Goal: Task Accomplishment & Management: Manage account settings

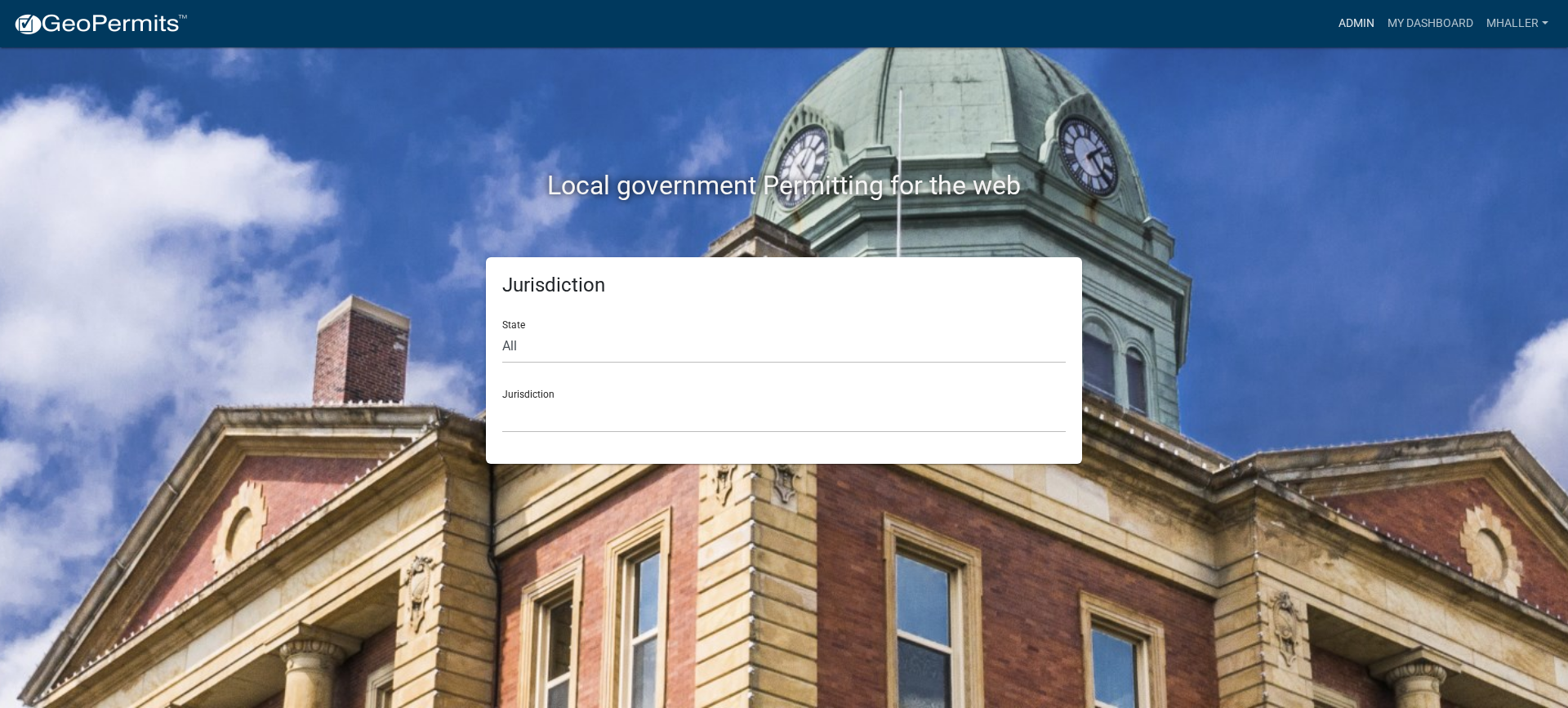
click at [1347, 24] on link "Admin" at bounding box center [1357, 23] width 49 height 31
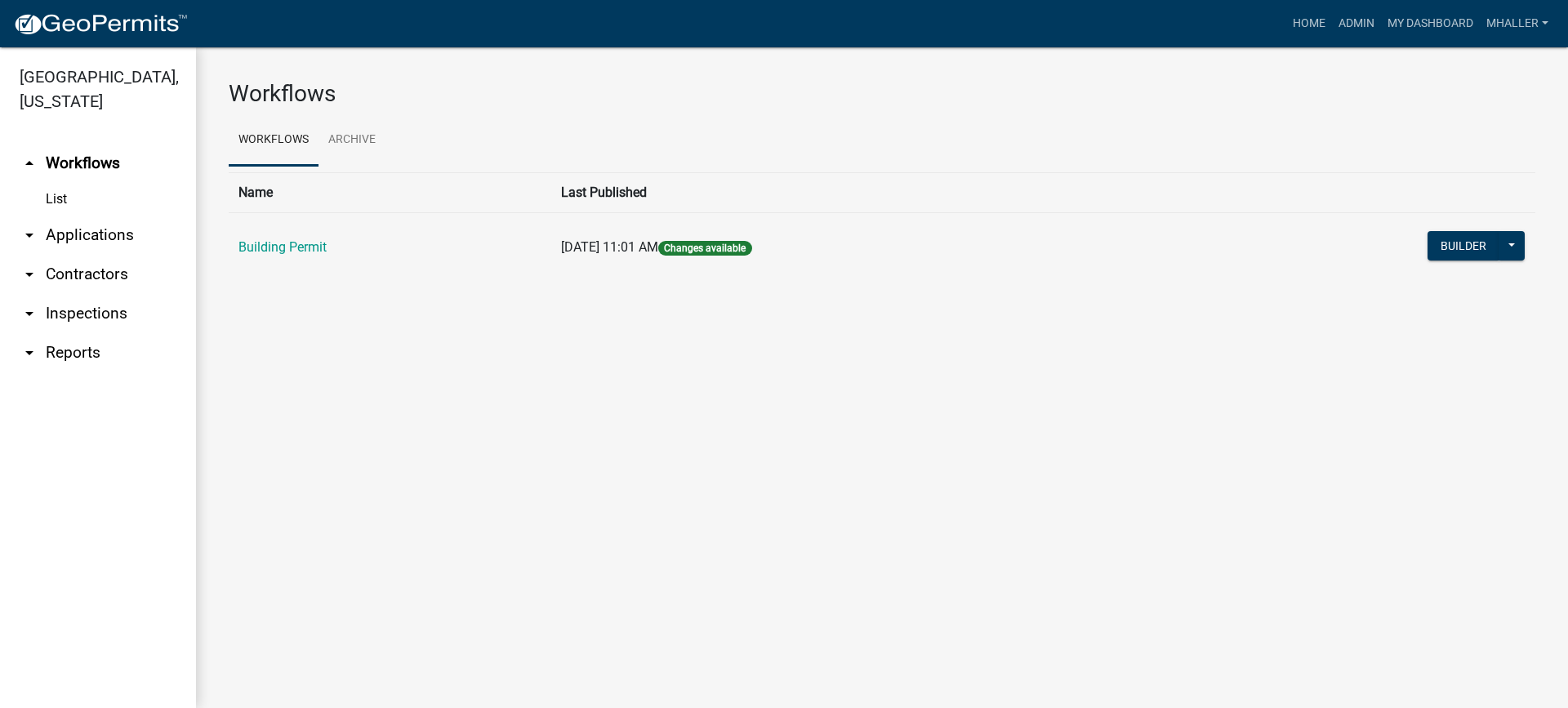
click at [105, 216] on link "arrow_drop_down Applications" at bounding box center [98, 235] width 196 height 40
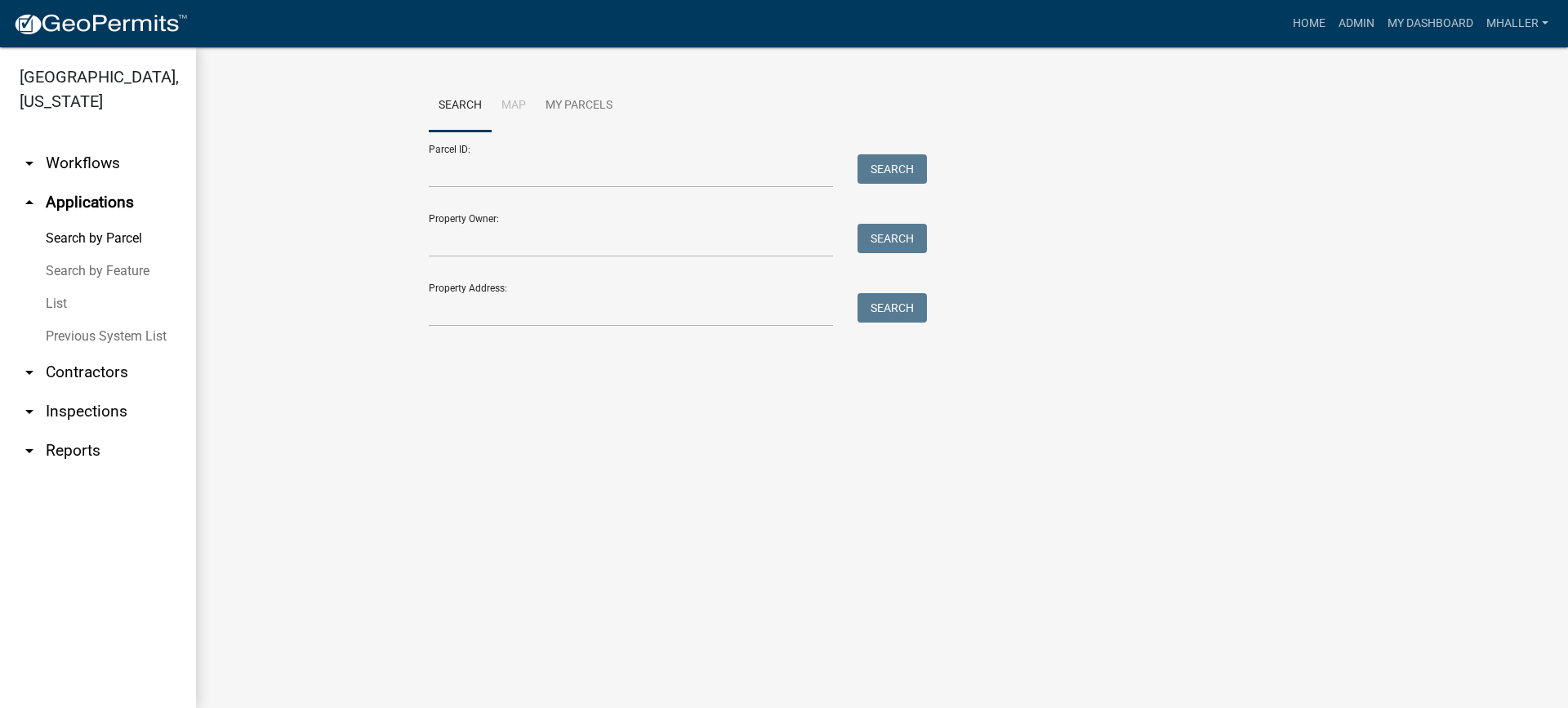
click at [83, 353] on link "arrow_drop_down Contractors" at bounding box center [98, 372] width 196 height 40
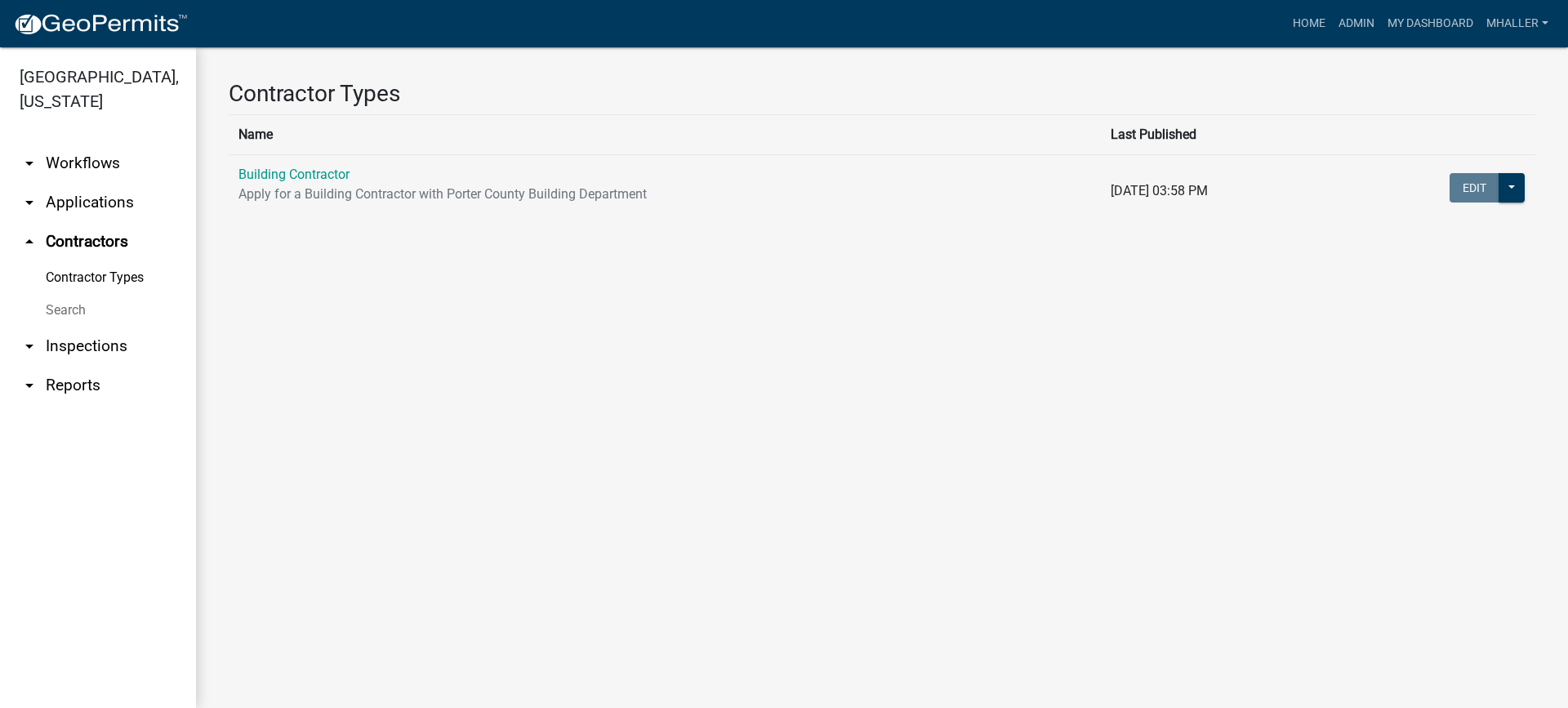
click at [72, 183] on link "arrow_drop_down Applications" at bounding box center [98, 203] width 196 height 40
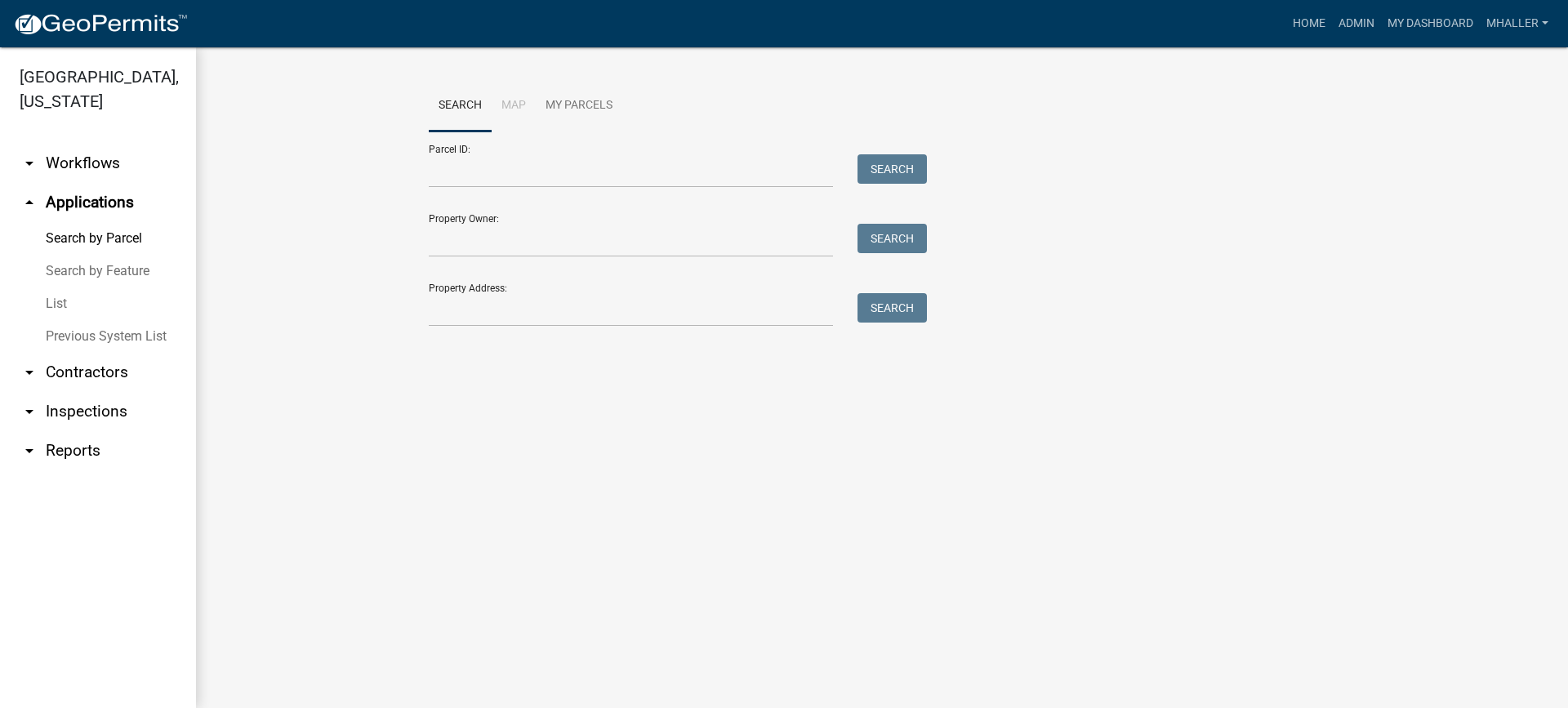
click at [54, 287] on link "List" at bounding box center [98, 303] width 196 height 33
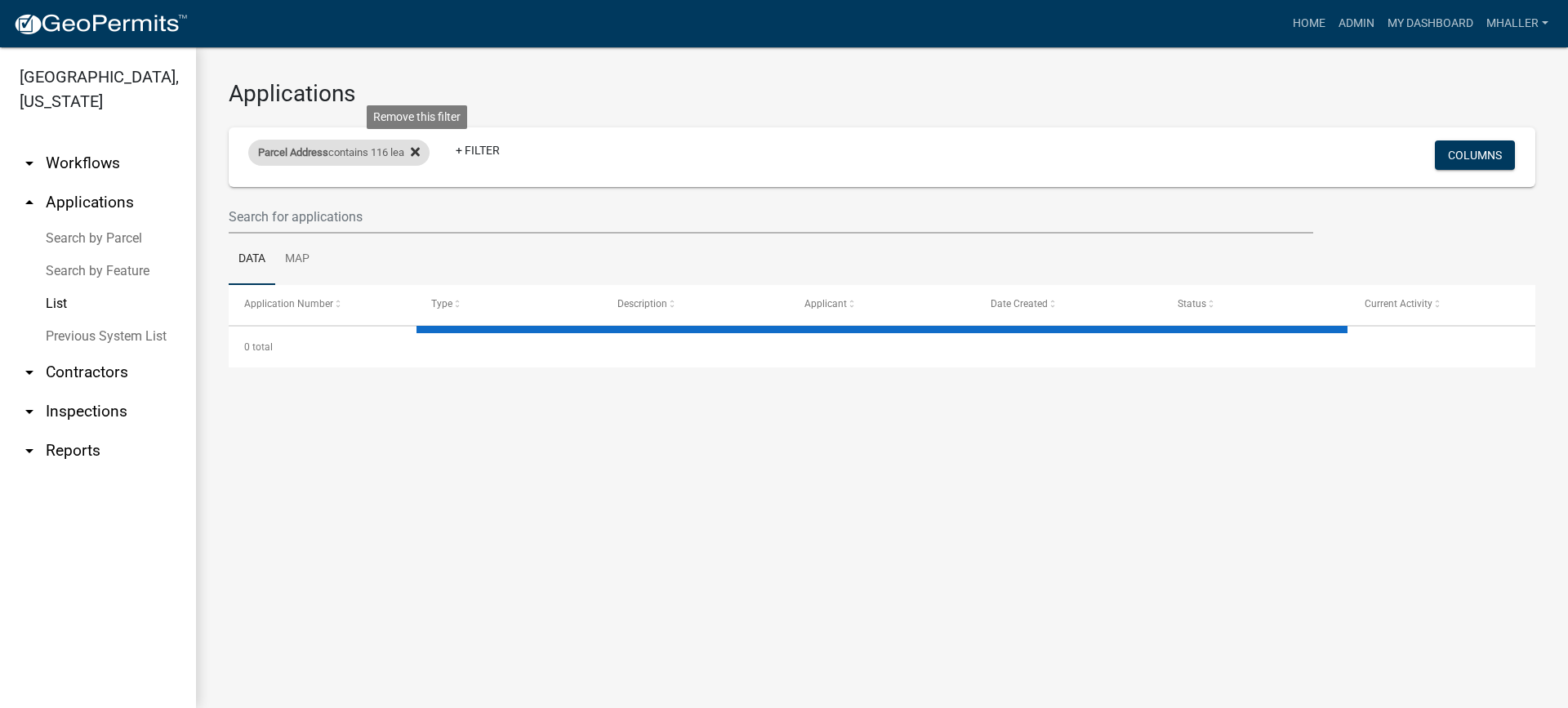
click at [420, 151] on icon at bounding box center [415, 151] width 9 height 9
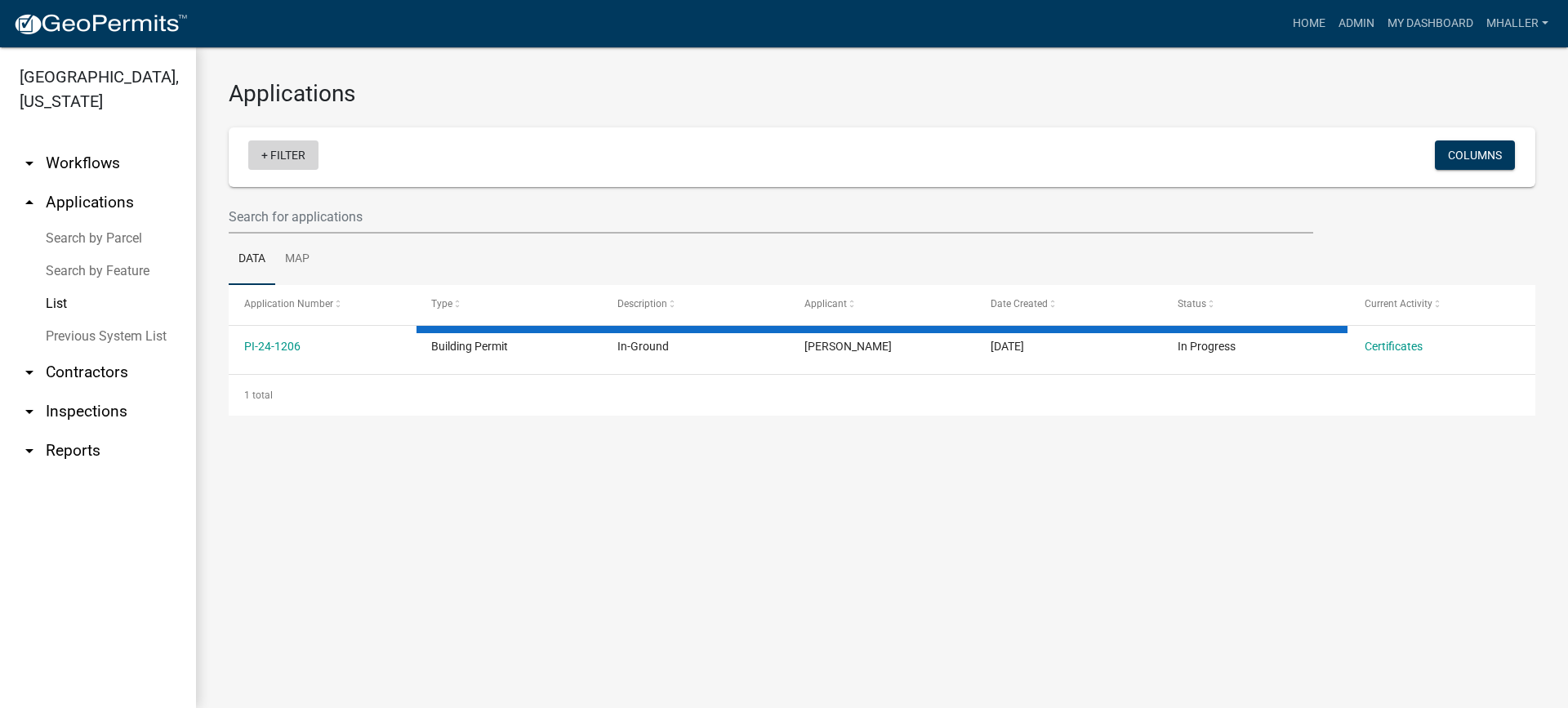
click at [297, 151] on link "+ Filter" at bounding box center [284, 154] width 70 height 29
select select "1: 25"
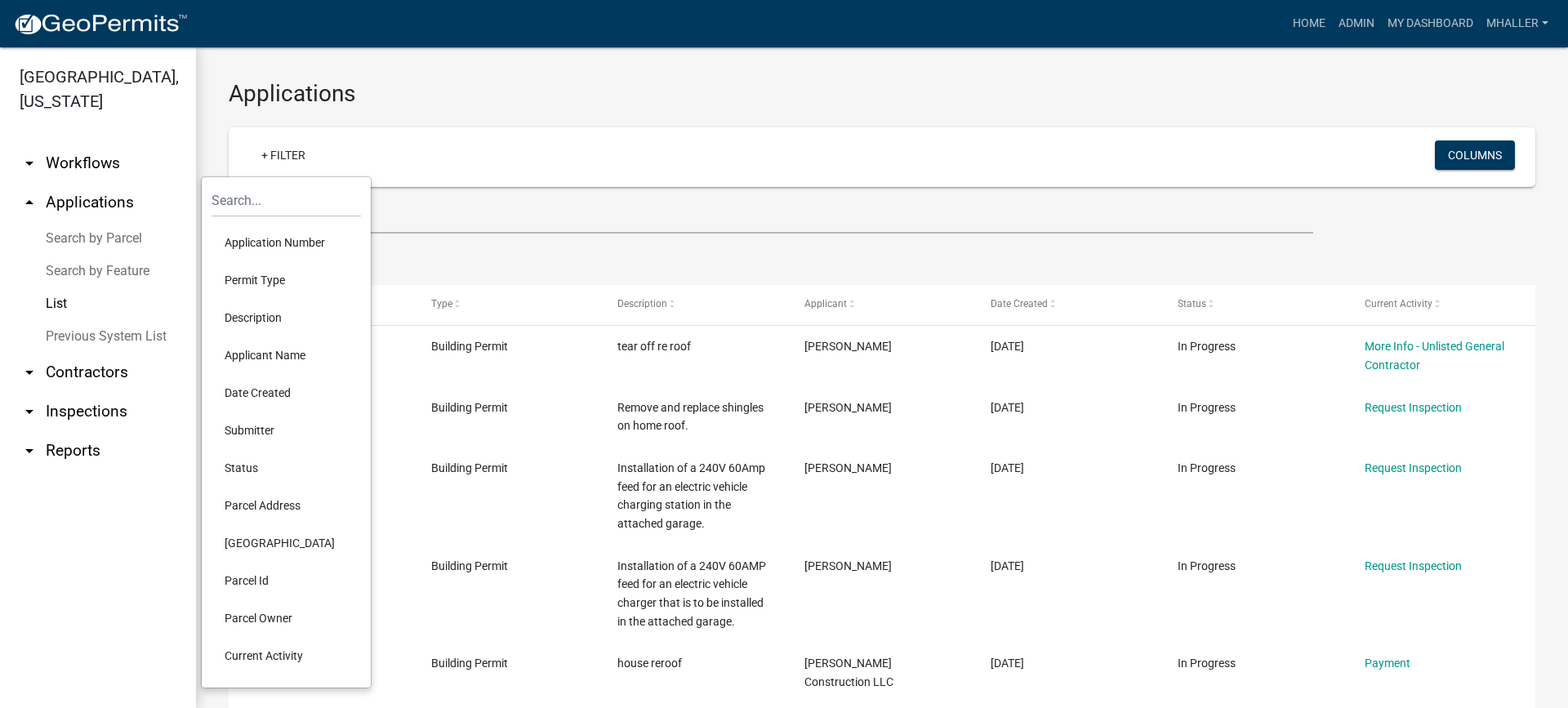
click at [306, 246] on li "Application Number" at bounding box center [286, 242] width 150 height 38
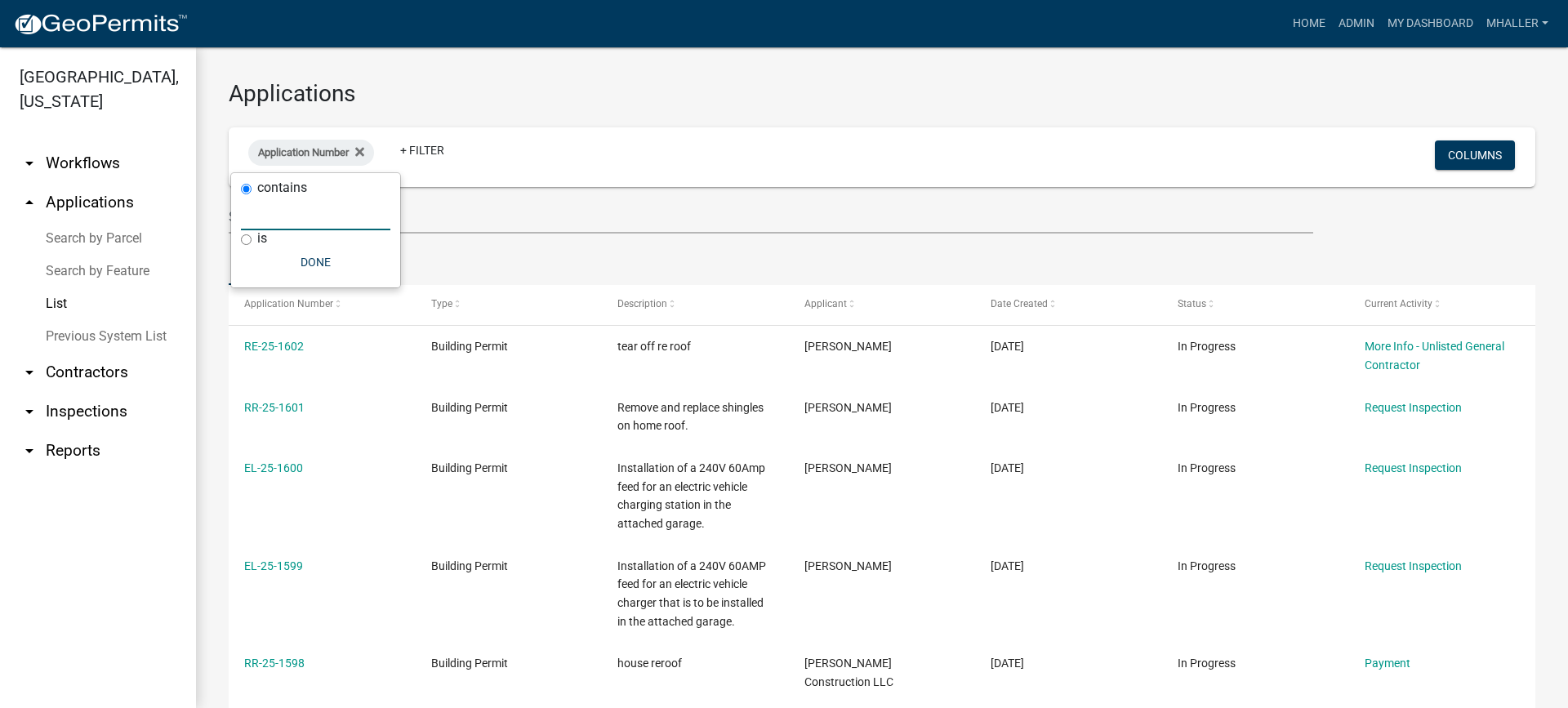
click at [297, 213] on input "text" at bounding box center [316, 213] width 150 height 33
type input "25-1034"
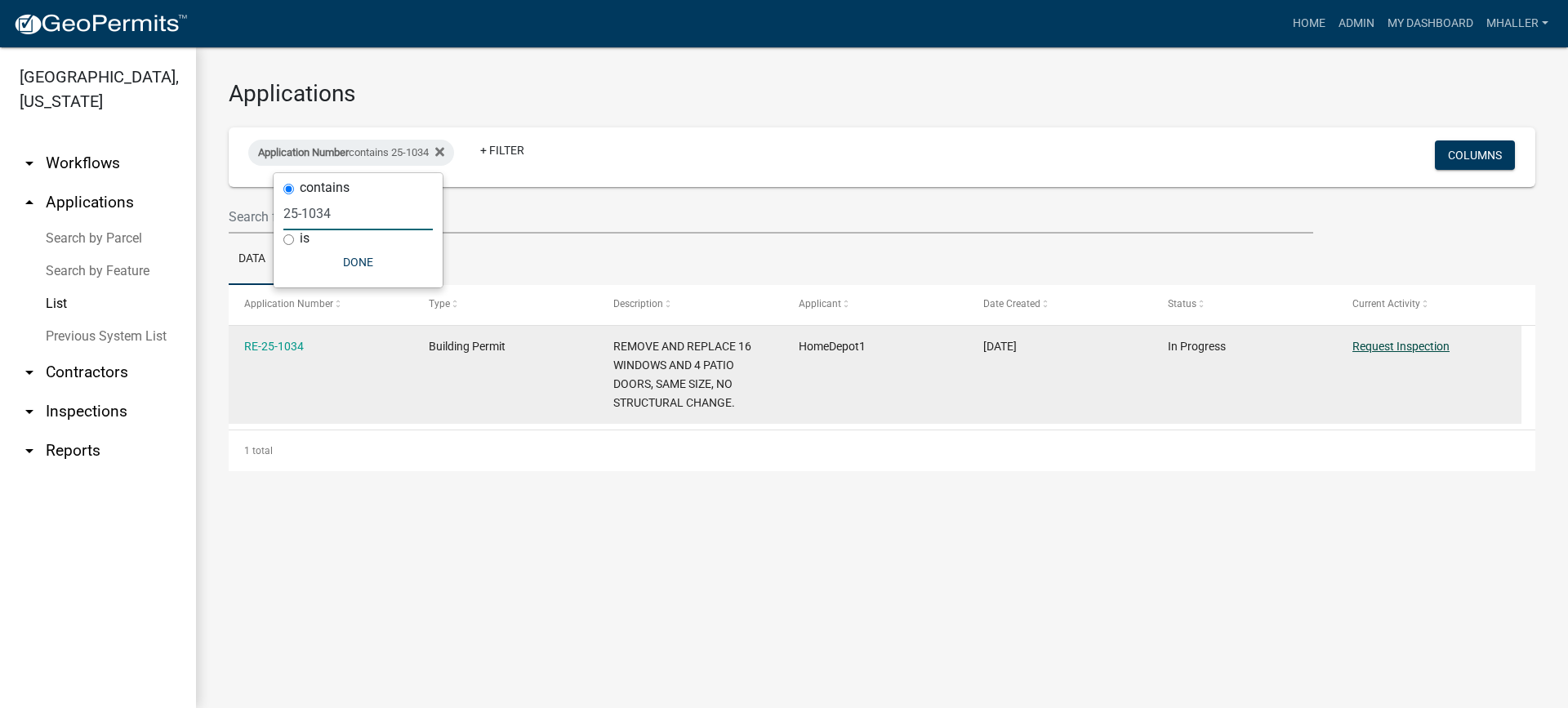
click at [1365, 343] on link "Request Inspection" at bounding box center [1401, 346] width 97 height 13
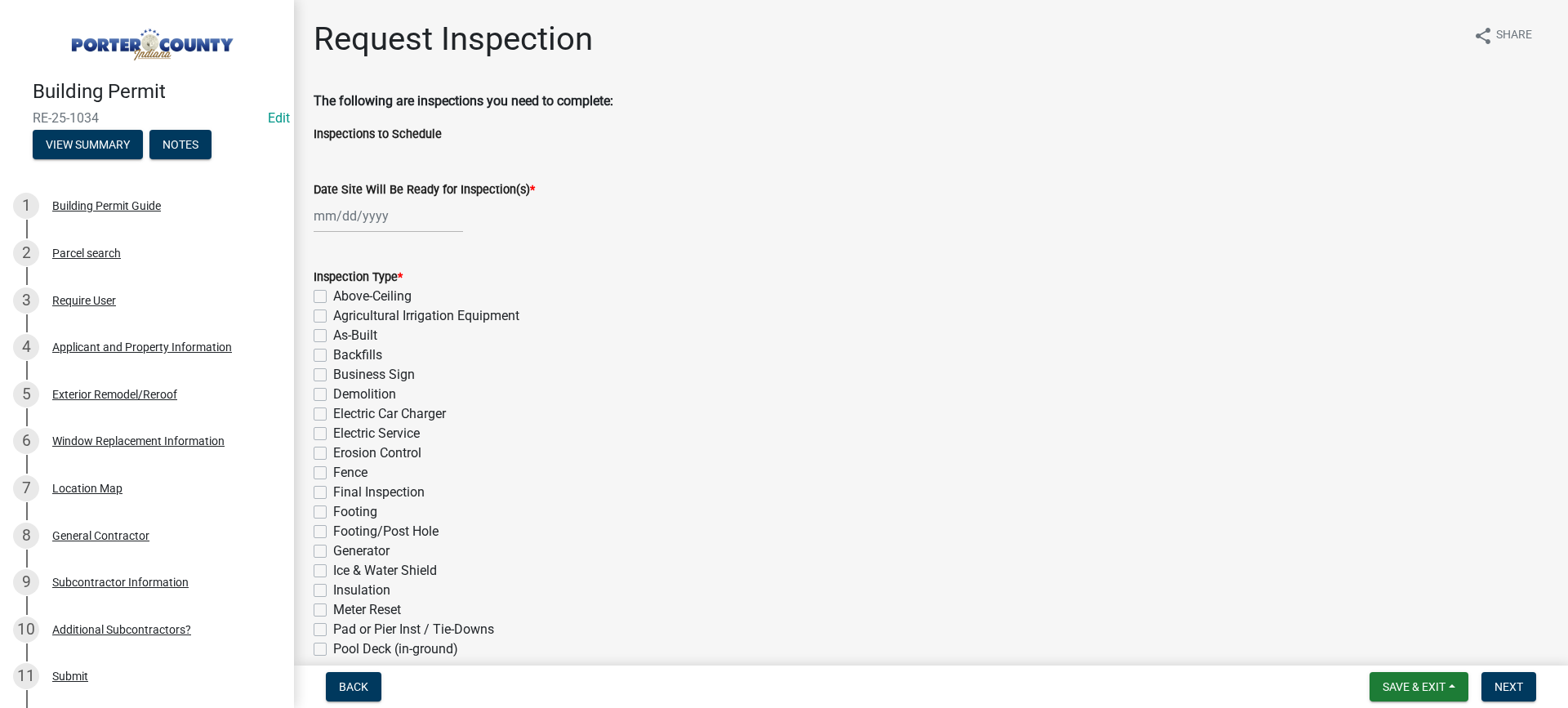
click at [370, 217] on div at bounding box center [388, 216] width 150 height 33
select select "8"
select select "2025"
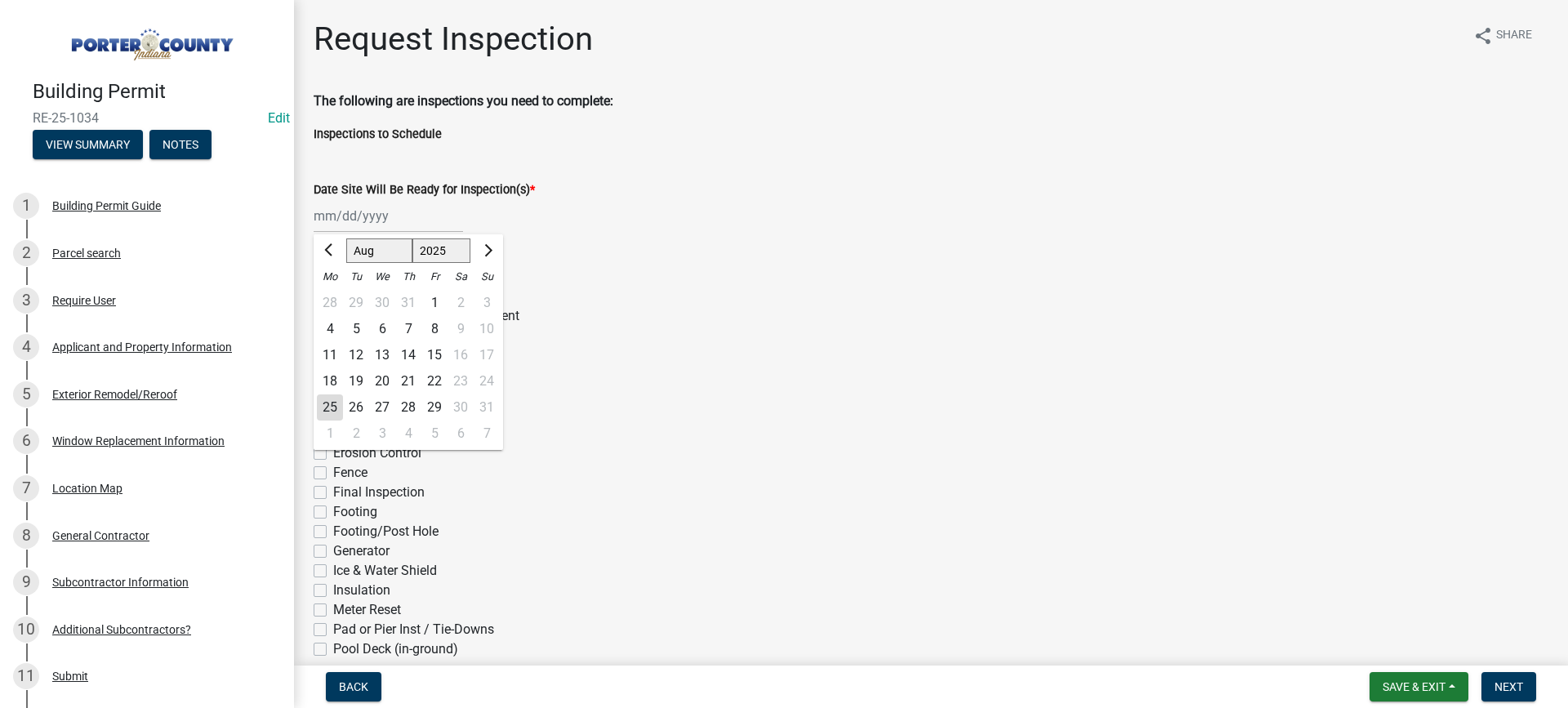
click at [327, 405] on div "25" at bounding box center [330, 408] width 26 height 26
type input "[DATE]"
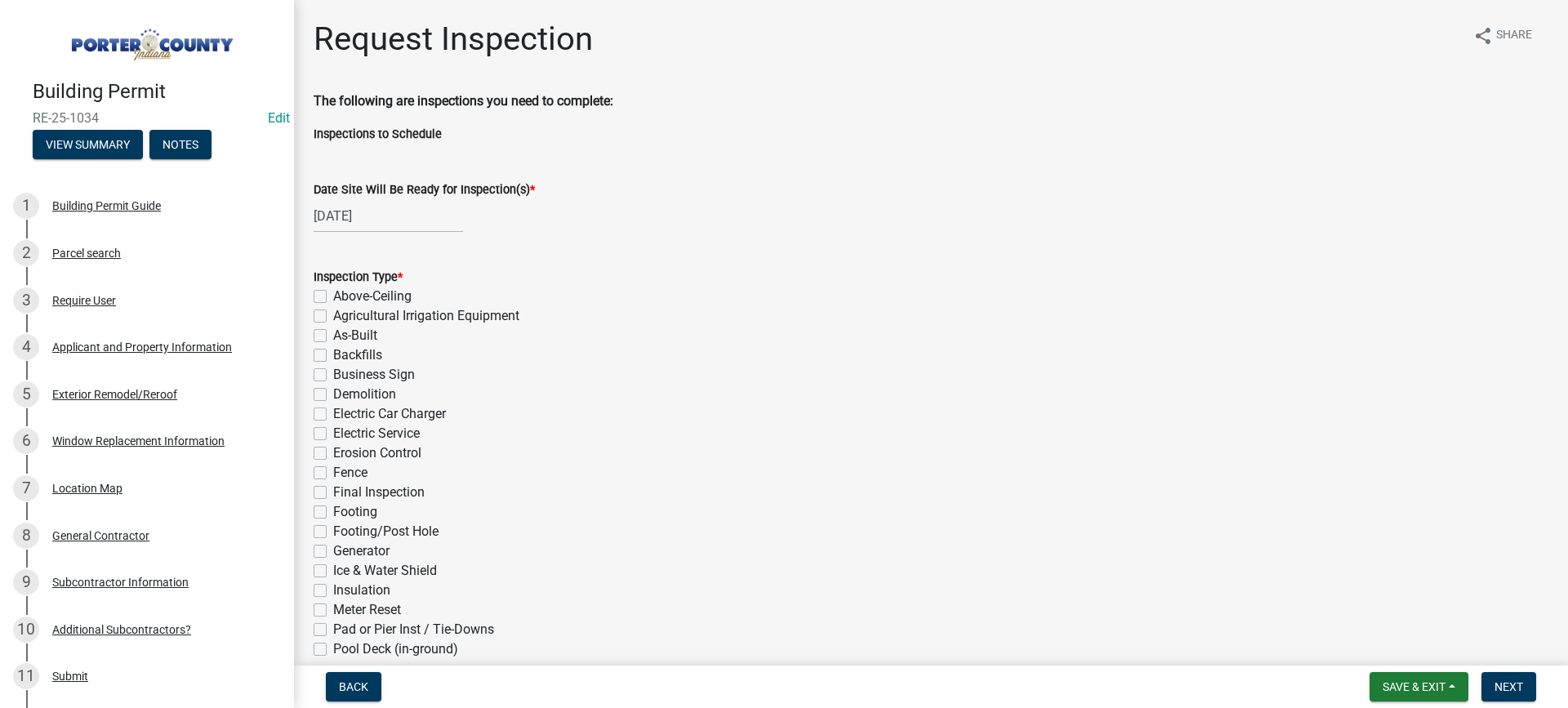
click at [333, 494] on label "Final Inspection" at bounding box center [379, 492] width 92 height 19
click at [333, 493] on input "Final Inspection" at bounding box center [338, 488] width 11 height 11
checkbox input "true"
checkbox input "false"
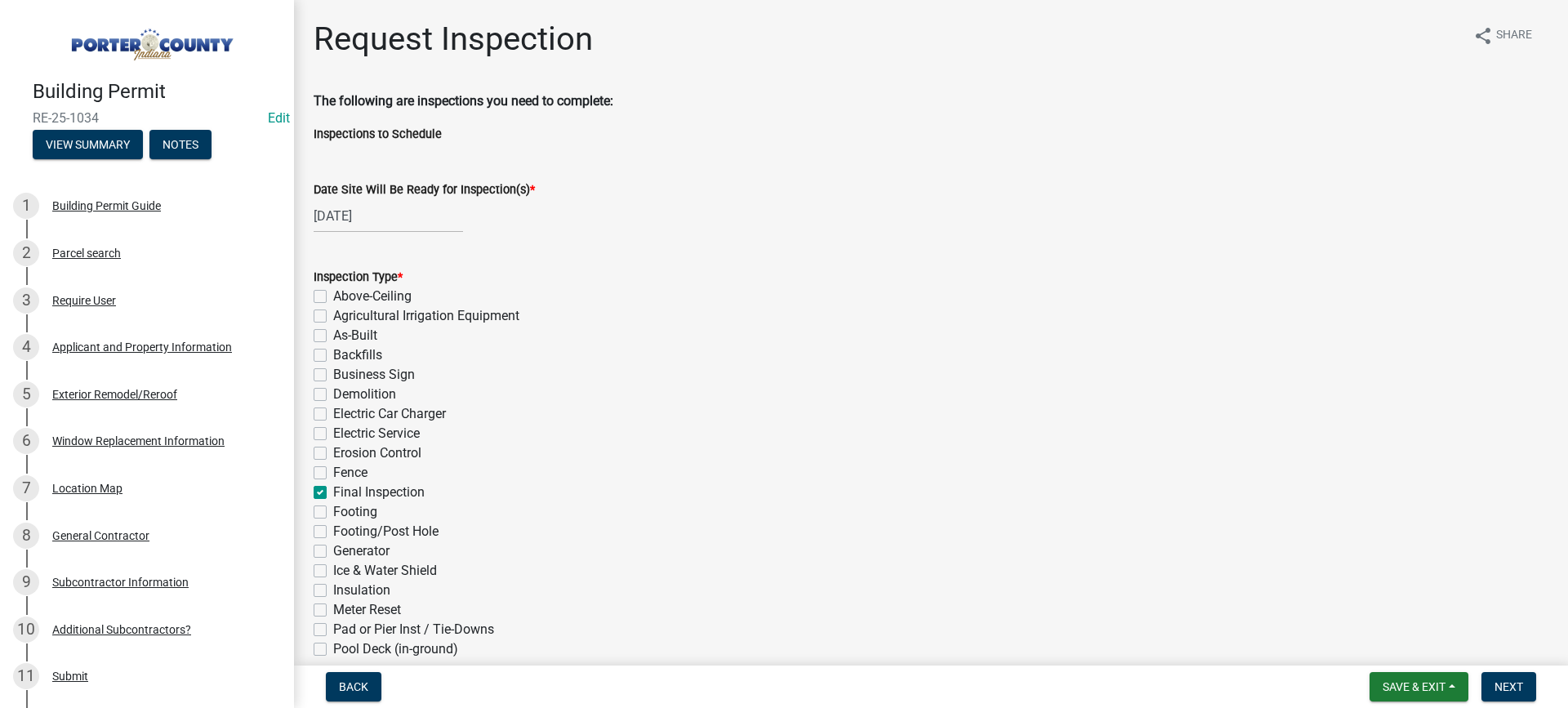
checkbox input "false"
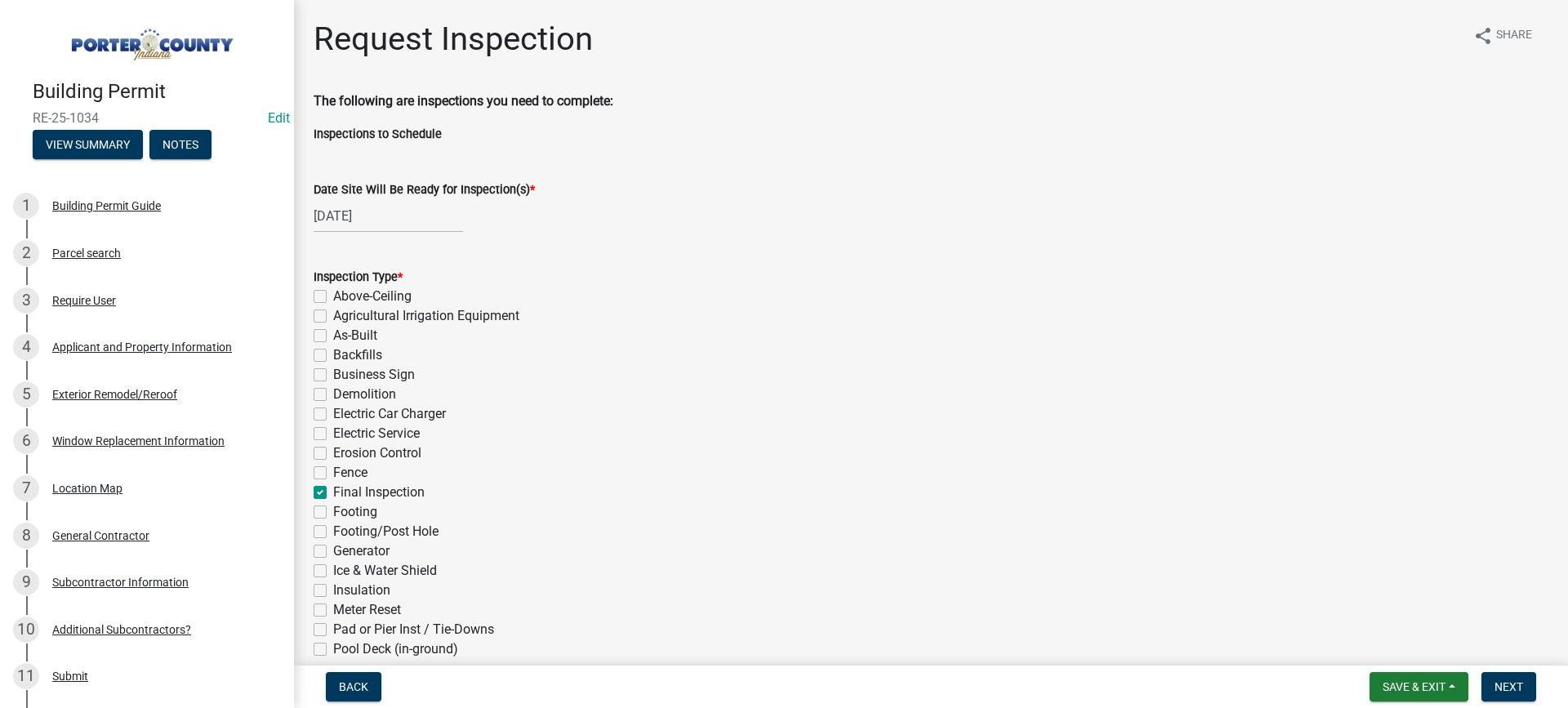
checkbox input "false"
checkbox input "true"
checkbox input "false"
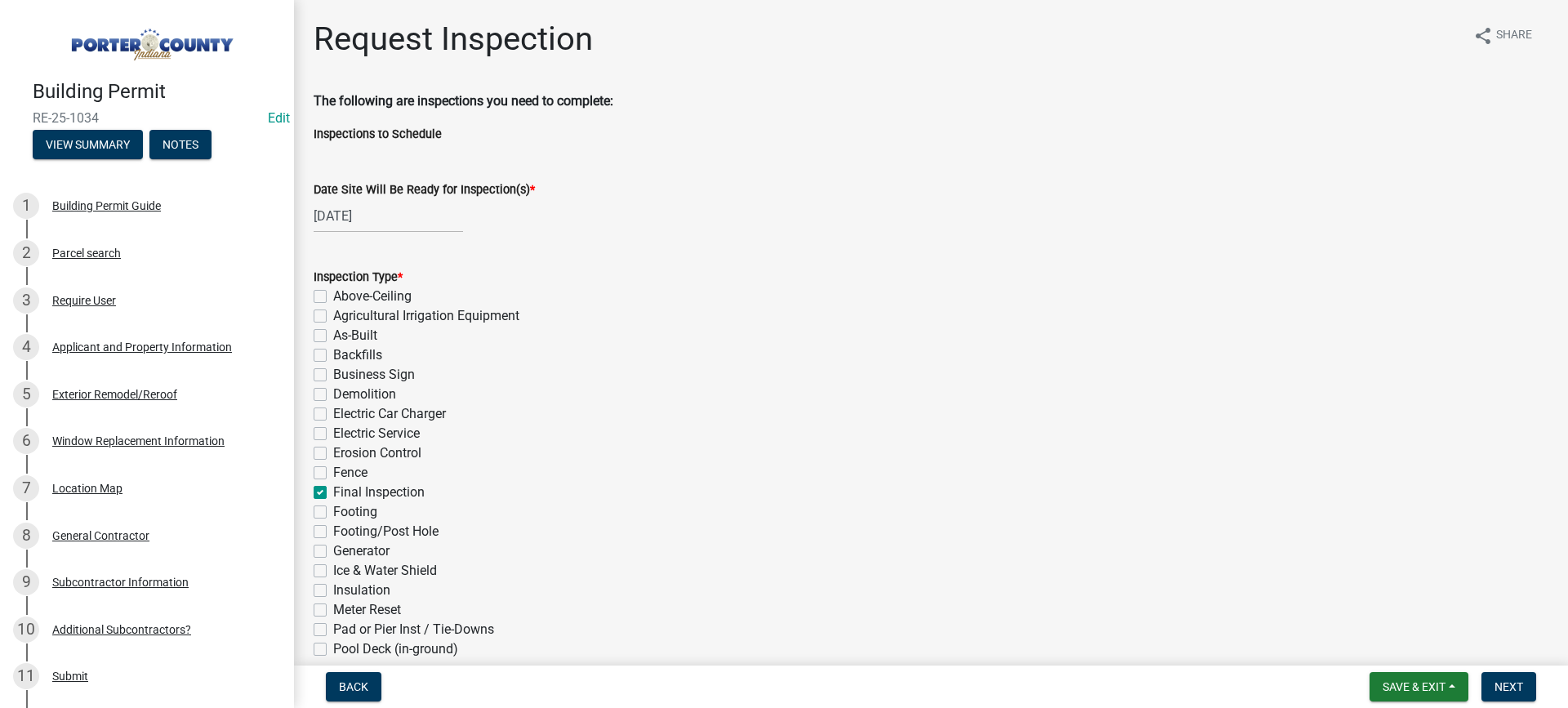
checkbox input "false"
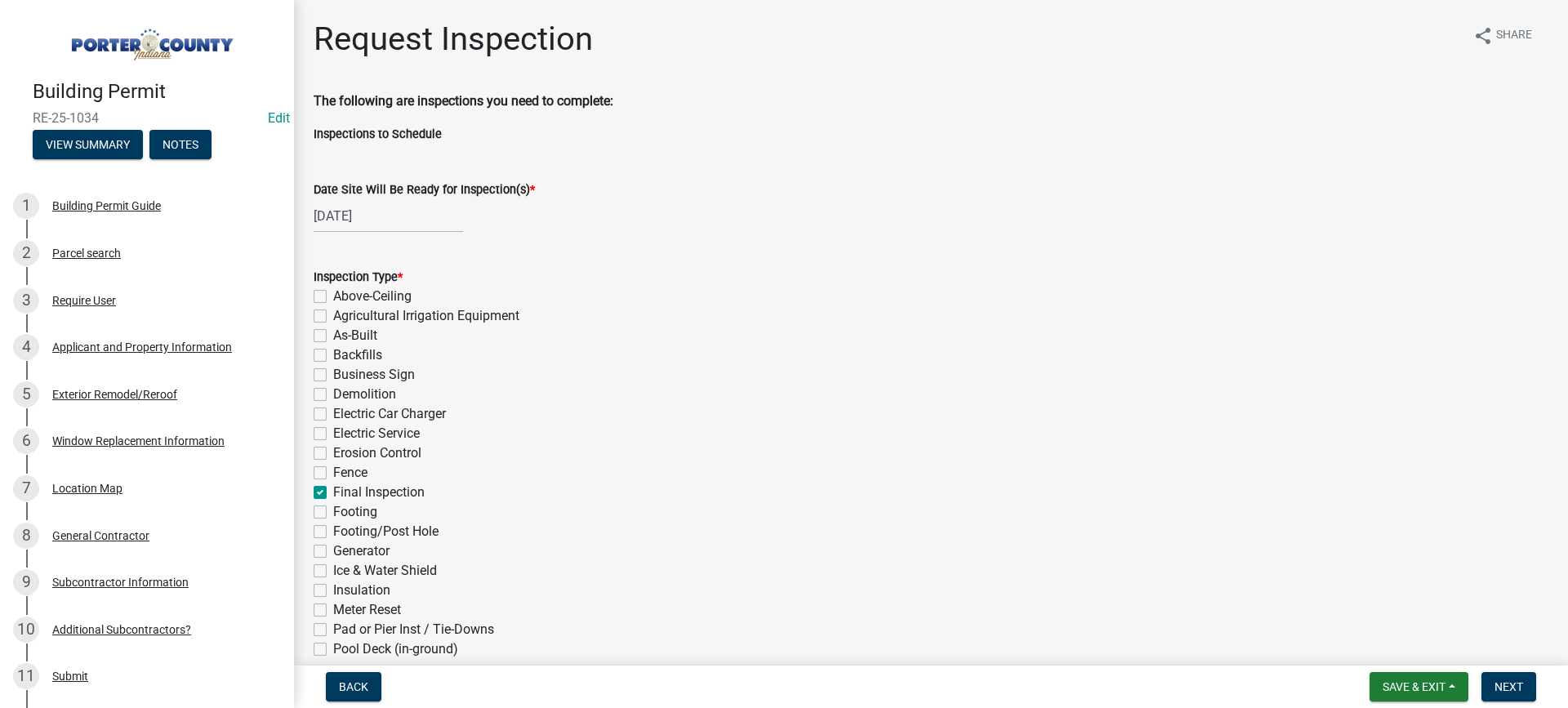
checkbox input "false"
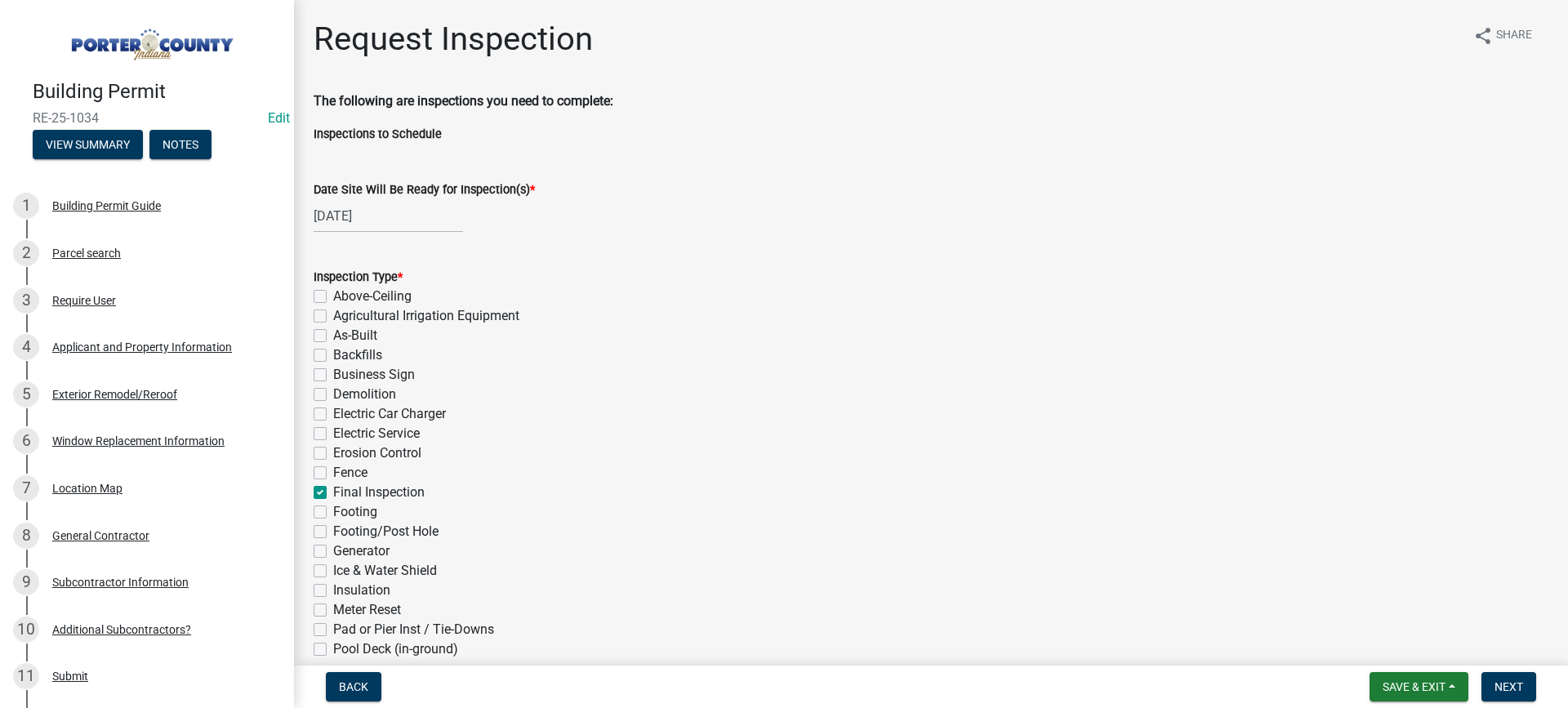
checkbox input "false"
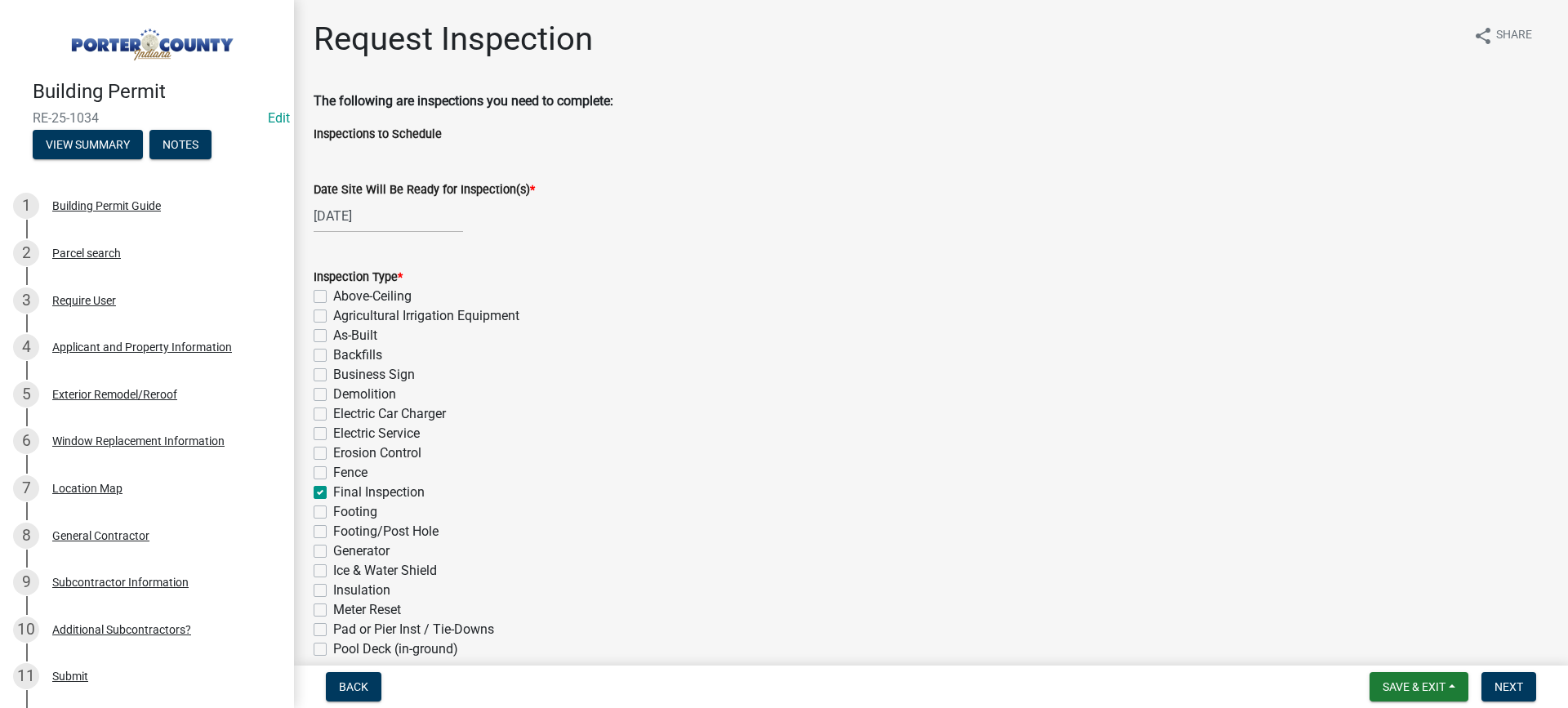
checkbox input "false"
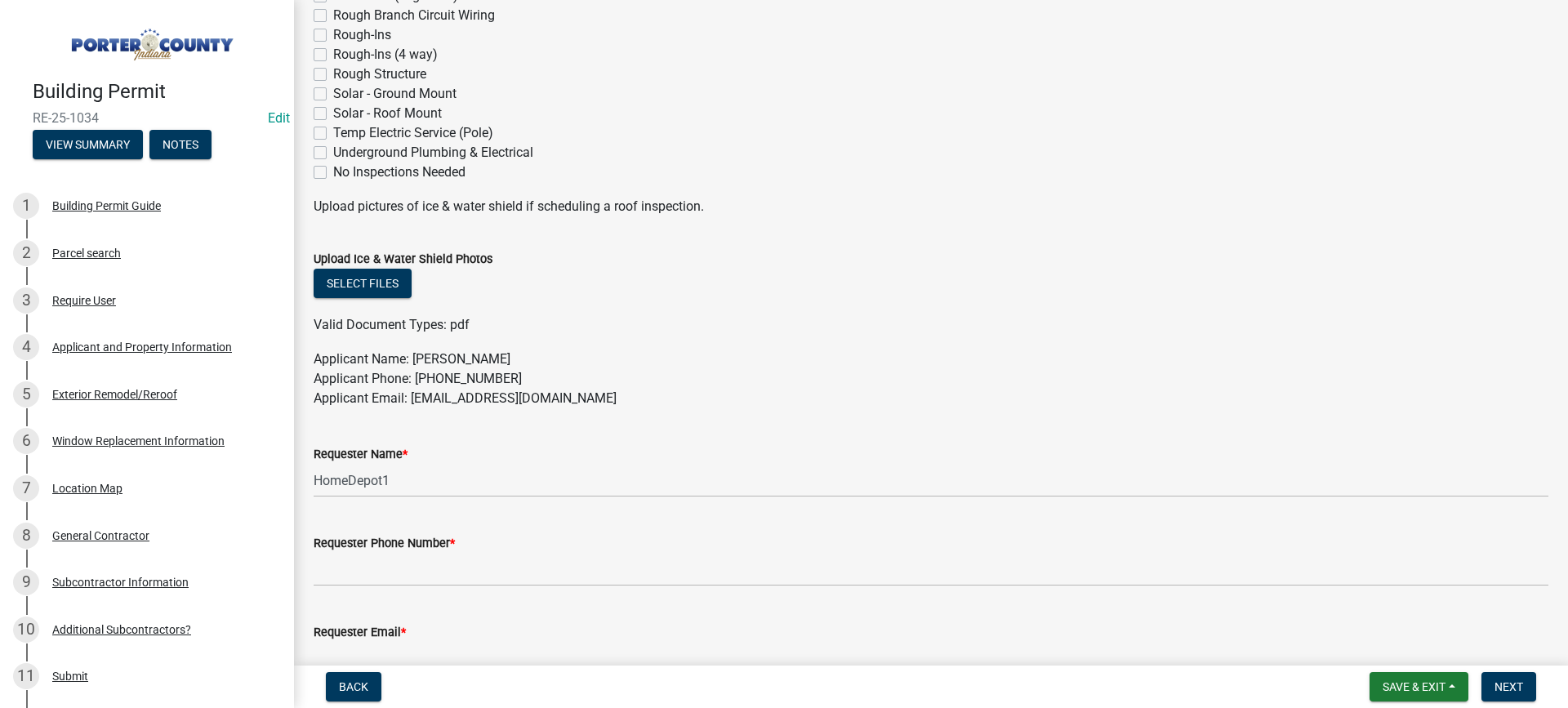
scroll to position [816, 0]
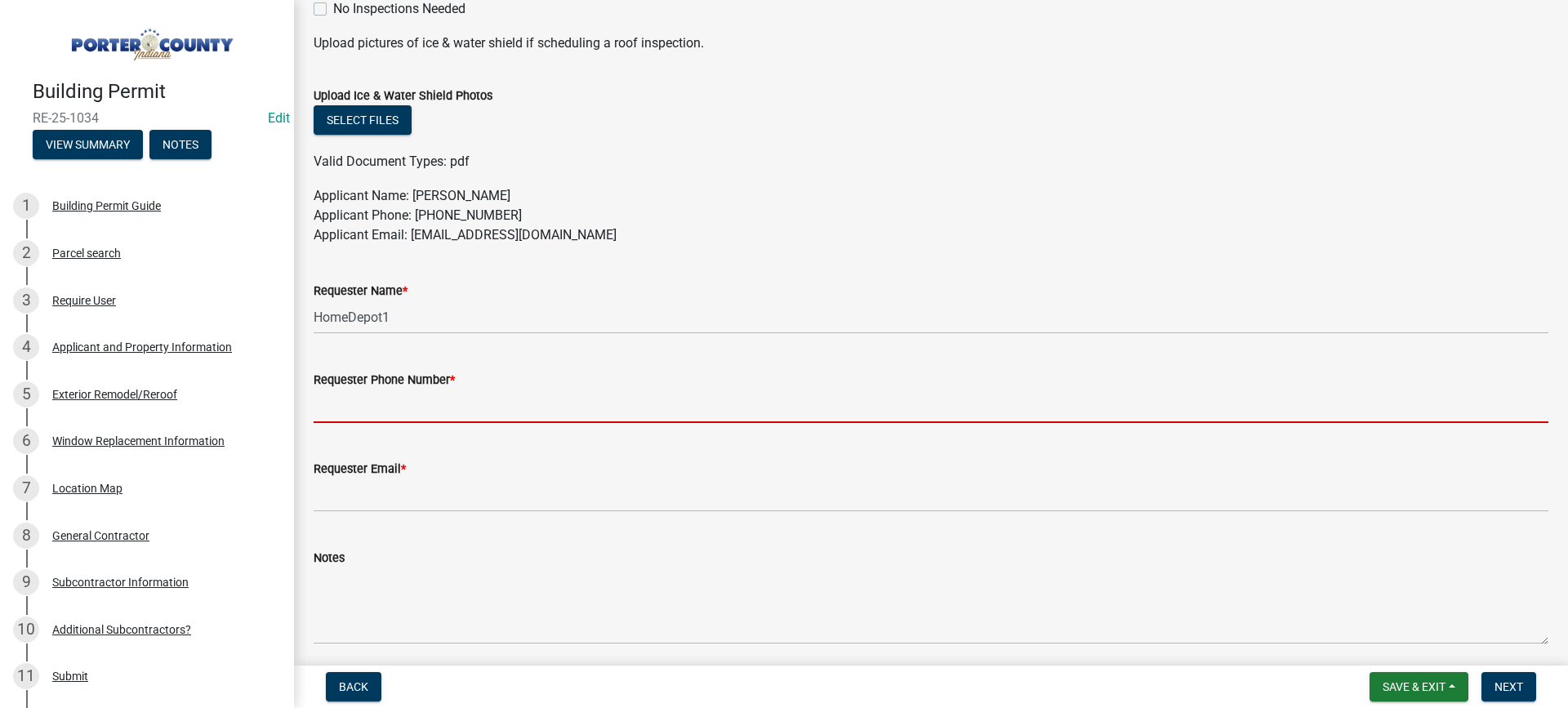
click at [407, 409] on input "Requester Phone Number *" at bounding box center [931, 406] width 1235 height 33
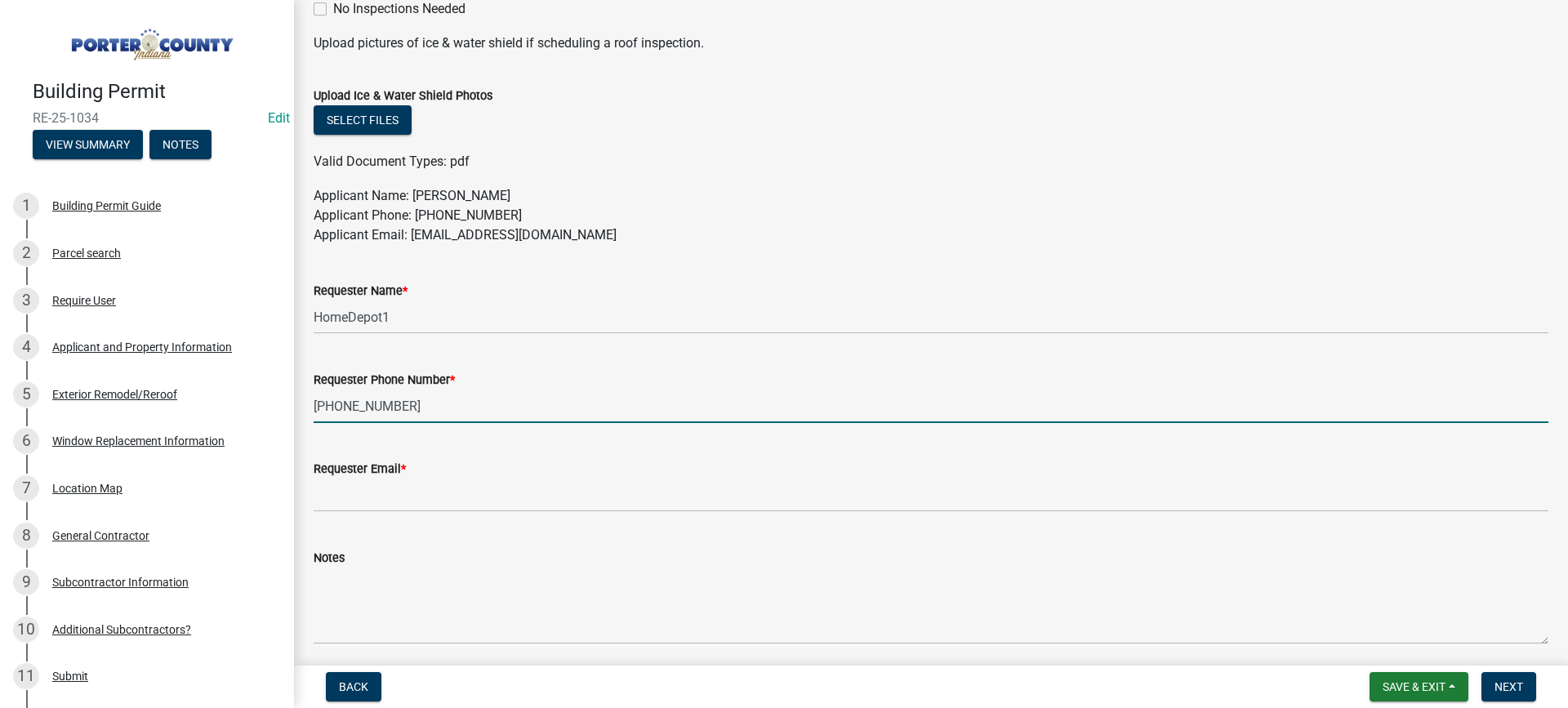
type input "[PHONE_NUMBER]"
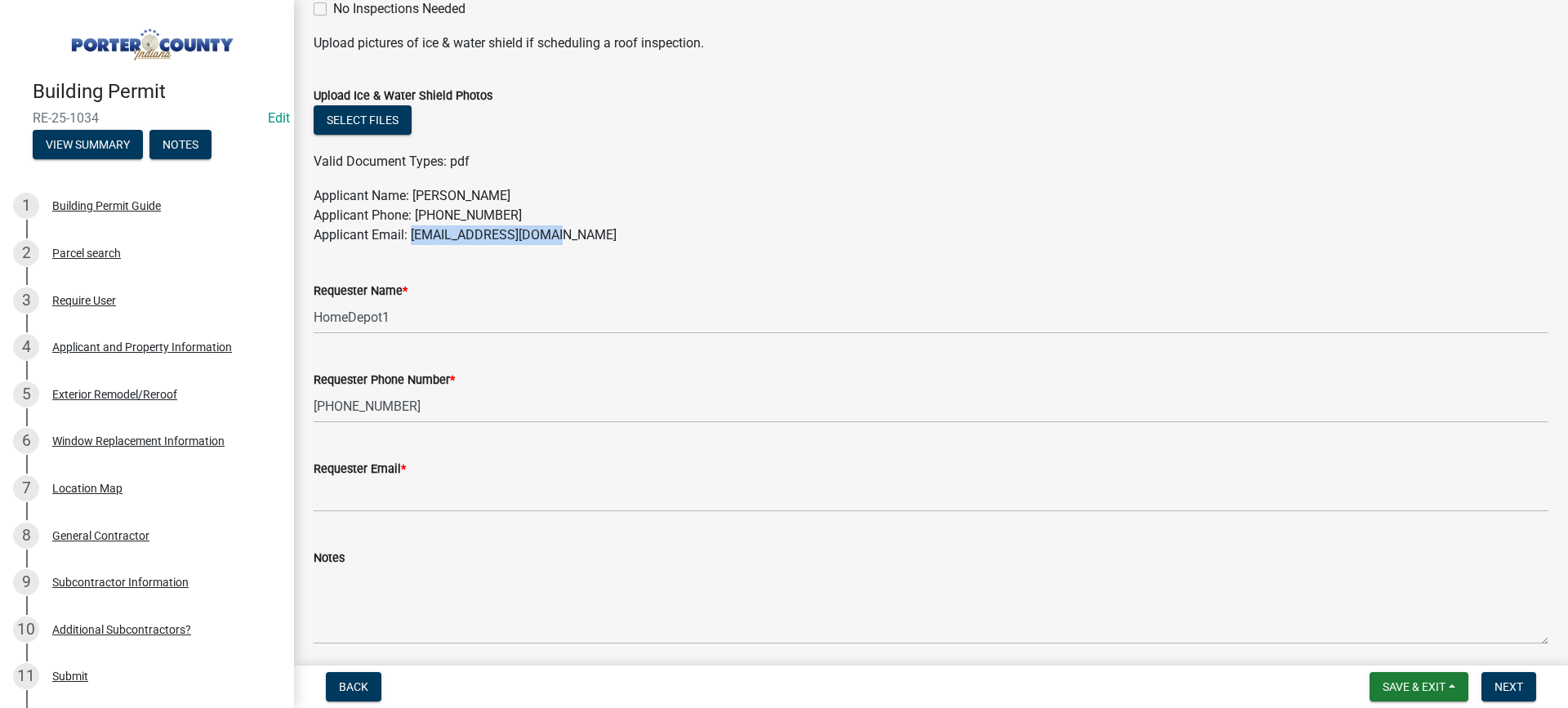
drag, startPoint x: 547, startPoint y: 238, endPoint x: 411, endPoint y: 240, distance: 136.0
click at [410, 240] on p "Applicant Name: [PERSON_NAME] Applicant Phone: [PHONE_NUMBER] Applicant Email: …" at bounding box center [931, 215] width 1235 height 59
copy p "[EMAIL_ADDRESS][DOMAIN_NAME]"
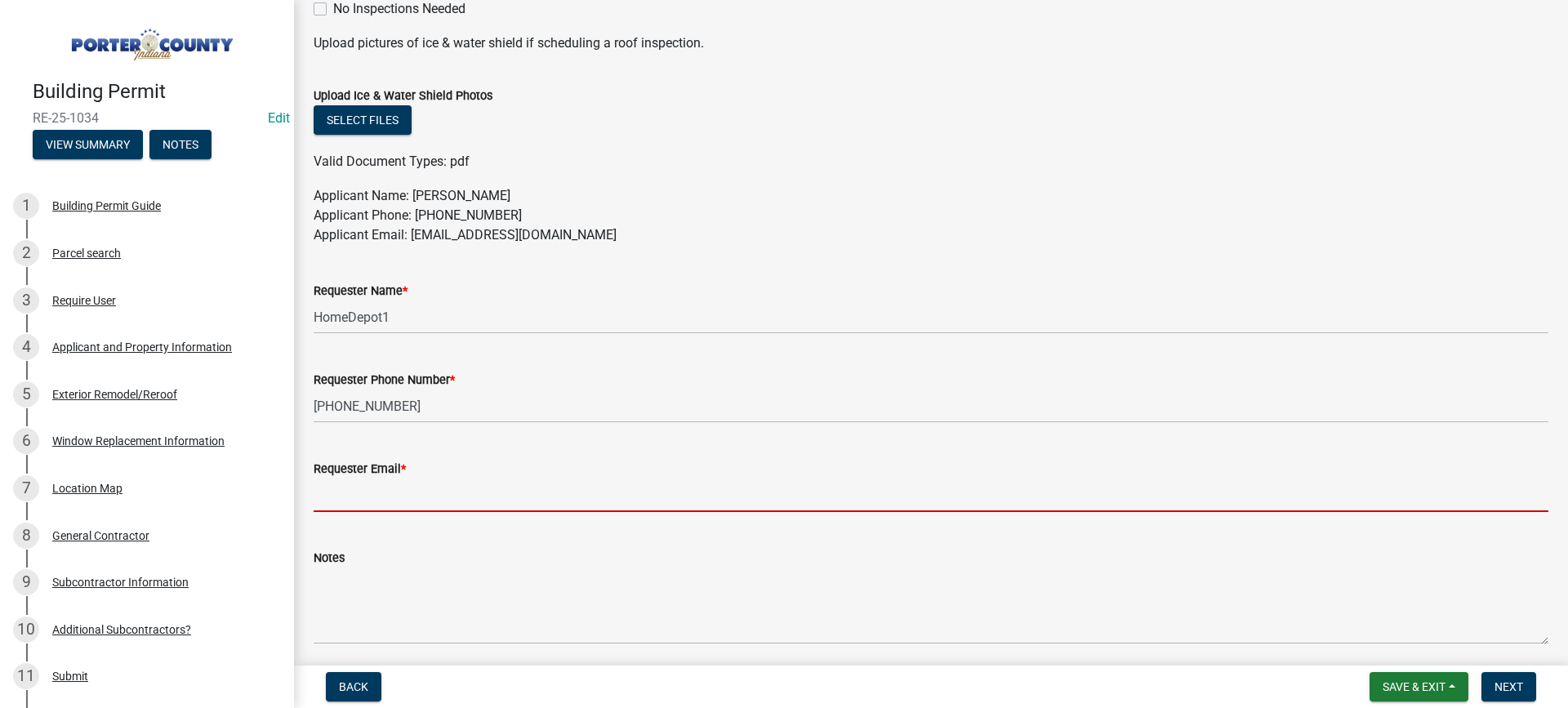
click at [400, 498] on input "Requester Email *" at bounding box center [931, 495] width 1235 height 33
paste input "[EMAIL_ADDRESS][DOMAIN_NAME]"
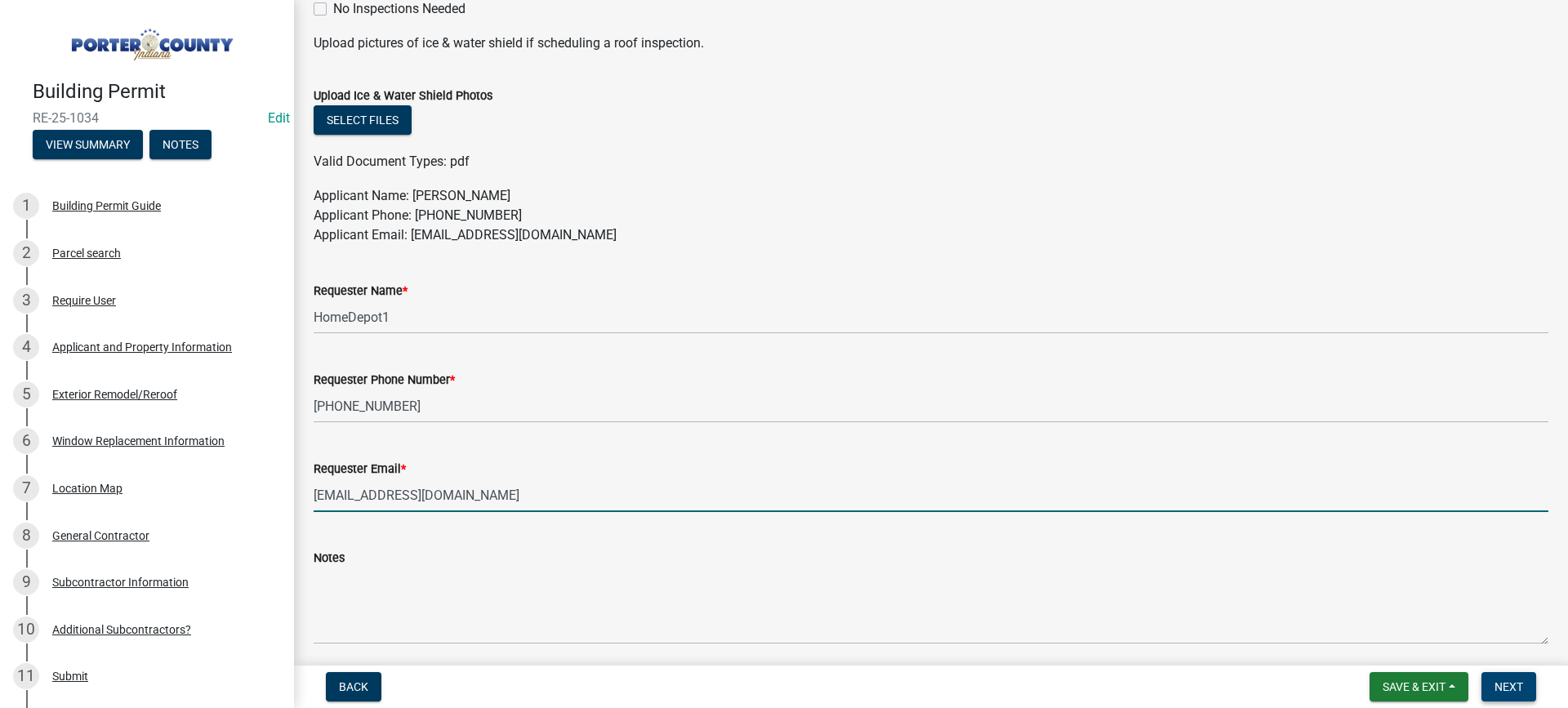
type input "[EMAIL_ADDRESS][DOMAIN_NAME]"
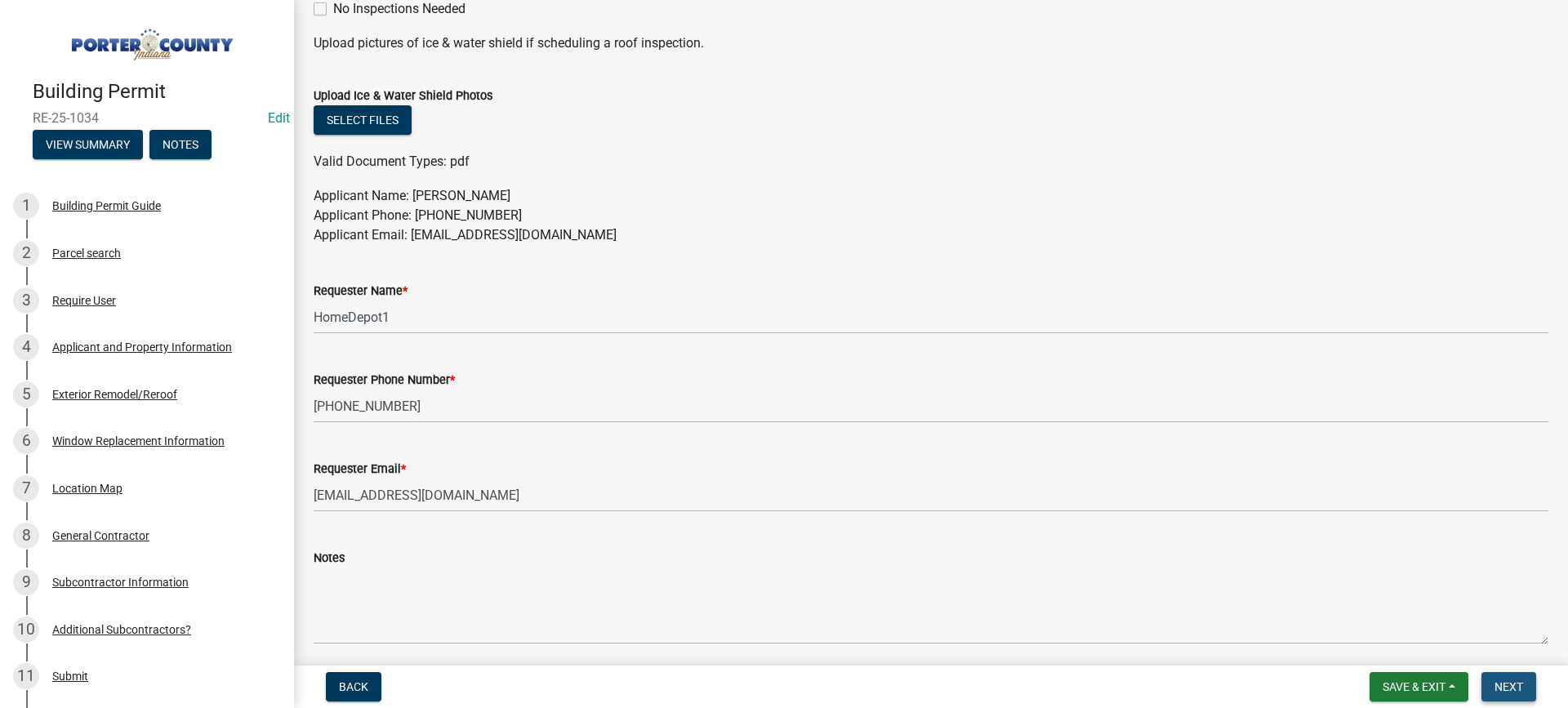
click at [1500, 685] on span "Next" at bounding box center [1509, 686] width 28 height 13
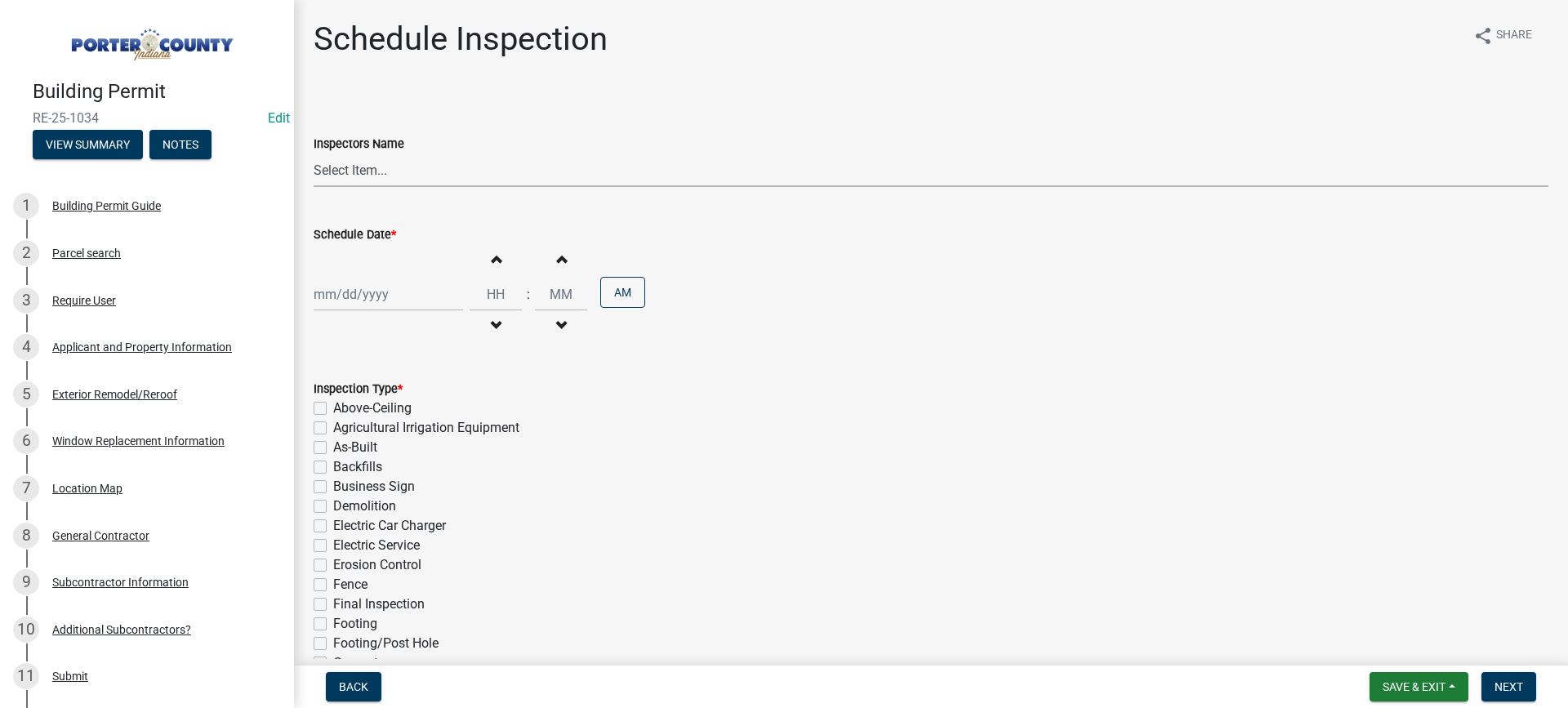
click at [332, 169] on select "Select Item... mhaller ([PERSON_NAME])" at bounding box center [931, 170] width 1235 height 33
click at [347, 232] on label "Schedule Date *" at bounding box center [355, 235] width 83 height 11
click at [347, 277] on input "Schedule Date *" at bounding box center [388, 294] width 150 height 33
select select "8"
select select "2025"
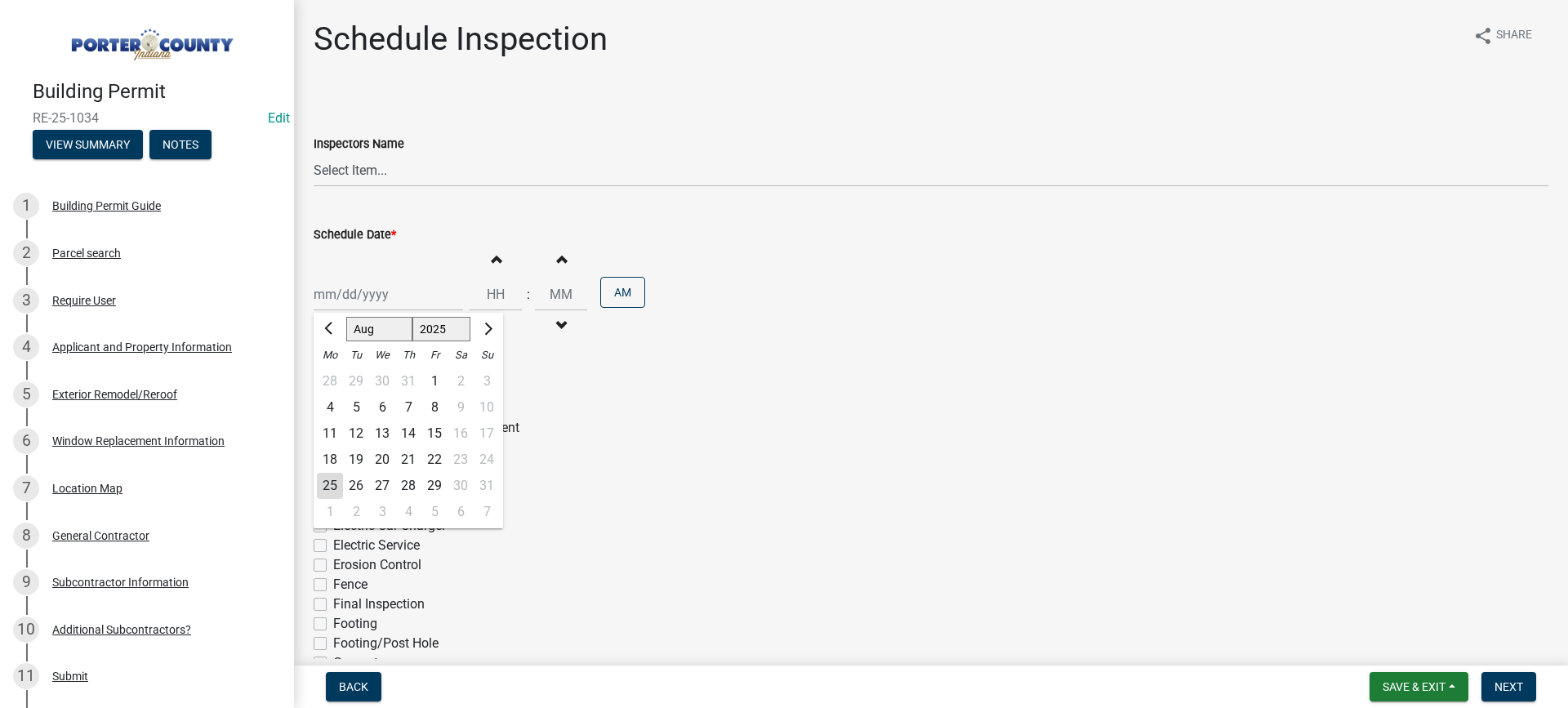
click at [331, 488] on div "25" at bounding box center [330, 486] width 26 height 26
type input "[DATE]"
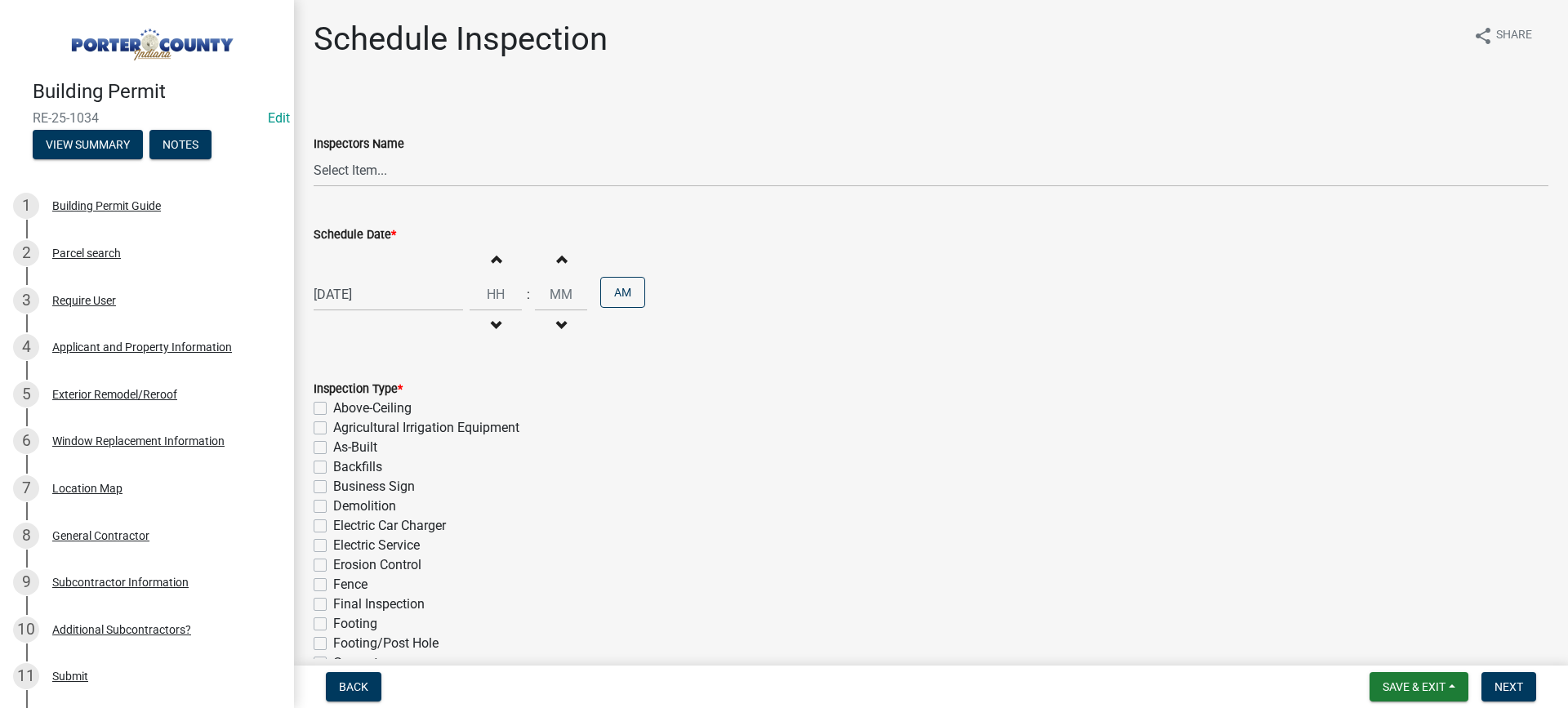
click at [333, 604] on label "Final Inspection" at bounding box center [379, 604] width 92 height 19
click at [333, 604] on input "Final Inspection" at bounding box center [338, 600] width 11 height 11
checkbox input "true"
checkbox input "false"
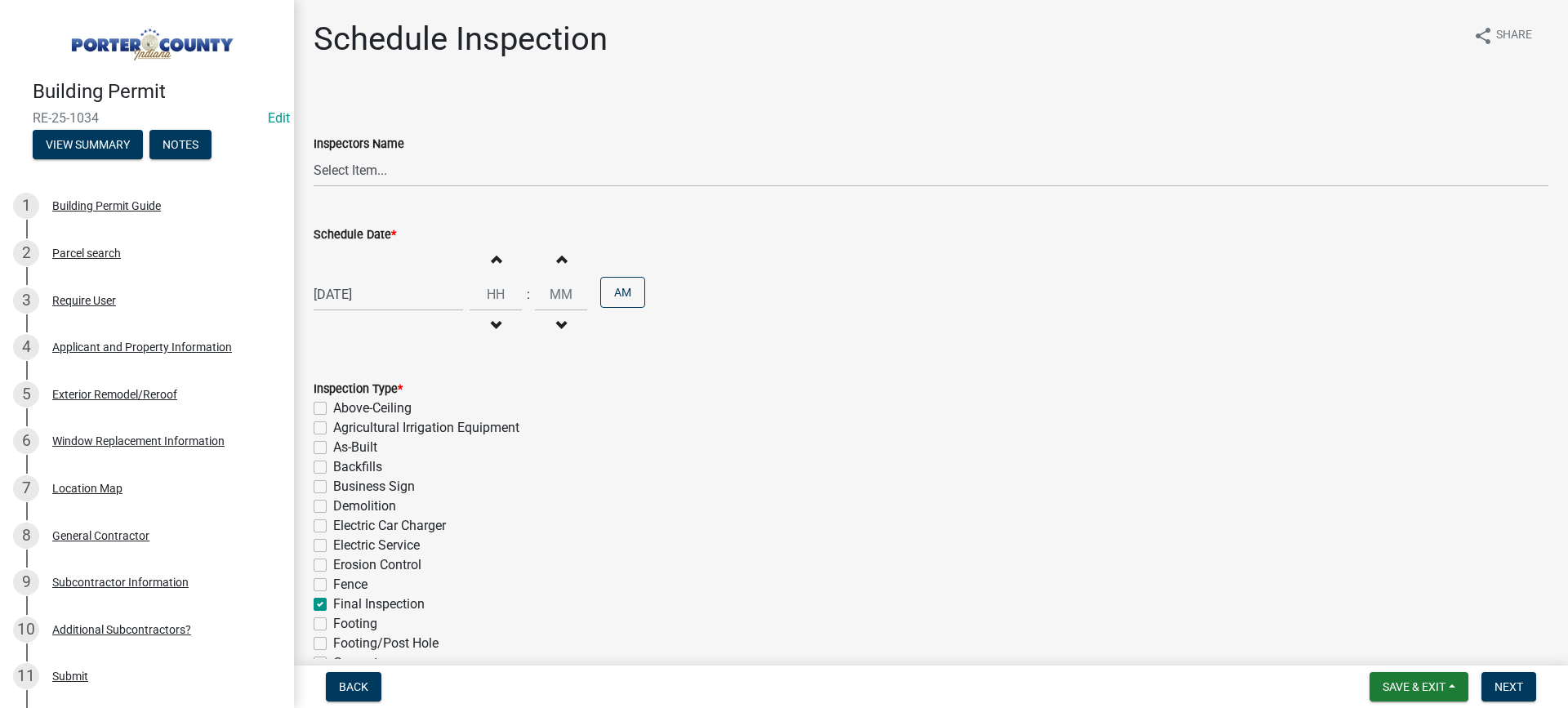
checkbox input "false"
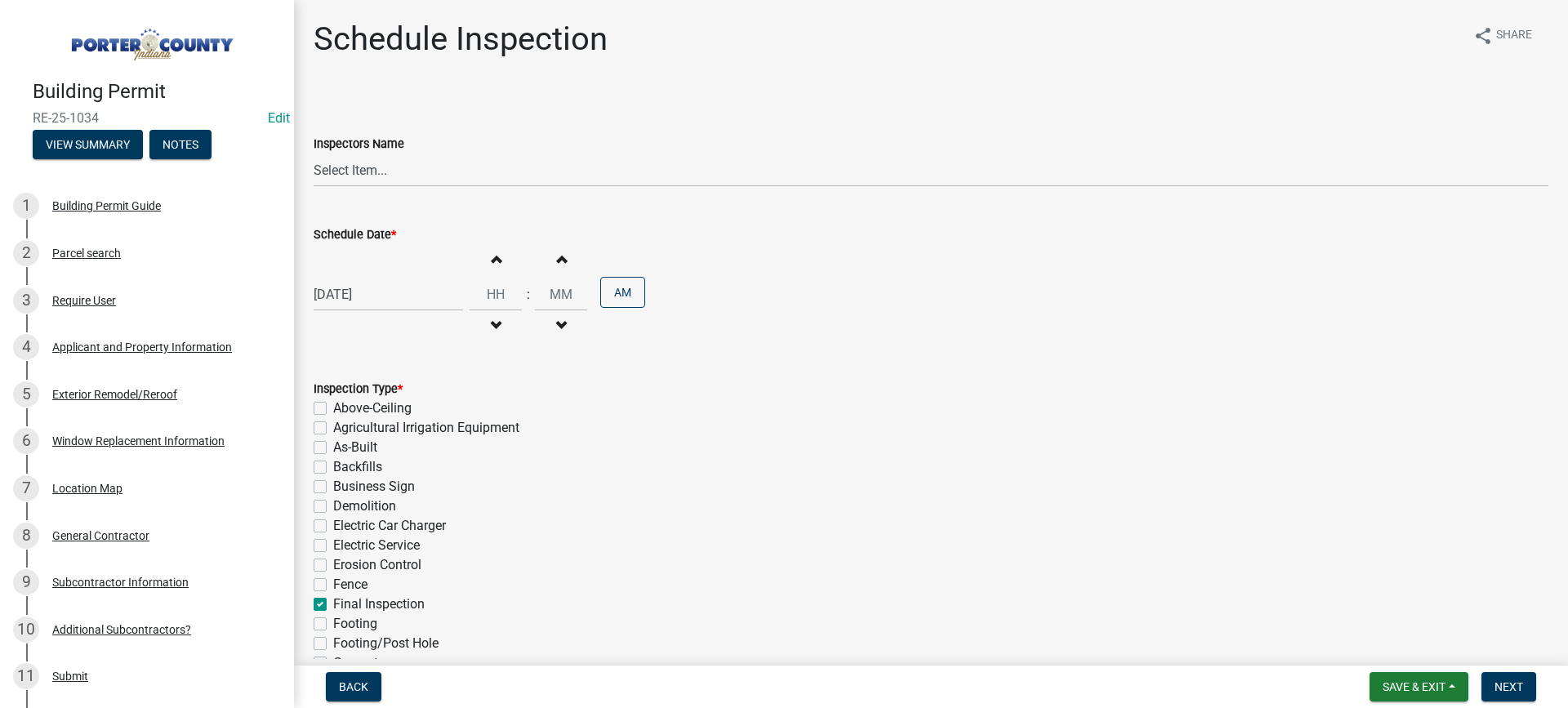
checkbox input "false"
checkbox input "true"
checkbox input "false"
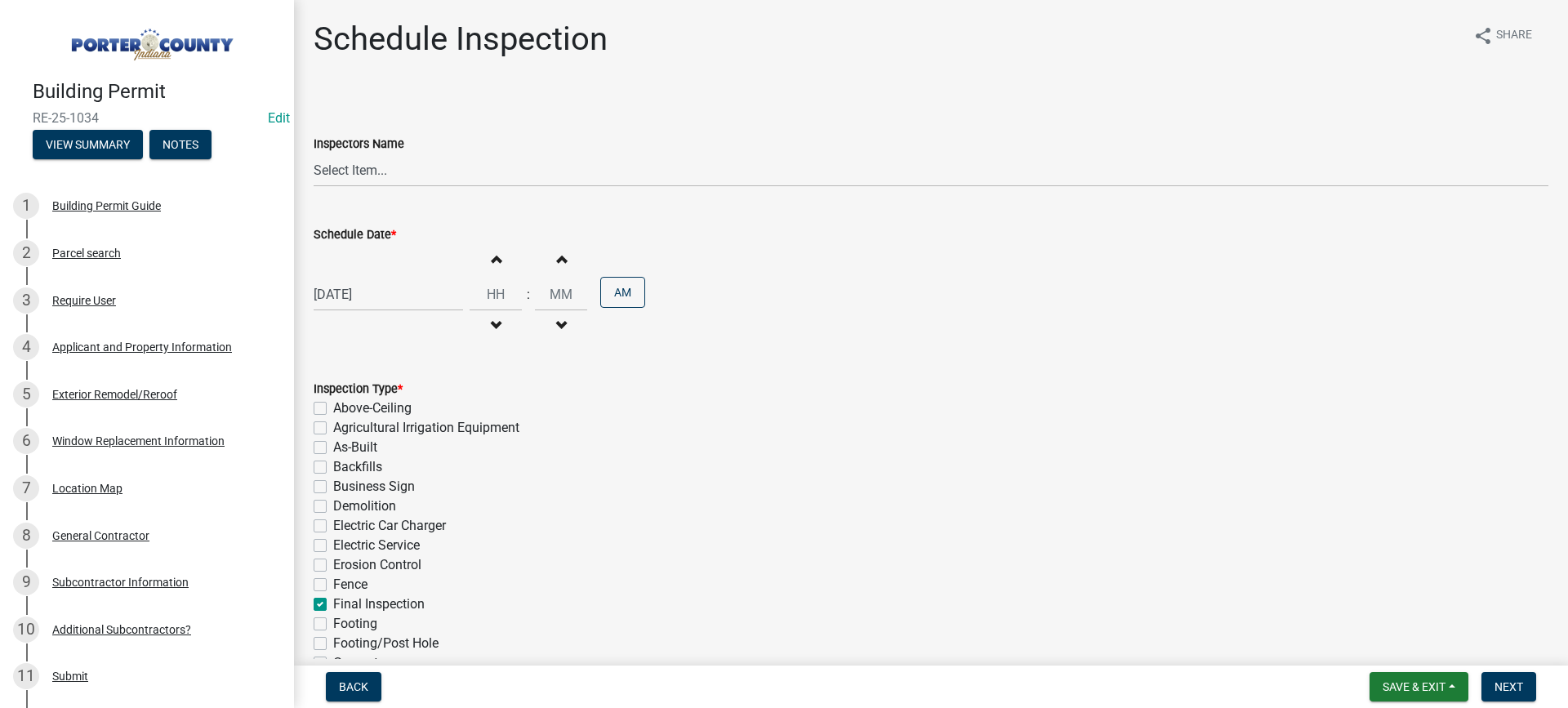
checkbox input "false"
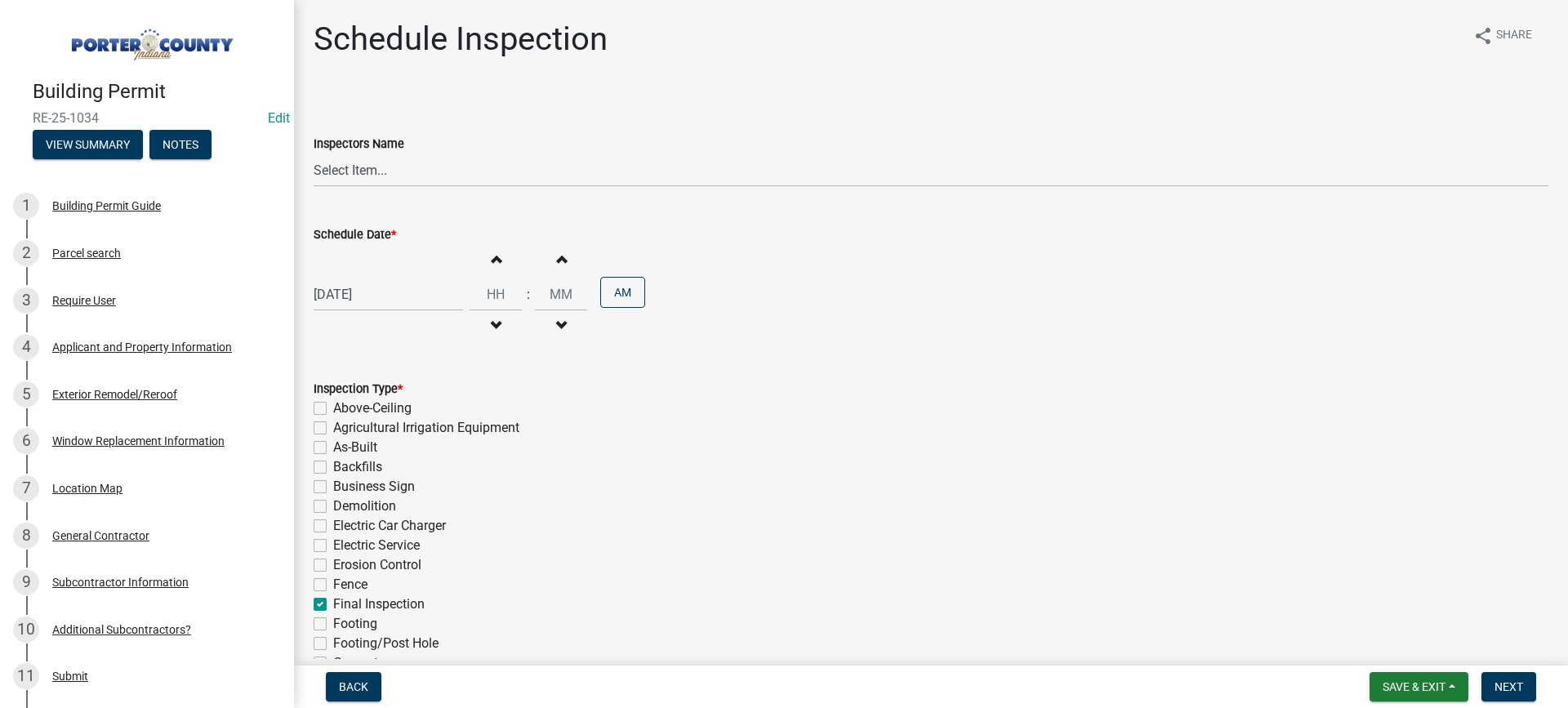
checkbox input "false"
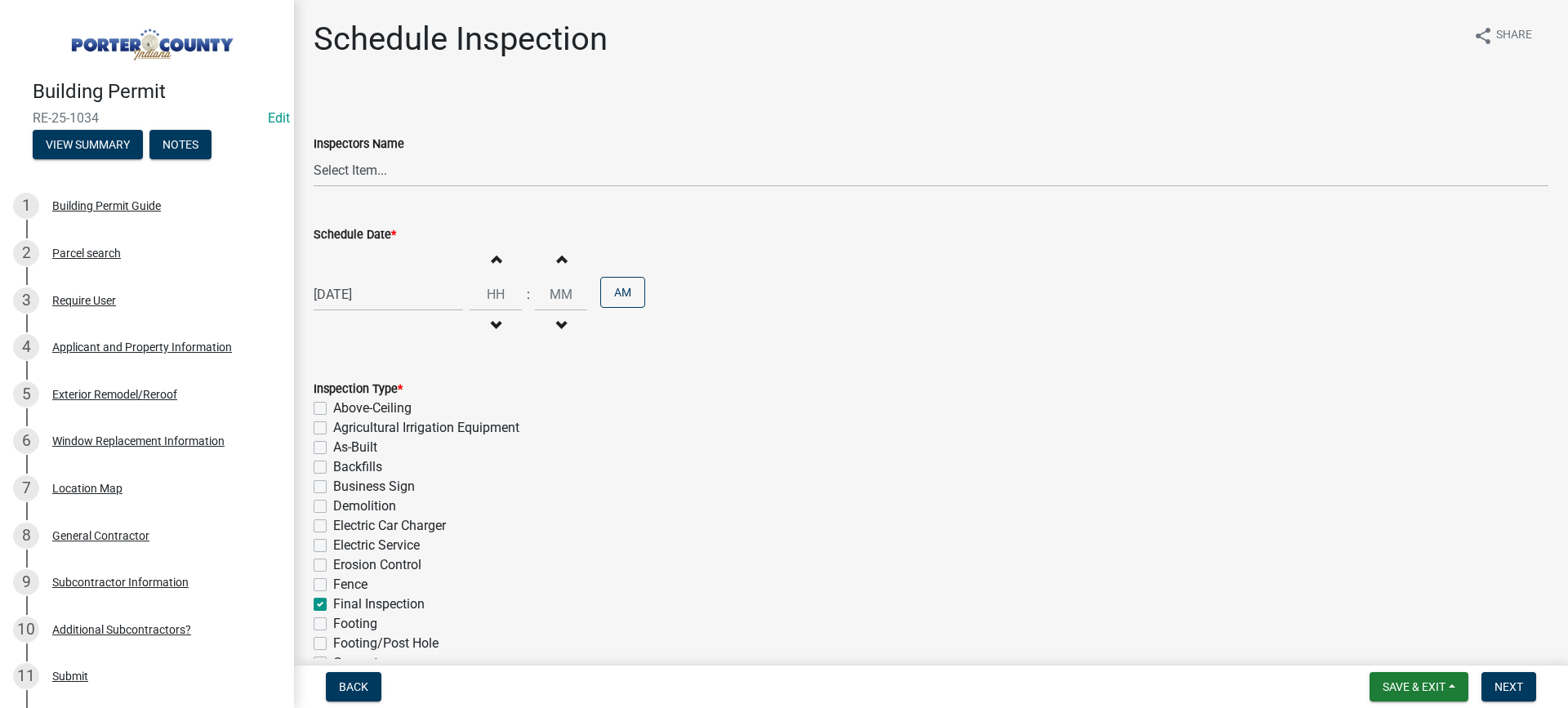
checkbox input "false"
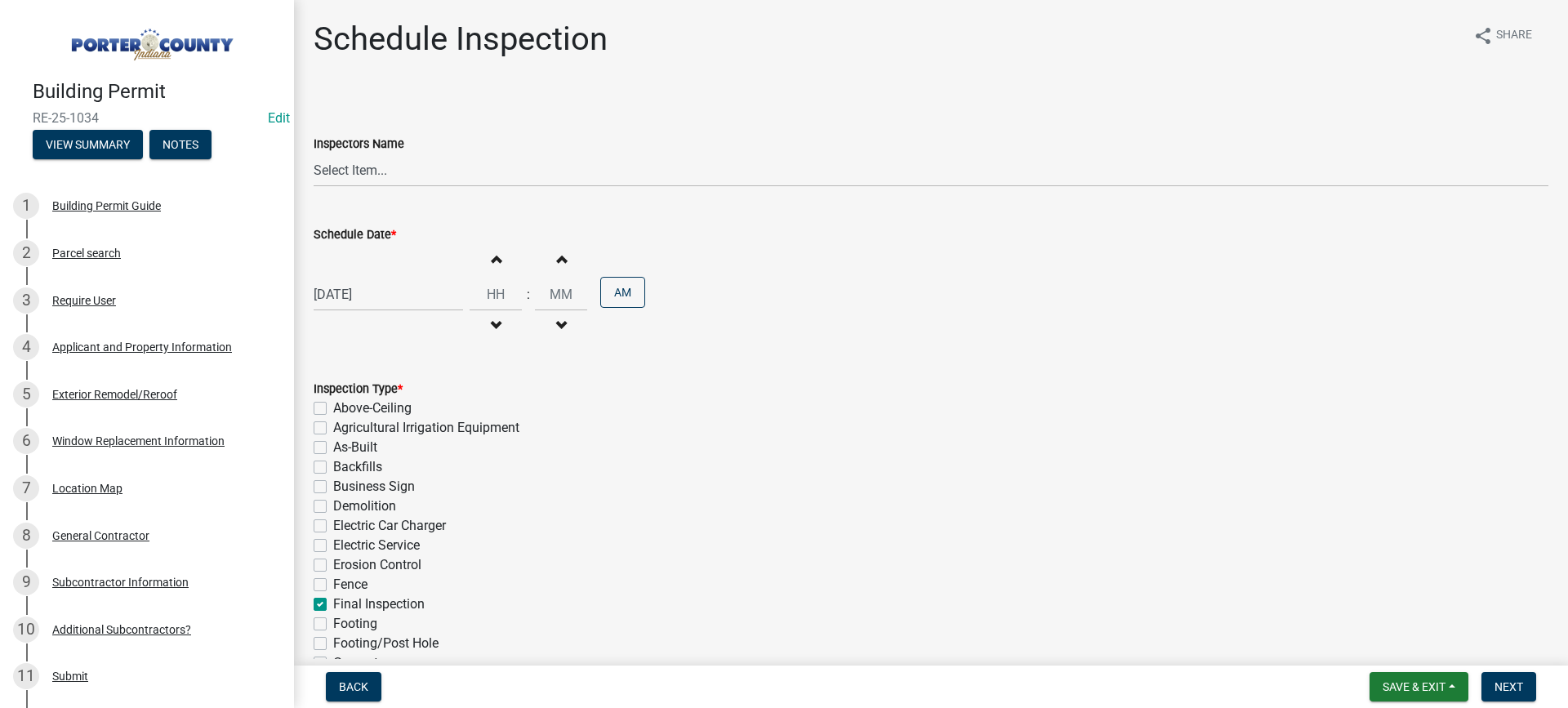
checkbox input "false"
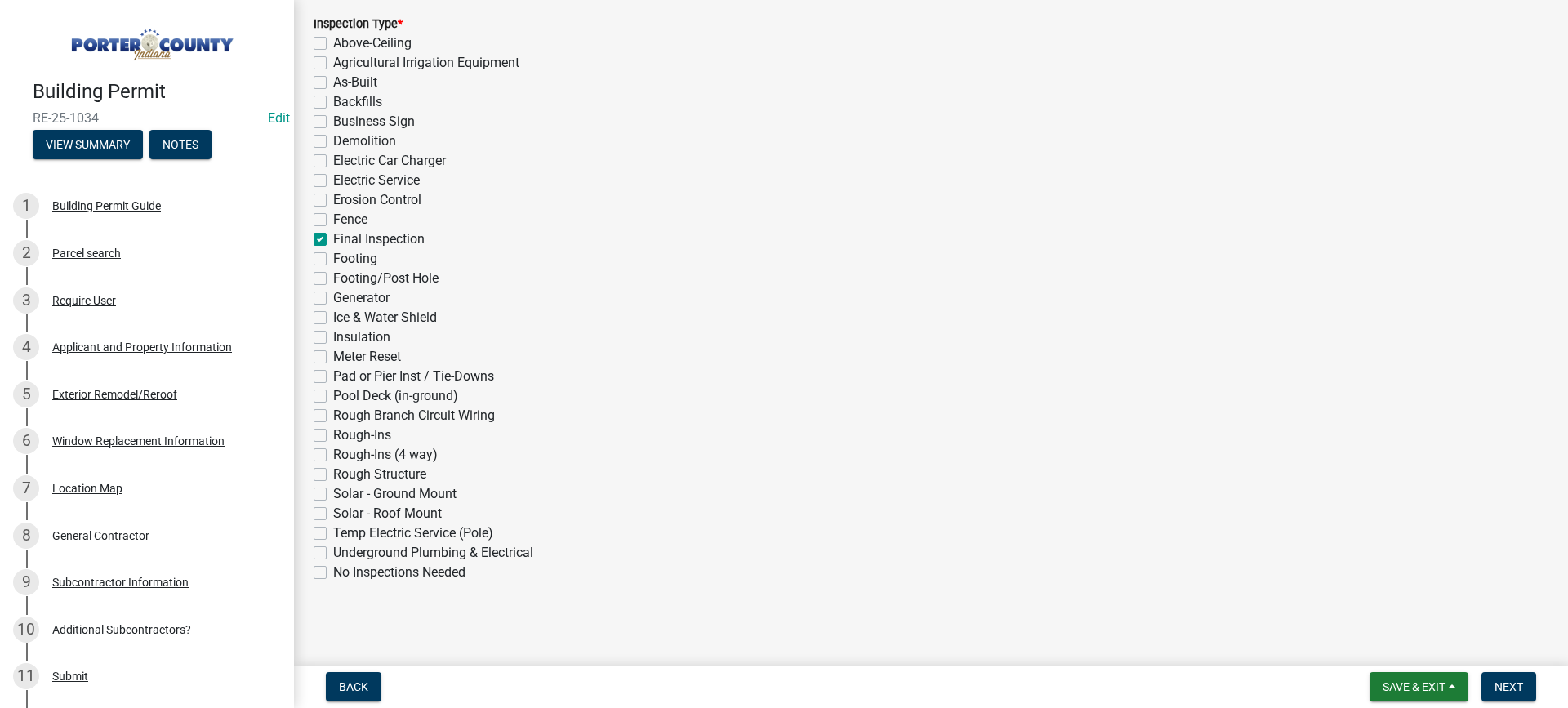
scroll to position [366, 0]
click at [1494, 686] on button "Next" at bounding box center [1509, 686] width 55 height 29
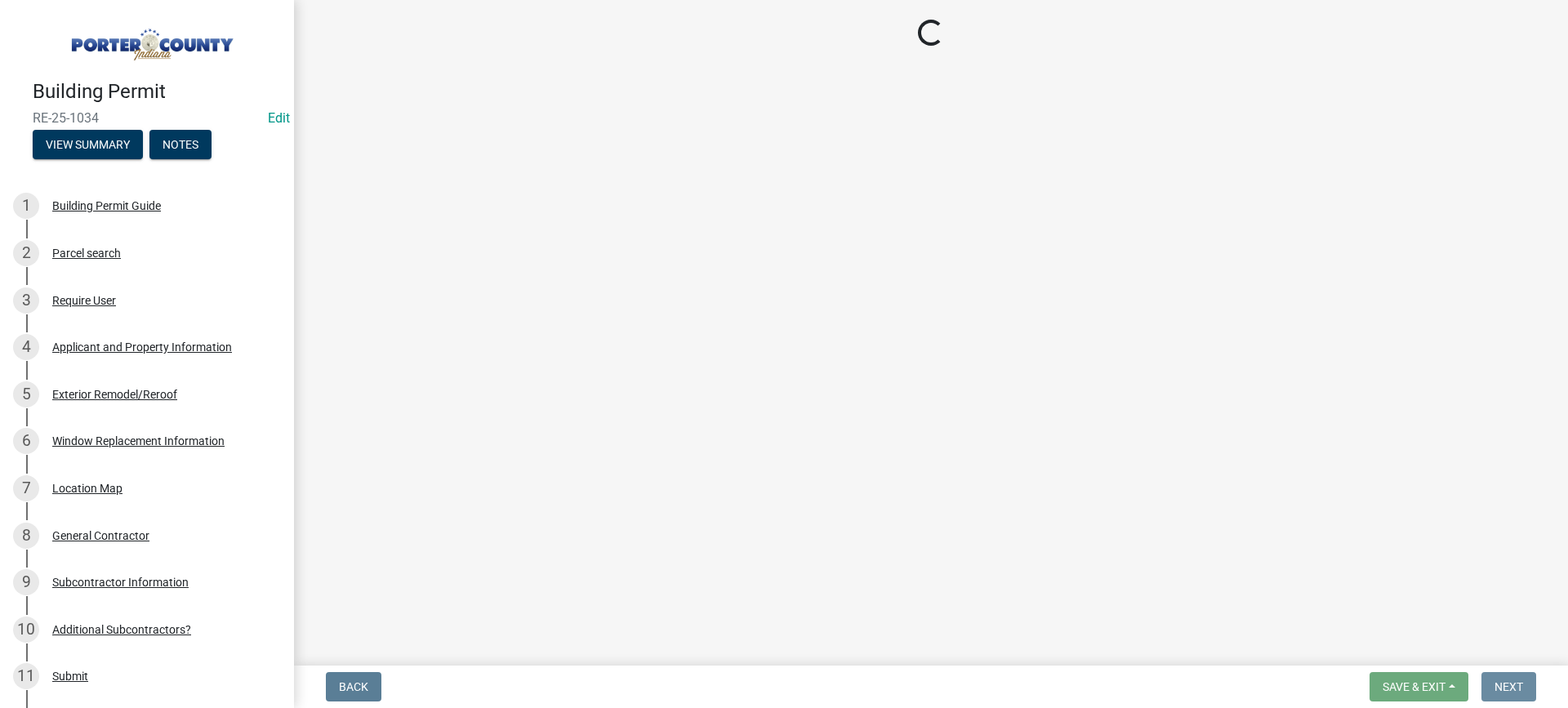
scroll to position [0, 0]
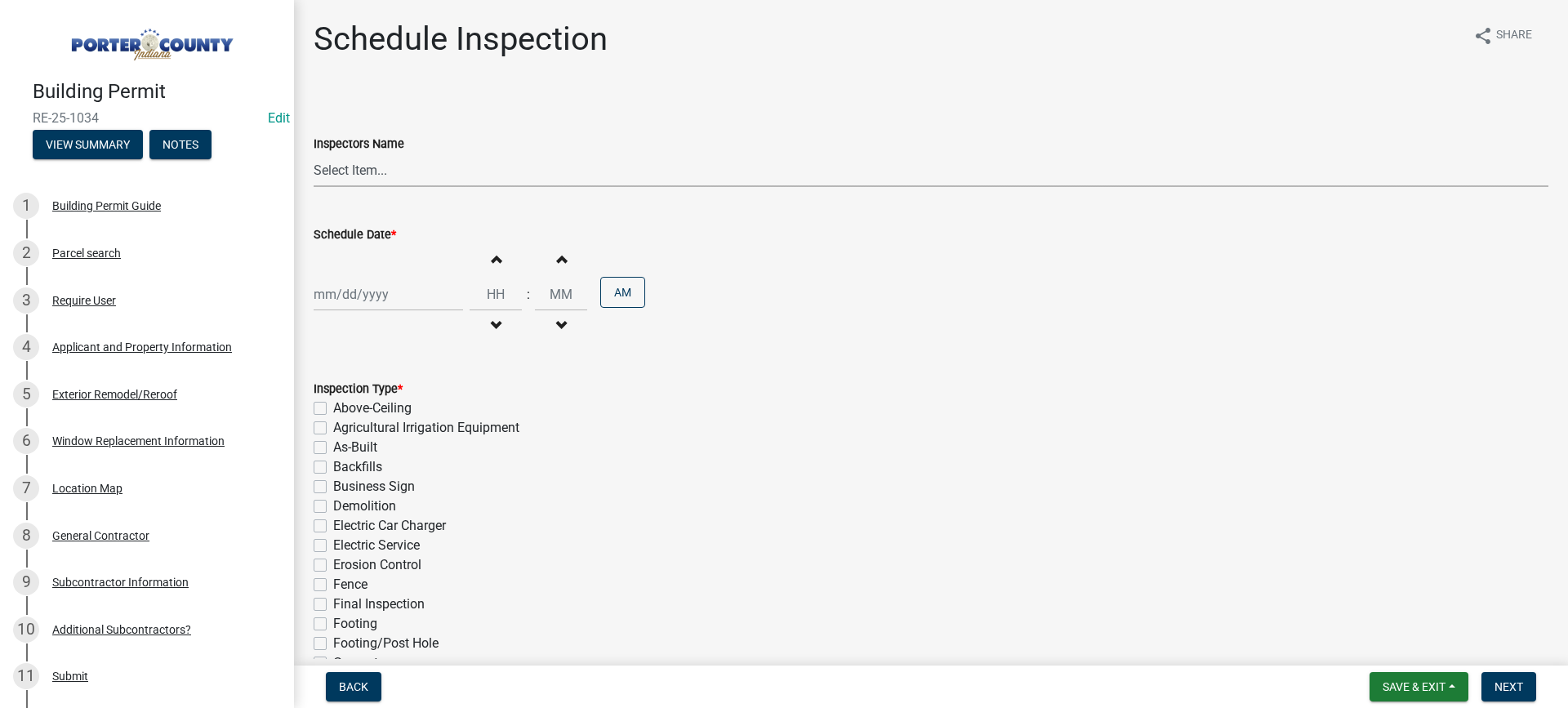
click at [351, 173] on select "Select Item... mhaller ([PERSON_NAME])" at bounding box center [931, 170] width 1235 height 33
select select "ca350da2-795e-4cf8-941d-46ff53e354ae"
click at [314, 153] on select "Select Item... mhaller ([PERSON_NAME])" at bounding box center [931, 170] width 1235 height 33
click at [359, 293] on div at bounding box center [388, 294] width 150 height 33
select select "8"
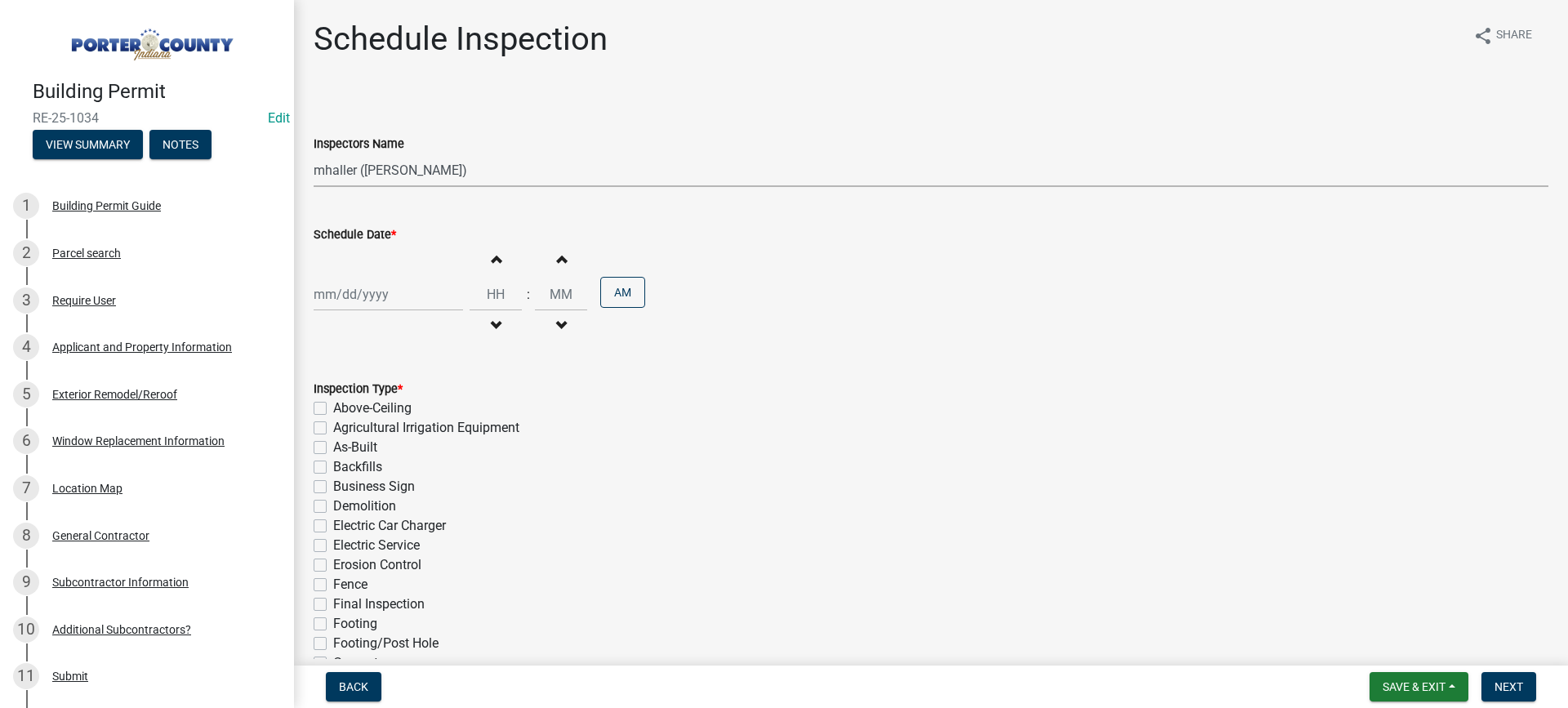
select select "2025"
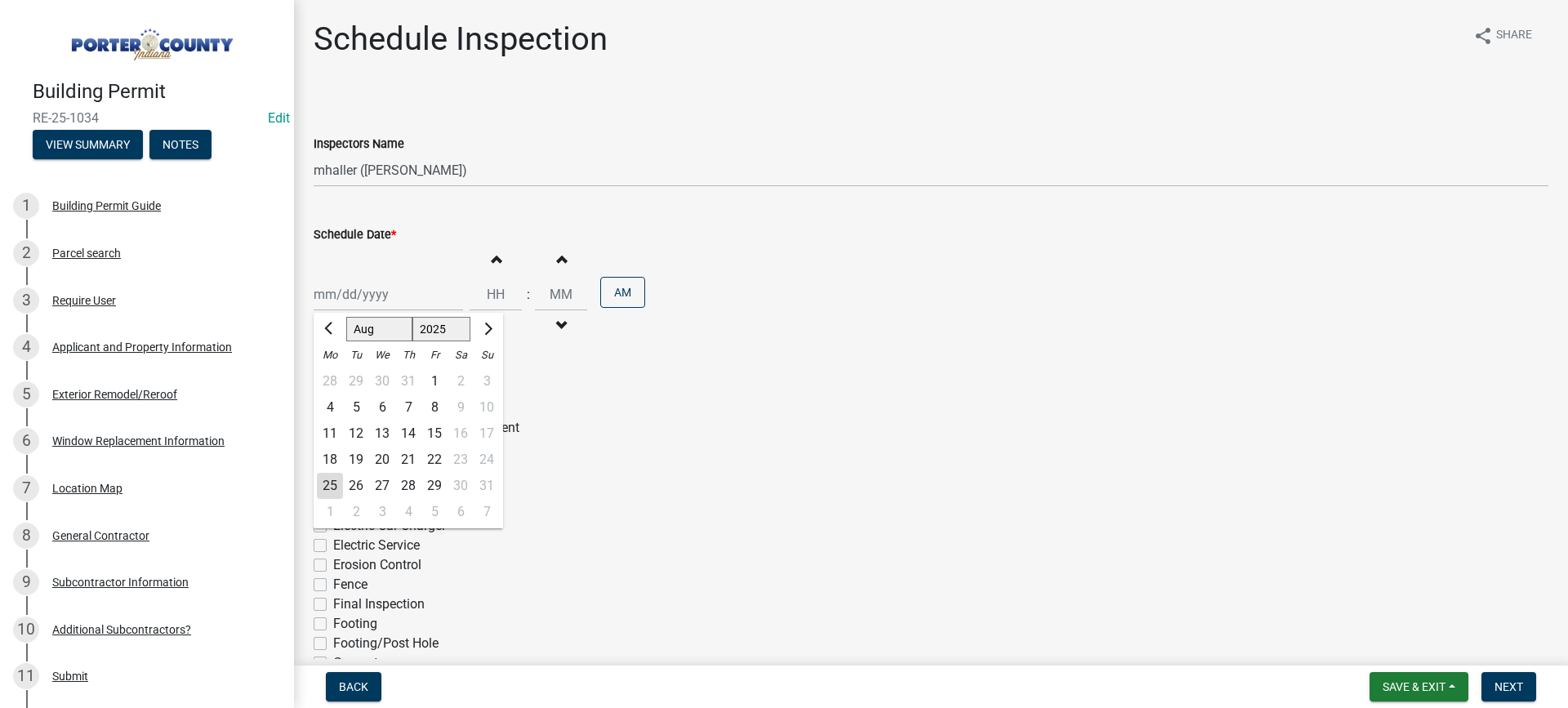
click at [325, 482] on div "25" at bounding box center [330, 486] width 26 height 26
type input "[DATE]"
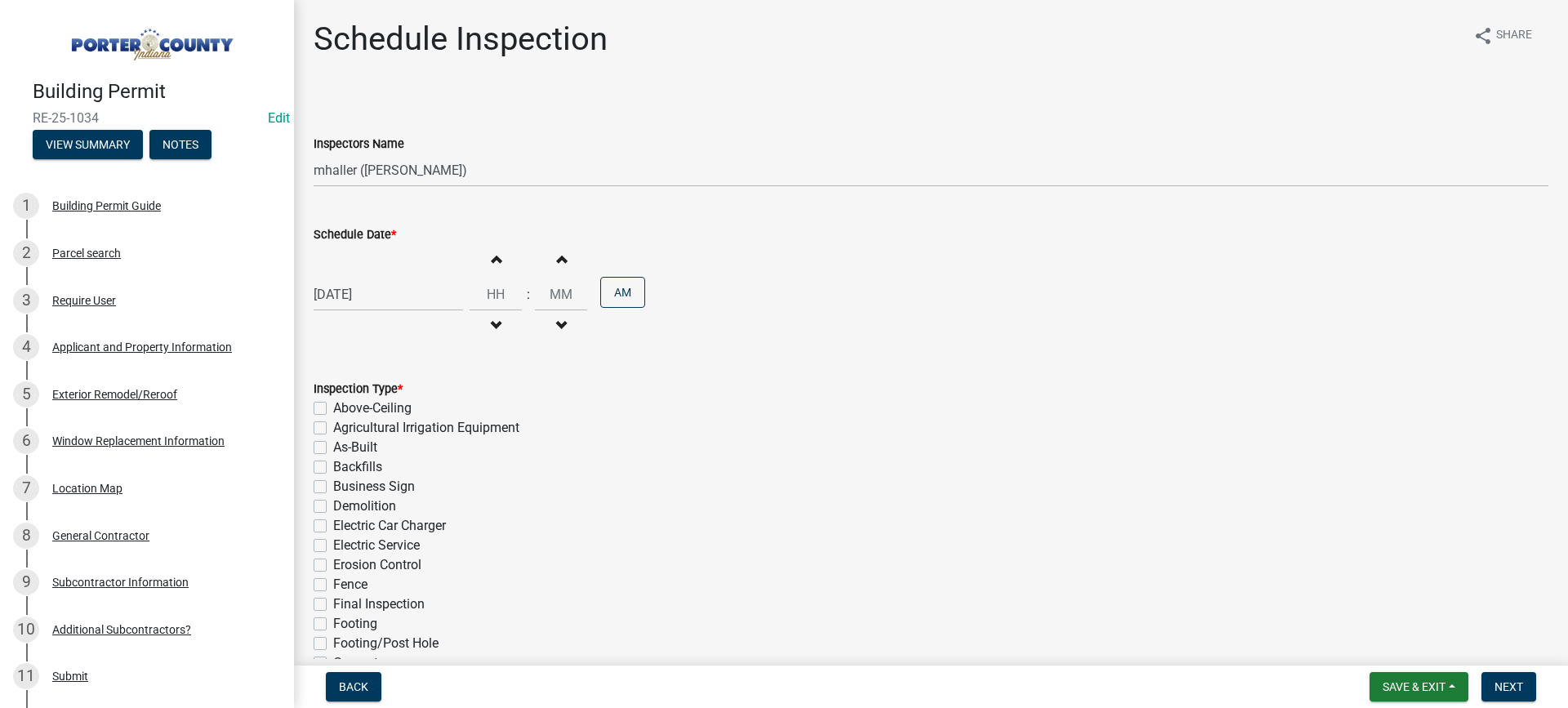
click at [333, 604] on label "Final Inspection" at bounding box center [379, 604] width 92 height 19
click at [333, 604] on input "Final Inspection" at bounding box center [338, 600] width 11 height 11
checkbox input "true"
checkbox input "false"
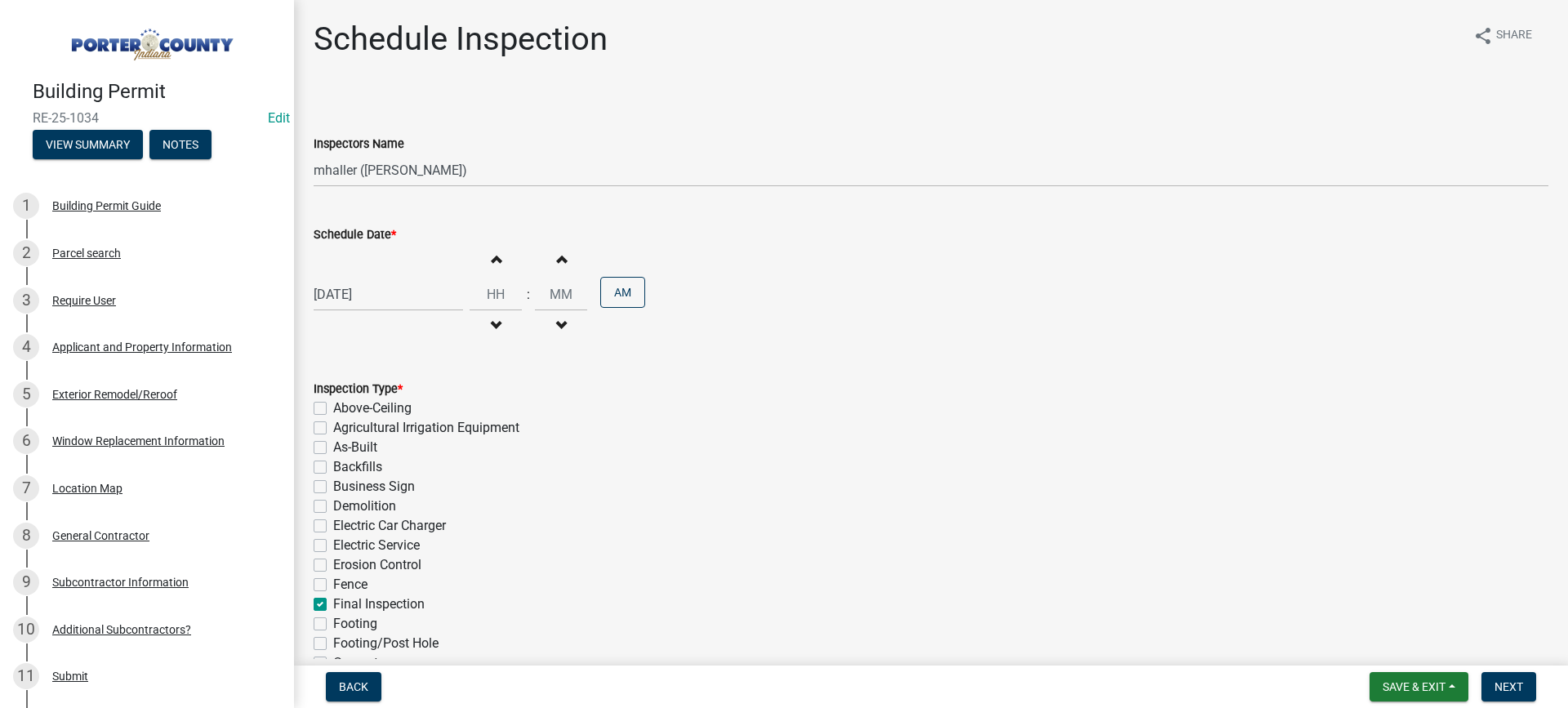
checkbox input "false"
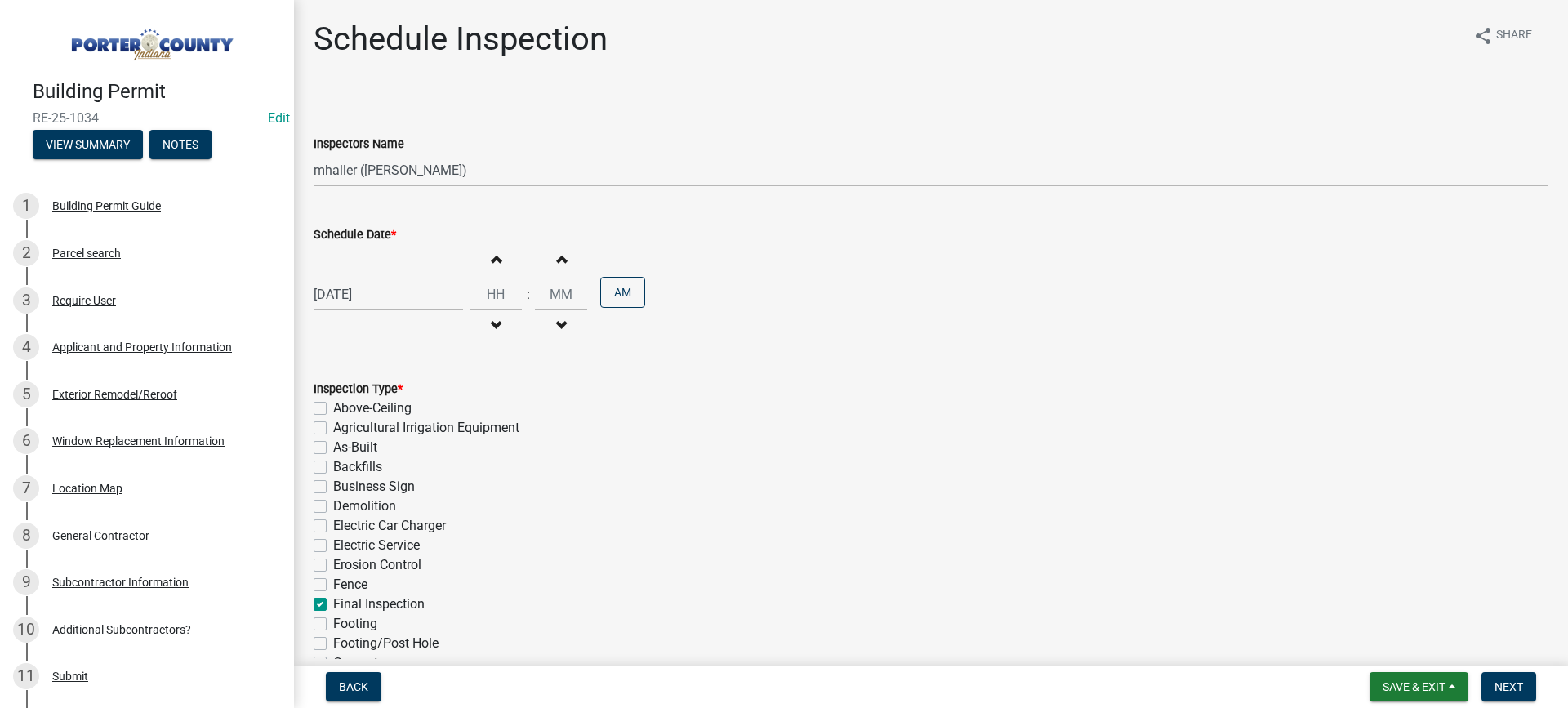
checkbox input "false"
checkbox input "true"
checkbox input "false"
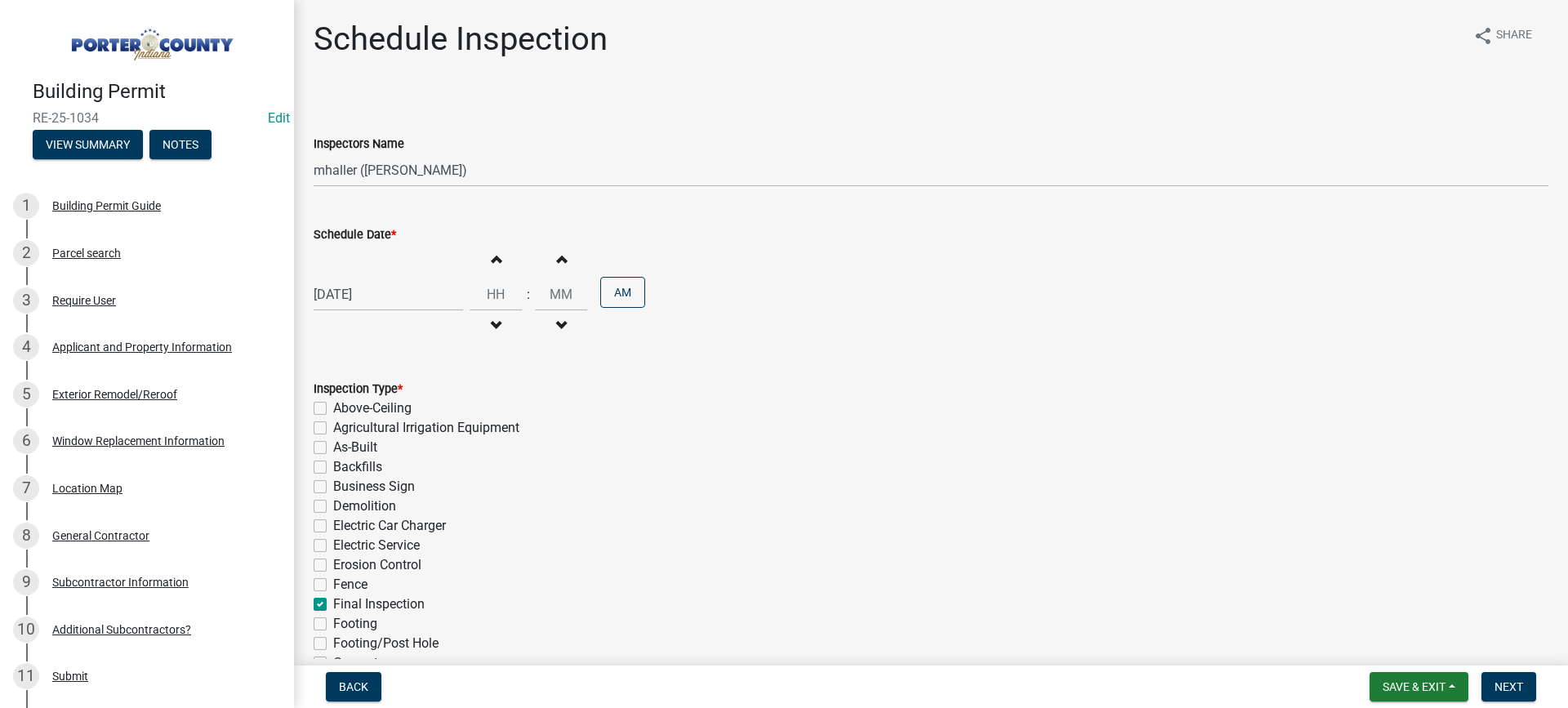
checkbox input "false"
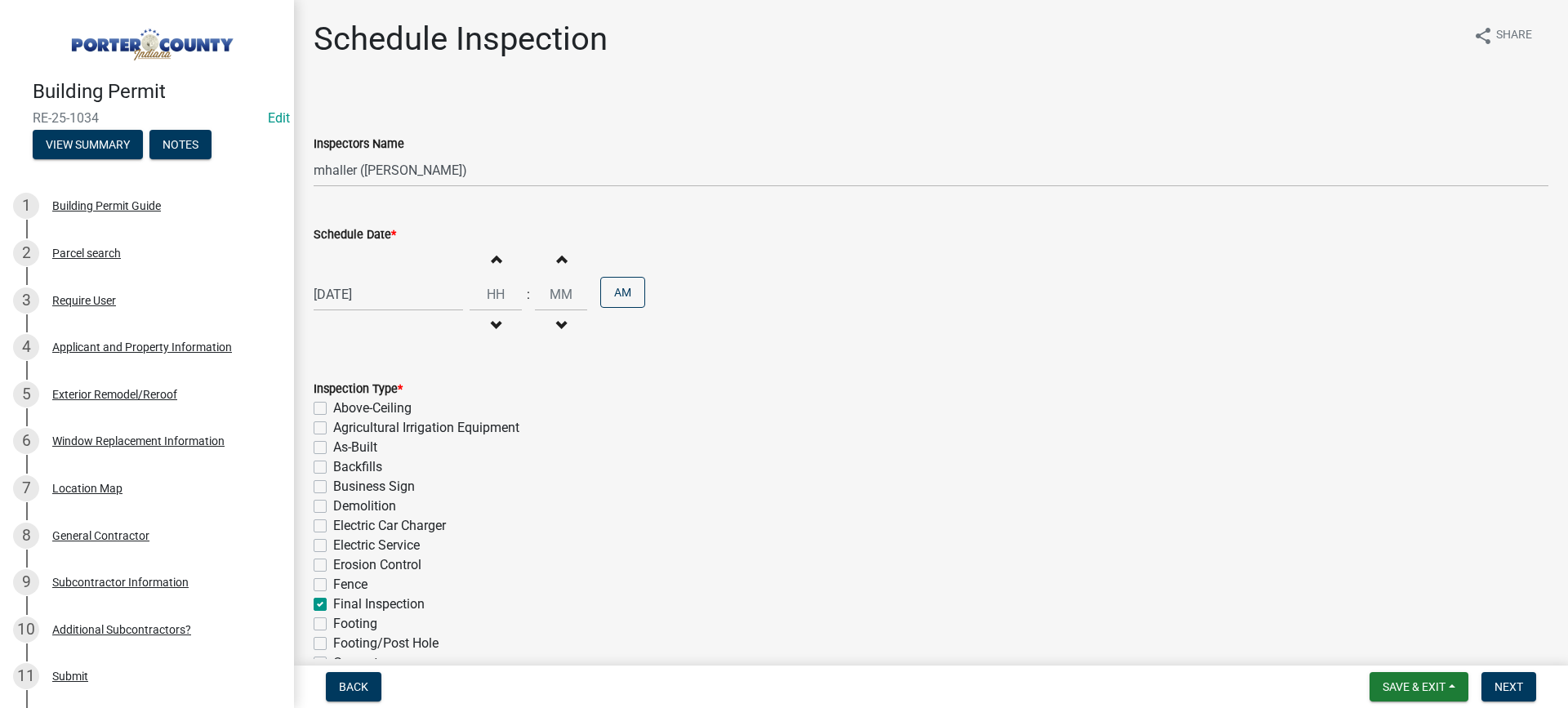
checkbox input "false"
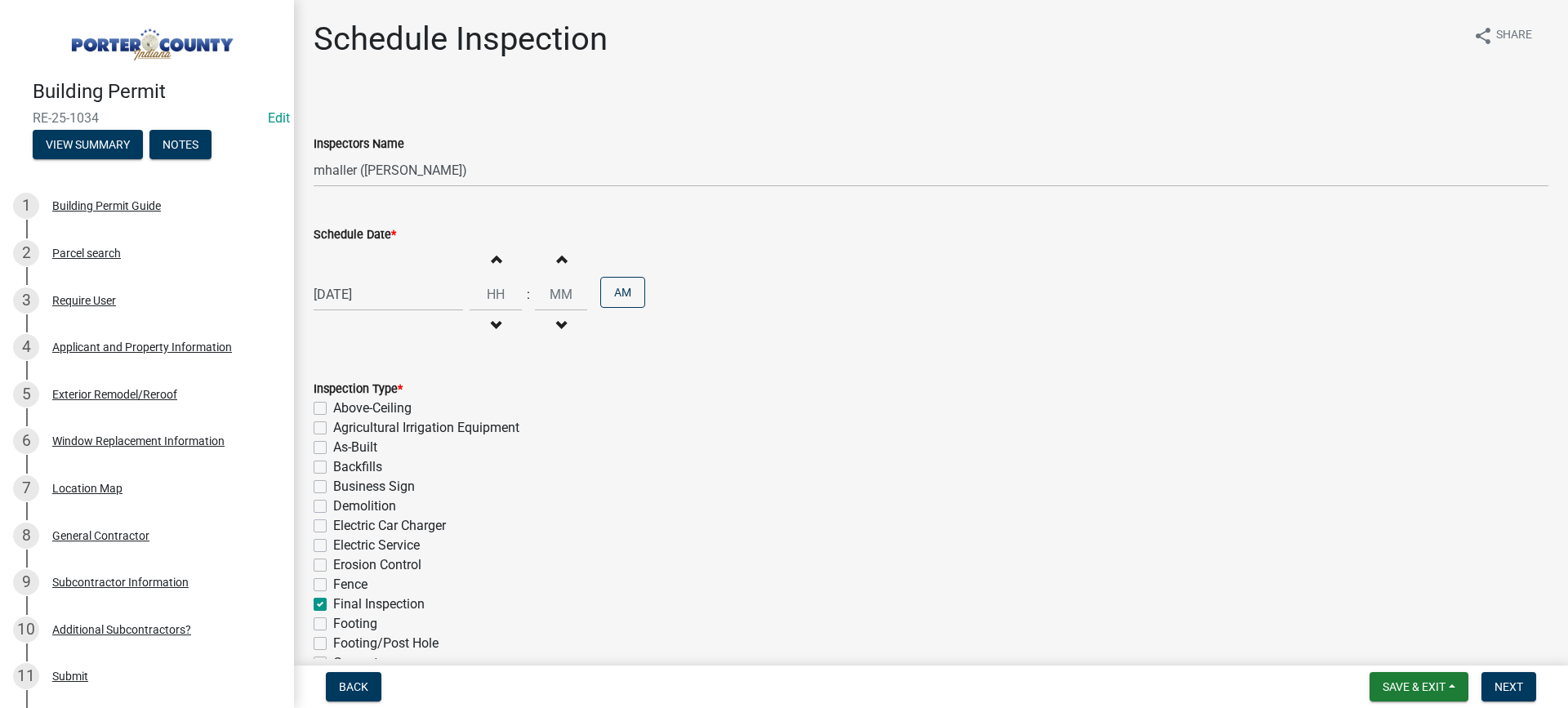
checkbox input "false"
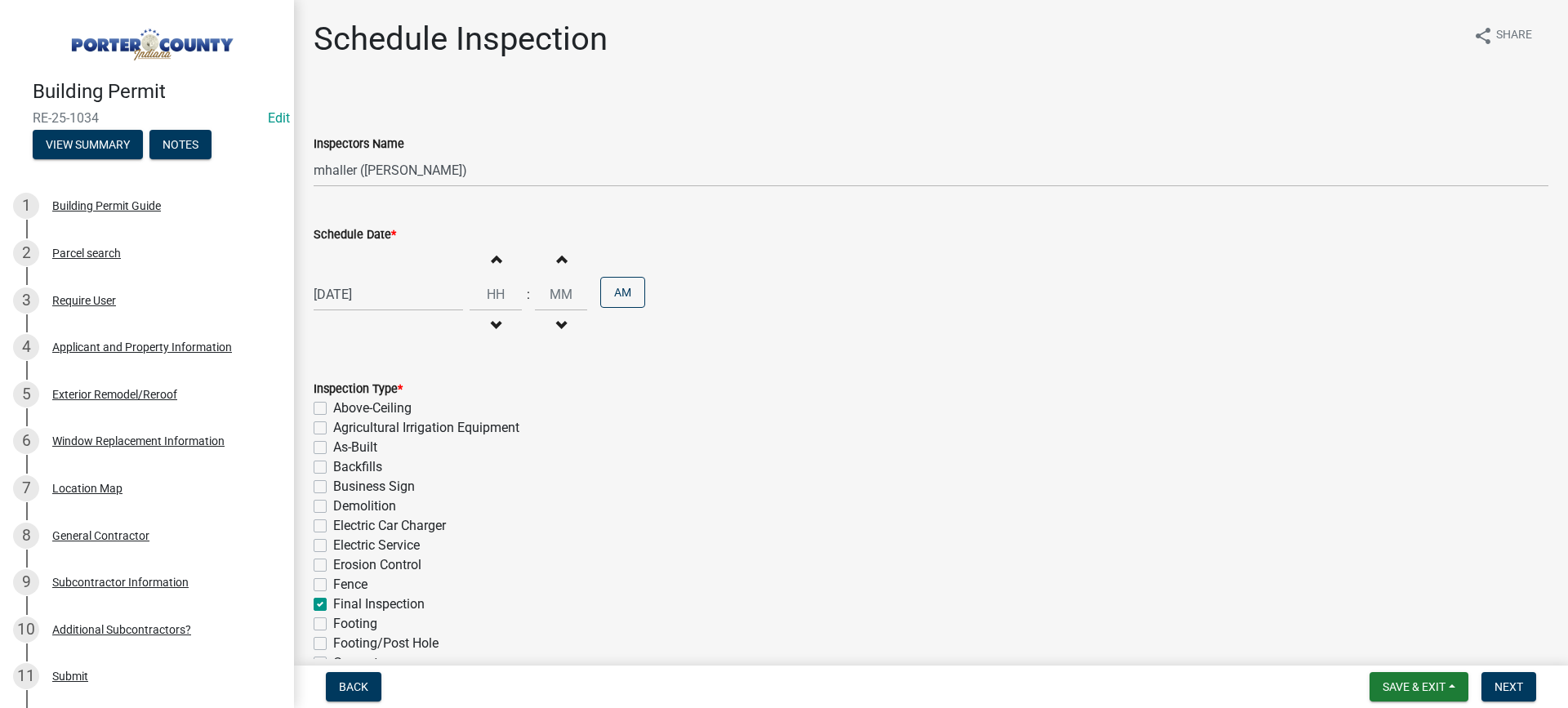
checkbox input "false"
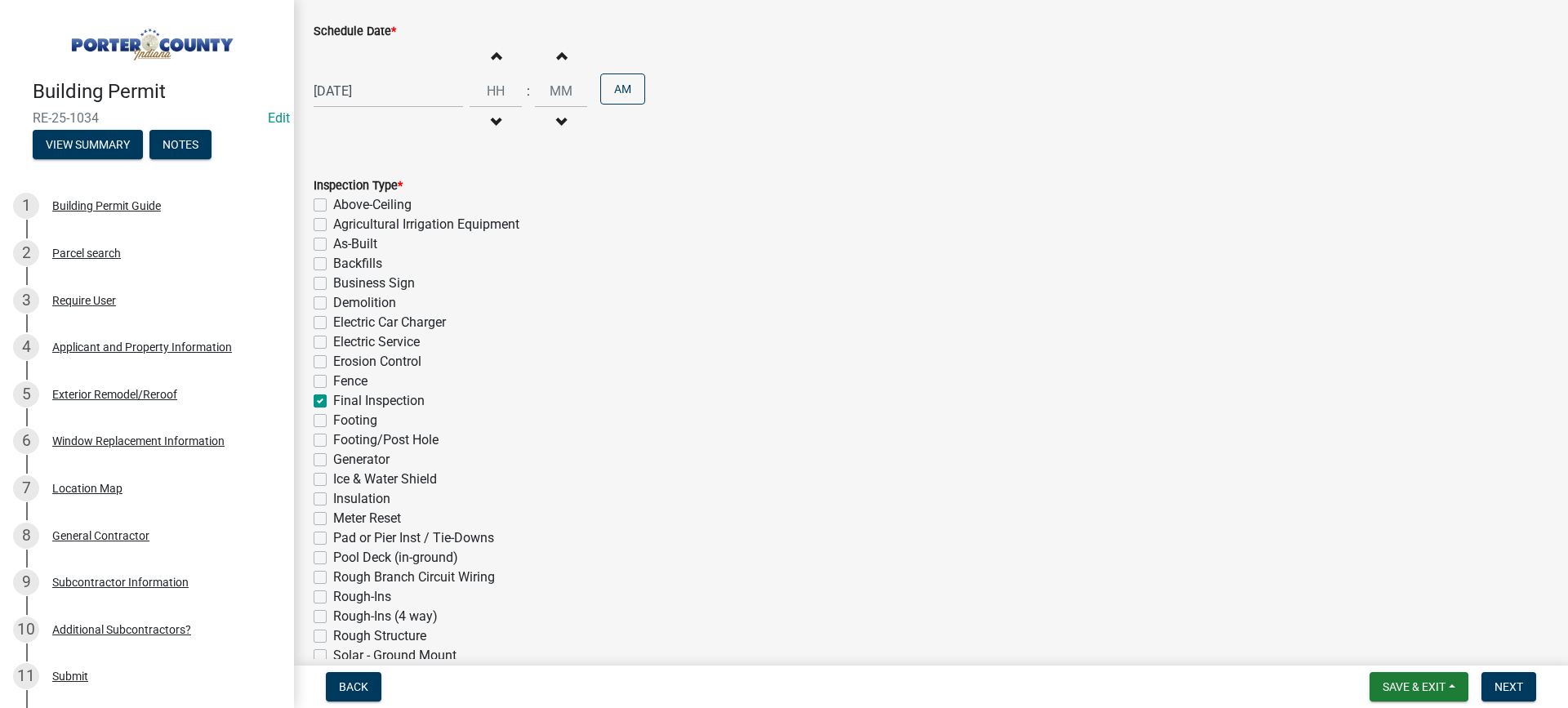
scroll to position [40, 0]
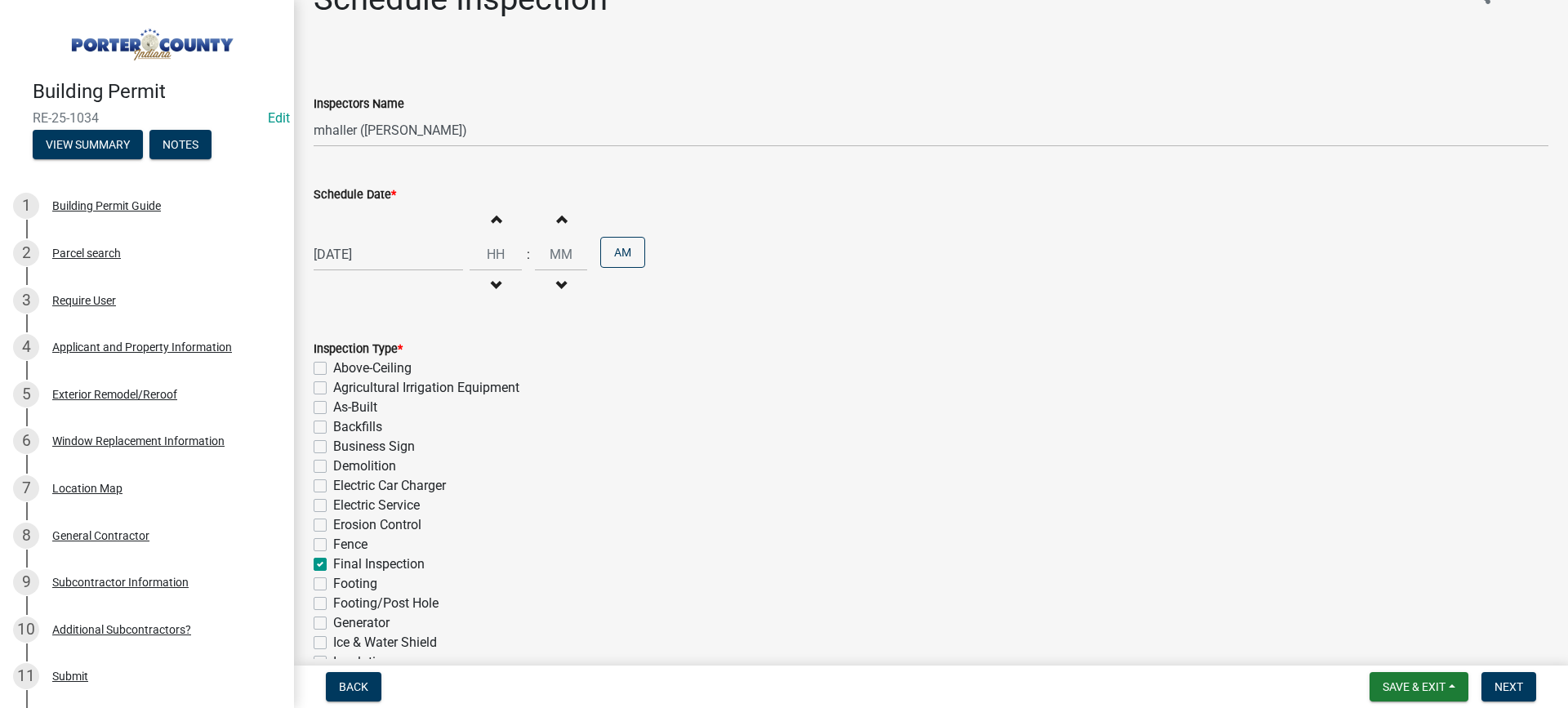
click at [387, 262] on div "[DATE]" at bounding box center [388, 254] width 150 height 33
select select "8"
select select "2025"
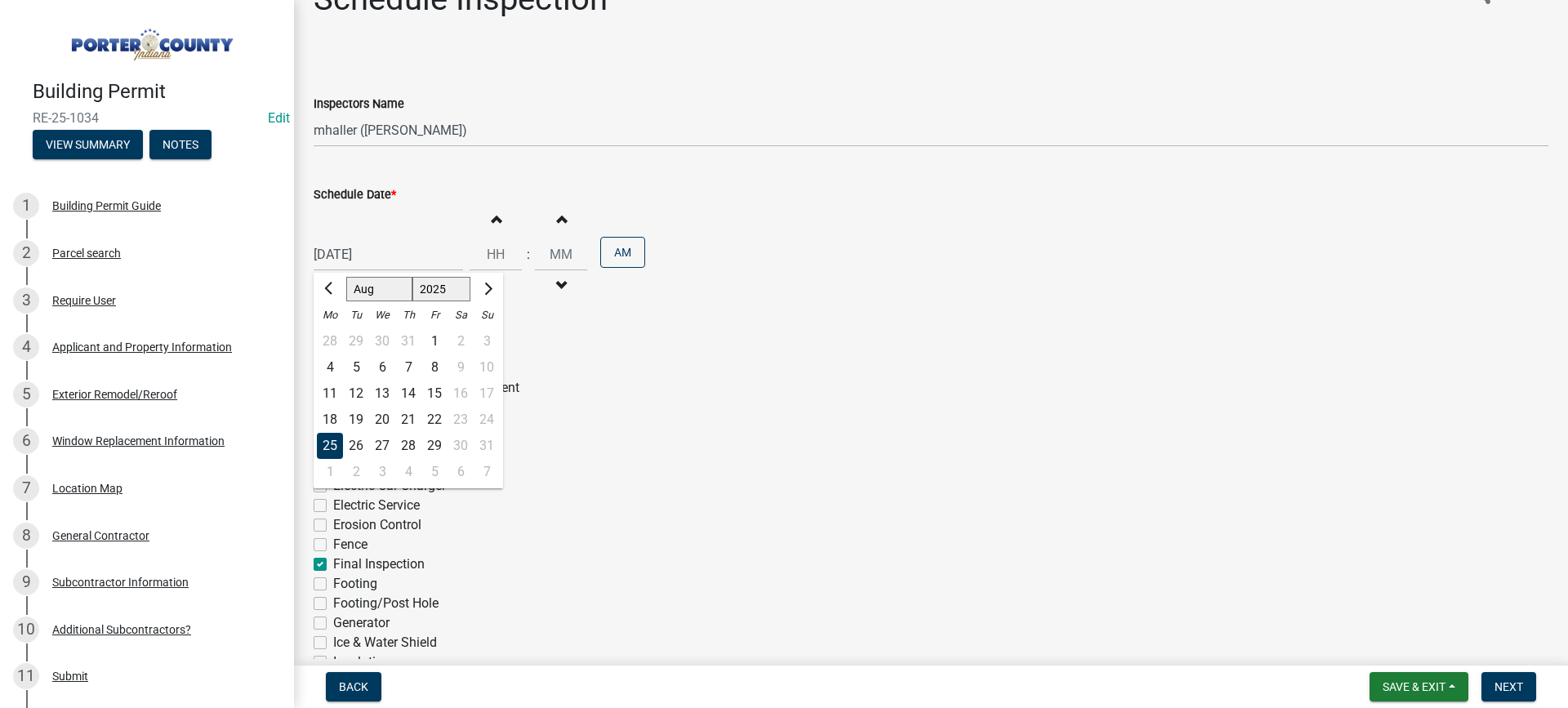
click at [359, 440] on div "26" at bounding box center [356, 446] width 26 height 26
type input "[DATE]"
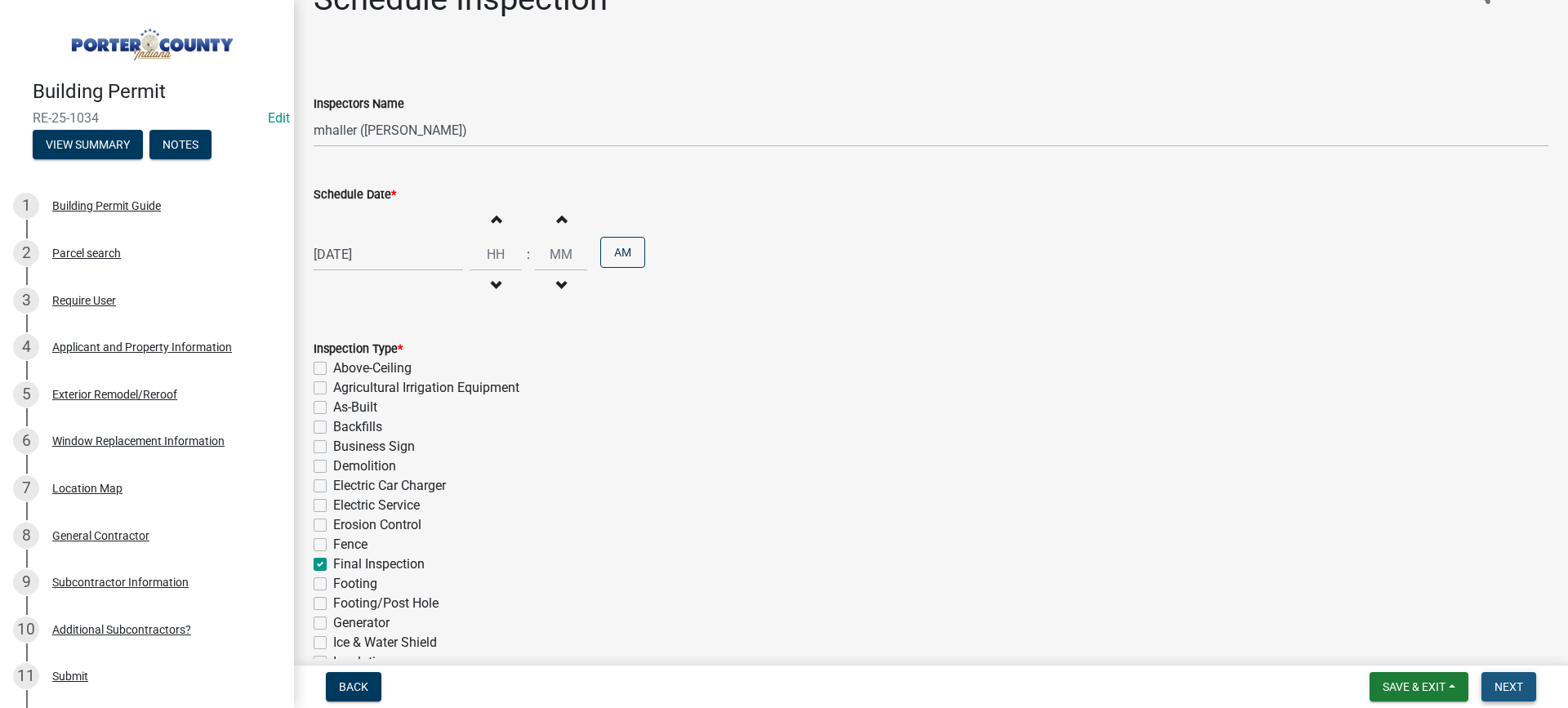
click at [1498, 687] on span "Next" at bounding box center [1509, 686] width 28 height 13
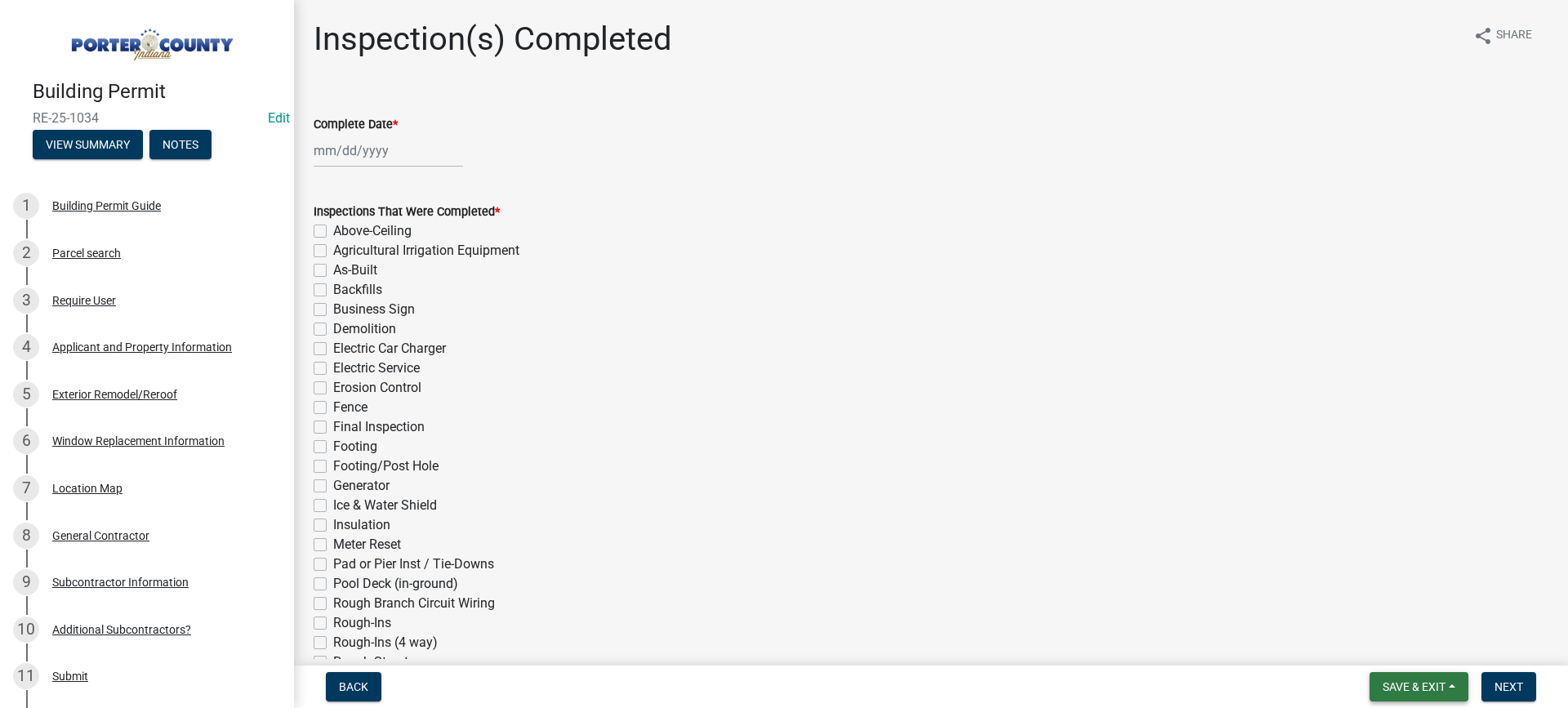
click at [1387, 686] on span "Save & Exit" at bounding box center [1414, 686] width 63 height 13
click at [1385, 649] on button "Save & Exit" at bounding box center [1403, 644] width 130 height 40
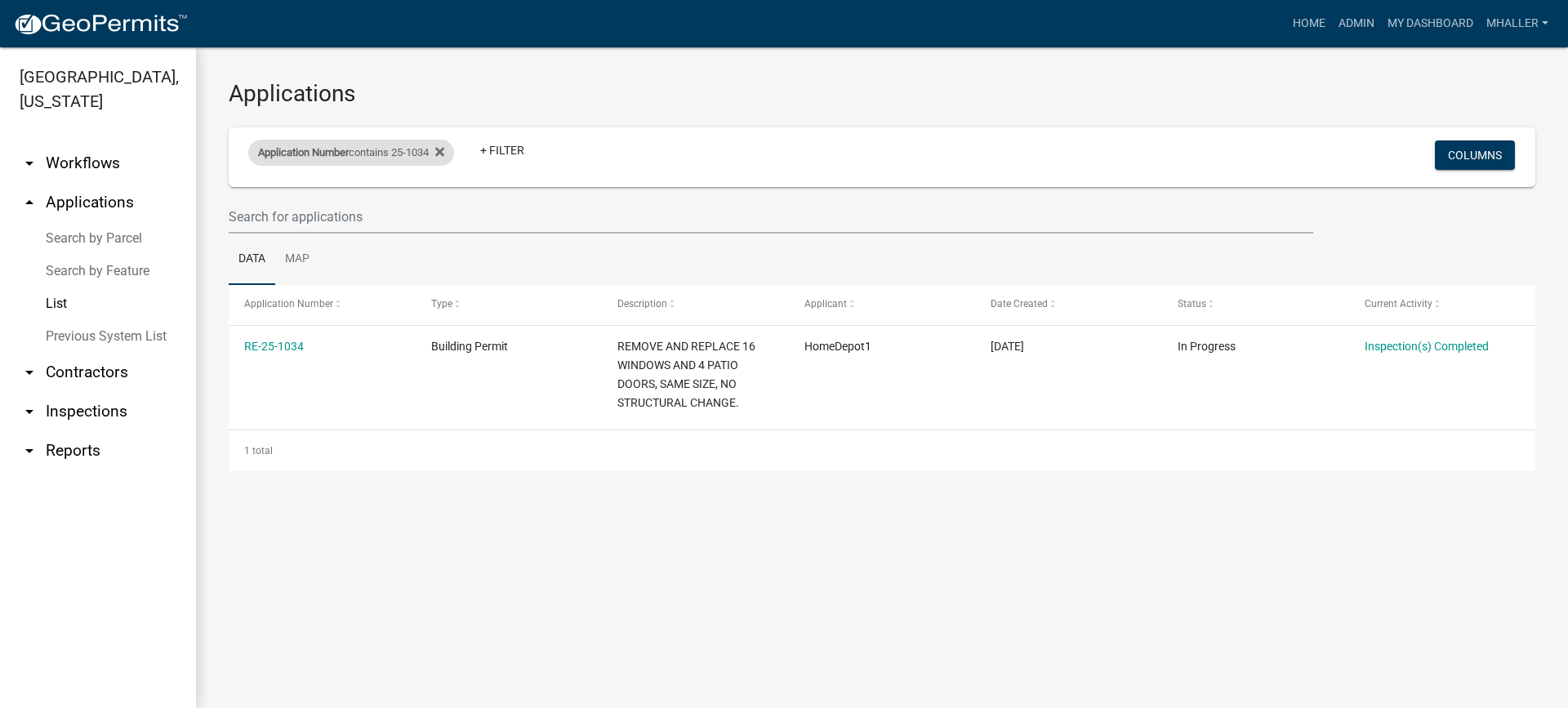
click at [317, 153] on span "Application Number" at bounding box center [303, 152] width 91 height 12
click at [346, 208] on input "25-1034" at bounding box center [359, 213] width 150 height 33
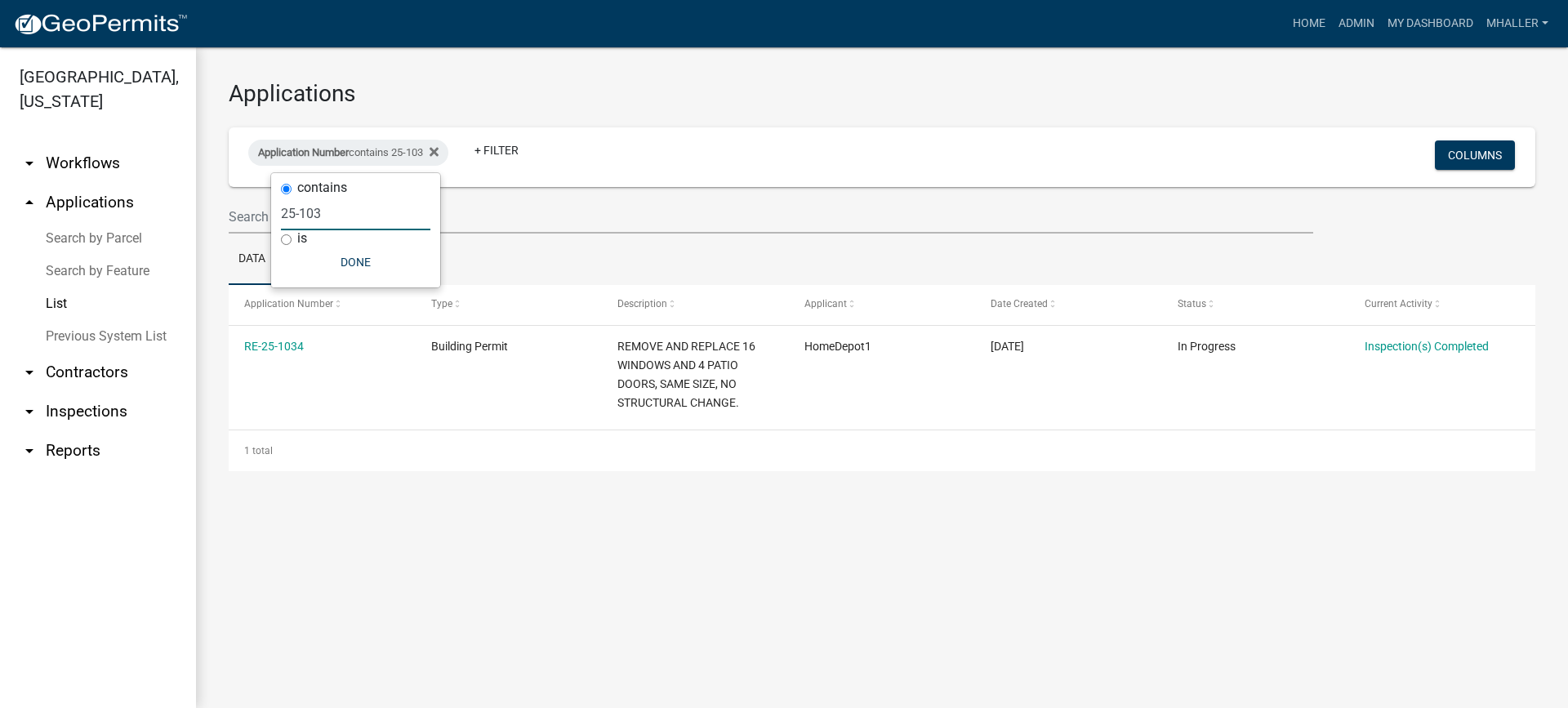
type input "25-10"
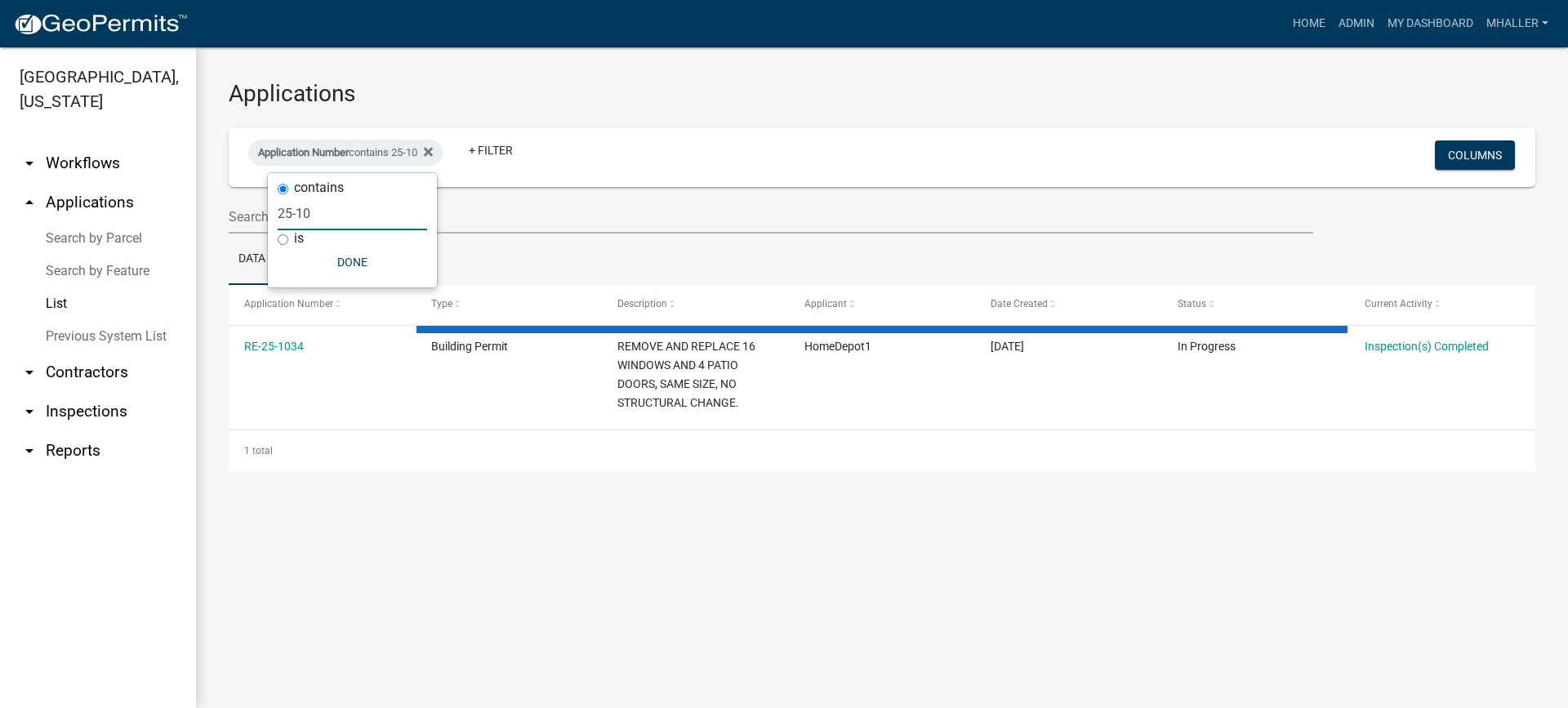
select select "1: 25"
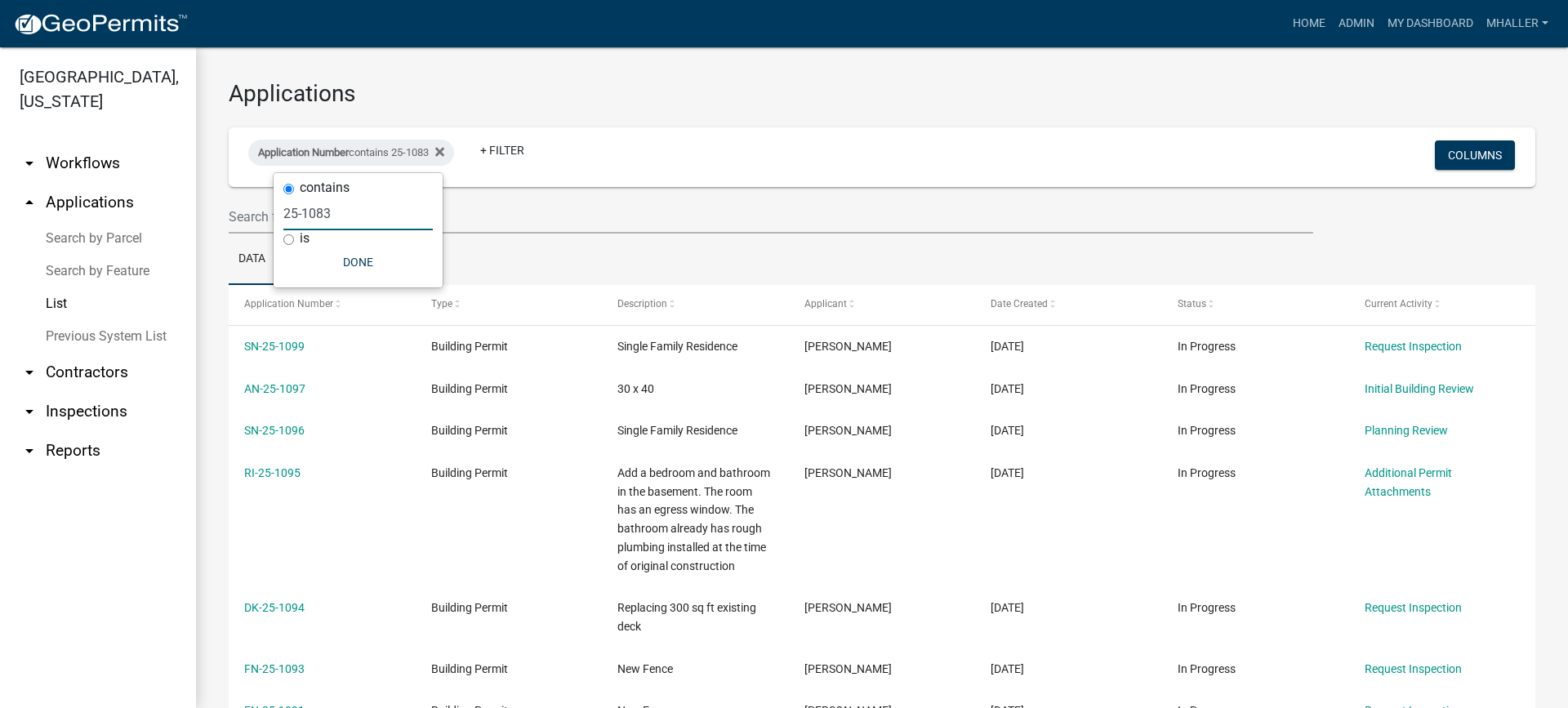
type input "25-1083"
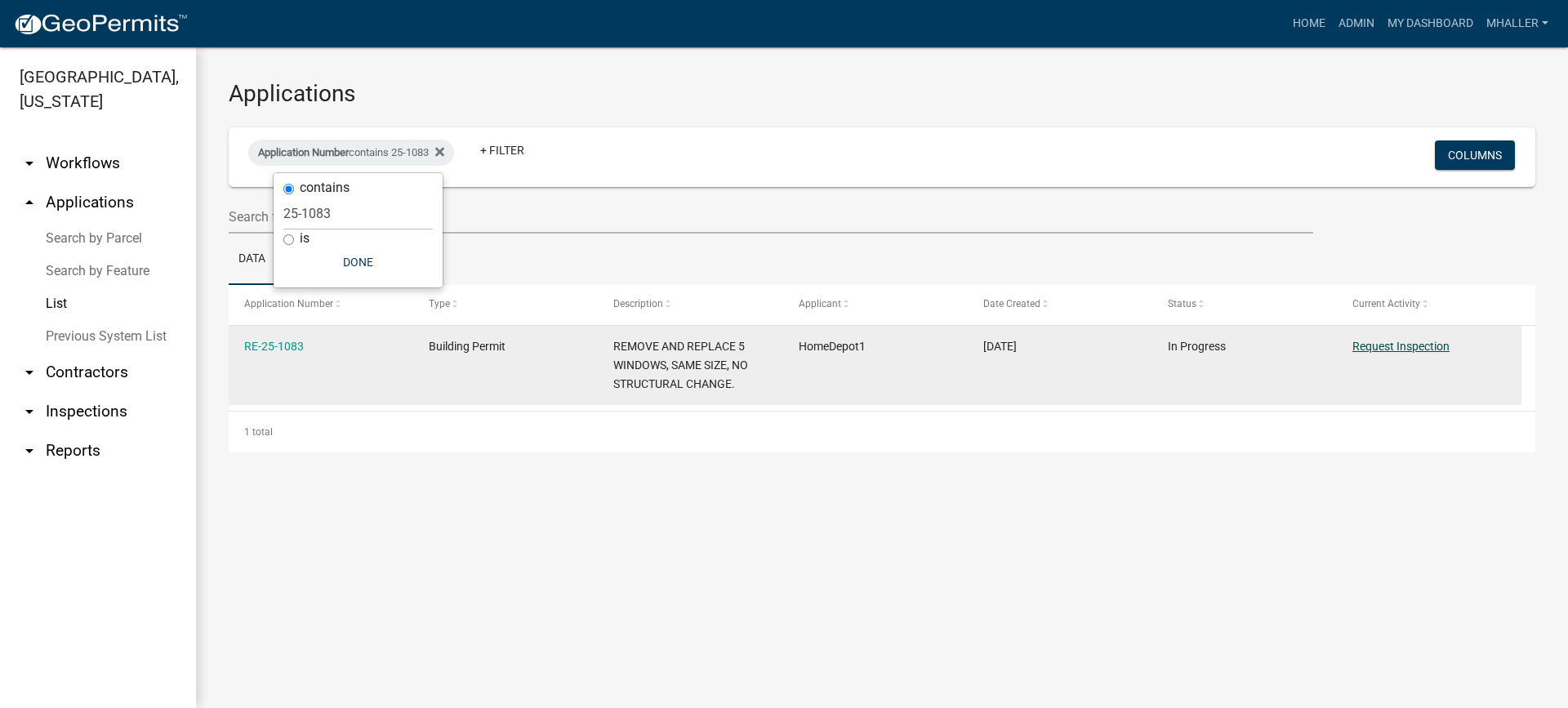
click at [1391, 343] on link "Request Inspection" at bounding box center [1401, 346] width 97 height 13
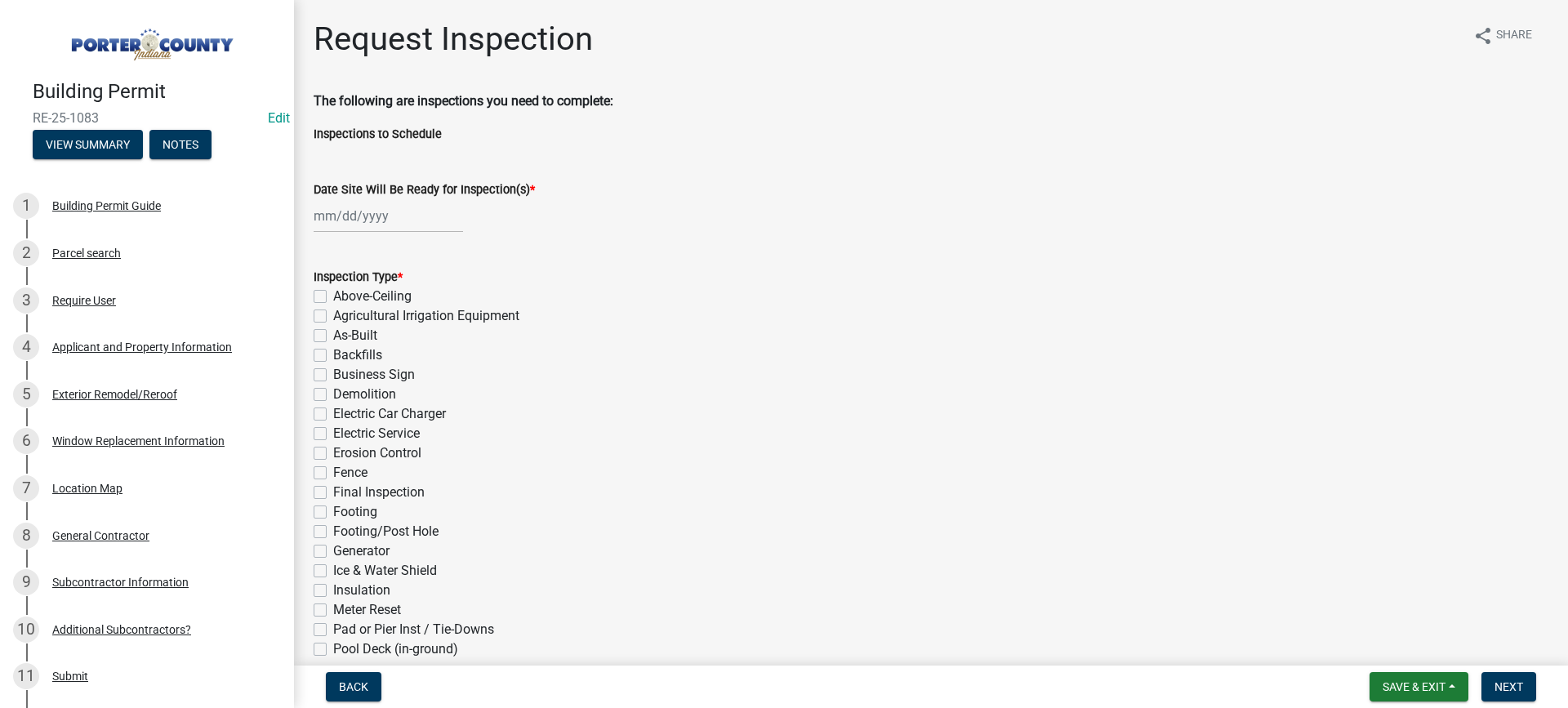
select select "8"
select select "2025"
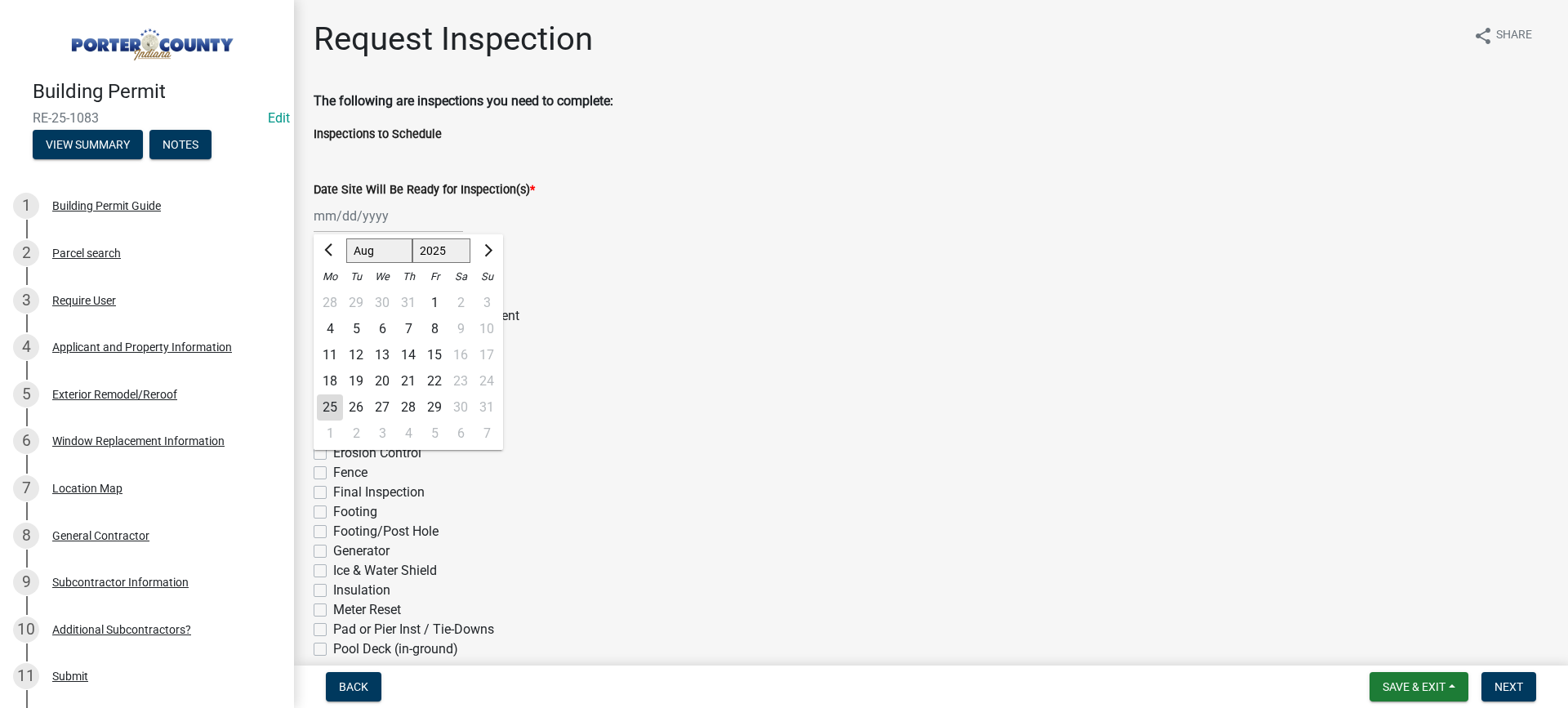
drag, startPoint x: 368, startPoint y: 208, endPoint x: 377, endPoint y: 228, distance: 21.9
click at [368, 210] on div "[PERSON_NAME] Feb Mar Apr [PERSON_NAME][DATE] Oct Nov [DATE] 1526 1527 1528 152…" at bounding box center [388, 216] width 150 height 33
click at [325, 410] on div "25" at bounding box center [330, 408] width 26 height 26
type input "[DATE]"
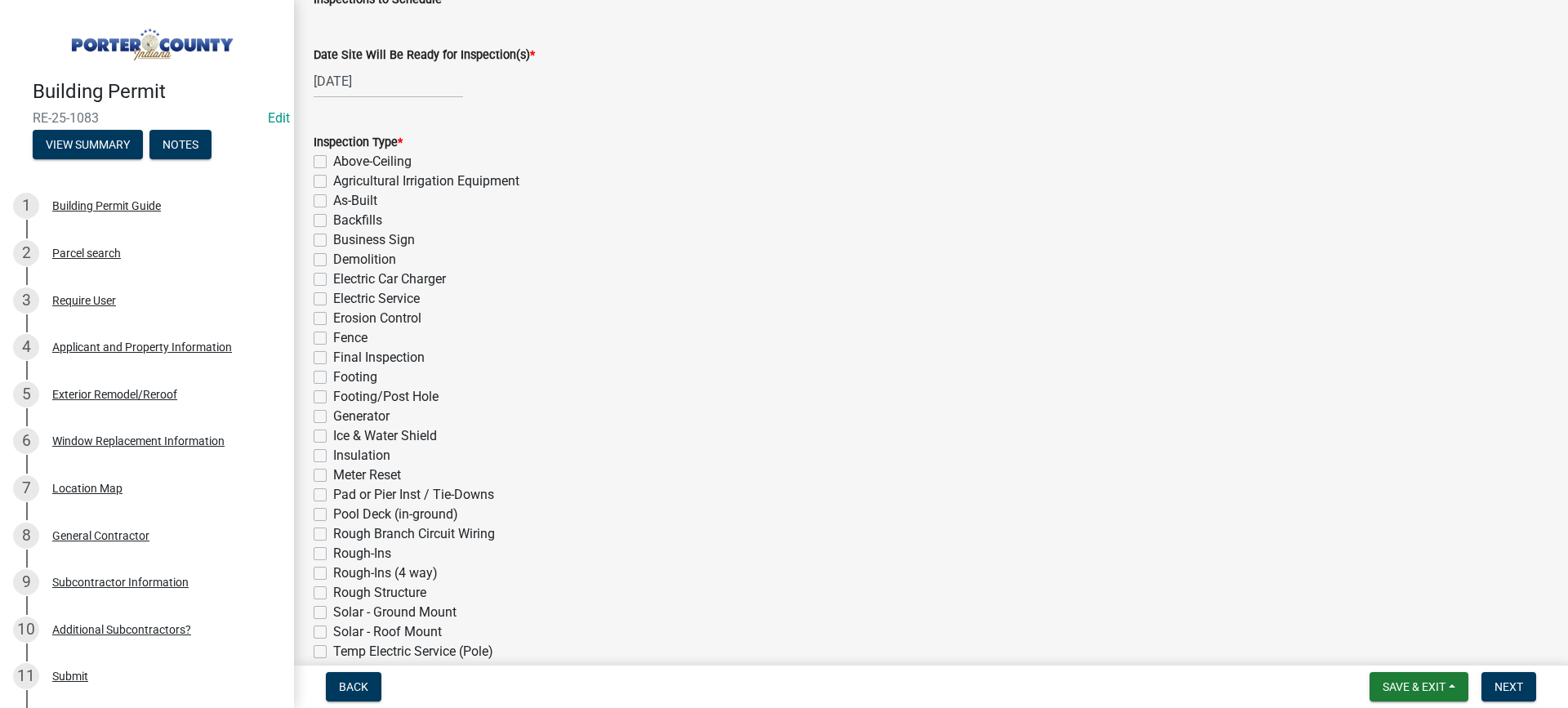
scroll to position [245, 0]
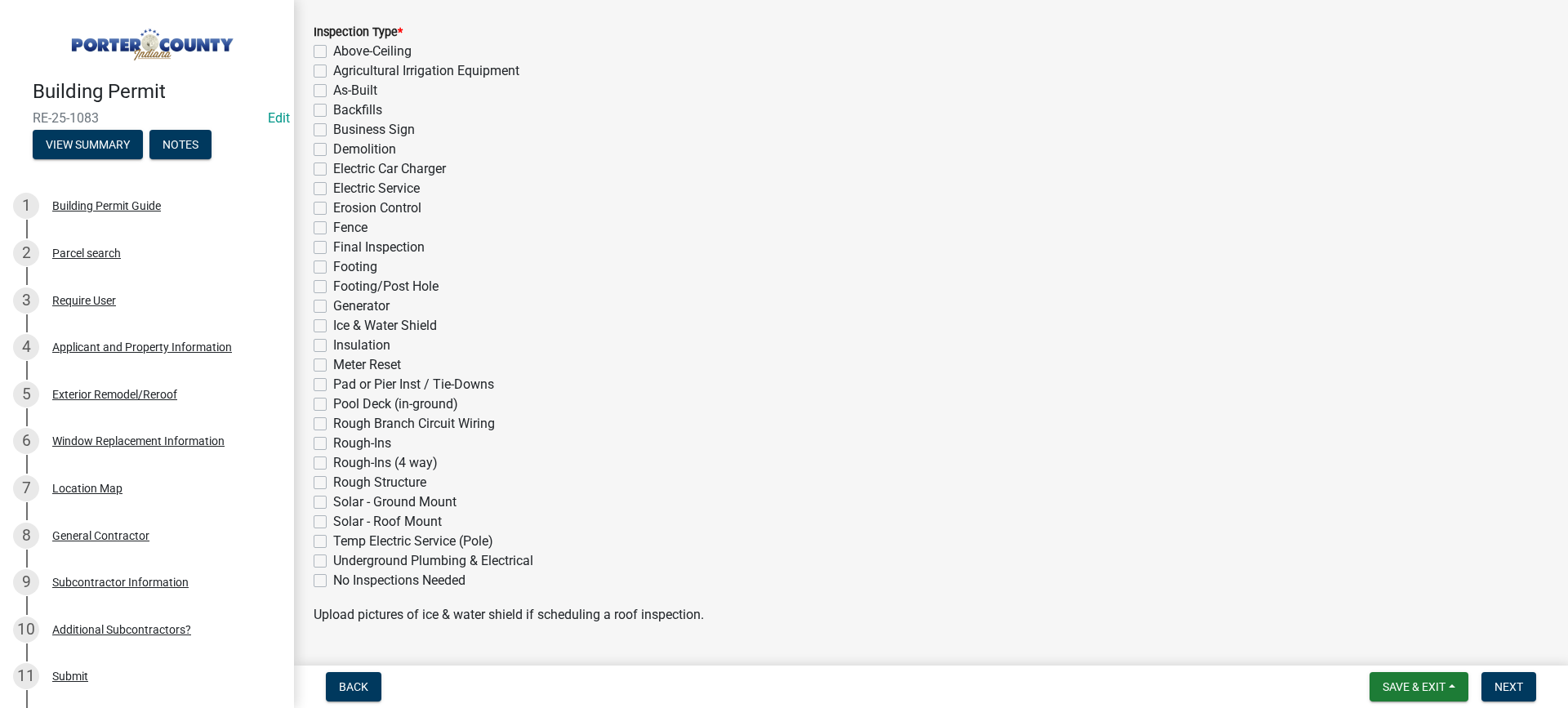
drag, startPoint x: 322, startPoint y: 247, endPoint x: 499, endPoint y: 340, distance: 199.9
click at [333, 247] on label "Final Inspection" at bounding box center [379, 247] width 92 height 19
click at [333, 247] on input "Final Inspection" at bounding box center [338, 243] width 11 height 11
checkbox input "true"
checkbox input "false"
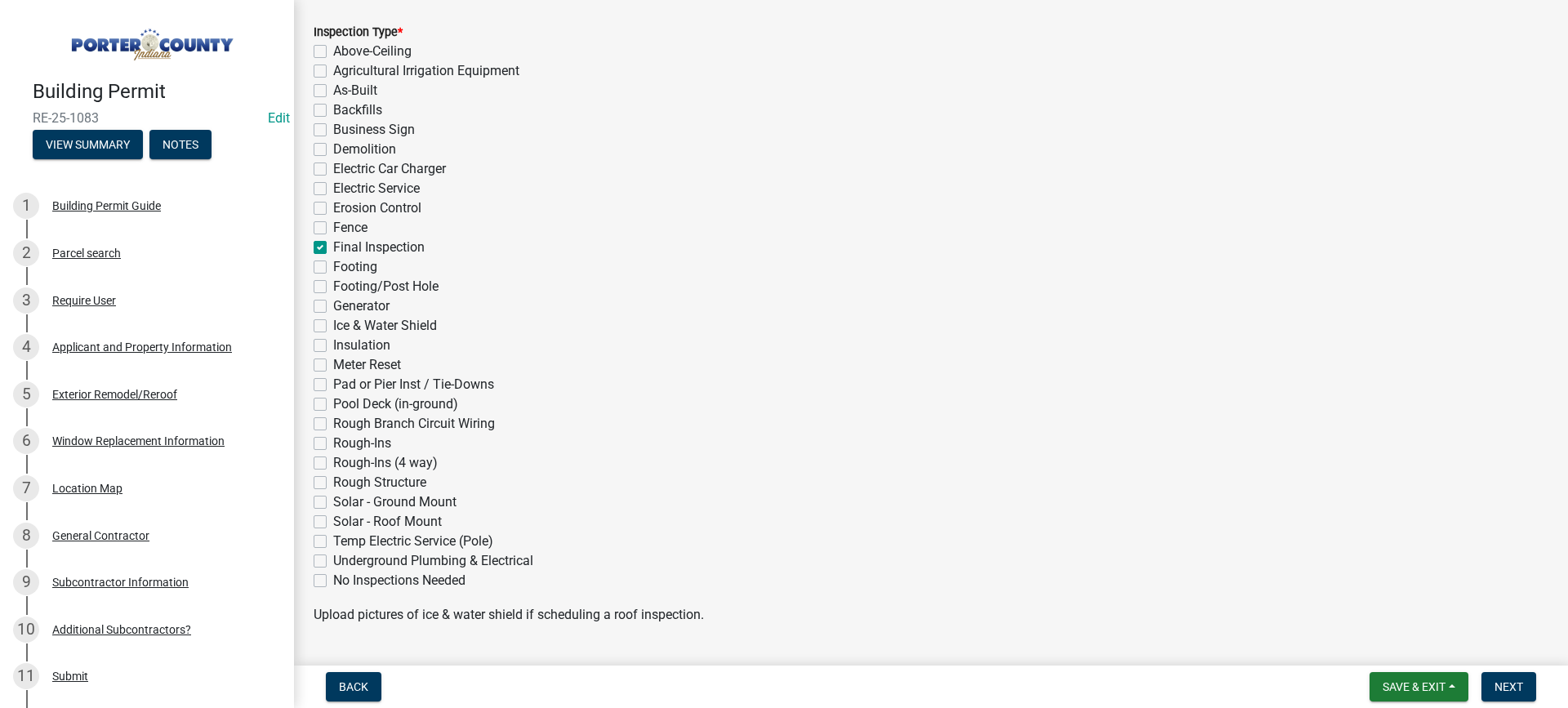
checkbox input "false"
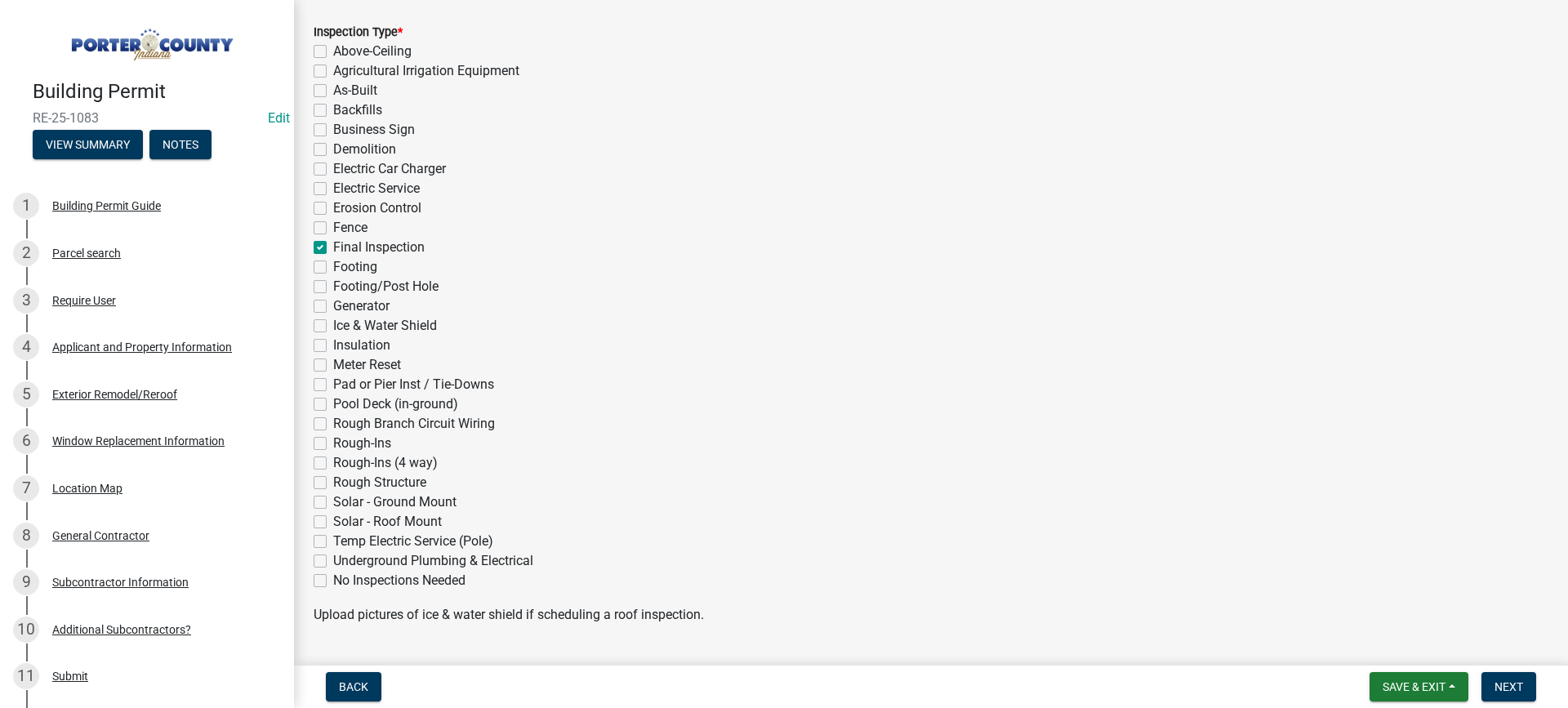
checkbox input "false"
checkbox input "true"
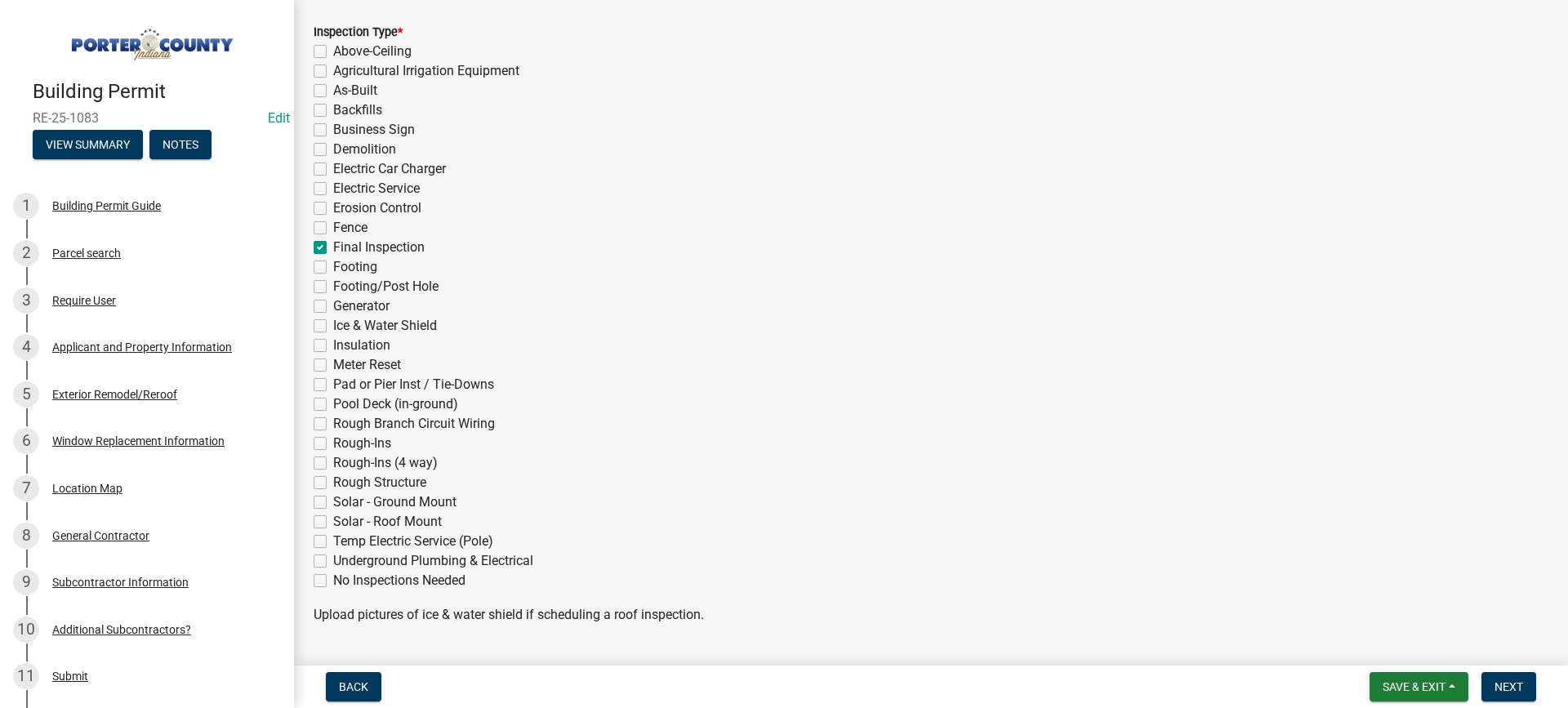
checkbox input "false"
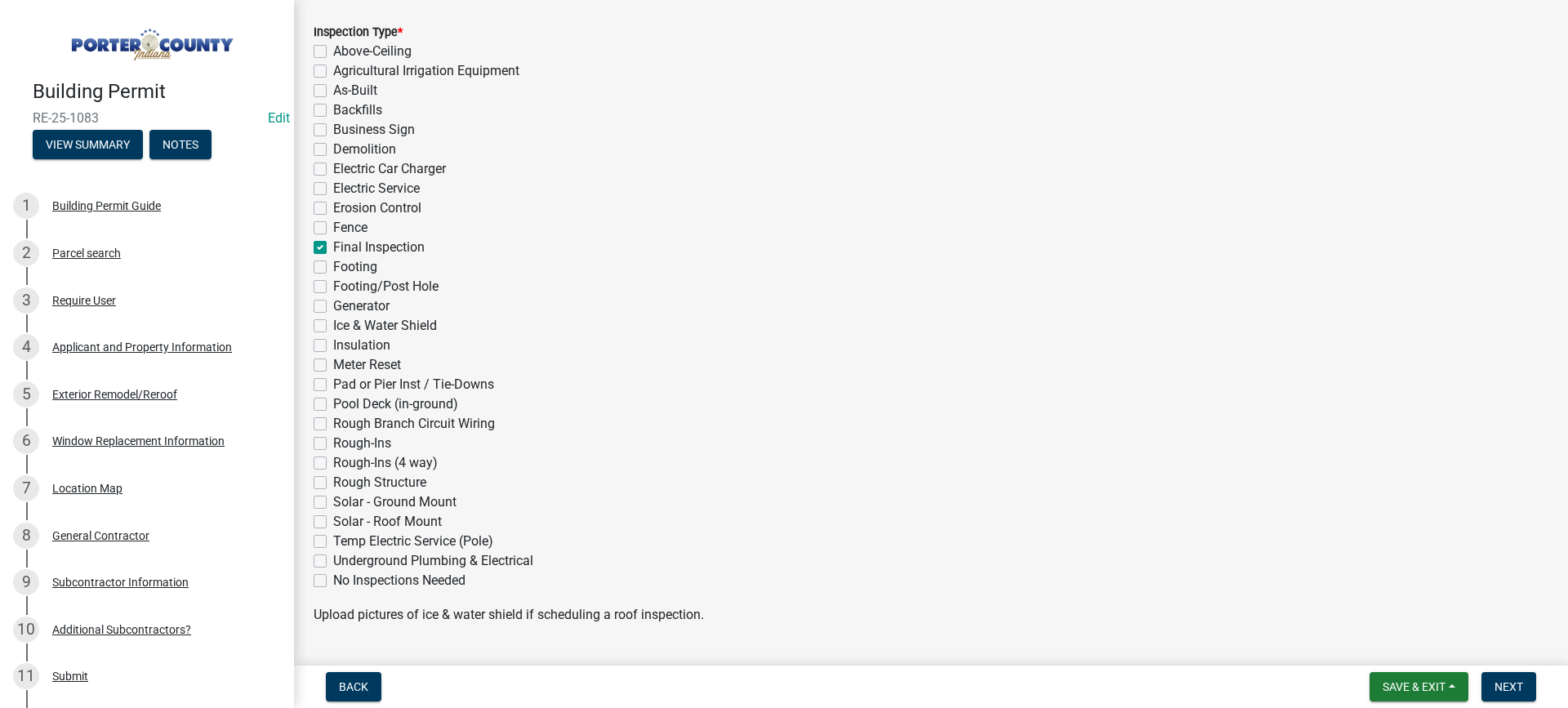
checkbox input "false"
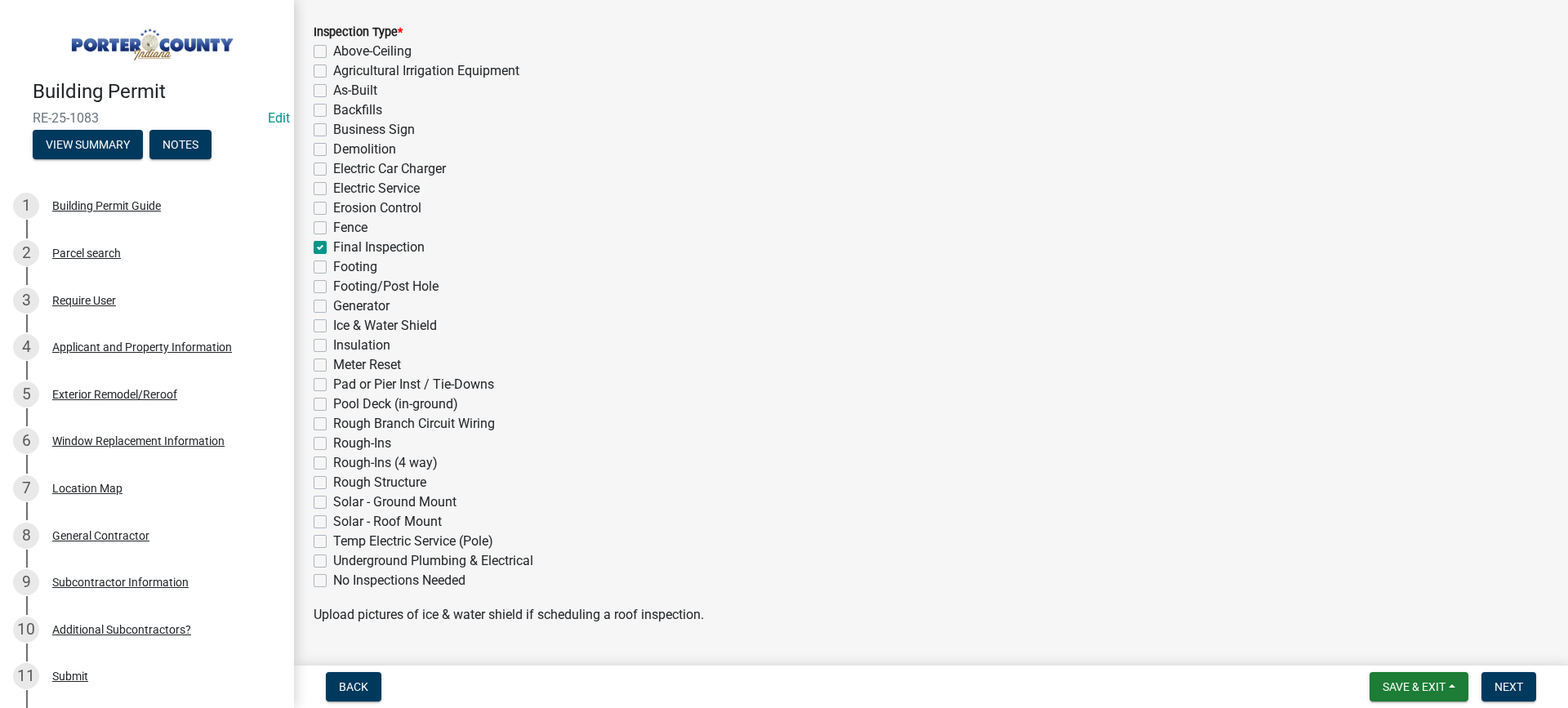
checkbox input "false"
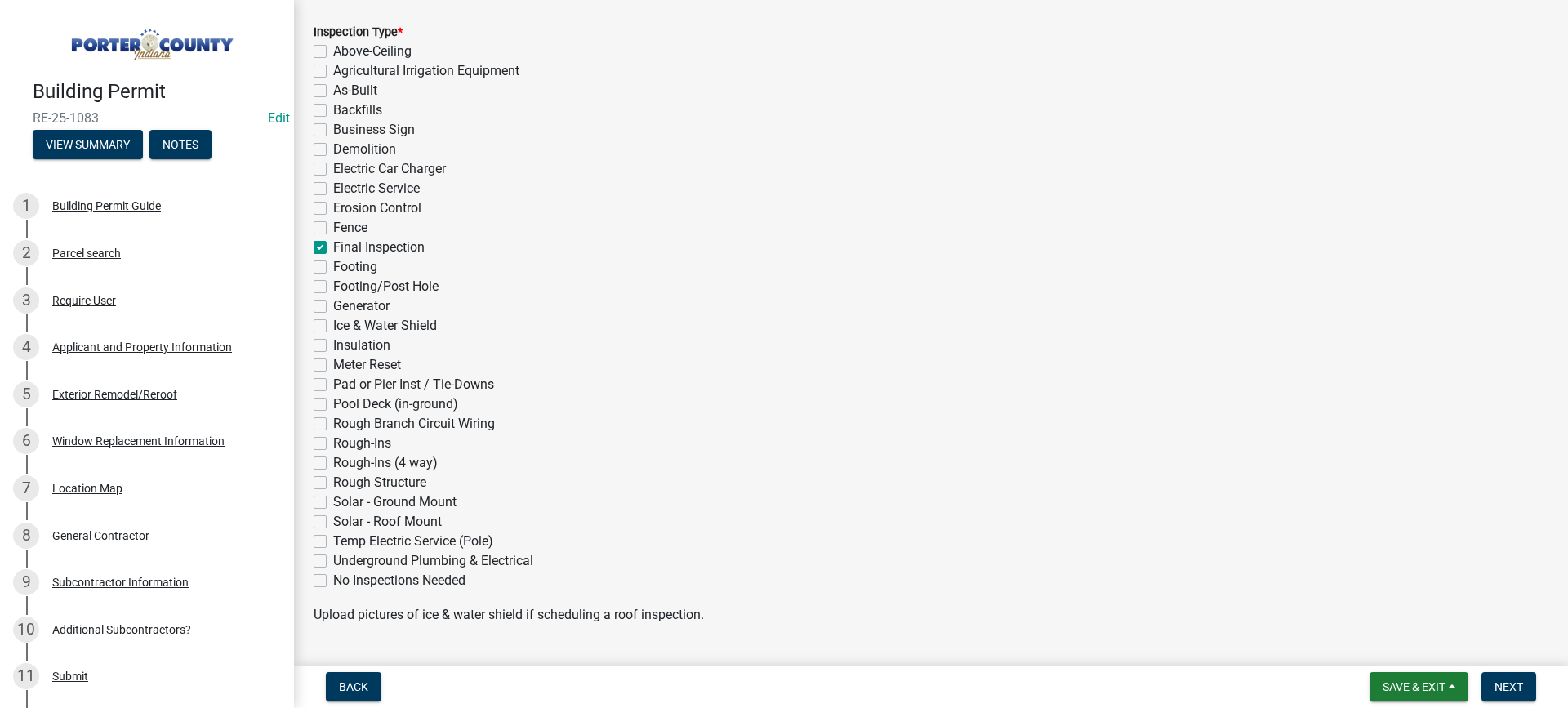
checkbox input "false"
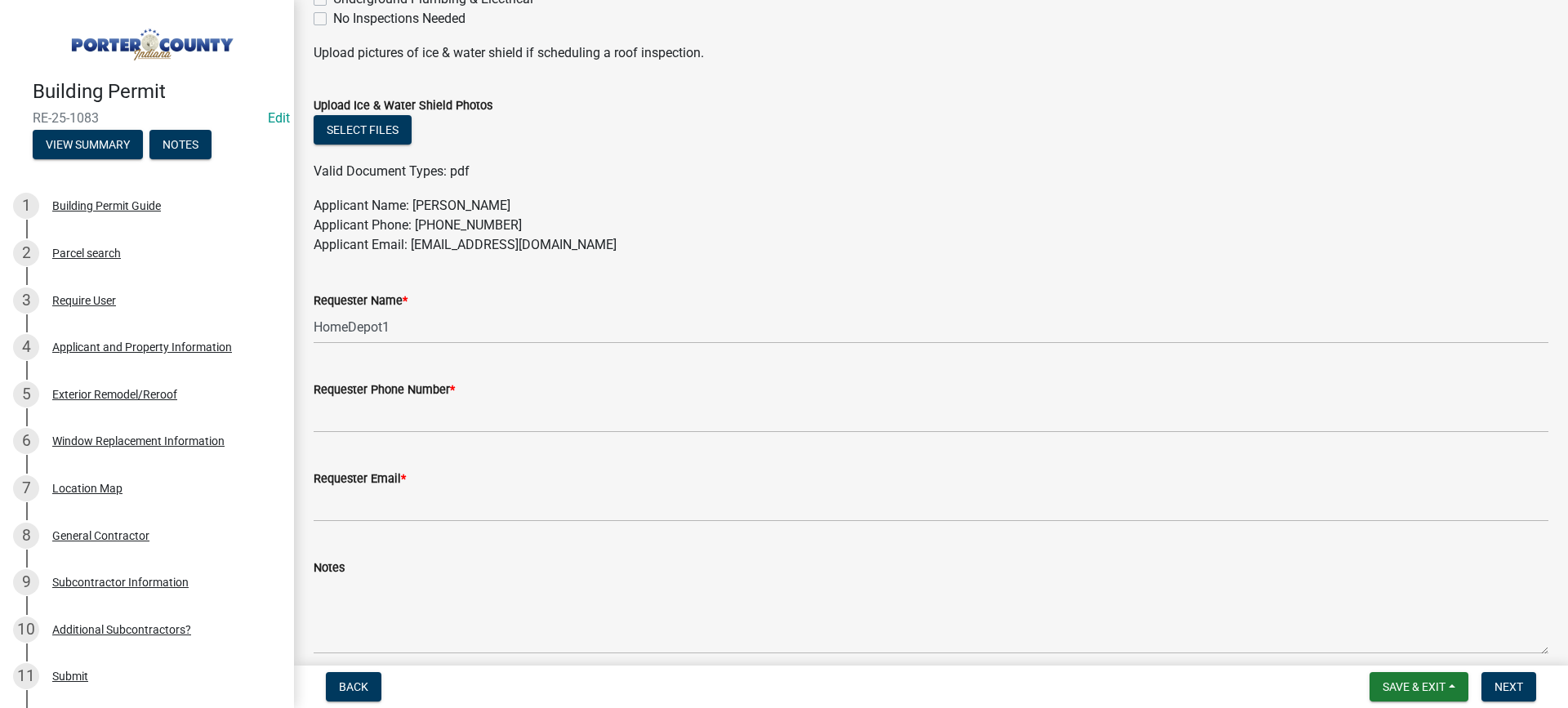
scroll to position [816, 0]
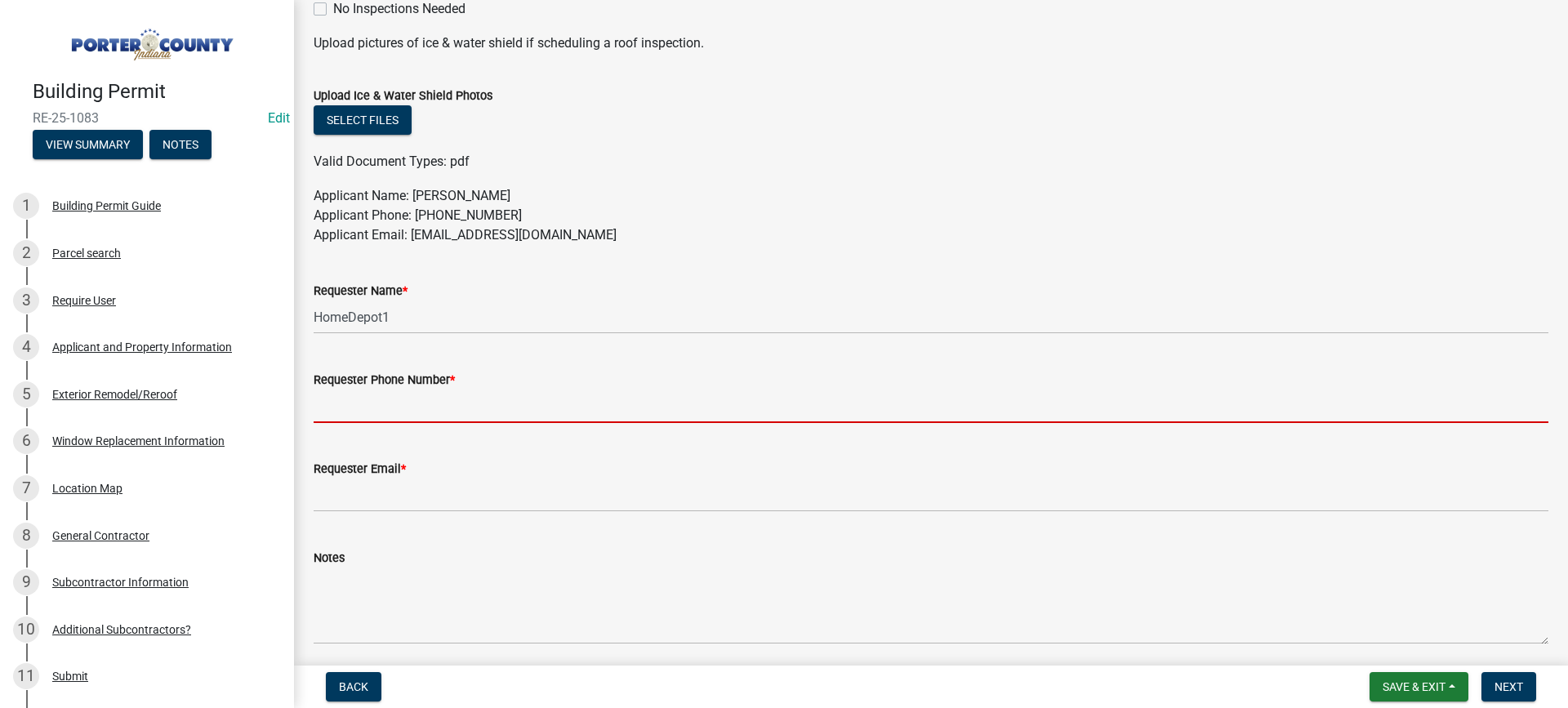
click at [398, 409] on input "Requester Phone Number *" at bounding box center [931, 406] width 1235 height 33
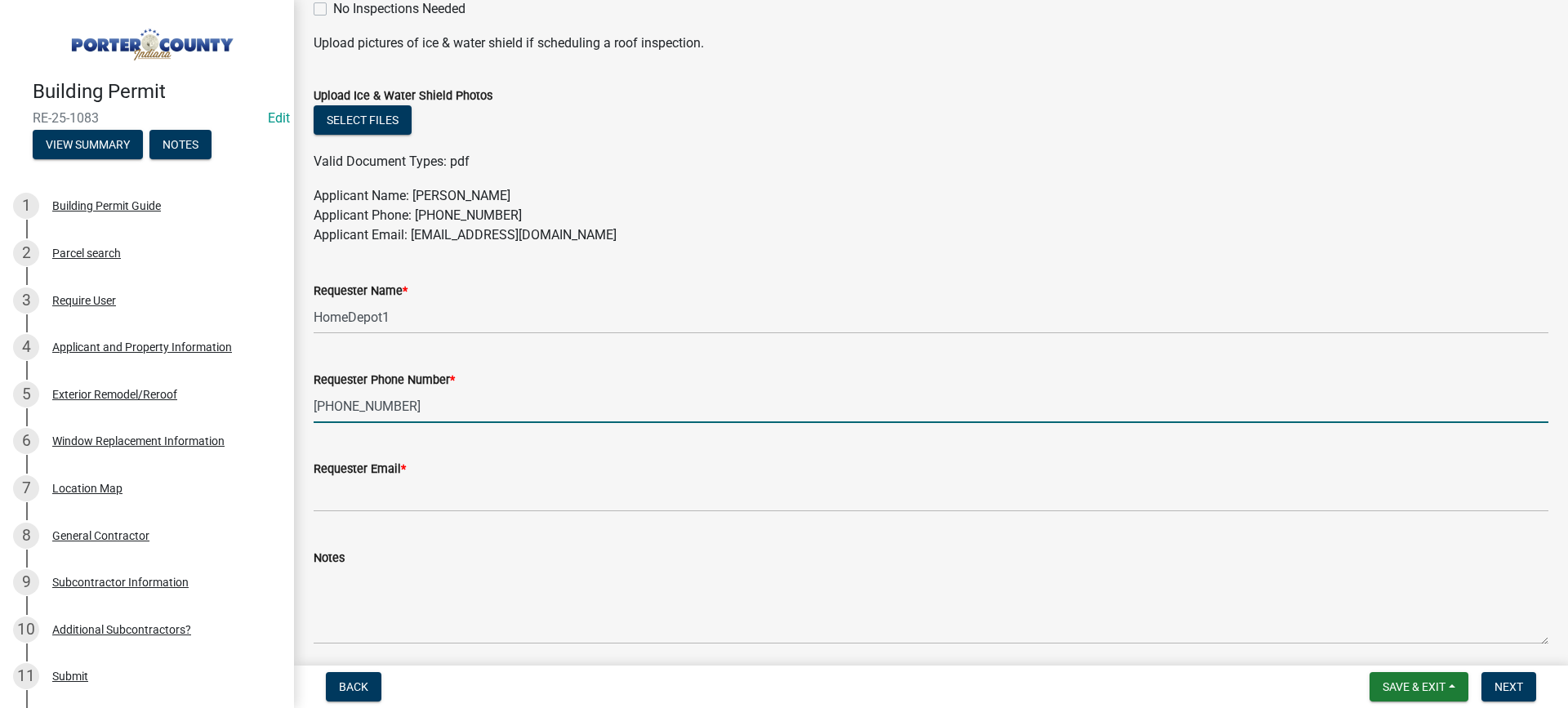
type input "[PHONE_NUMBER]"
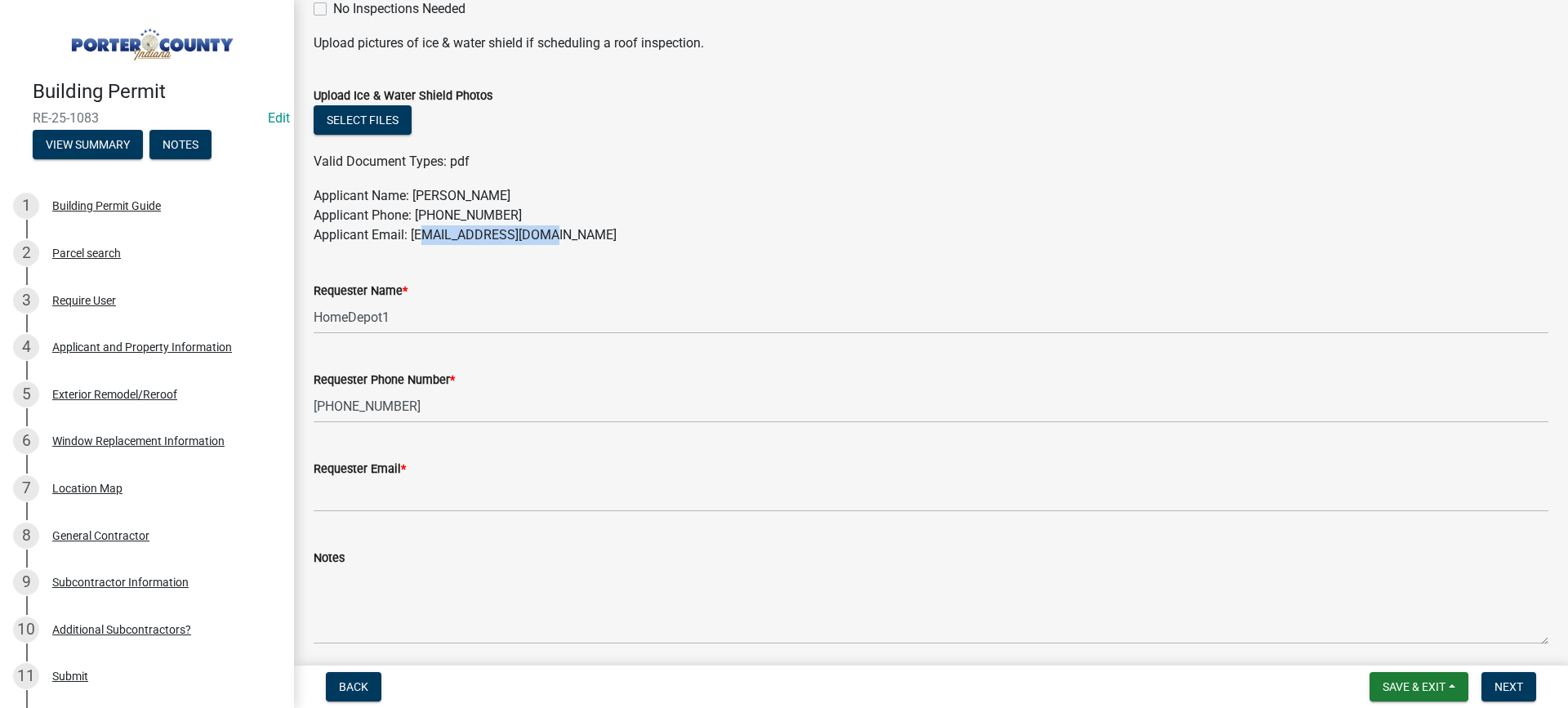
drag, startPoint x: 500, startPoint y: 235, endPoint x: 422, endPoint y: 239, distance: 78.1
click at [422, 239] on p "Applicant Name: [PERSON_NAME] Applicant Phone: [PHONE_NUMBER] Applicant Email: …" at bounding box center [931, 215] width 1235 height 59
click at [544, 232] on p "Applicant Name: [PERSON_NAME] Applicant Phone: [PHONE_NUMBER] Applicant Email: …" at bounding box center [931, 215] width 1235 height 59
drag, startPoint x: 550, startPoint y: 232, endPoint x: 432, endPoint y: 234, distance: 118.0
click at [410, 240] on p "Applicant Name: [PERSON_NAME] Applicant Phone: [PHONE_NUMBER] Applicant Email: …" at bounding box center [931, 215] width 1235 height 59
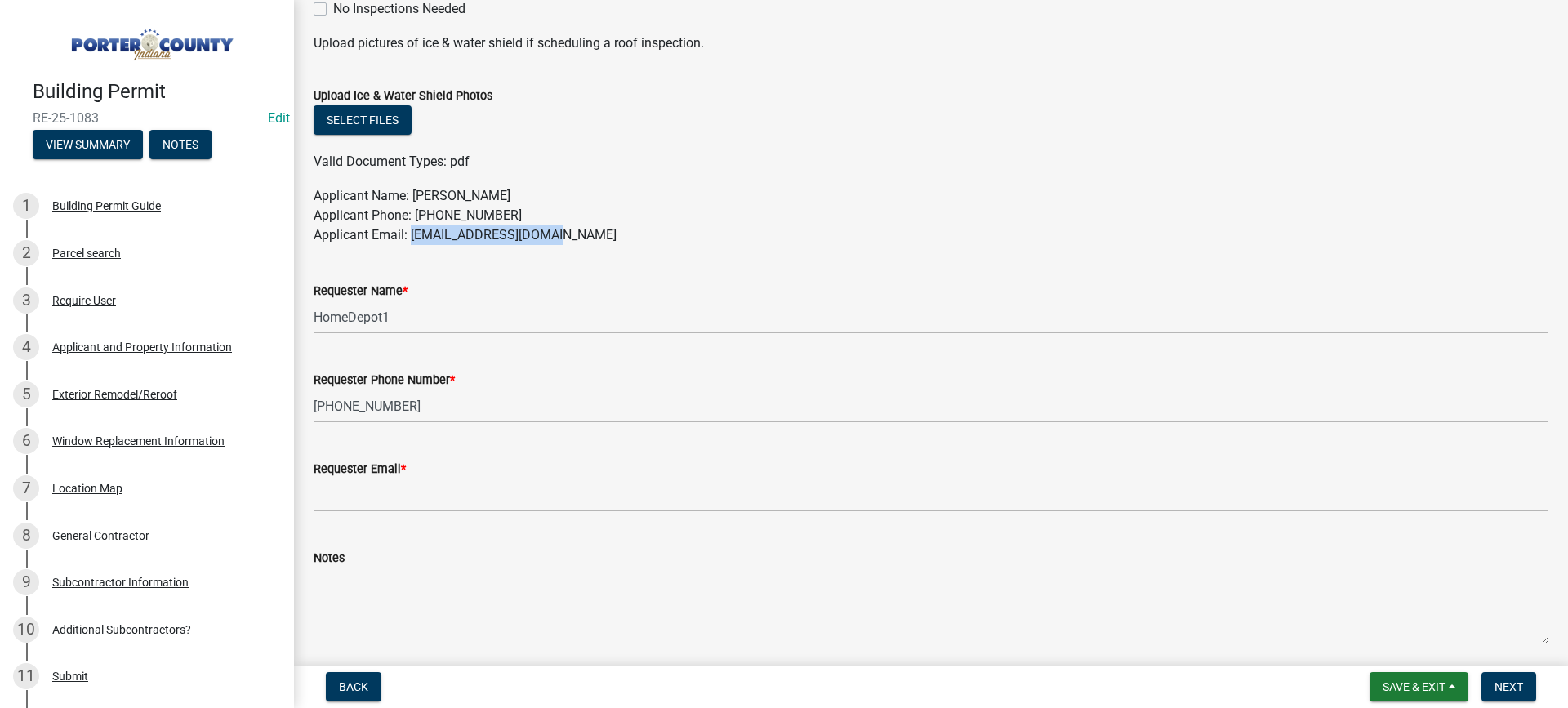
copy p "[EMAIL_ADDRESS][DOMAIN_NAME]"
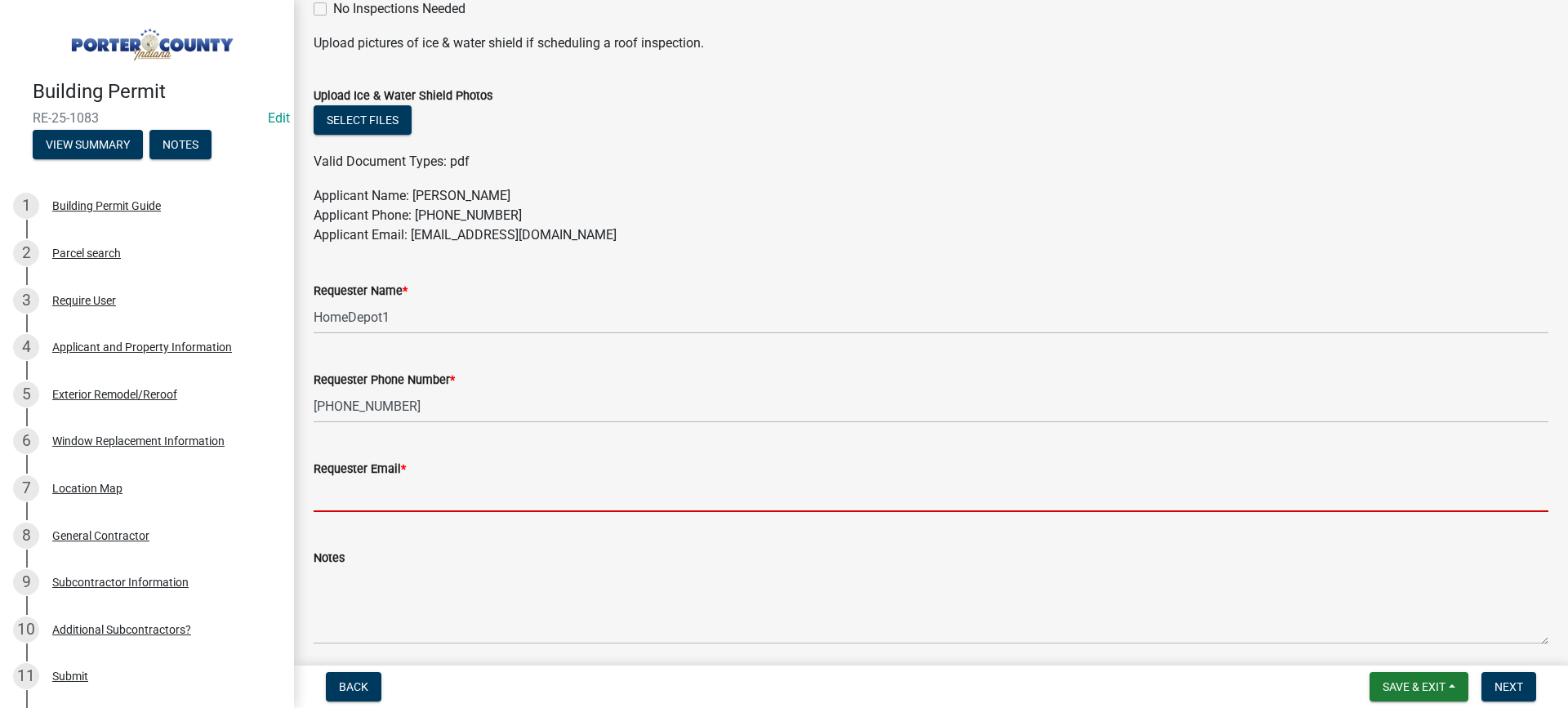
click at [440, 497] on input "Requester Email *" at bounding box center [931, 495] width 1235 height 33
paste input "[EMAIL_ADDRESS][DOMAIN_NAME]"
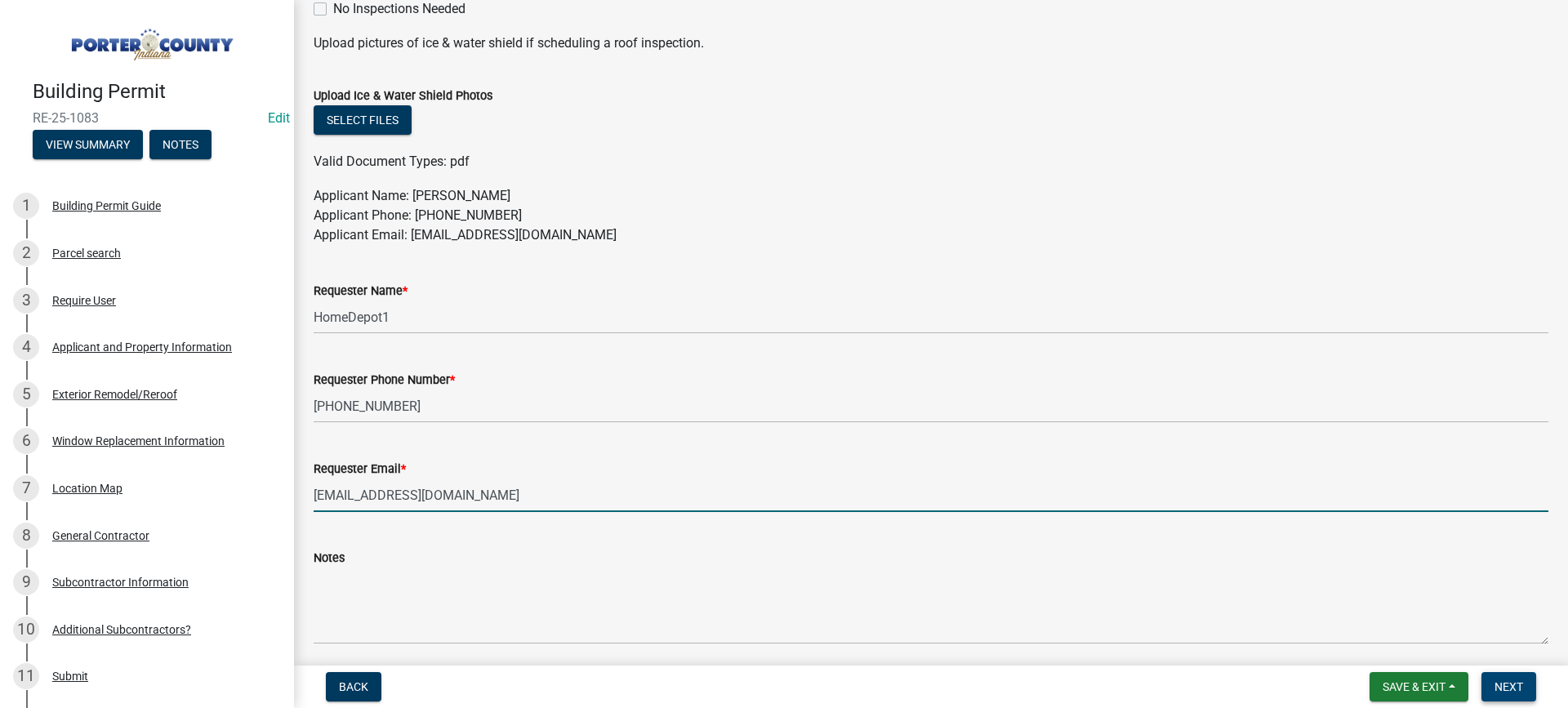
type input "[EMAIL_ADDRESS][DOMAIN_NAME]"
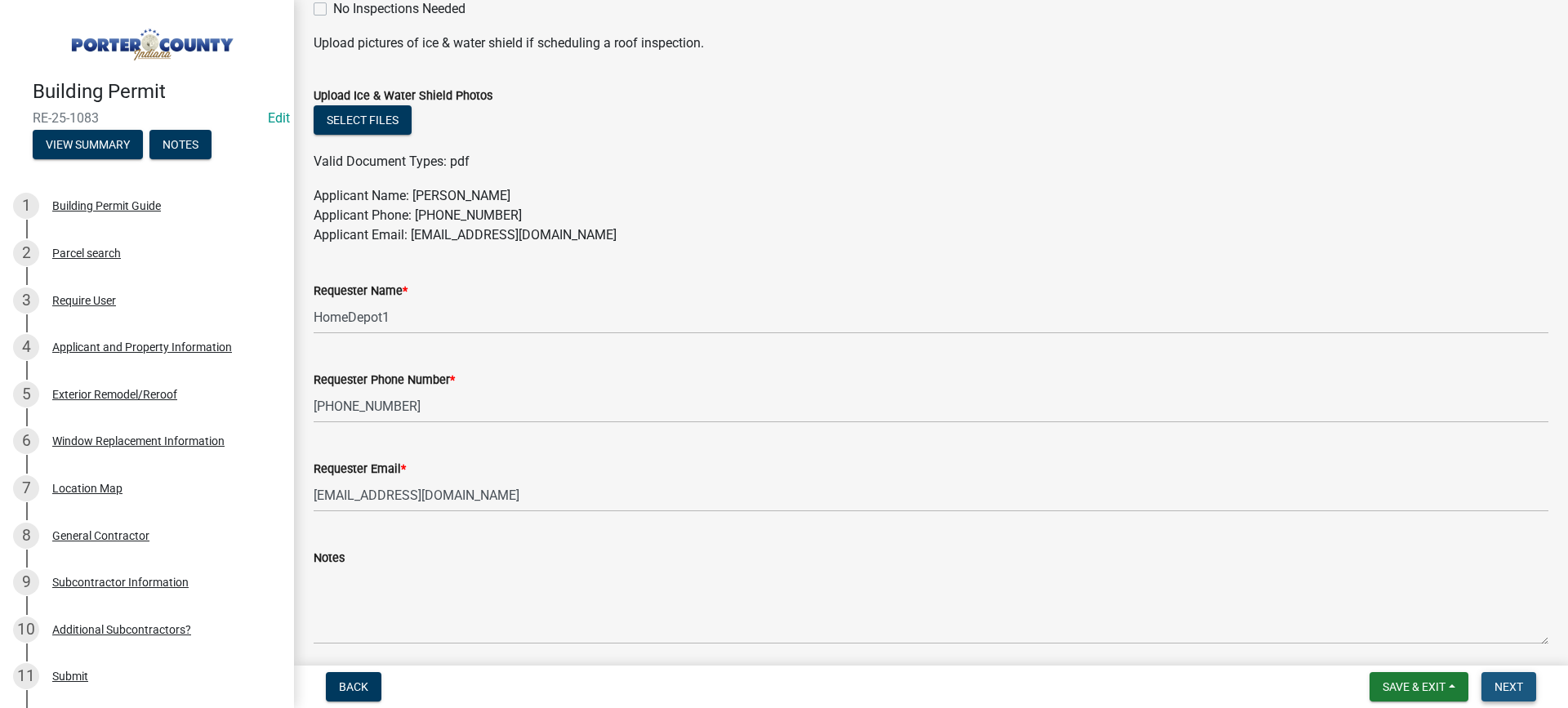
click at [1508, 690] on span "Next" at bounding box center [1509, 686] width 28 height 13
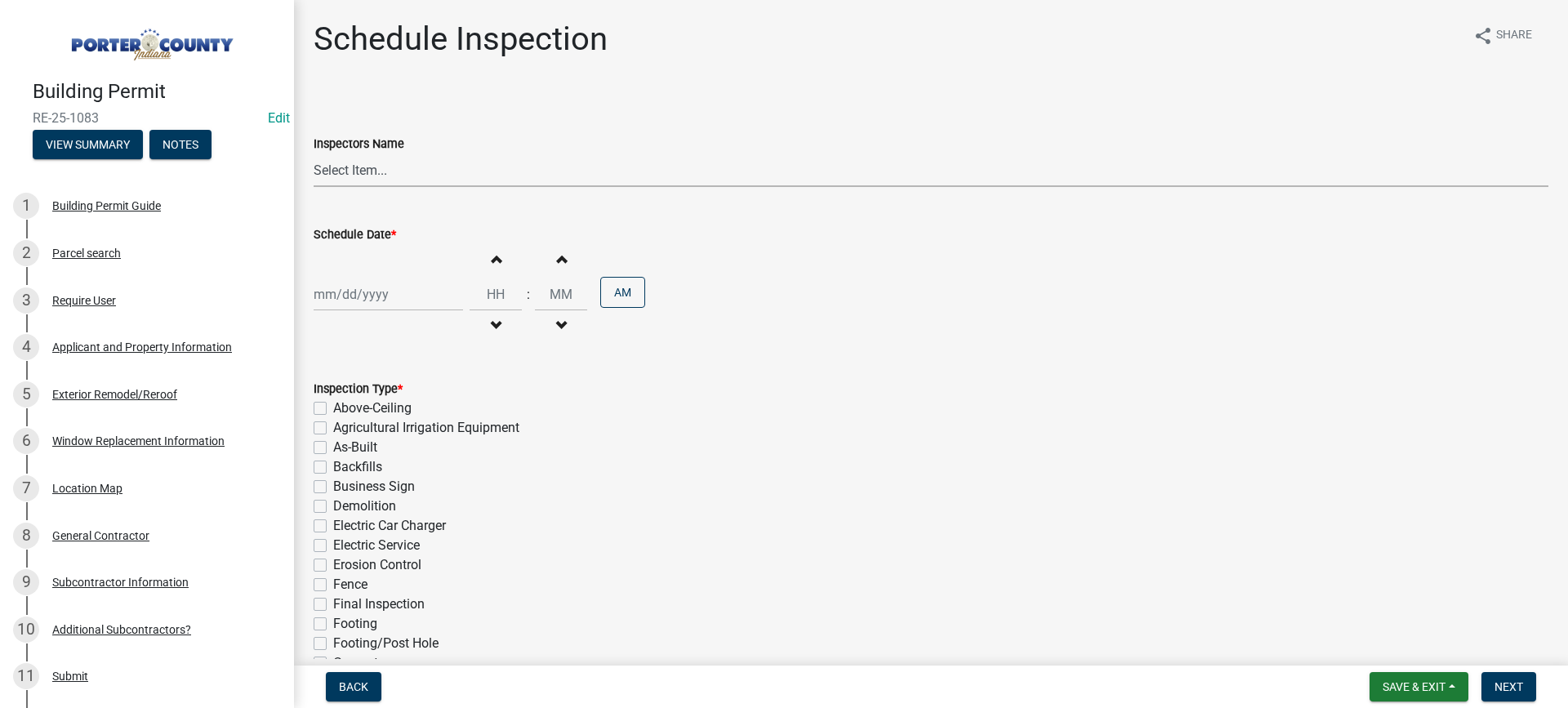
click at [355, 173] on select "Select Item... mhaller ([PERSON_NAME])" at bounding box center [931, 170] width 1235 height 33
select select "ca350da2-795e-4cf8-941d-46ff53e354ae"
click at [314, 153] on select "Select Item... mhaller ([PERSON_NAME])" at bounding box center [931, 170] width 1235 height 33
click at [359, 291] on div at bounding box center [388, 294] width 150 height 33
select select "8"
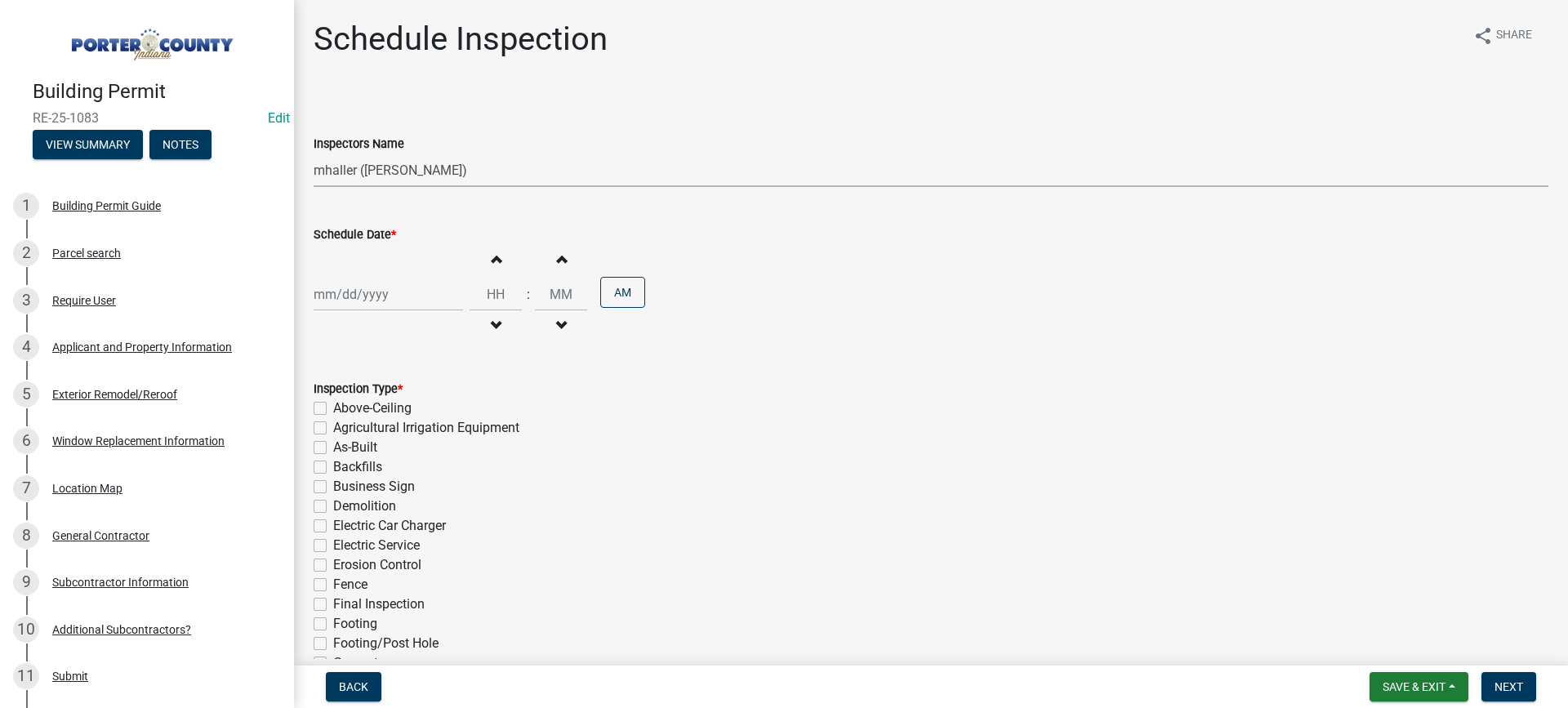
select select "2025"
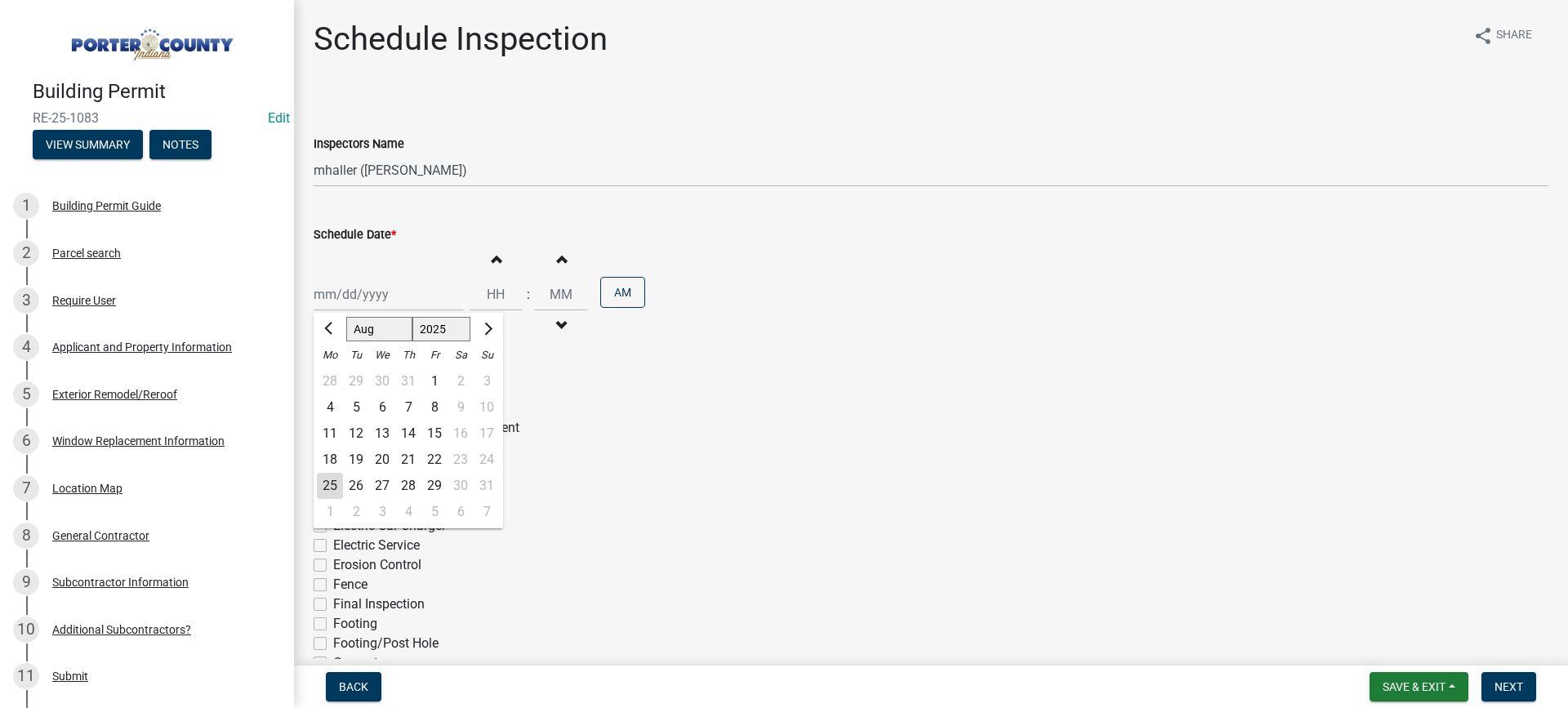
click at [378, 487] on div "27" at bounding box center [382, 486] width 26 height 26
type input "[DATE]"
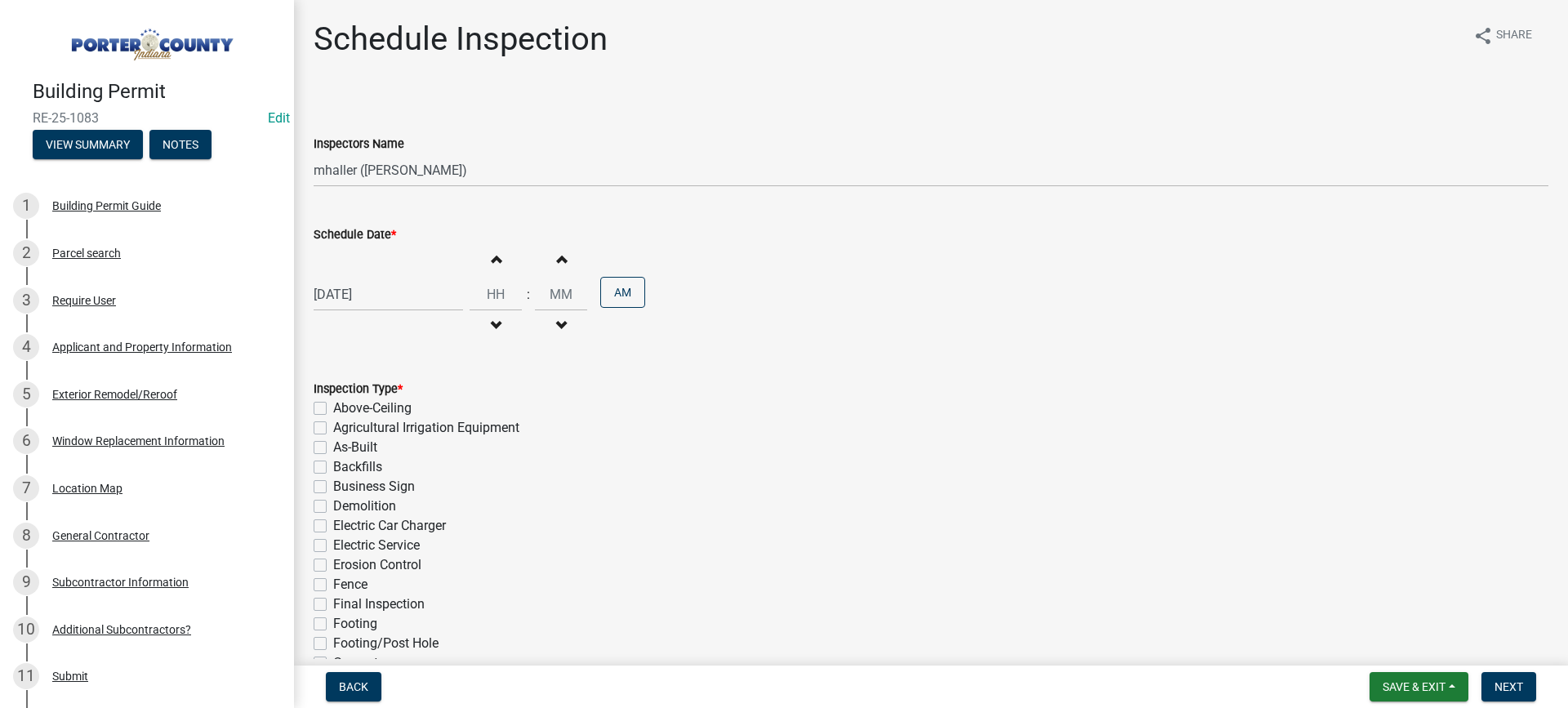
scroll to position [245, 0]
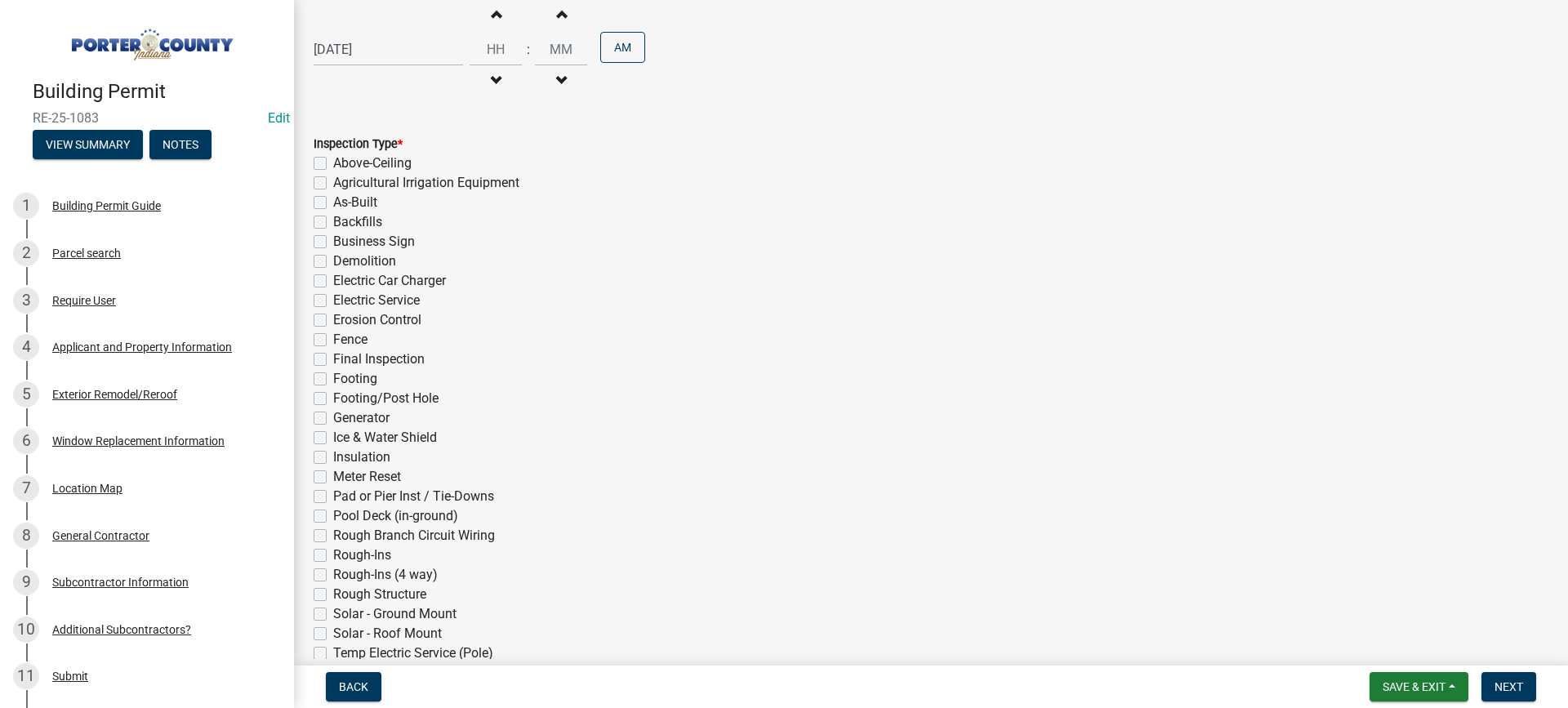
click at [333, 360] on label "Final Inspection" at bounding box center [379, 359] width 92 height 19
click at [333, 360] on input "Final Inspection" at bounding box center [338, 355] width 11 height 11
checkbox input "true"
checkbox input "false"
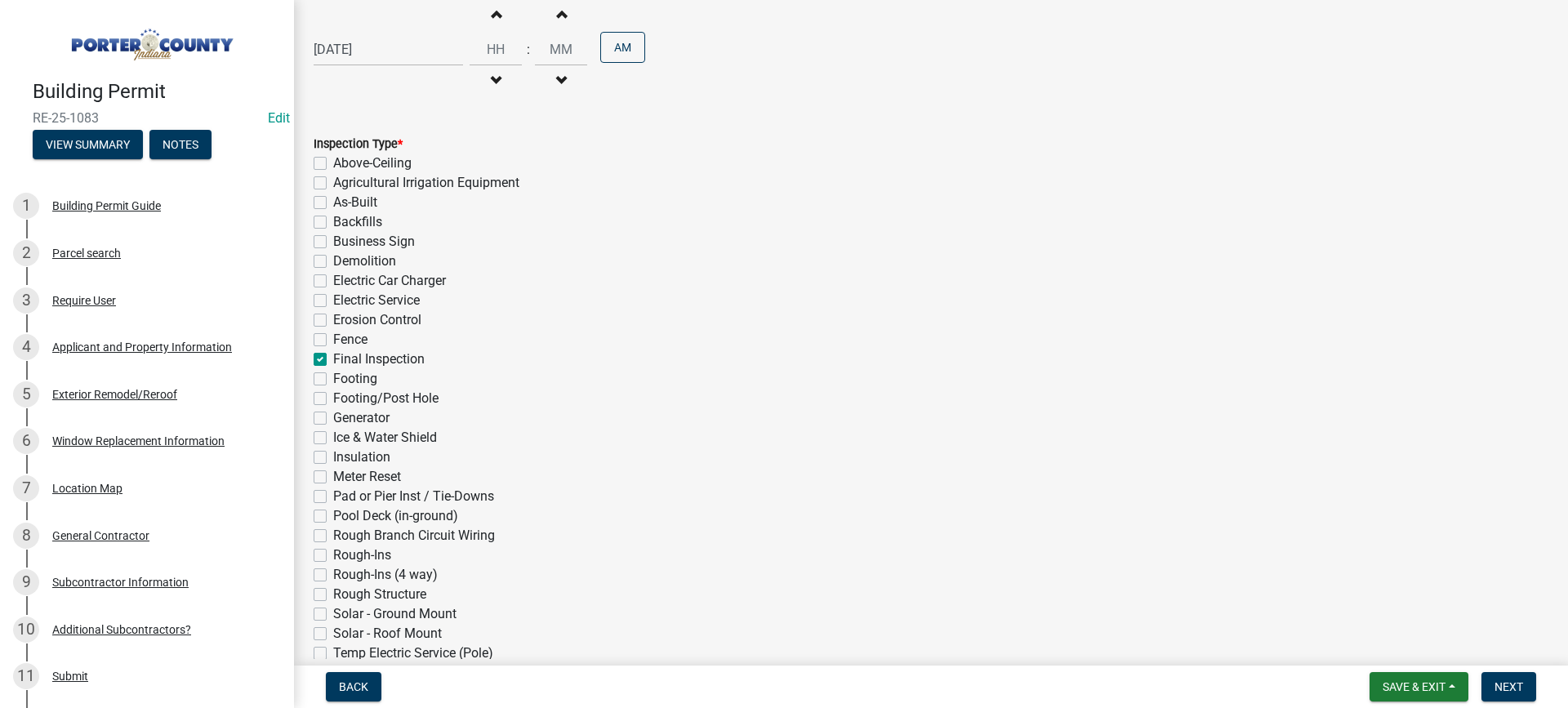
checkbox input "false"
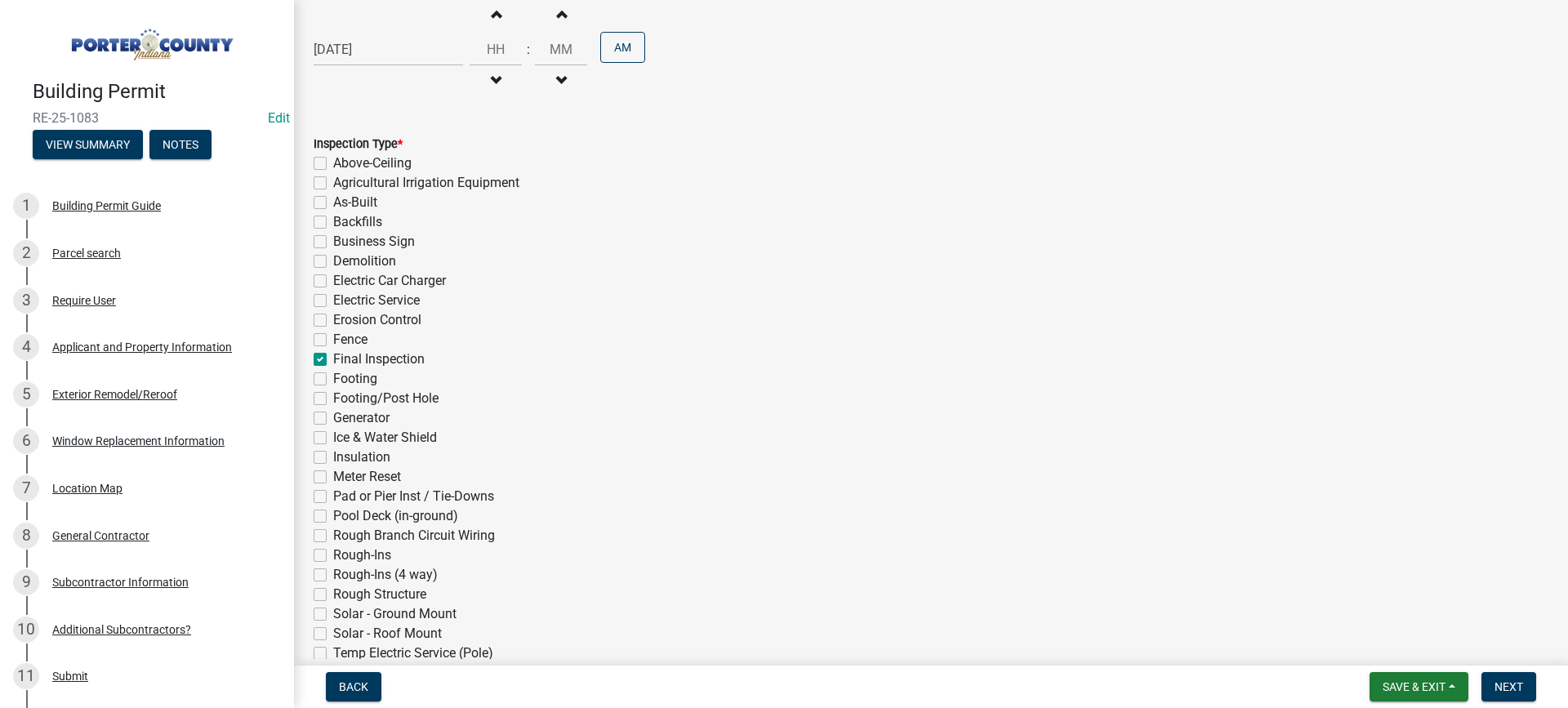
checkbox input "false"
checkbox input "true"
checkbox input "false"
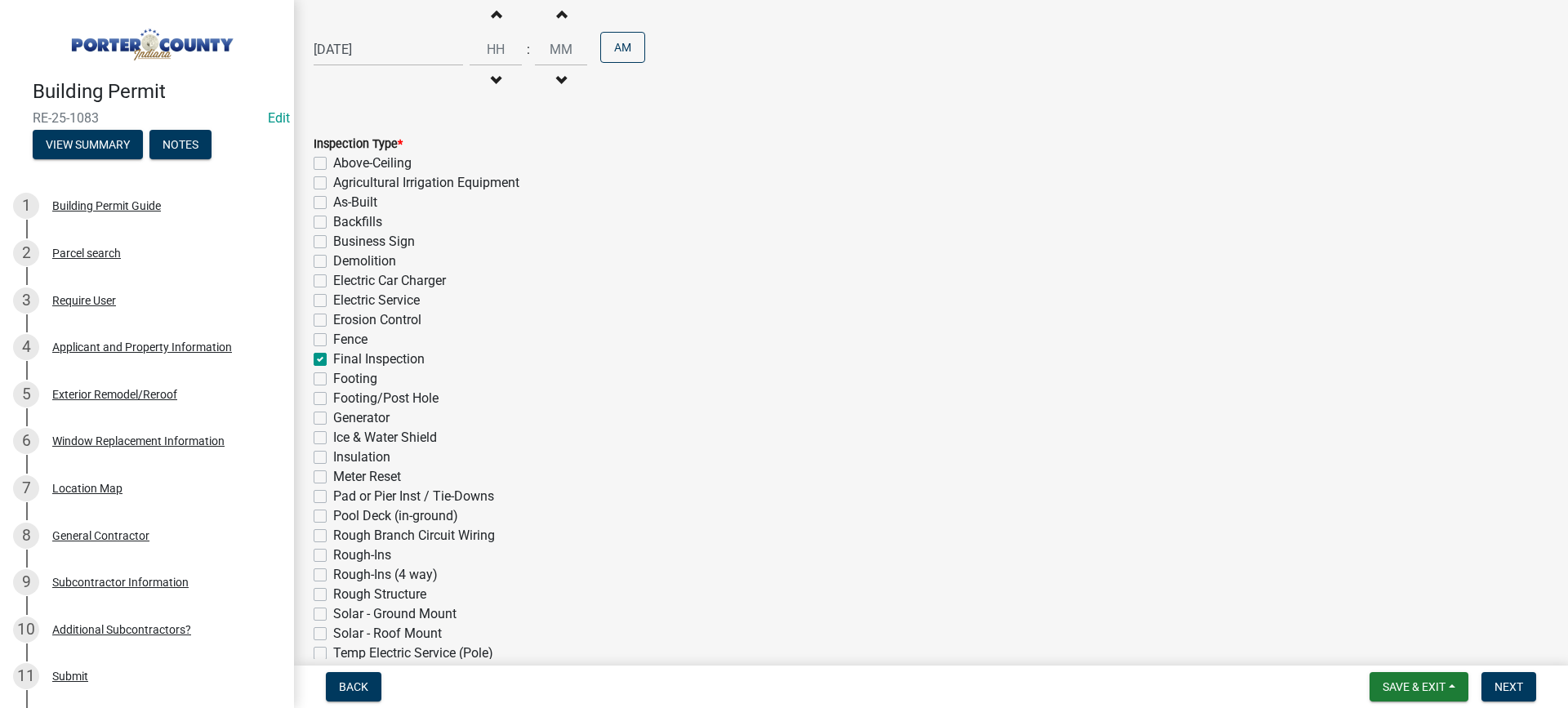
checkbox input "false"
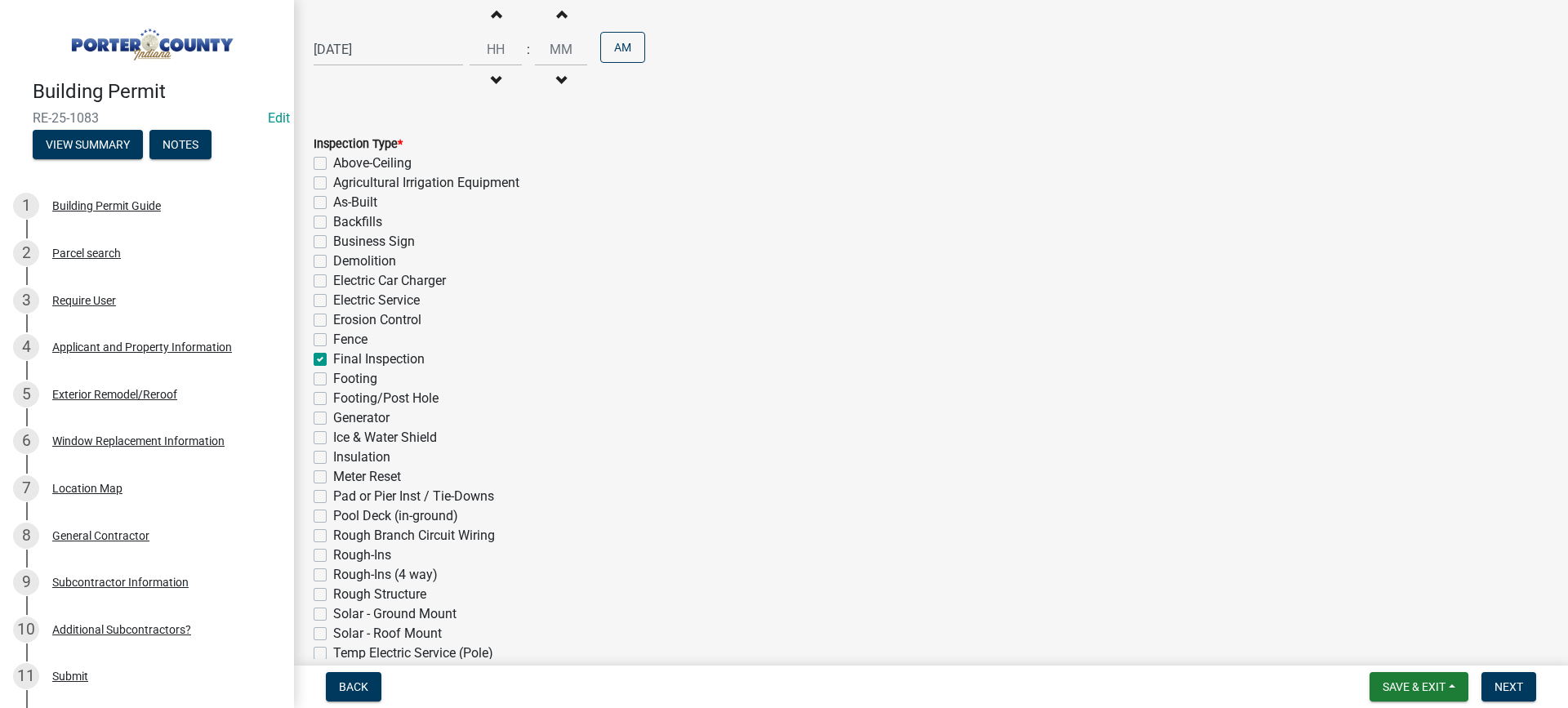
checkbox input "false"
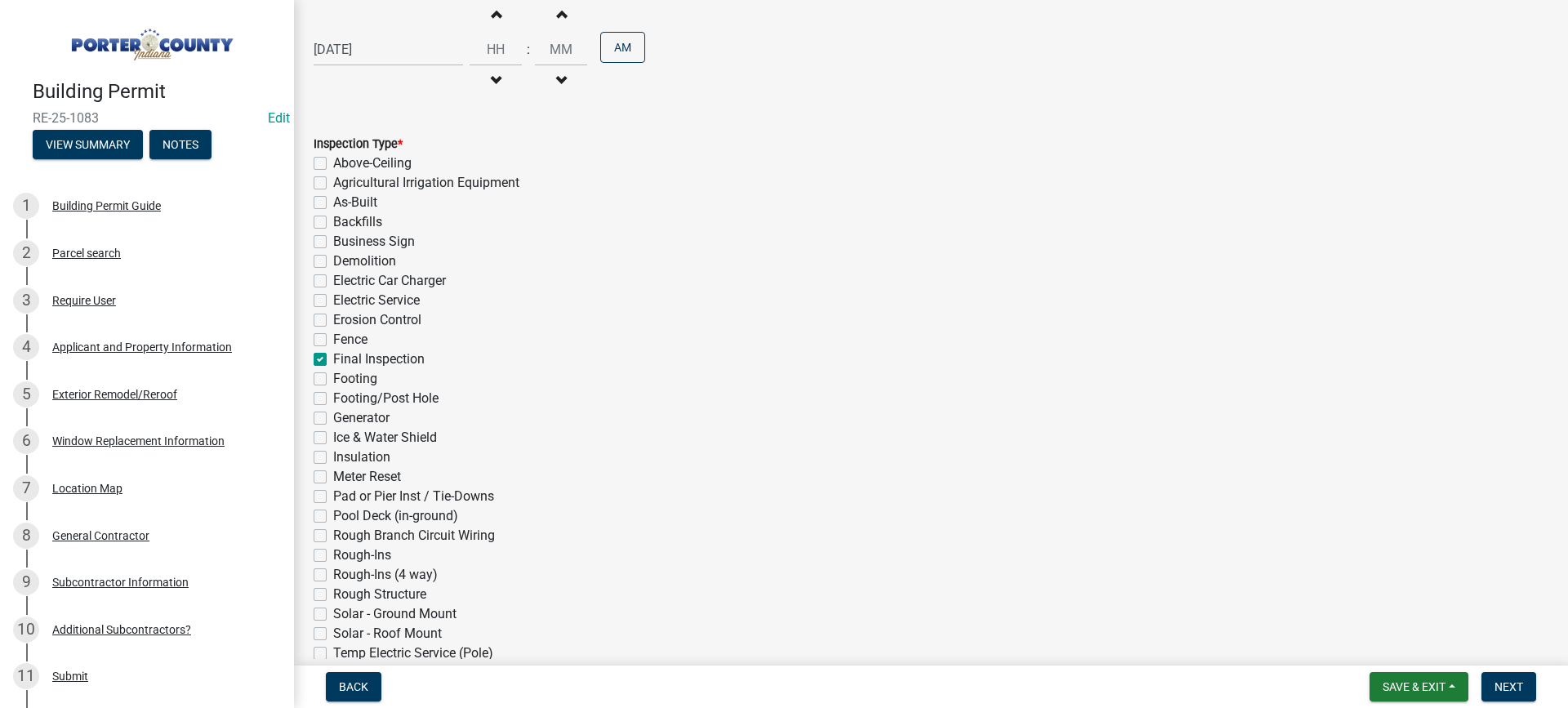
checkbox input "false"
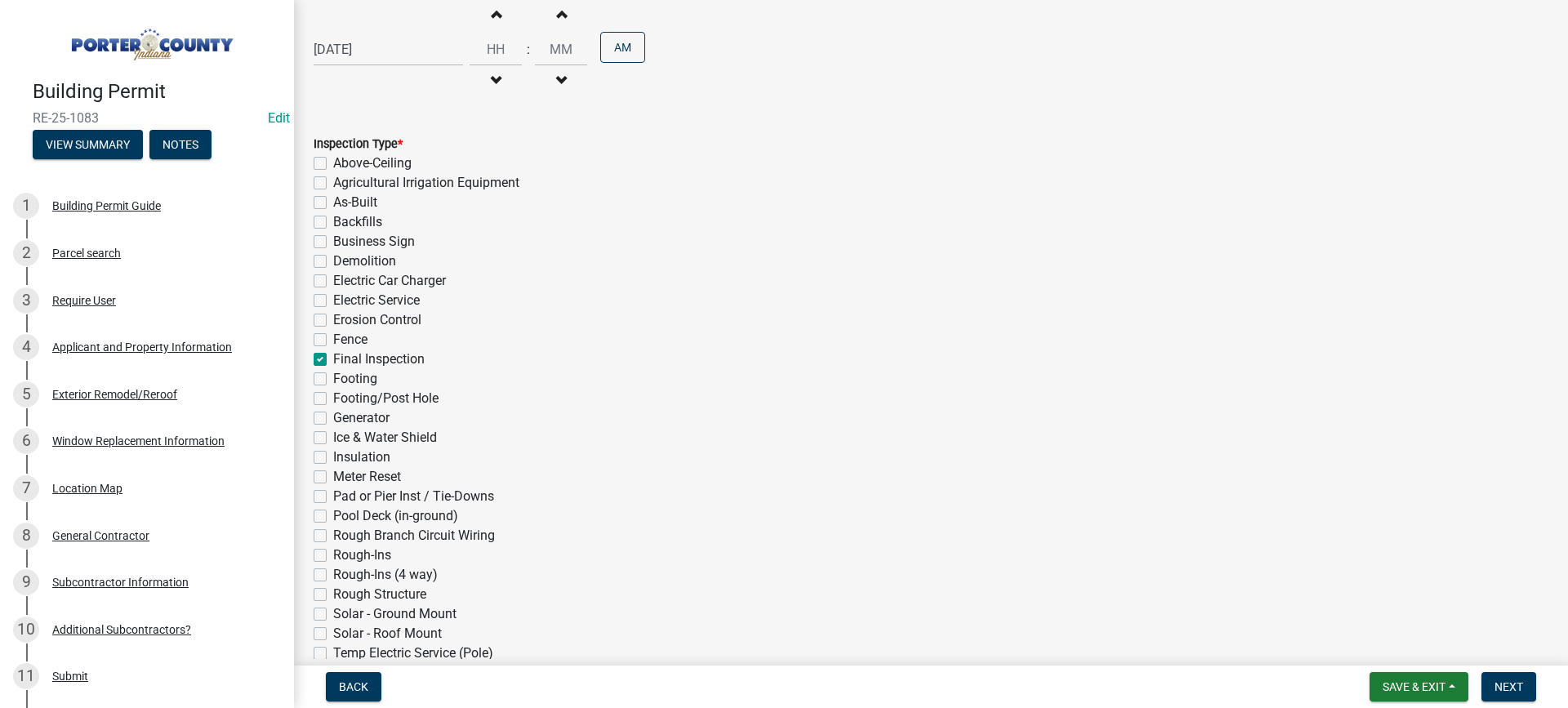
checkbox input "false"
click at [1503, 687] on span "Next" at bounding box center [1509, 686] width 28 height 13
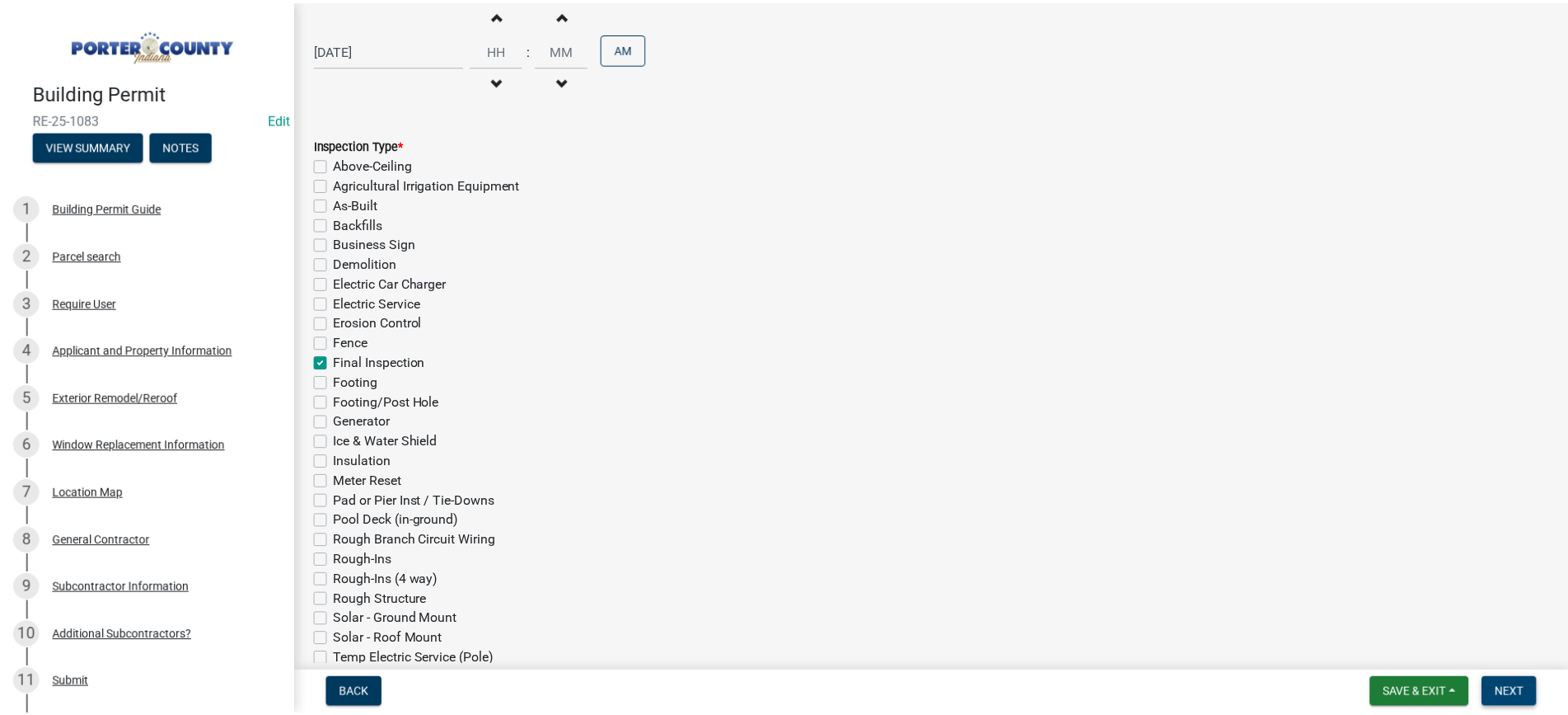
scroll to position [0, 0]
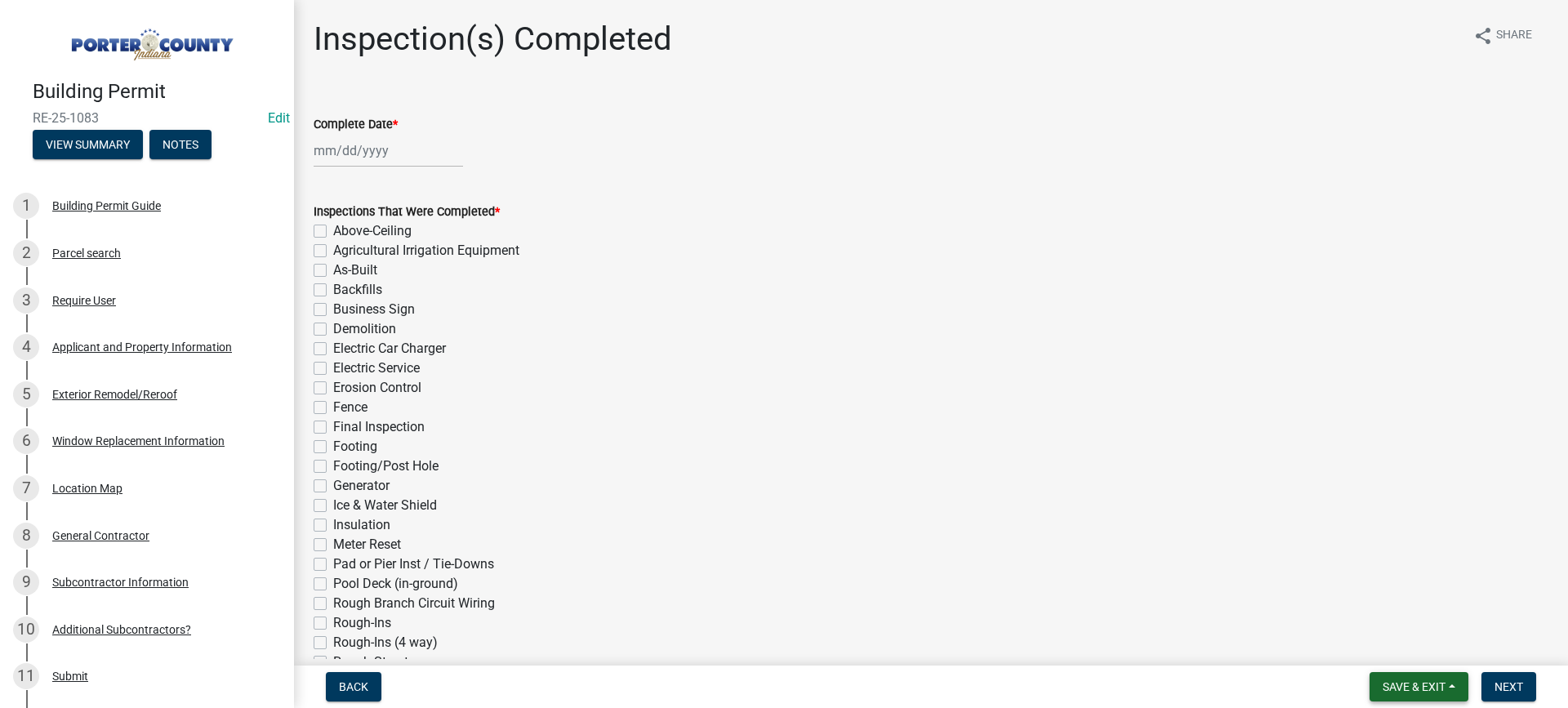
click at [1429, 690] on span "Save & Exit" at bounding box center [1414, 686] width 63 height 13
click at [1407, 652] on button "Save & Exit" at bounding box center [1403, 644] width 130 height 40
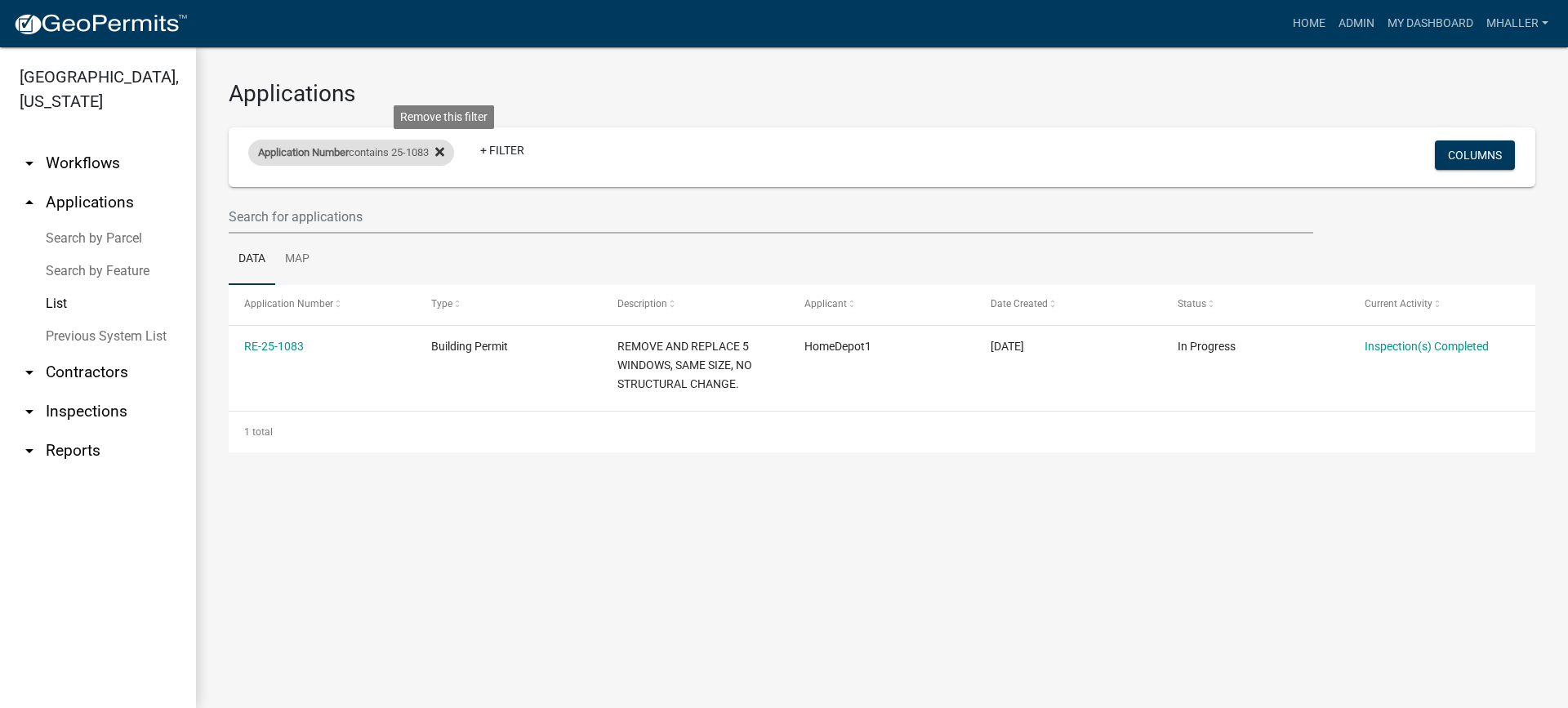
click at [444, 151] on icon at bounding box center [440, 151] width 9 height 9
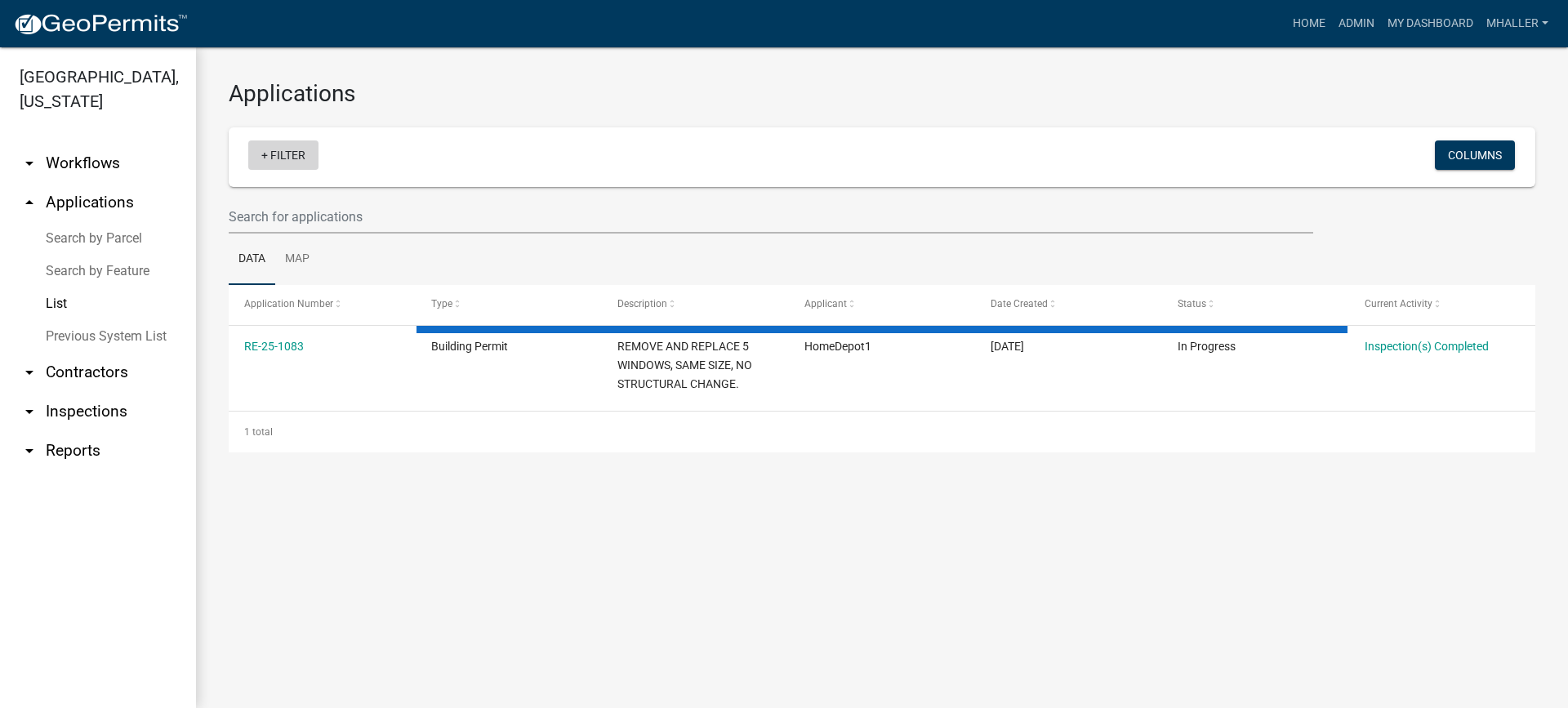
click at [285, 155] on link "+ Filter" at bounding box center [284, 154] width 70 height 29
select select "1: 25"
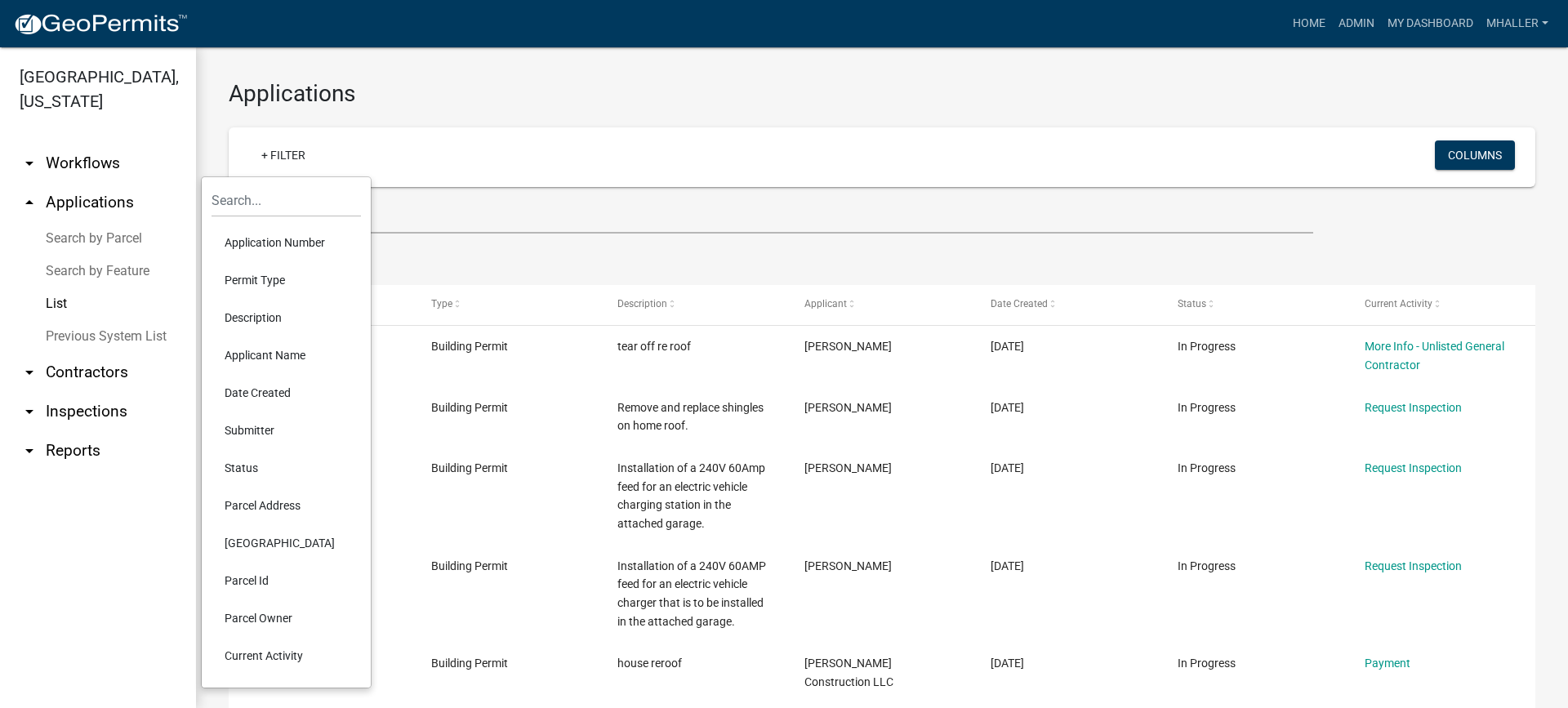
click at [284, 501] on li "Parcel Address" at bounding box center [286, 505] width 150 height 38
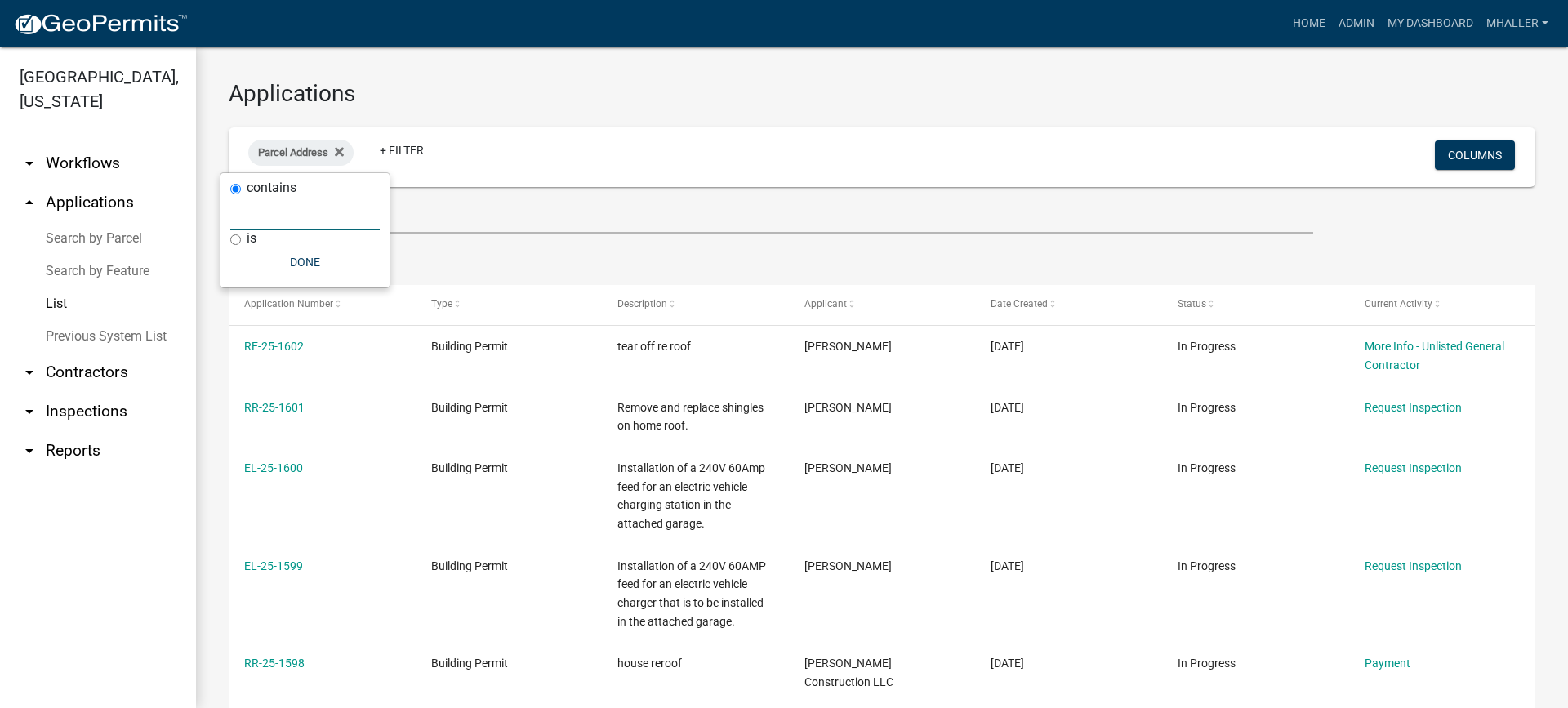
click at [273, 222] on input "text" at bounding box center [305, 213] width 150 height 33
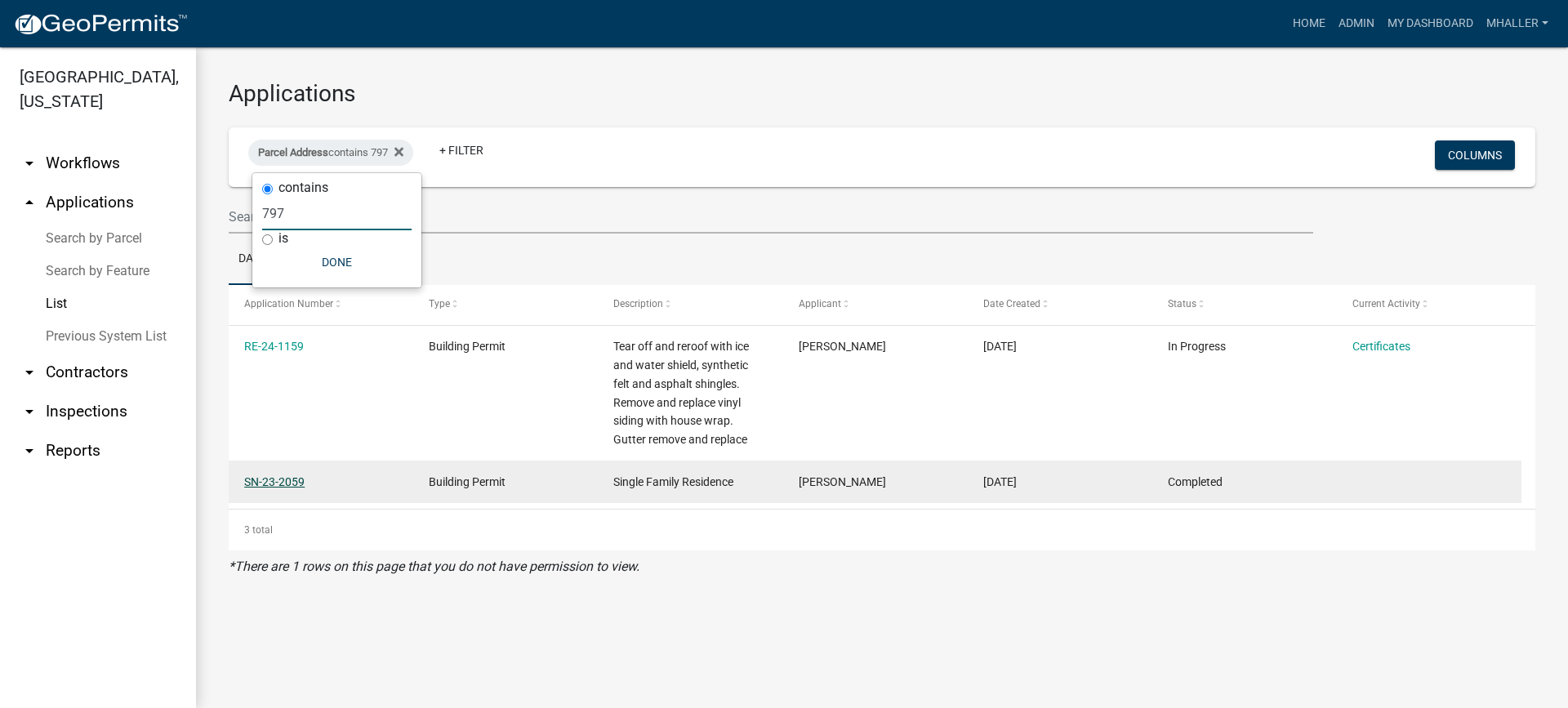
type input "797"
click at [288, 480] on link "SN-23-2059" at bounding box center [274, 482] width 61 height 13
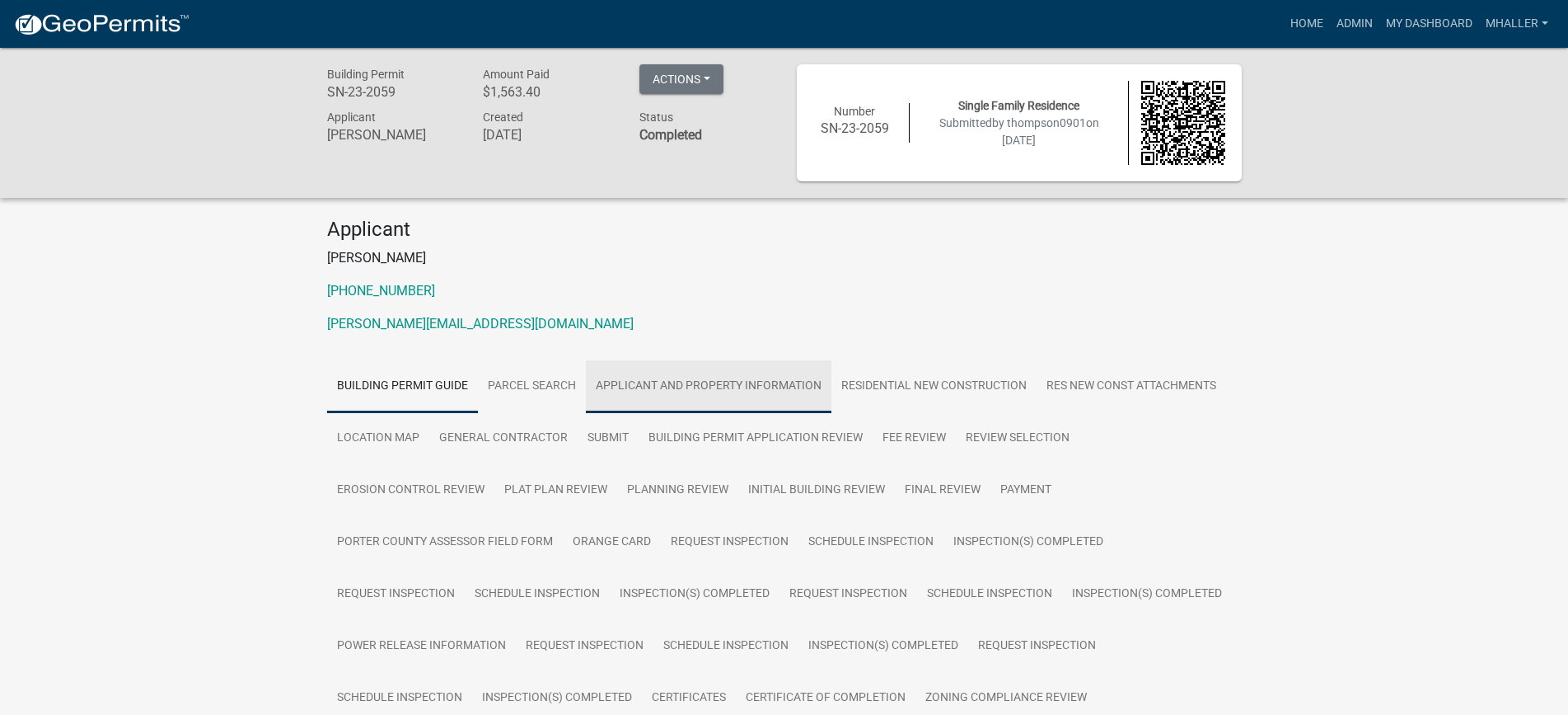
click at [686, 386] on link "Applicant and Property Information" at bounding box center [708, 386] width 245 height 52
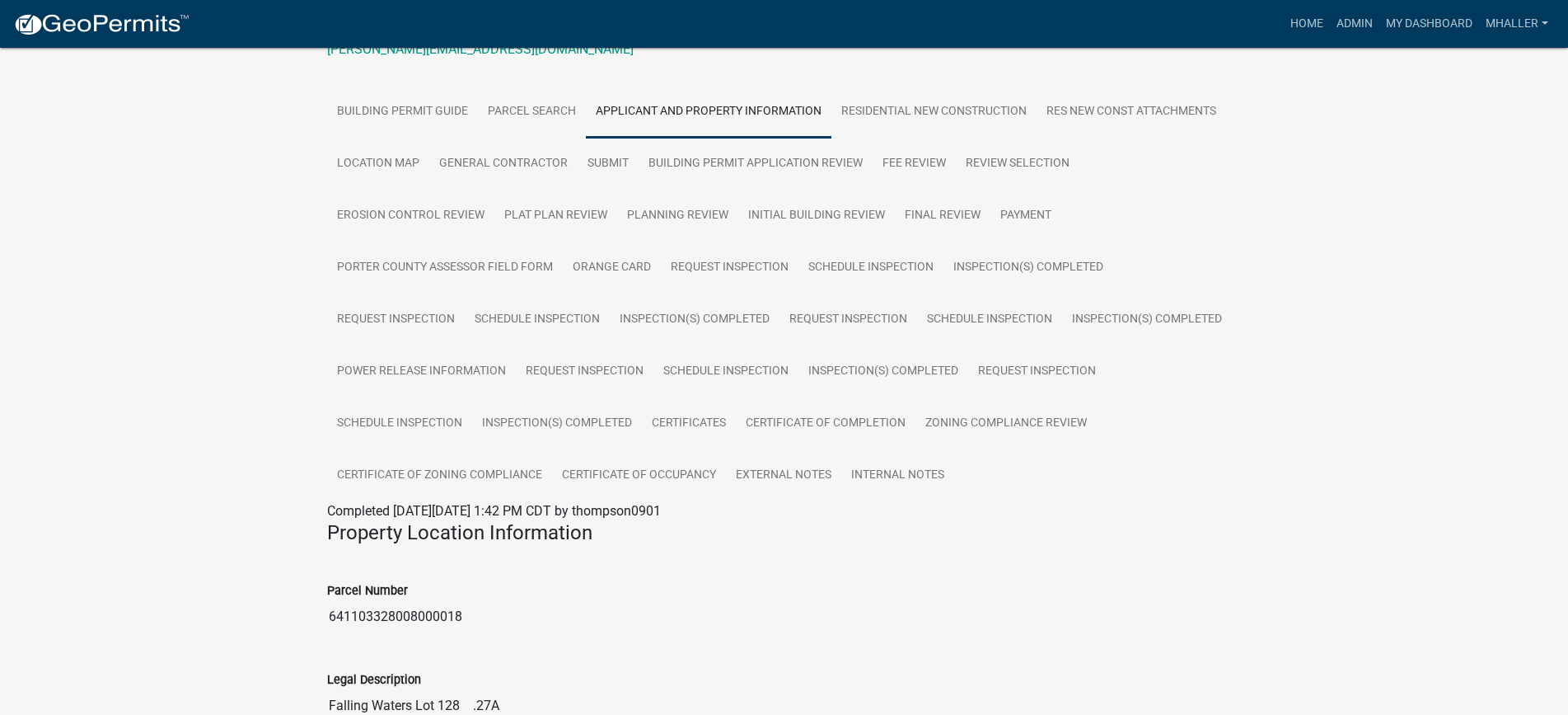
scroll to position [247, 0]
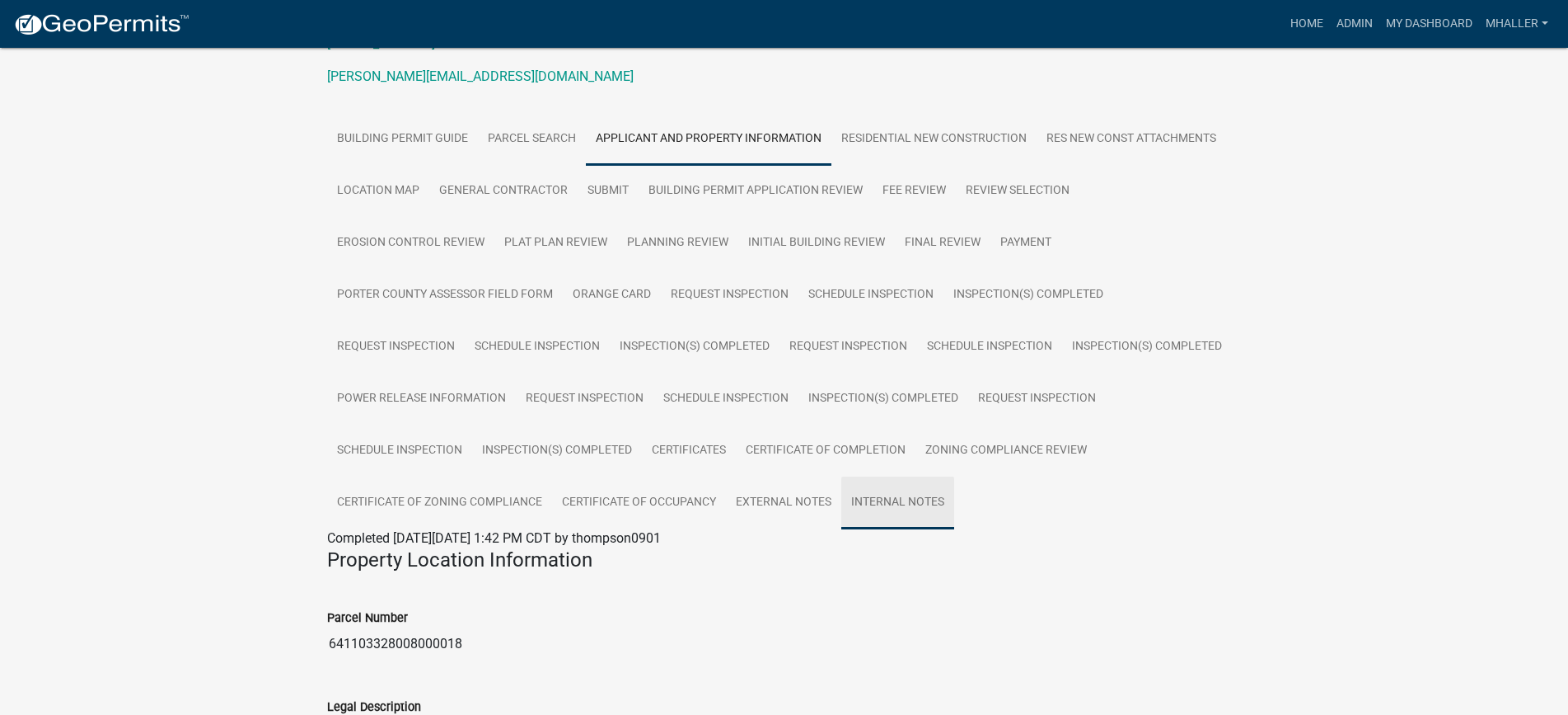
click at [910, 502] on link "Internal Notes" at bounding box center [898, 502] width 113 height 52
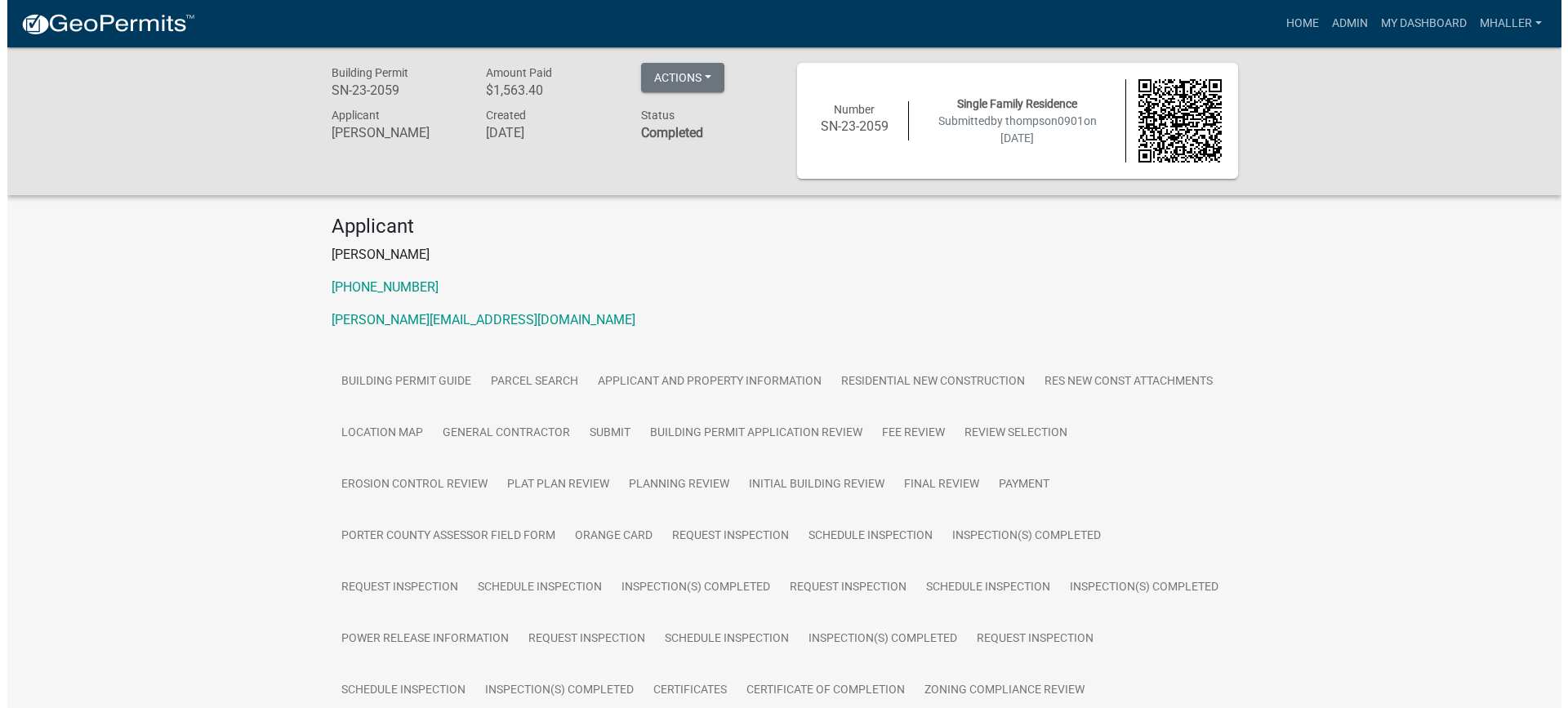
scroll to position [0, 0]
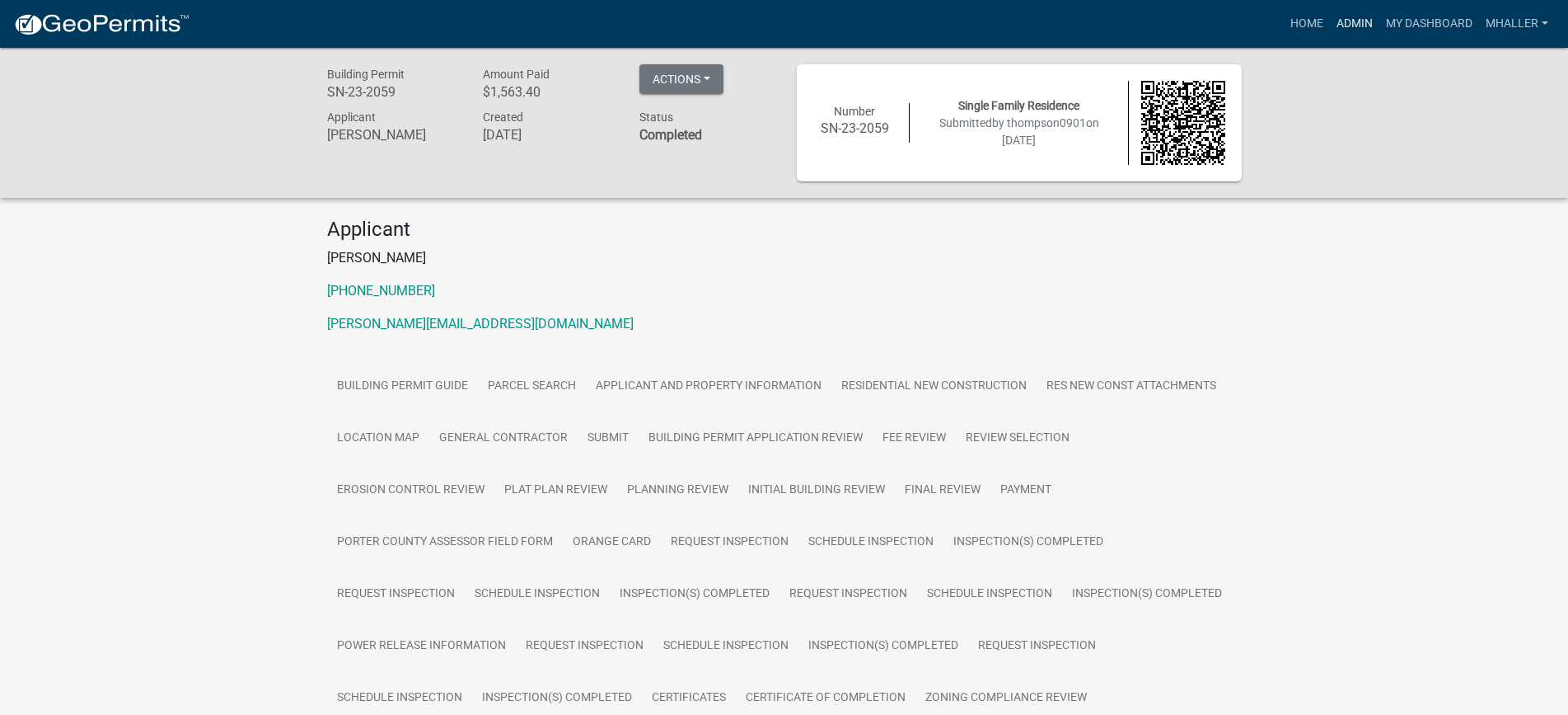
click at [1354, 26] on link "Admin" at bounding box center [1355, 23] width 50 height 31
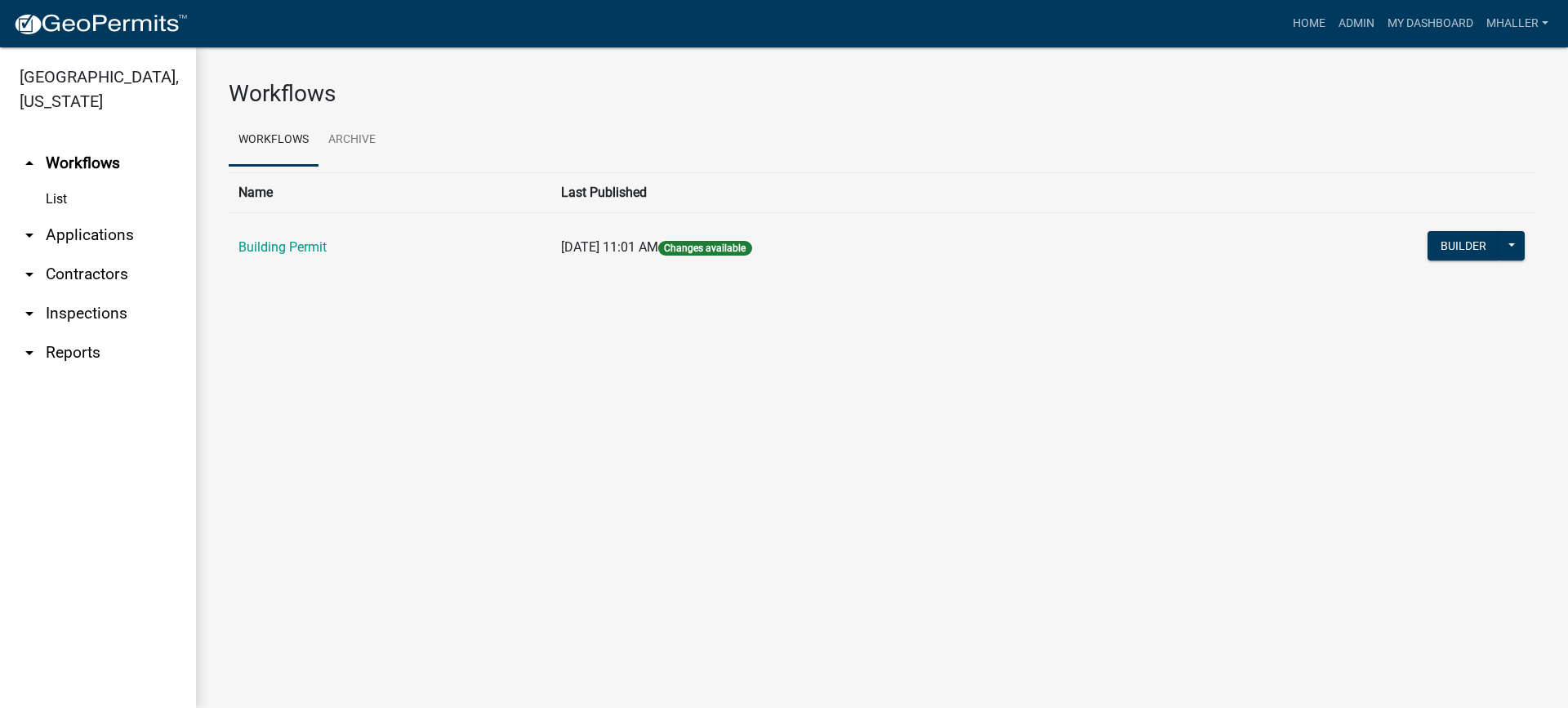
click at [63, 216] on link "arrow_drop_down Applications" at bounding box center [98, 235] width 196 height 40
click at [0, 0] on link "Search by Parcel" at bounding box center [0, 0] width 0 height 0
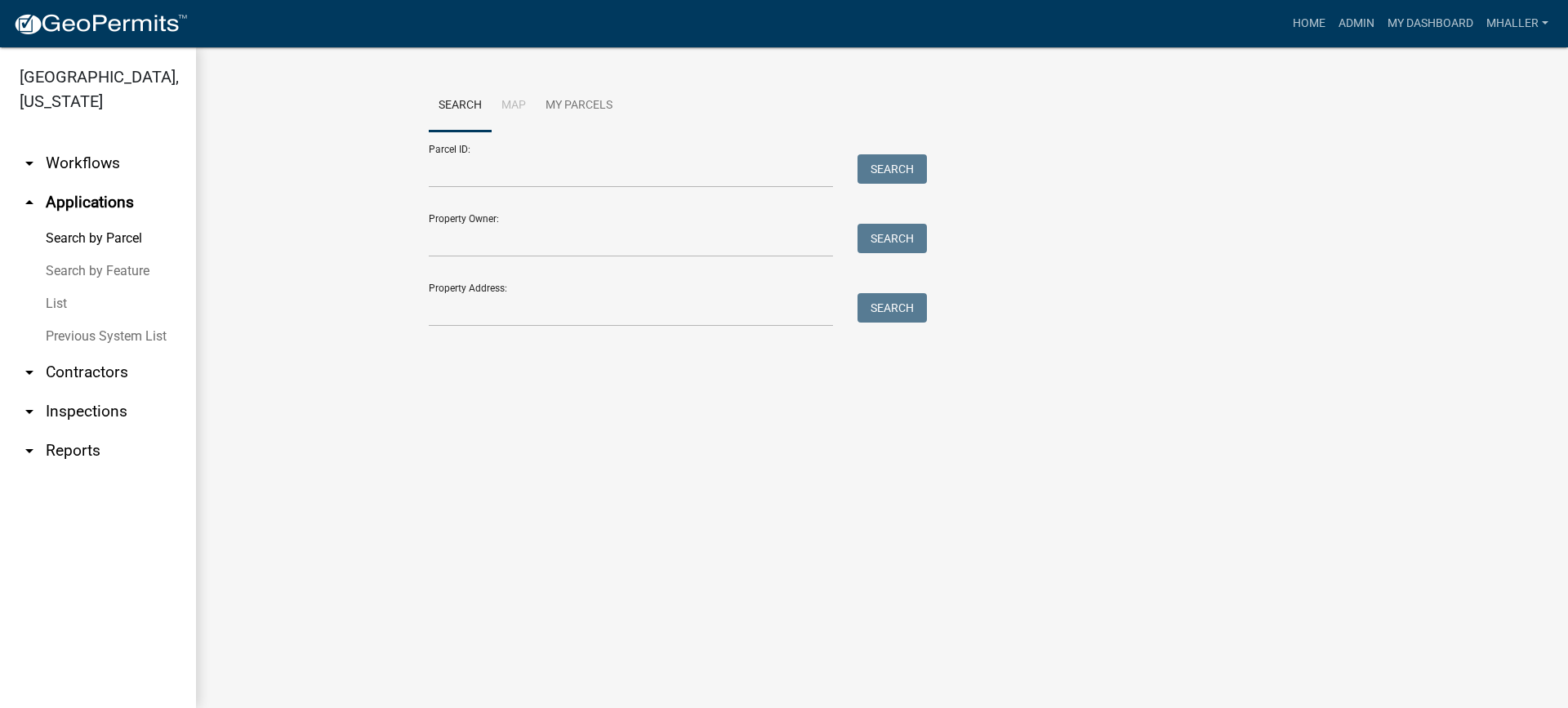
click at [74, 392] on link "arrow_drop_down Inspections" at bounding box center [98, 411] width 196 height 40
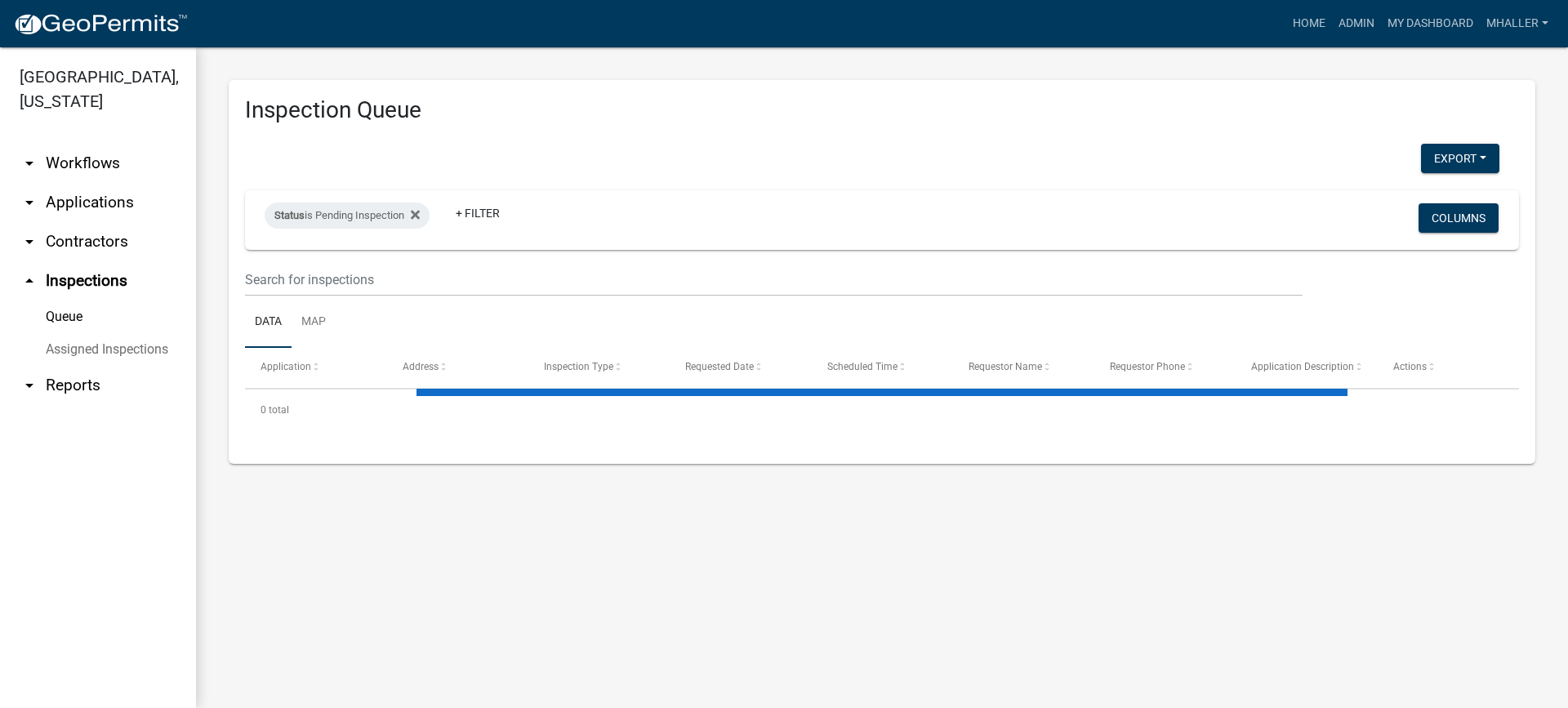
select select "1: 25"
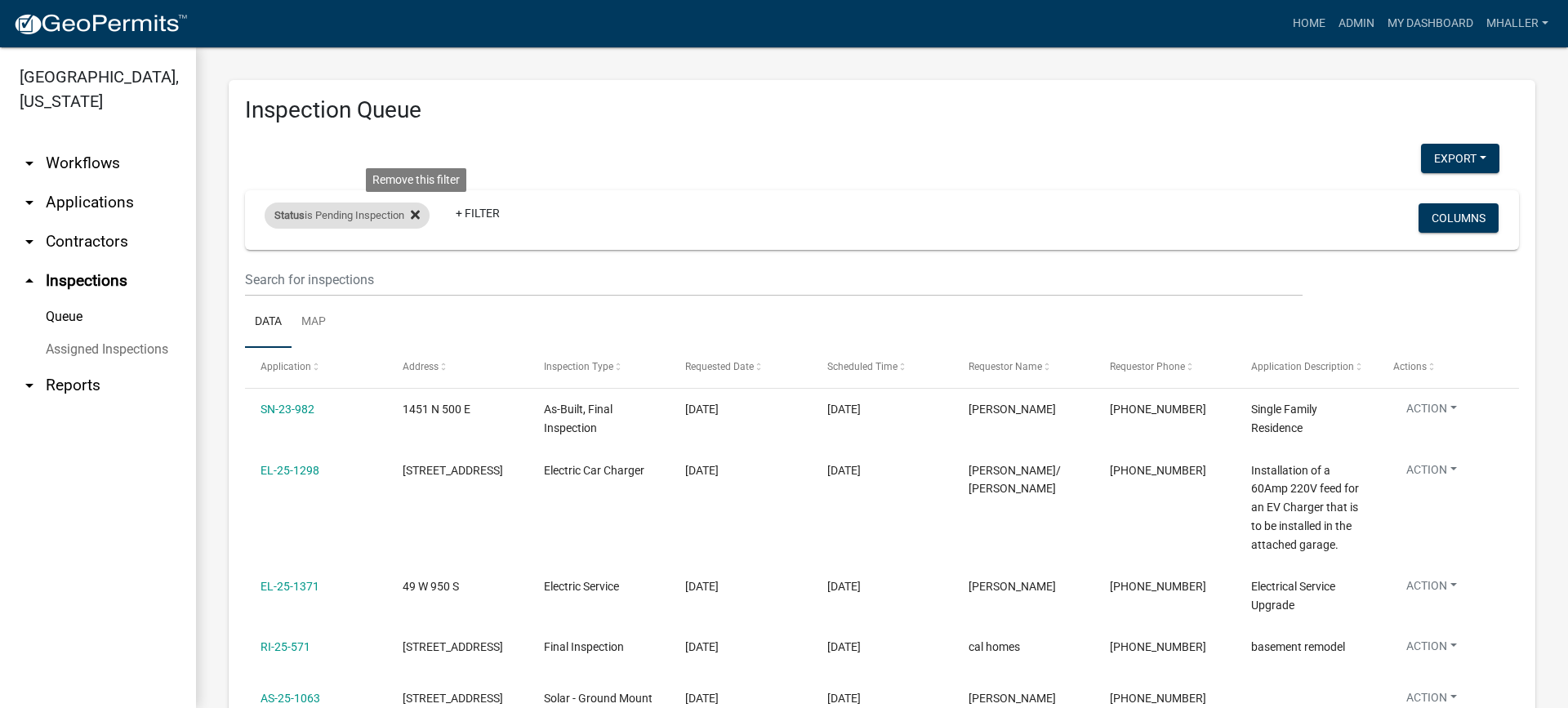
click at [419, 216] on icon at bounding box center [415, 214] width 9 height 9
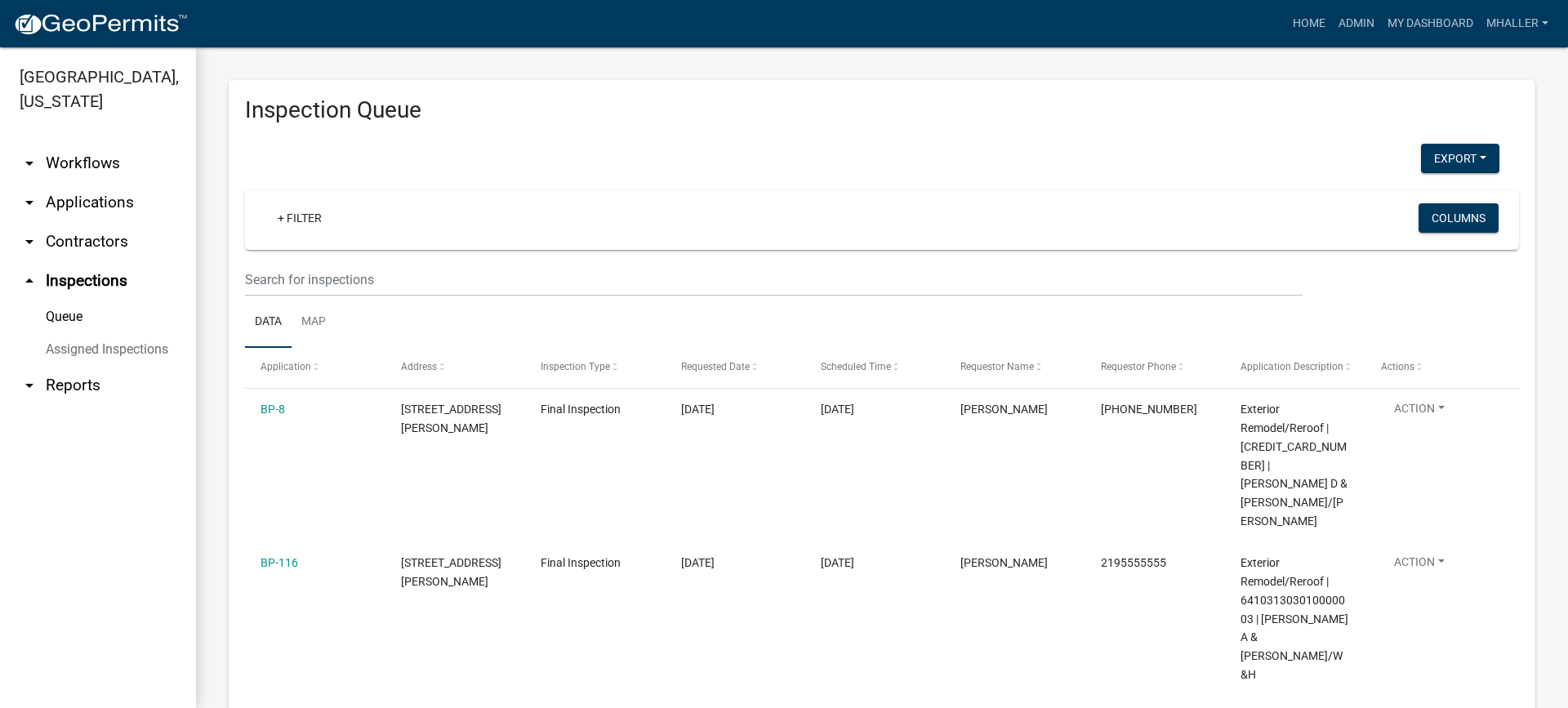
click at [84, 183] on link "arrow_drop_down Applications" at bounding box center [98, 203] width 196 height 40
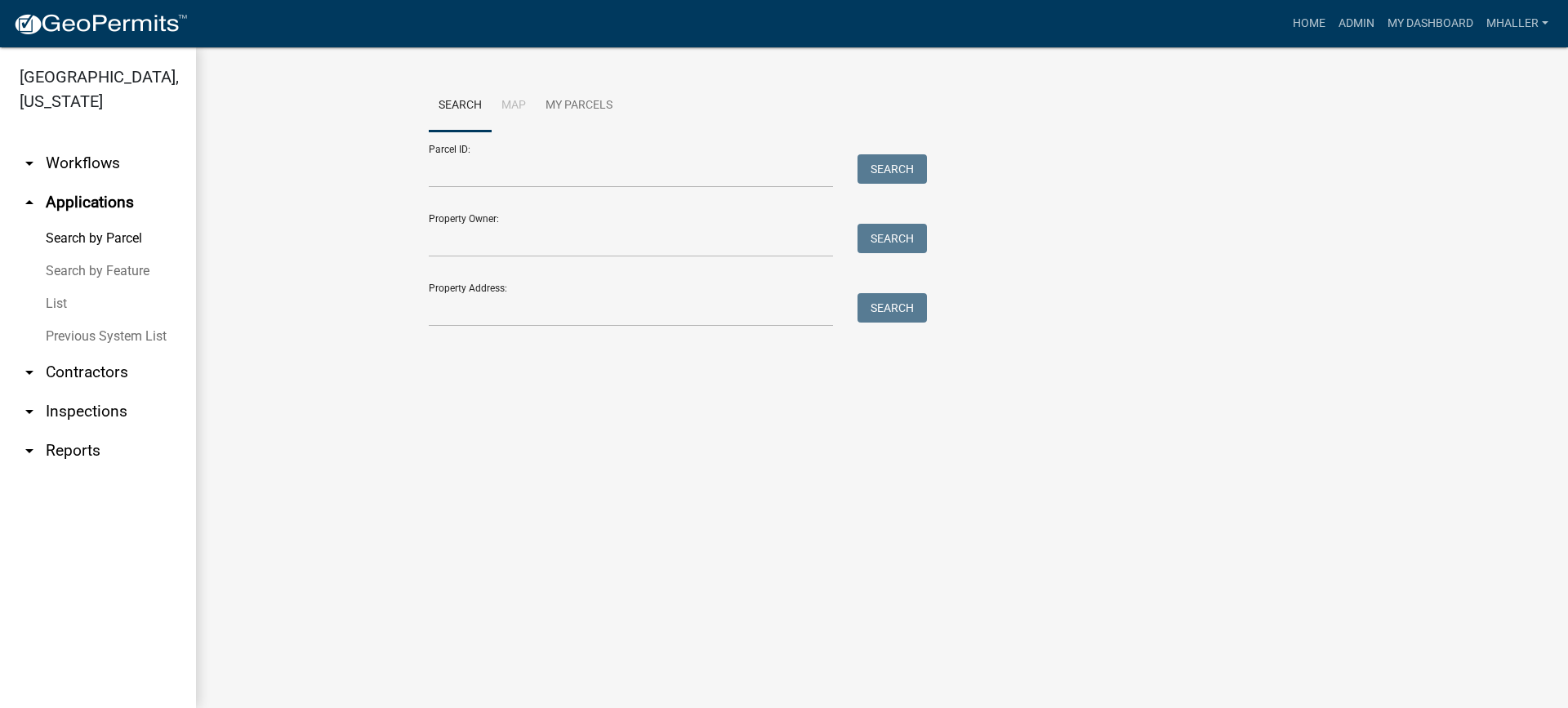
click at [55, 287] on link "List" at bounding box center [98, 303] width 196 height 33
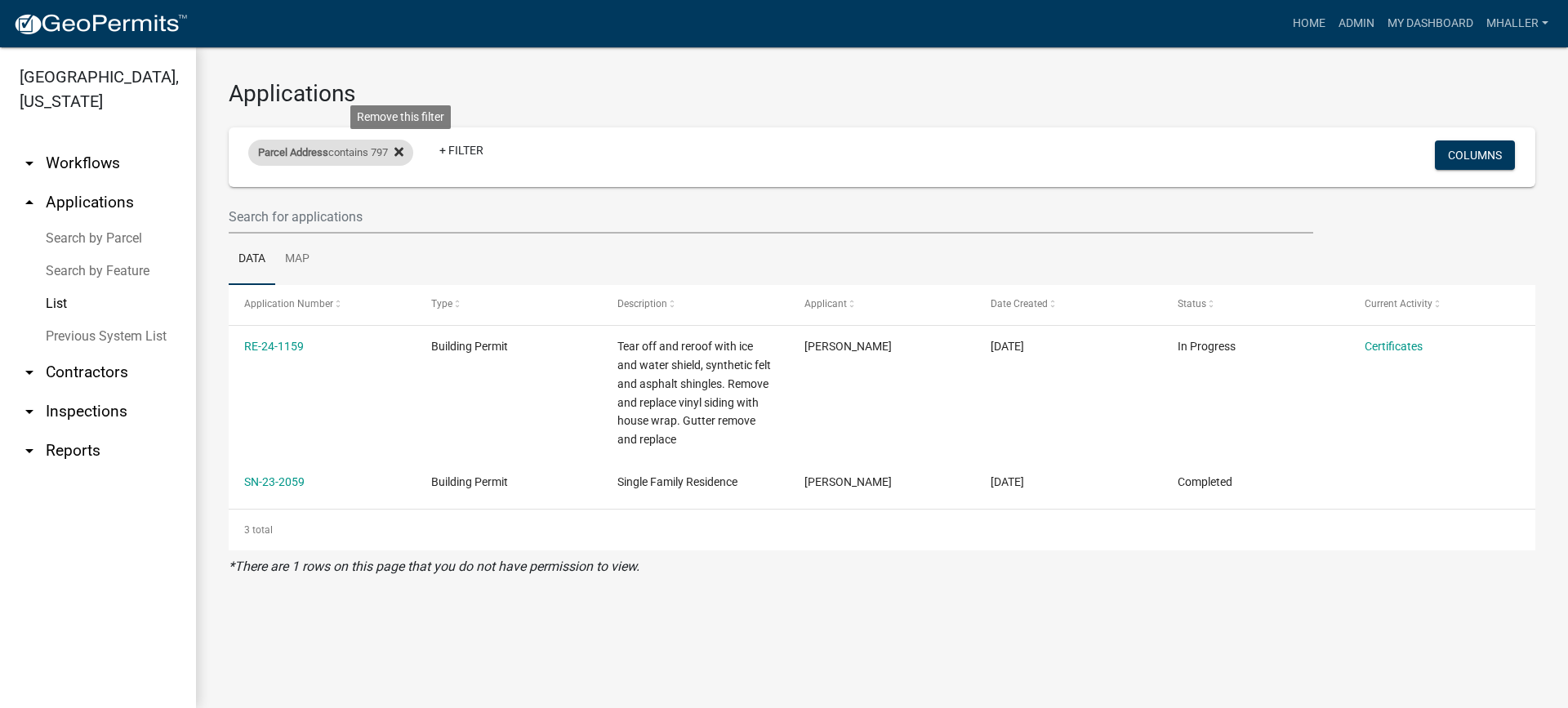
click at [402, 151] on icon at bounding box center [399, 151] width 9 height 13
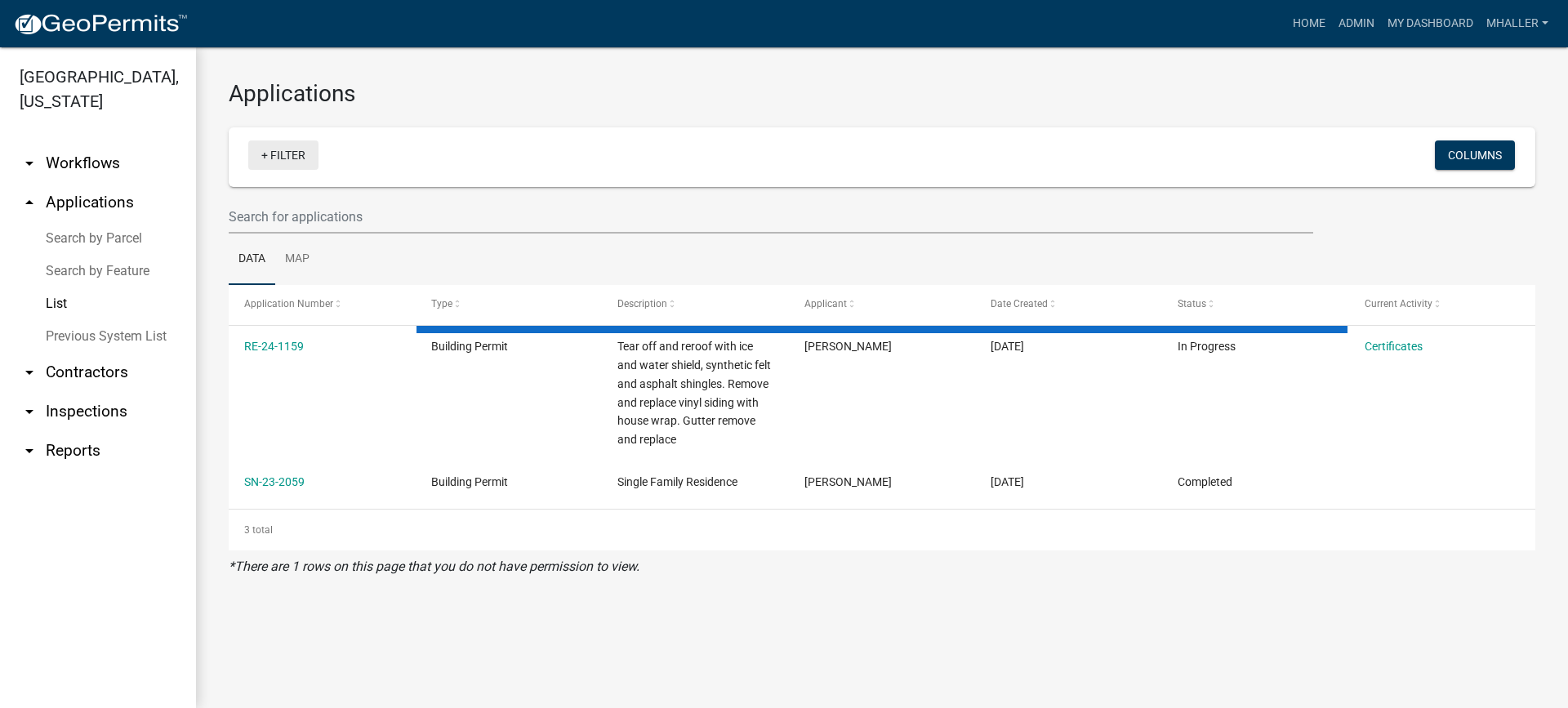
click at [285, 151] on link "+ Filter" at bounding box center [284, 154] width 70 height 29
select select "1: 25"
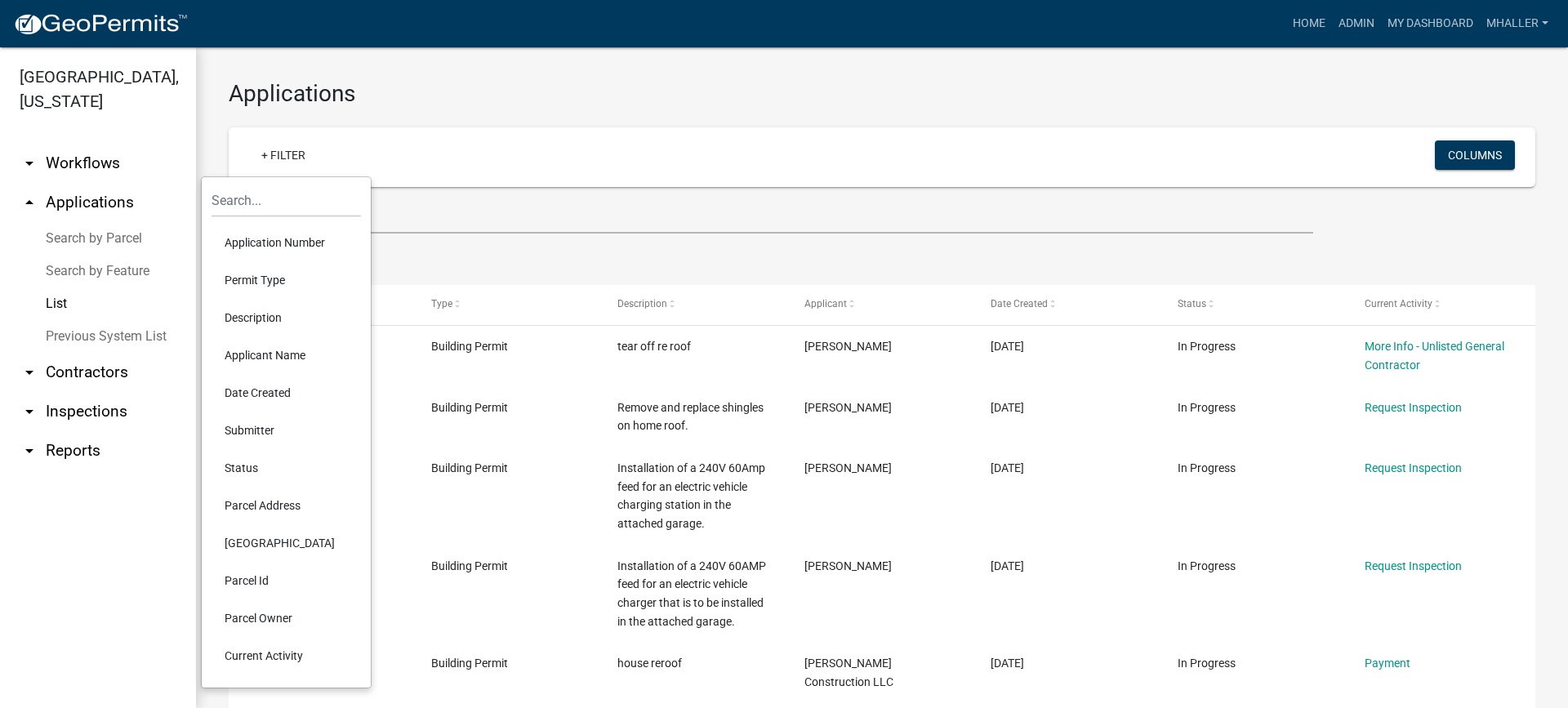
click at [257, 247] on li "Application Number" at bounding box center [286, 242] width 150 height 38
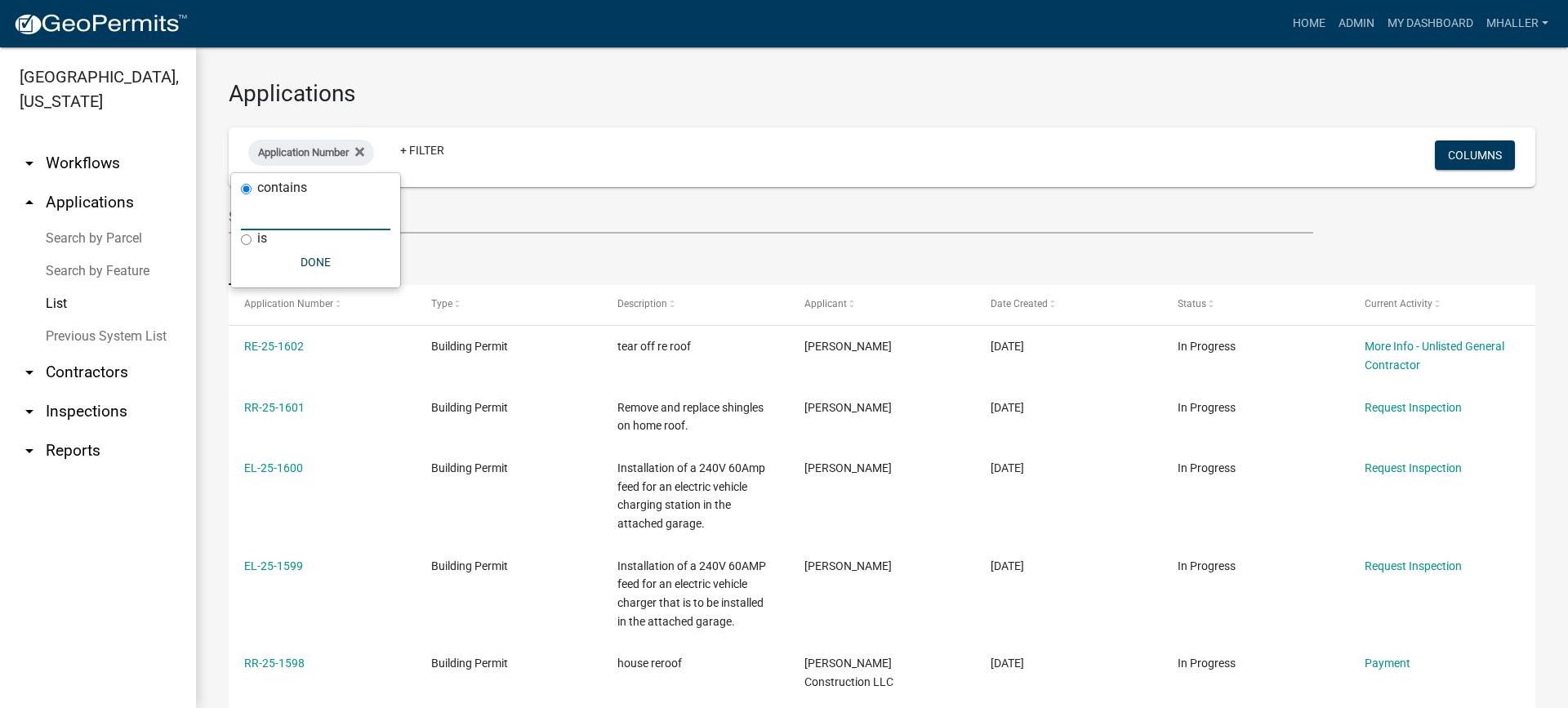
click at [280, 207] on input "text" at bounding box center [316, 213] width 150 height 33
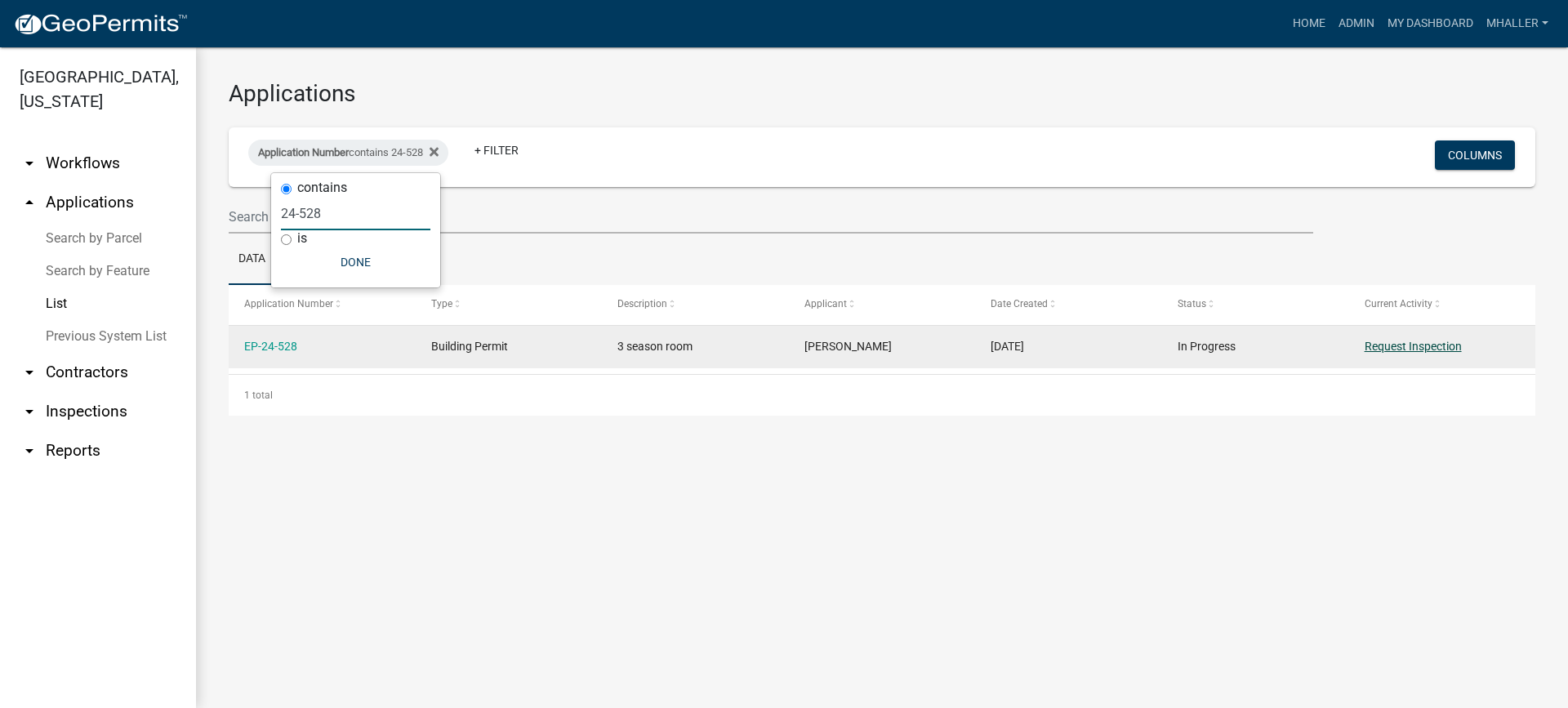
type input "24-528"
click at [1387, 345] on link "Request Inspection" at bounding box center [1413, 346] width 97 height 13
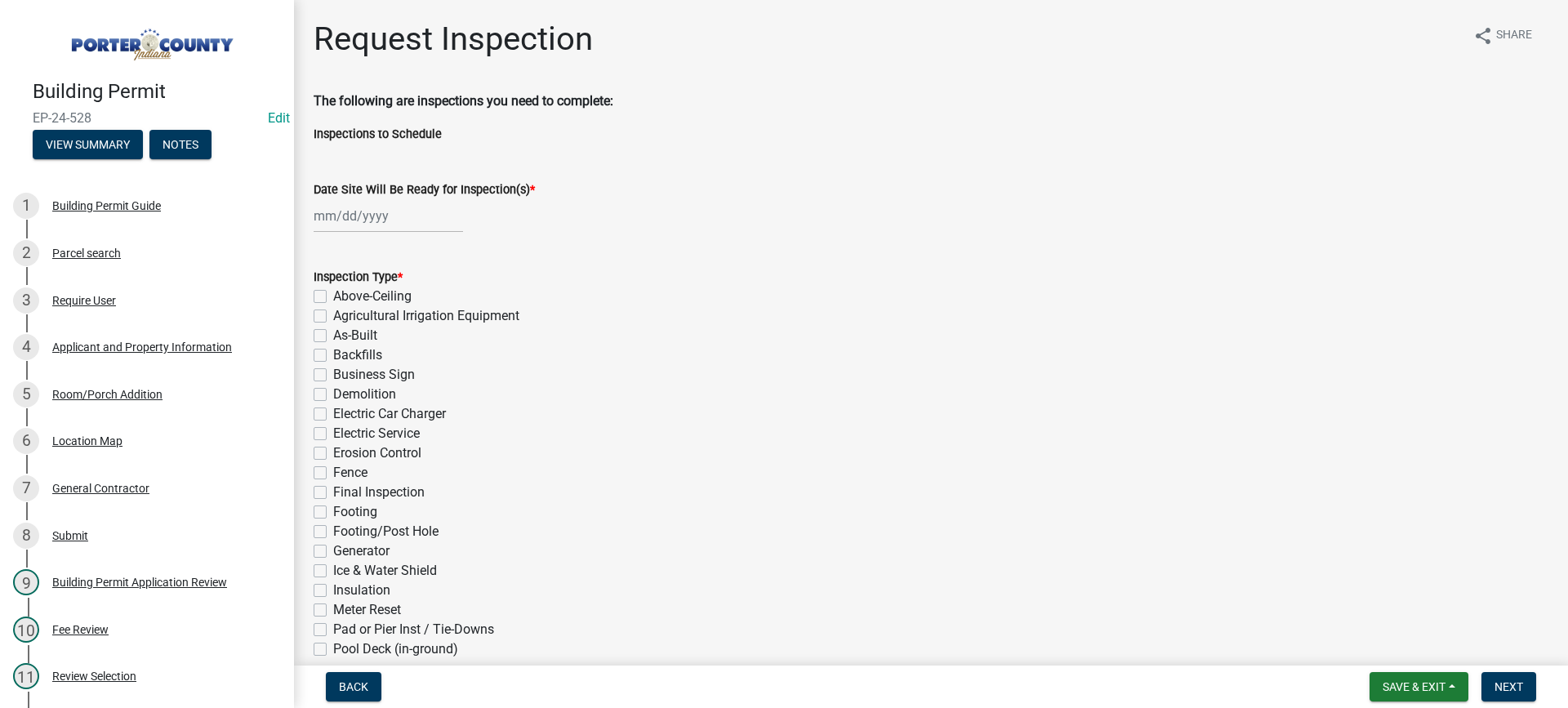
click at [358, 203] on div at bounding box center [388, 216] width 150 height 33
select select "8"
select select "2025"
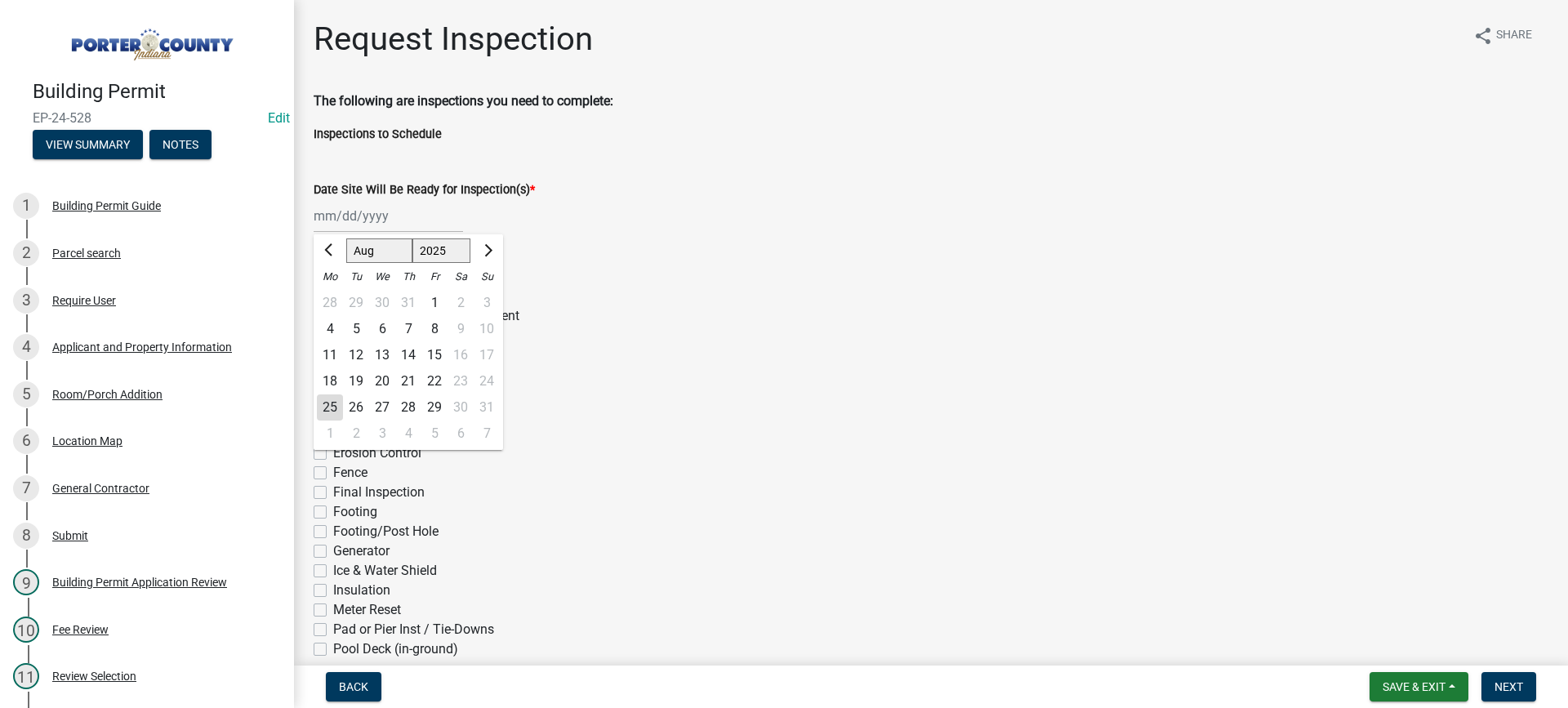
click at [331, 407] on div "25" at bounding box center [330, 408] width 26 height 26
type input "[DATE]"
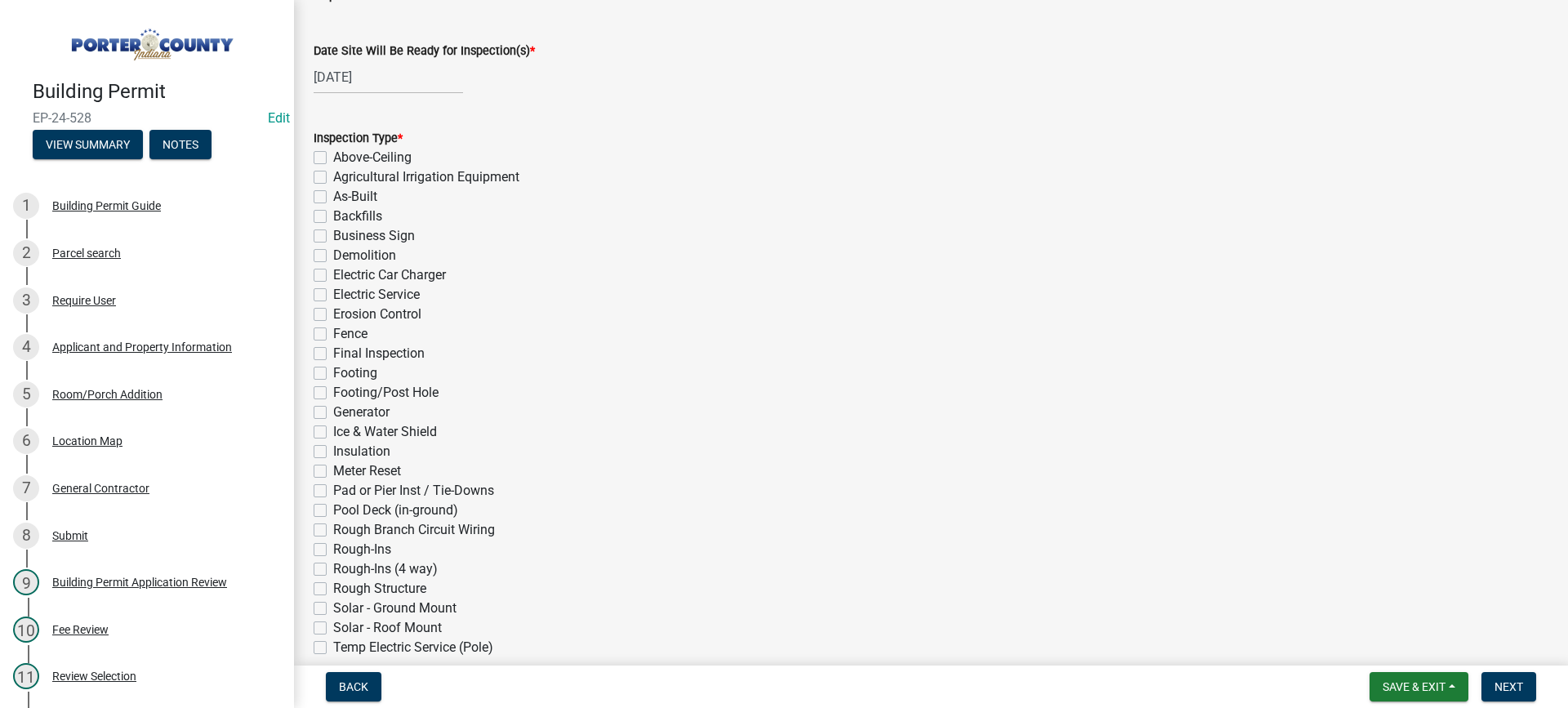
scroll to position [245, 0]
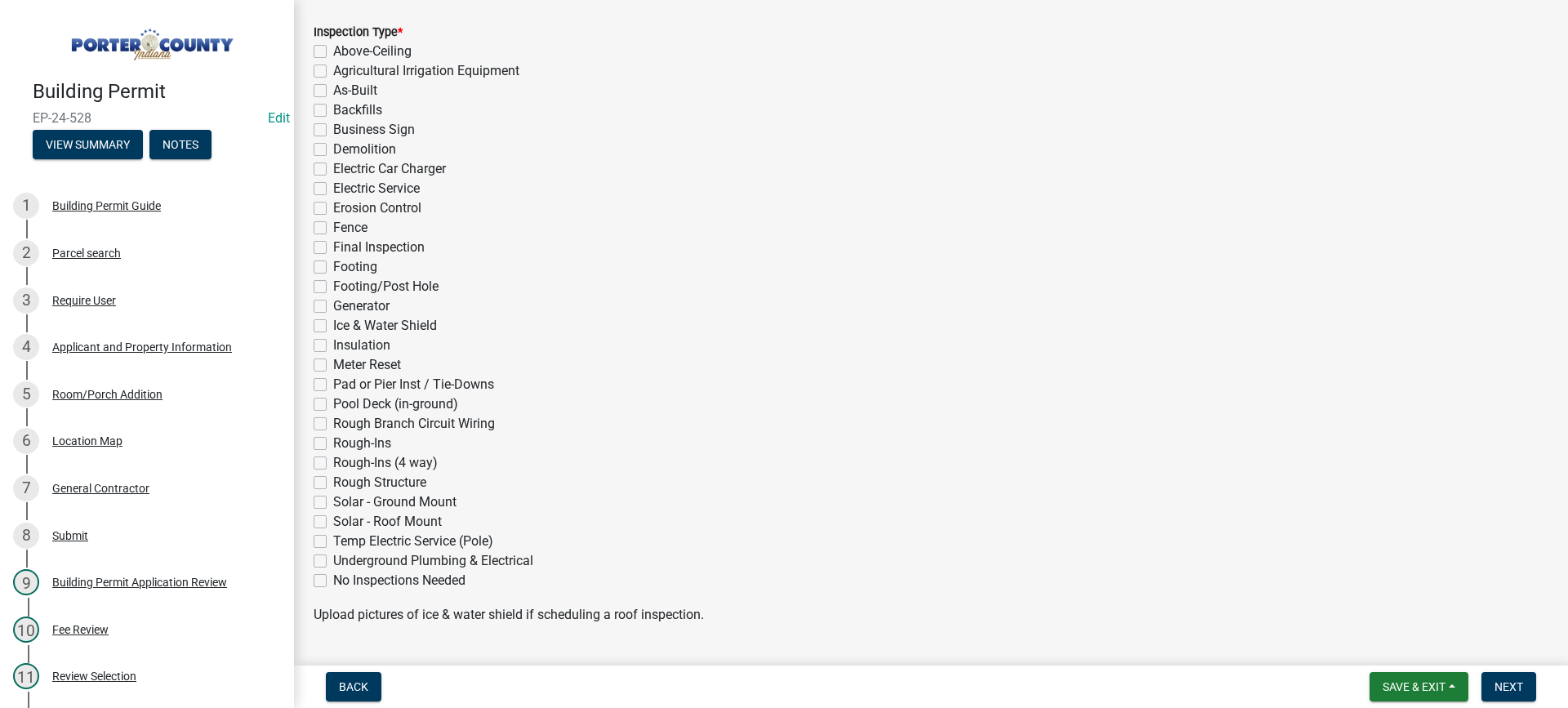
click at [333, 247] on label "Final Inspection" at bounding box center [379, 247] width 92 height 19
click at [333, 247] on input "Final Inspection" at bounding box center [338, 243] width 11 height 11
checkbox input "true"
checkbox input "false"
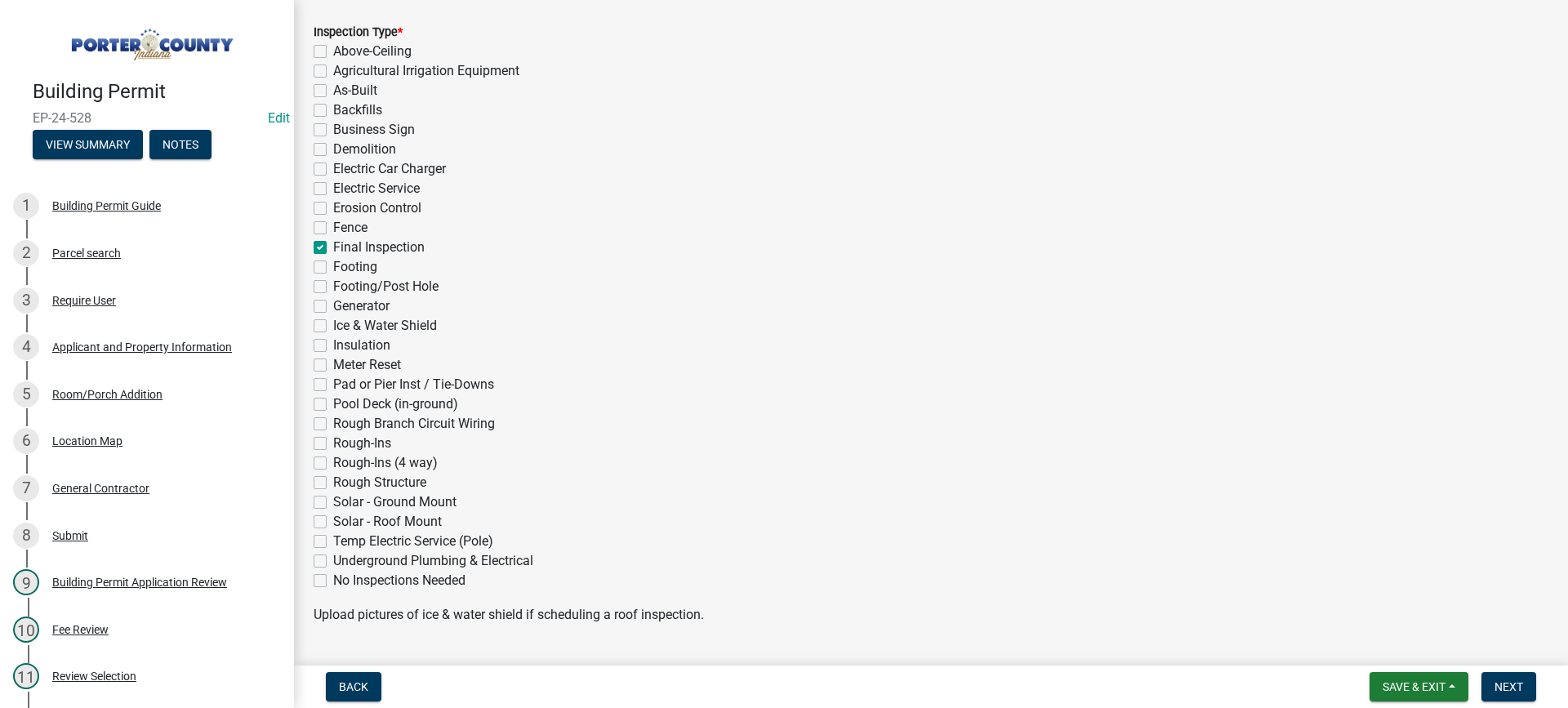
checkbox input "false"
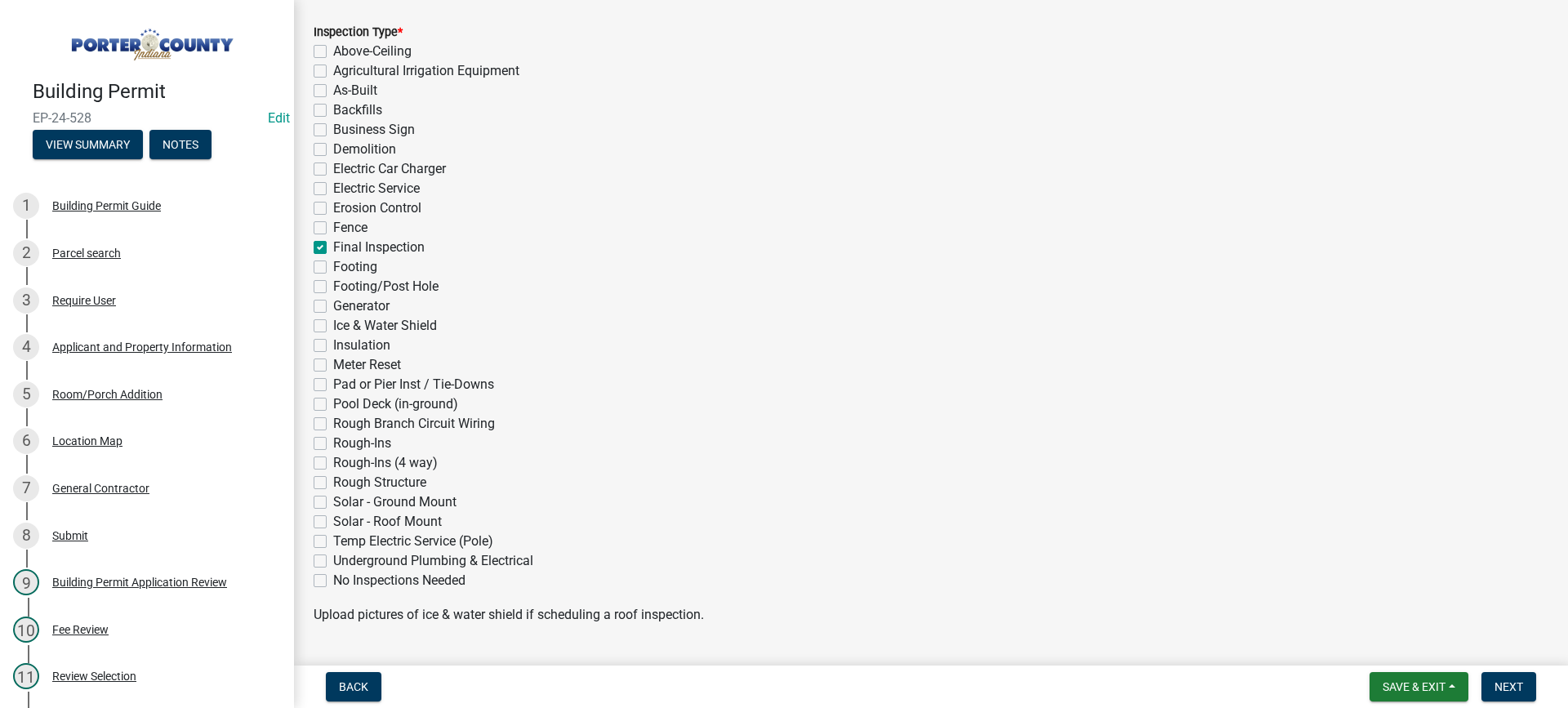
checkbox input "false"
checkbox input "true"
checkbox input "false"
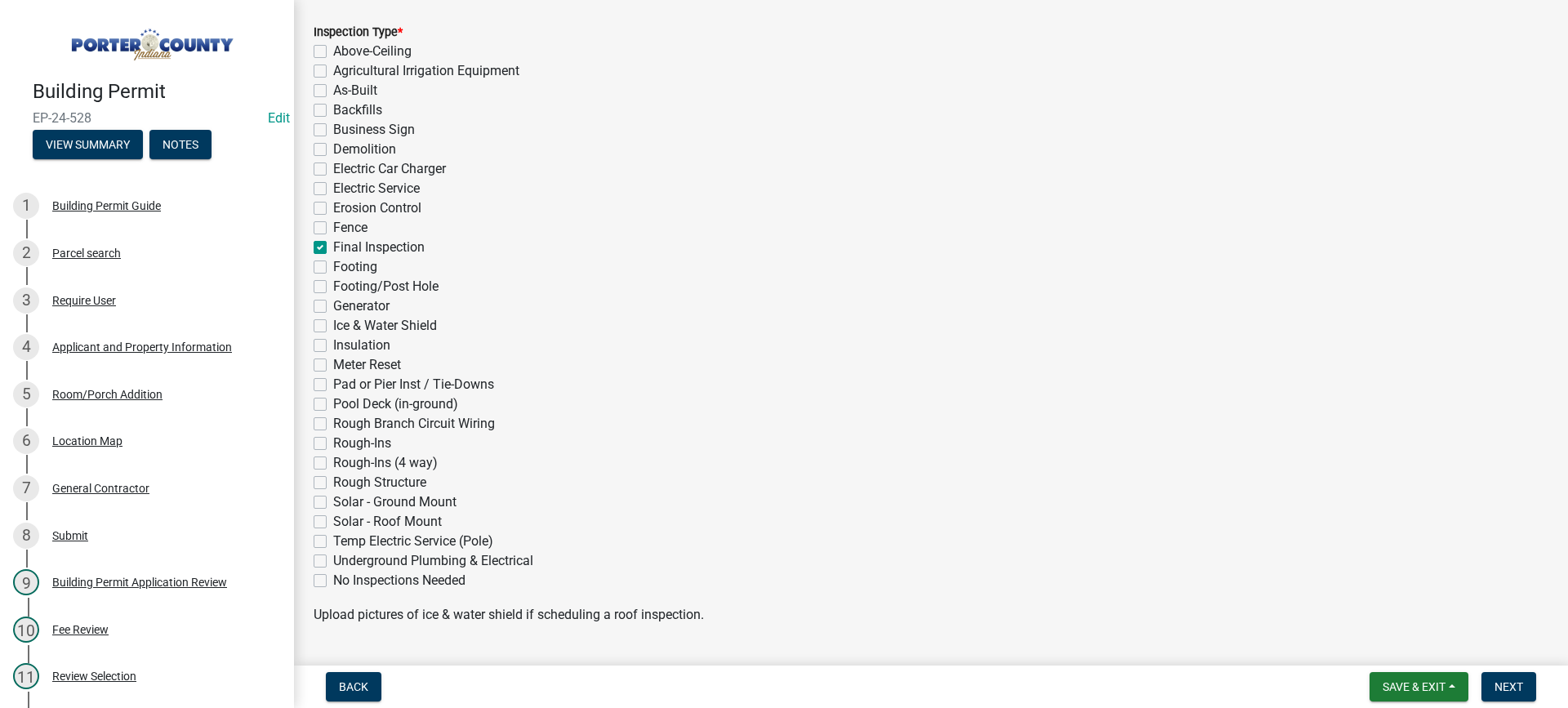
checkbox input "false"
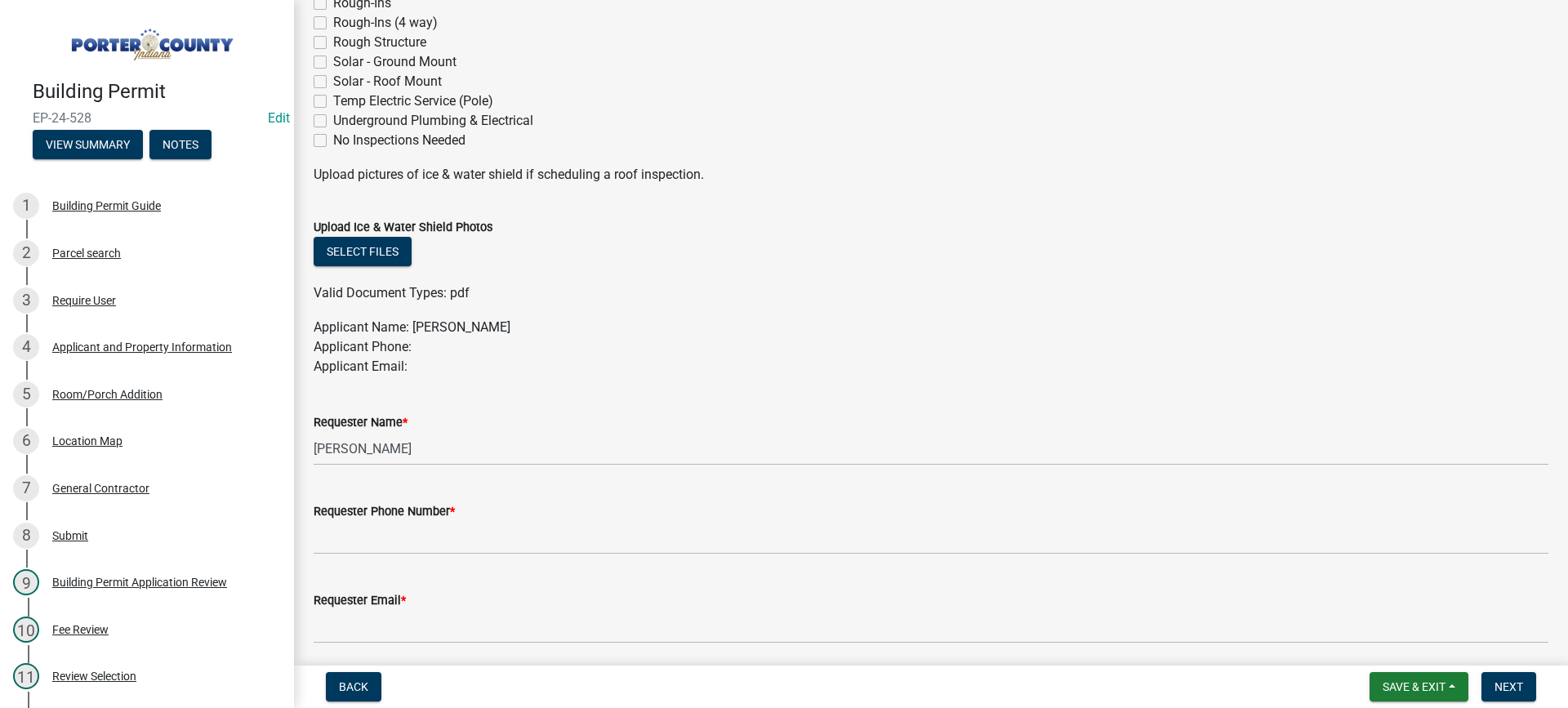
scroll to position [816, 0]
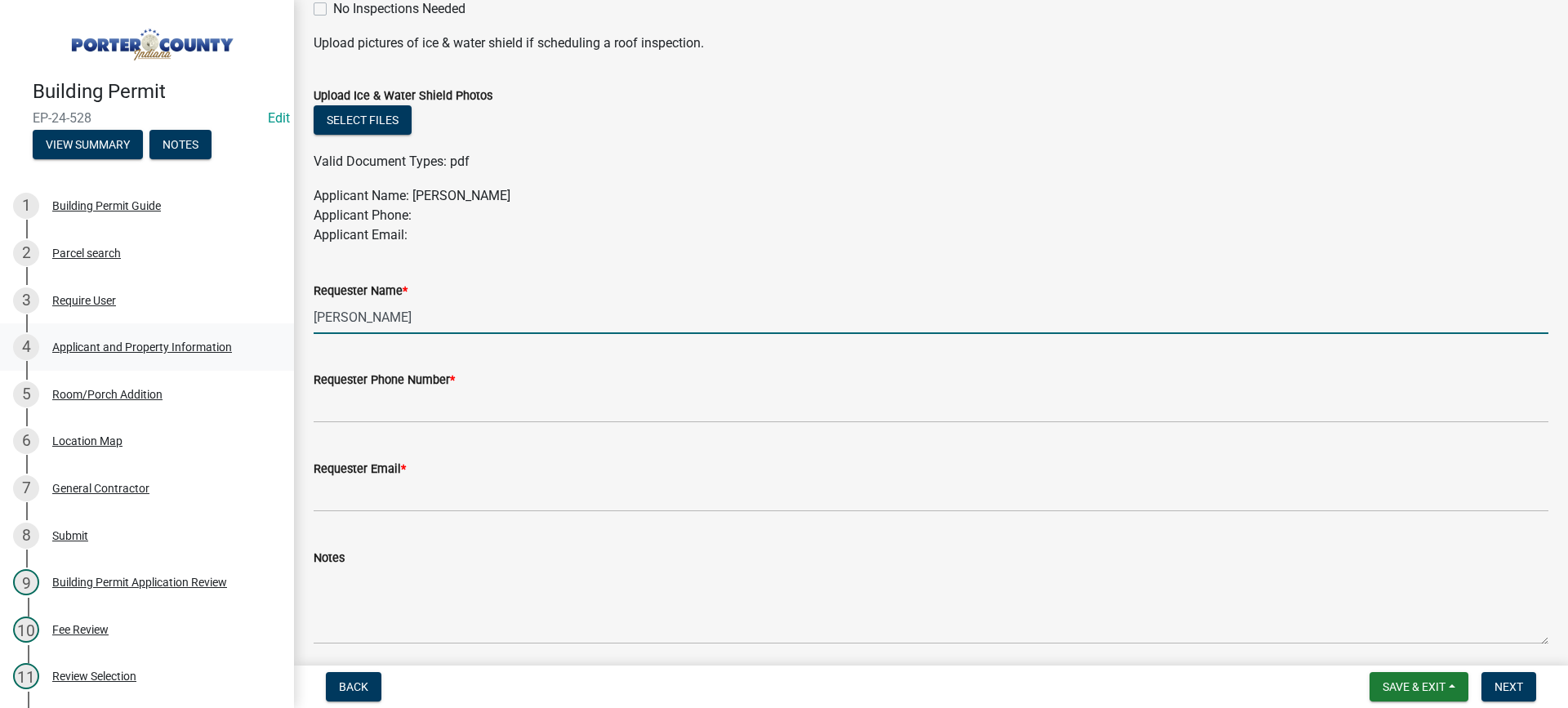
drag, startPoint x: 344, startPoint y: 314, endPoint x: 275, endPoint y: 321, distance: 69.4
click at [275, 321] on div "Building Permit EP-24-528 Edit View Summary Notes 1 Building Permit Guide 2 Par…" at bounding box center [784, 354] width 1568 height 708
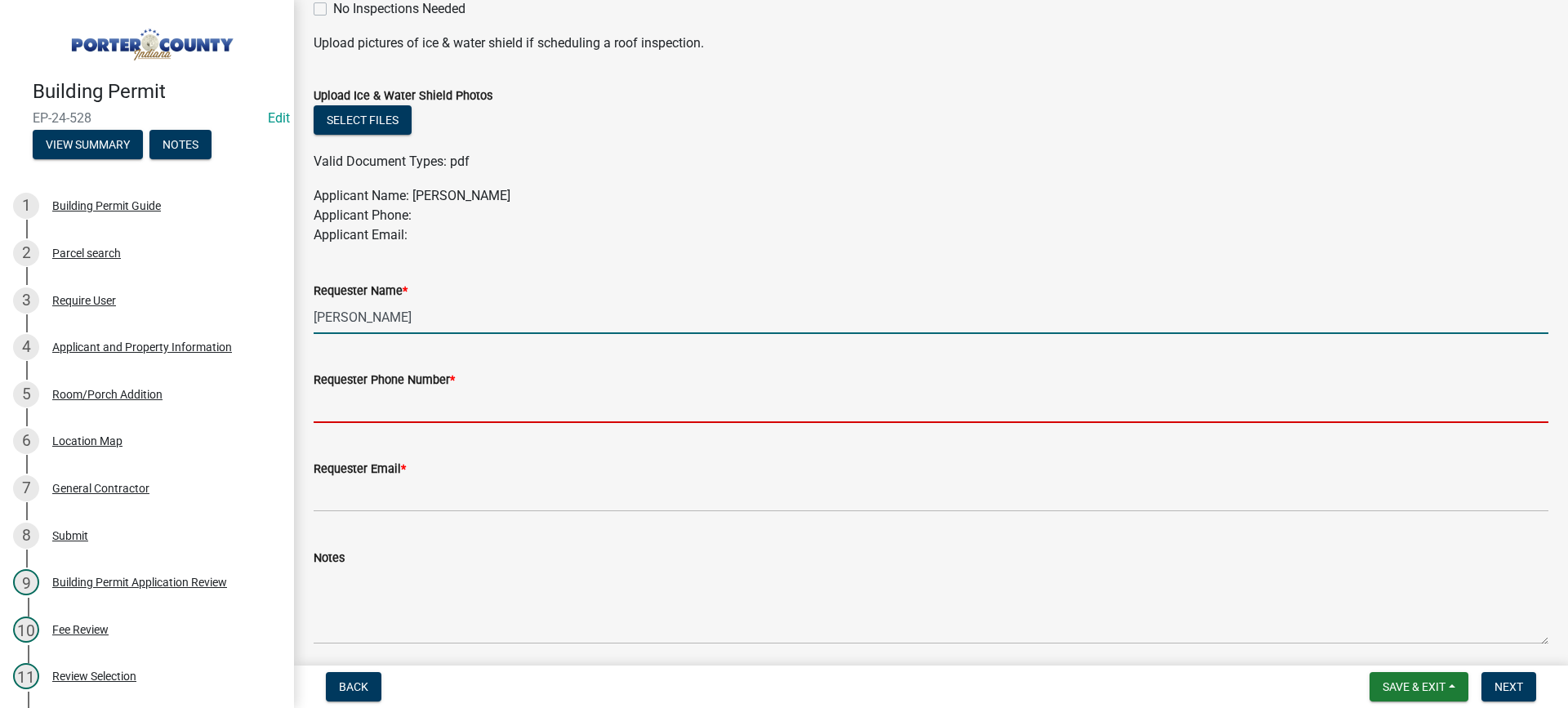
click at [337, 399] on input "Requester Phone Number *" at bounding box center [931, 406] width 1235 height 33
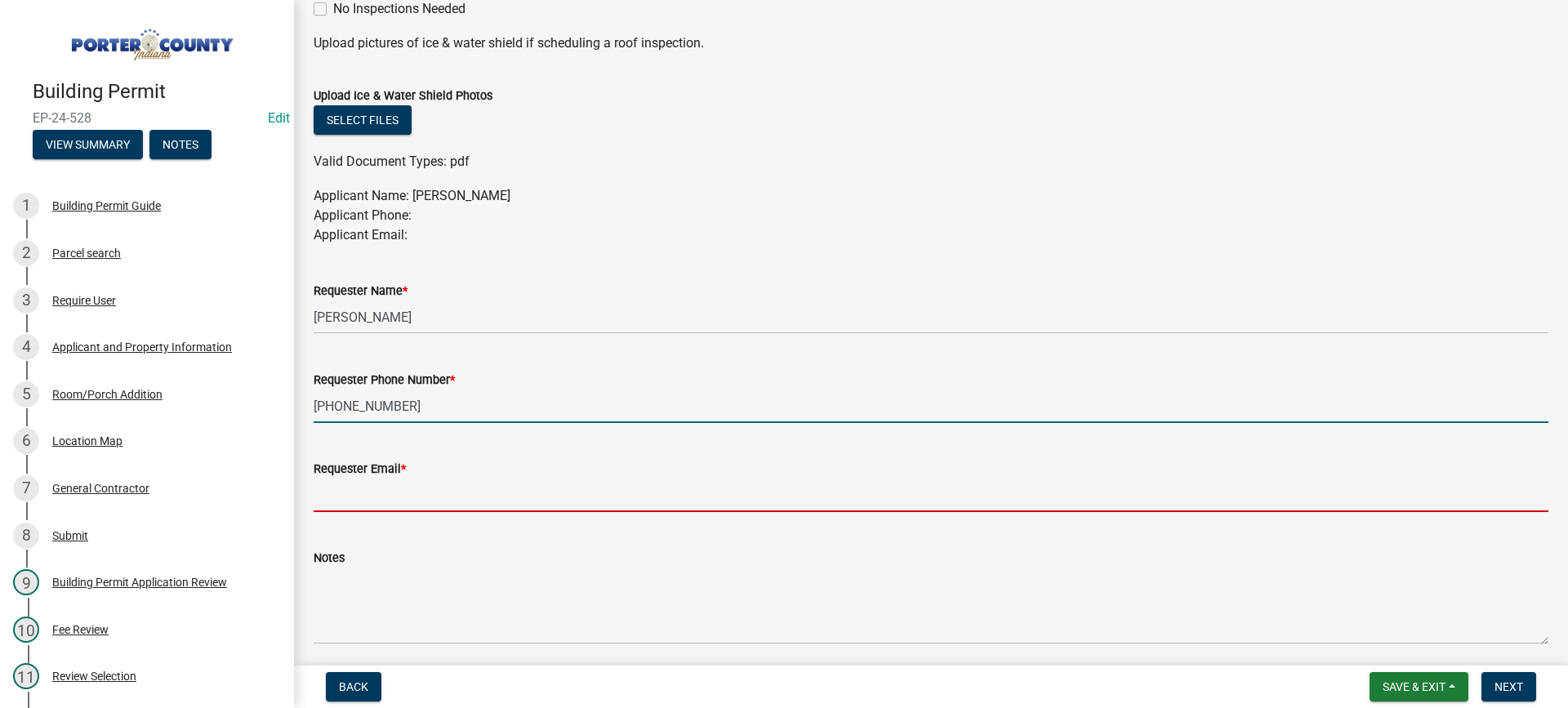
click at [379, 498] on input "Requester Email *" at bounding box center [931, 495] width 1235 height 33
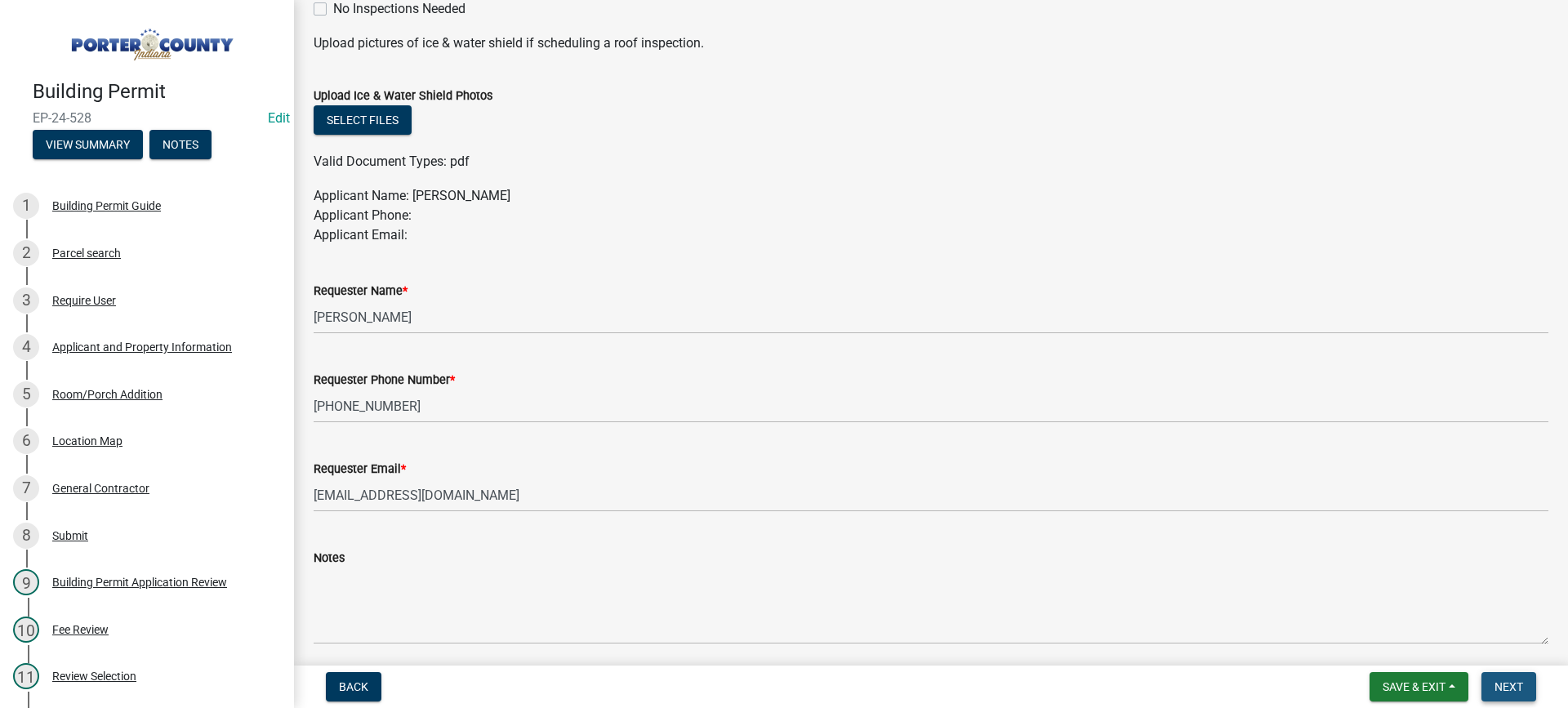
click at [1502, 683] on span "Next" at bounding box center [1509, 686] width 28 height 13
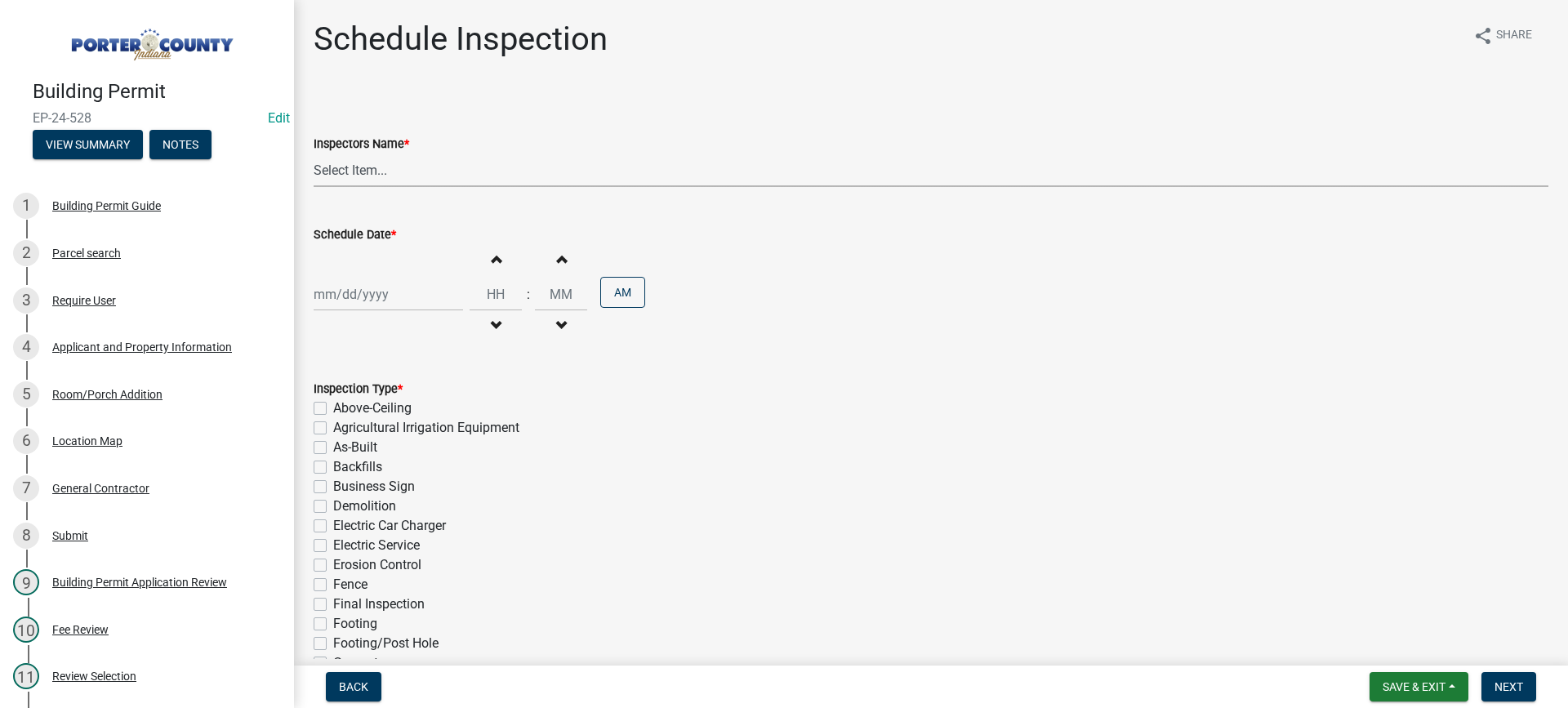
drag, startPoint x: 329, startPoint y: 173, endPoint x: 330, endPoint y: 185, distance: 12.0
click at [329, 173] on select "Select Item... mhaller ([PERSON_NAME])" at bounding box center [931, 170] width 1235 height 33
click at [314, 153] on select "Select Item... mhaller ([PERSON_NAME])" at bounding box center [931, 170] width 1235 height 33
click at [363, 287] on div at bounding box center [388, 294] width 150 height 33
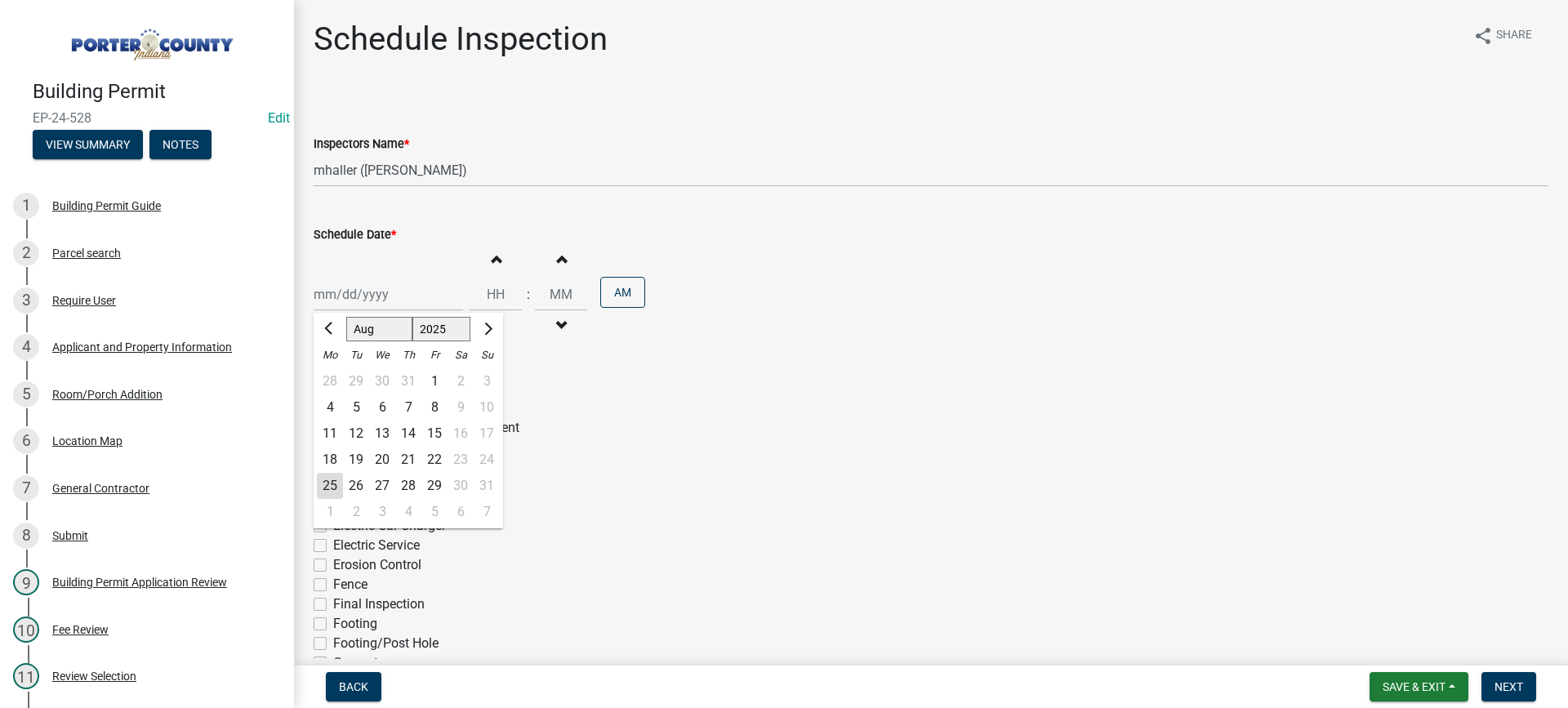
click at [385, 486] on div "27" at bounding box center [382, 486] width 26 height 26
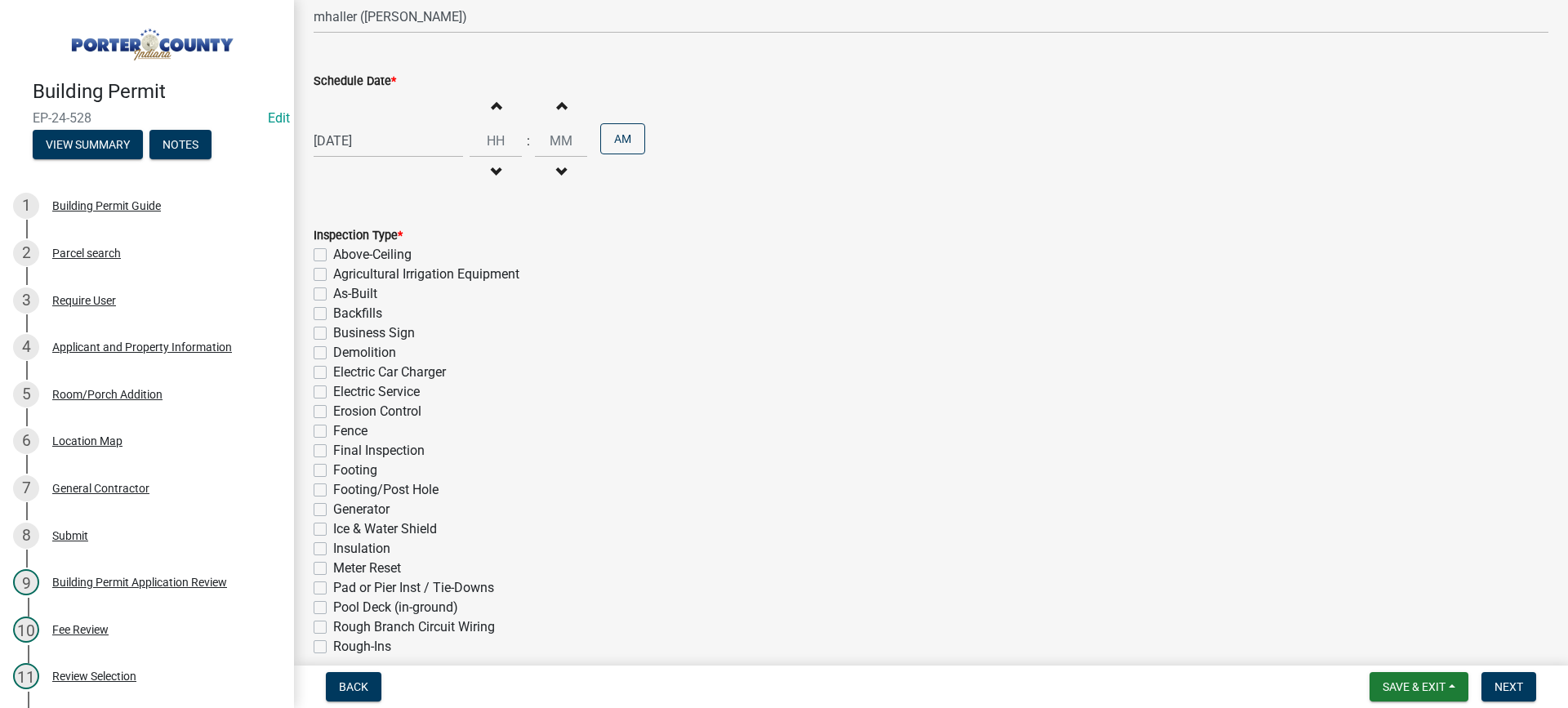
scroll to position [327, 0]
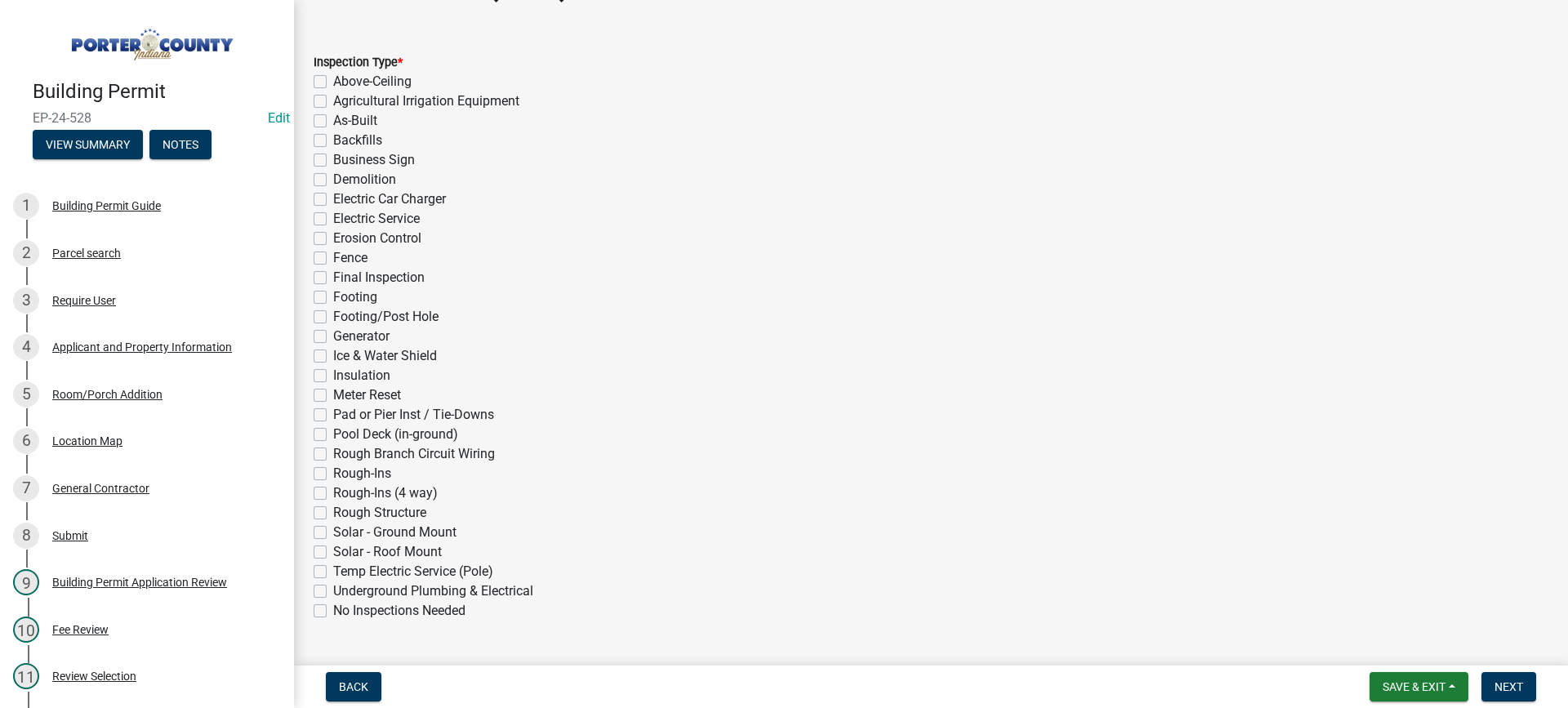
click at [333, 277] on label "Final Inspection" at bounding box center [379, 277] width 92 height 19
click at [333, 277] on input "Final Inspection" at bounding box center [338, 273] width 11 height 11
click at [1490, 690] on button "Next" at bounding box center [1509, 686] width 55 height 29
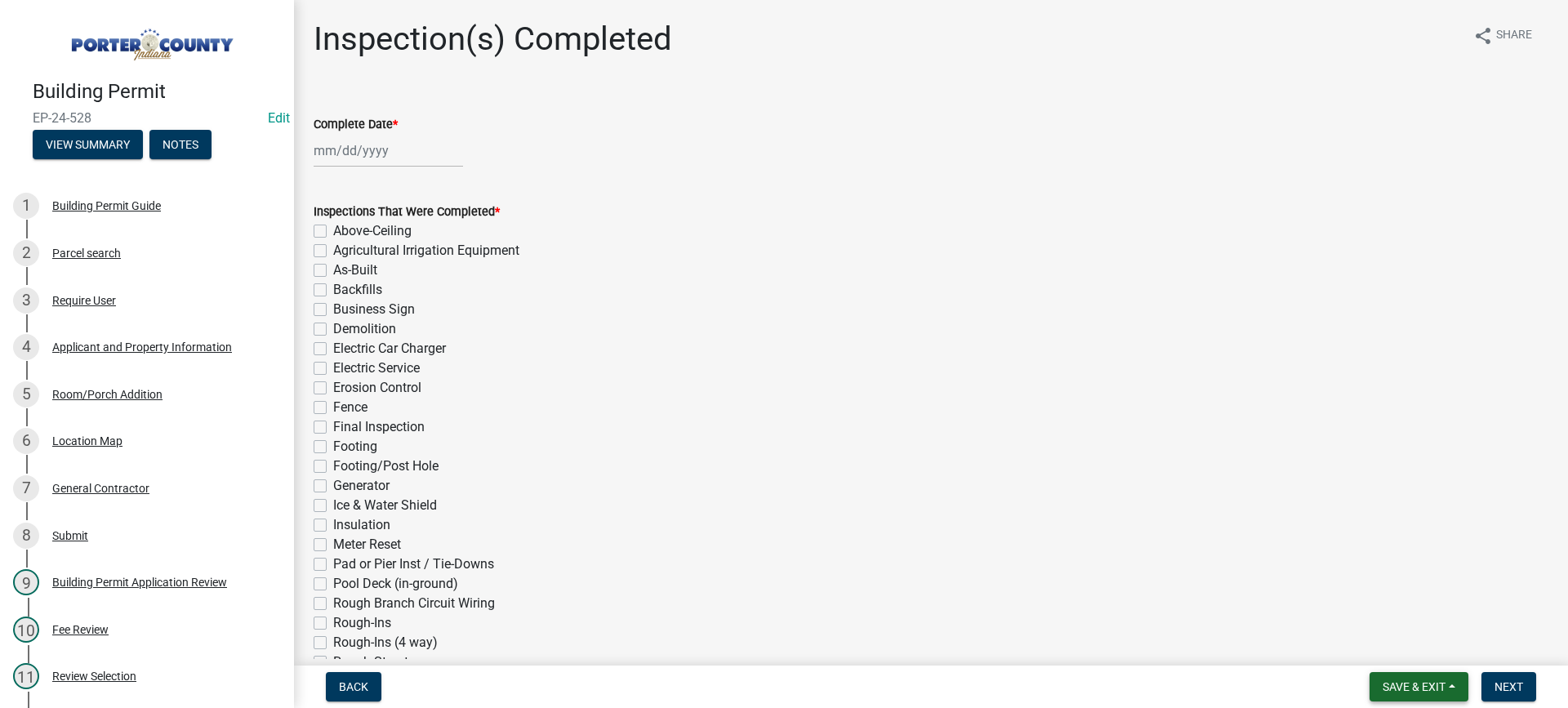
click at [1392, 690] on span "Save & Exit" at bounding box center [1414, 686] width 63 height 13
click at [1384, 650] on button "Save & Exit" at bounding box center [1403, 644] width 130 height 40
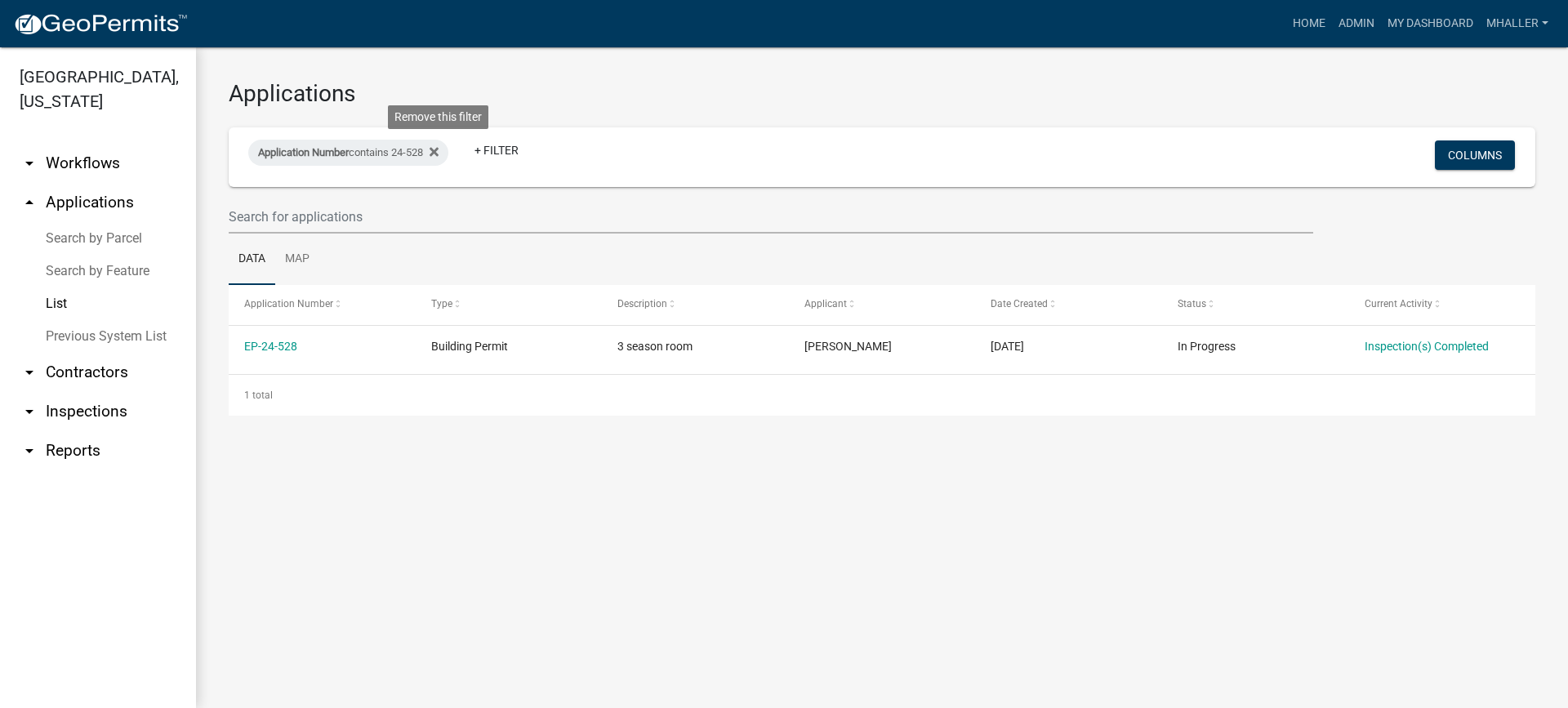
drag, startPoint x: 444, startPoint y: 151, endPoint x: 363, endPoint y: 154, distance: 81.1
click at [439, 151] on icon at bounding box center [434, 151] width 9 height 13
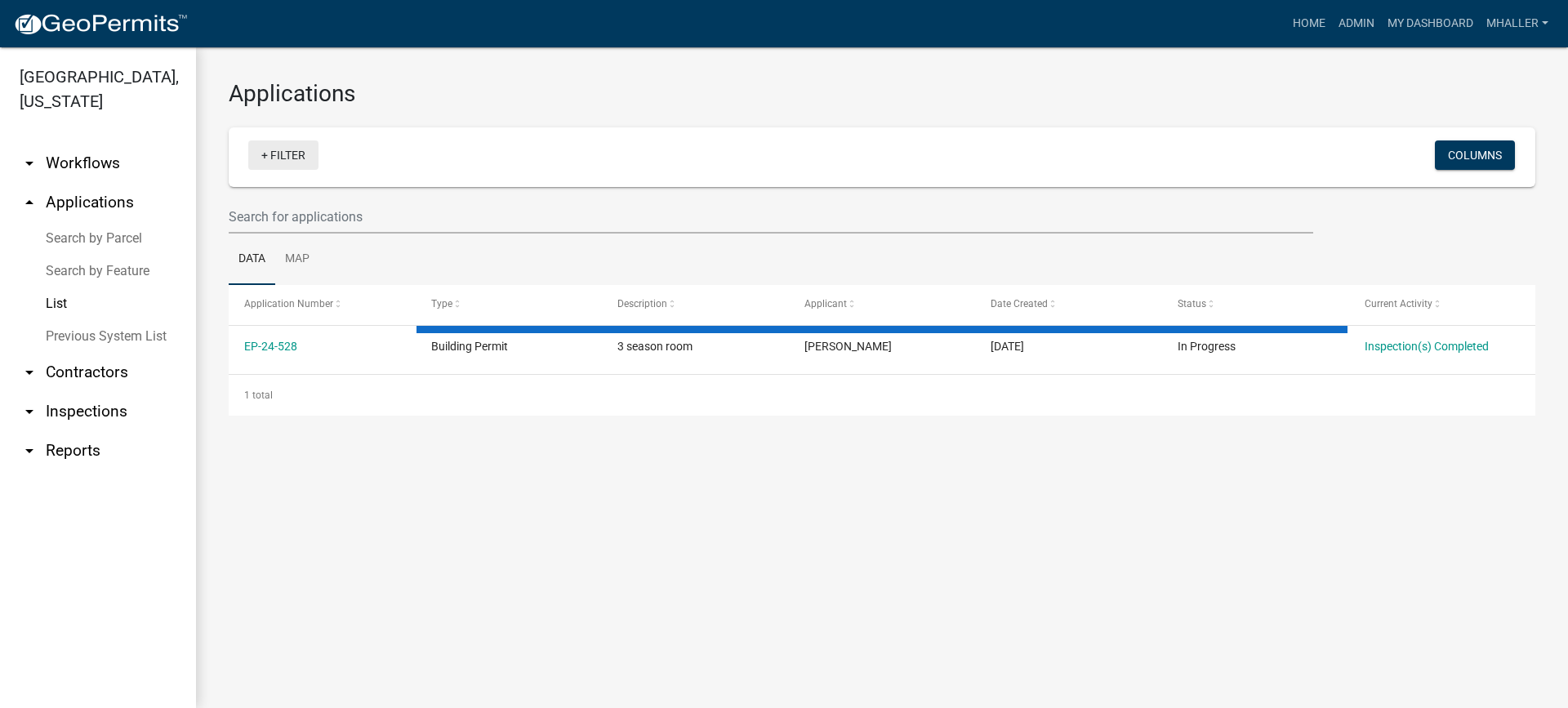
click at [286, 159] on link "+ Filter" at bounding box center [284, 154] width 70 height 29
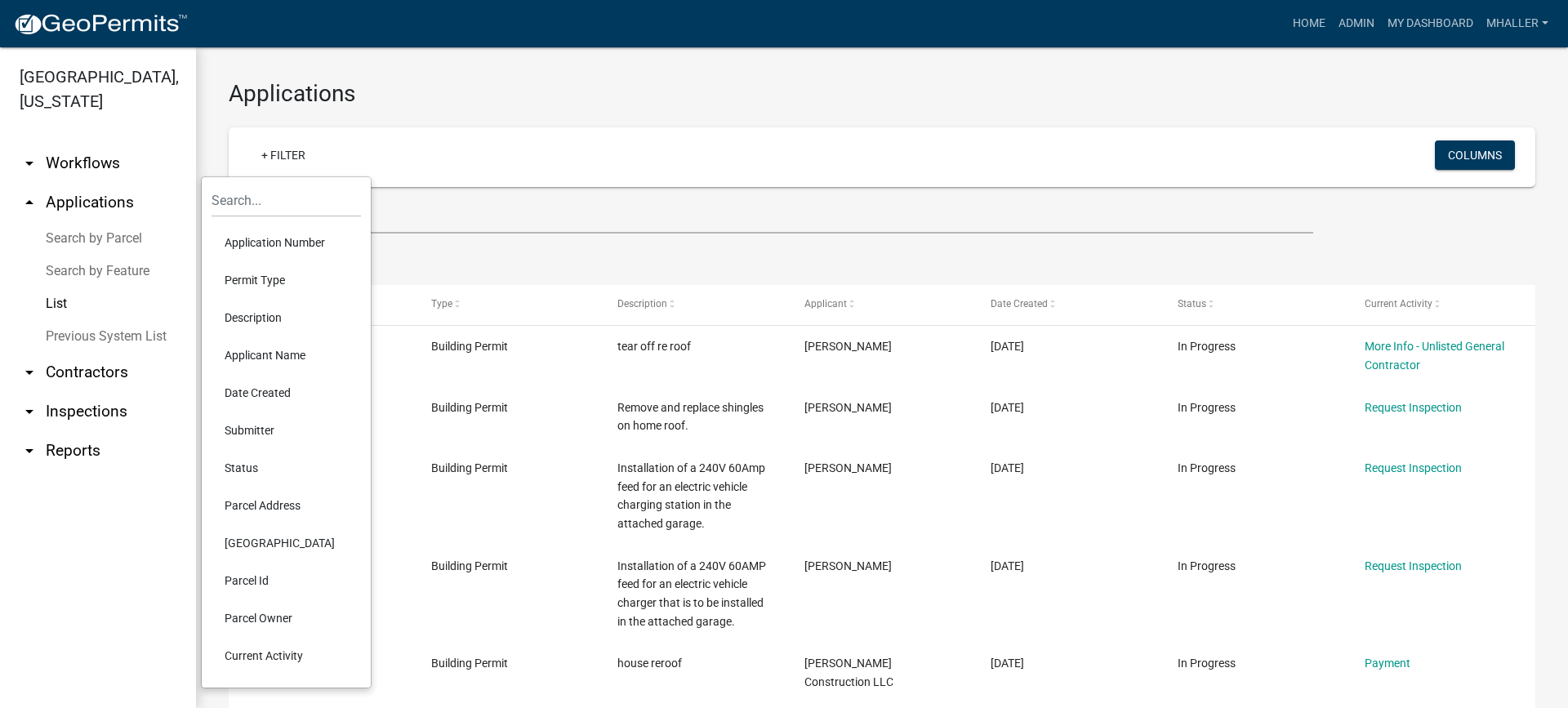
click at [250, 247] on li "Application Number" at bounding box center [286, 242] width 150 height 38
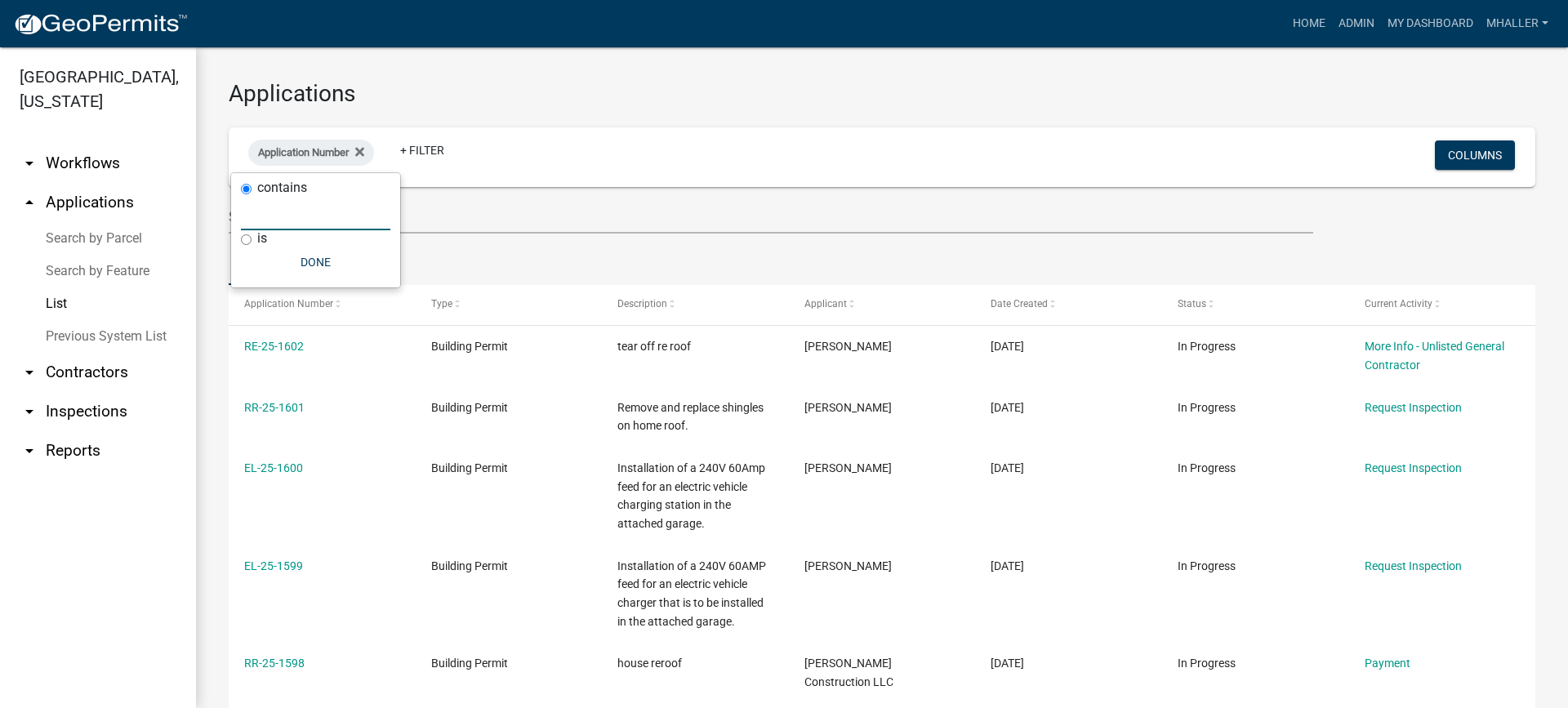
click at [264, 214] on input "text" at bounding box center [316, 213] width 150 height 33
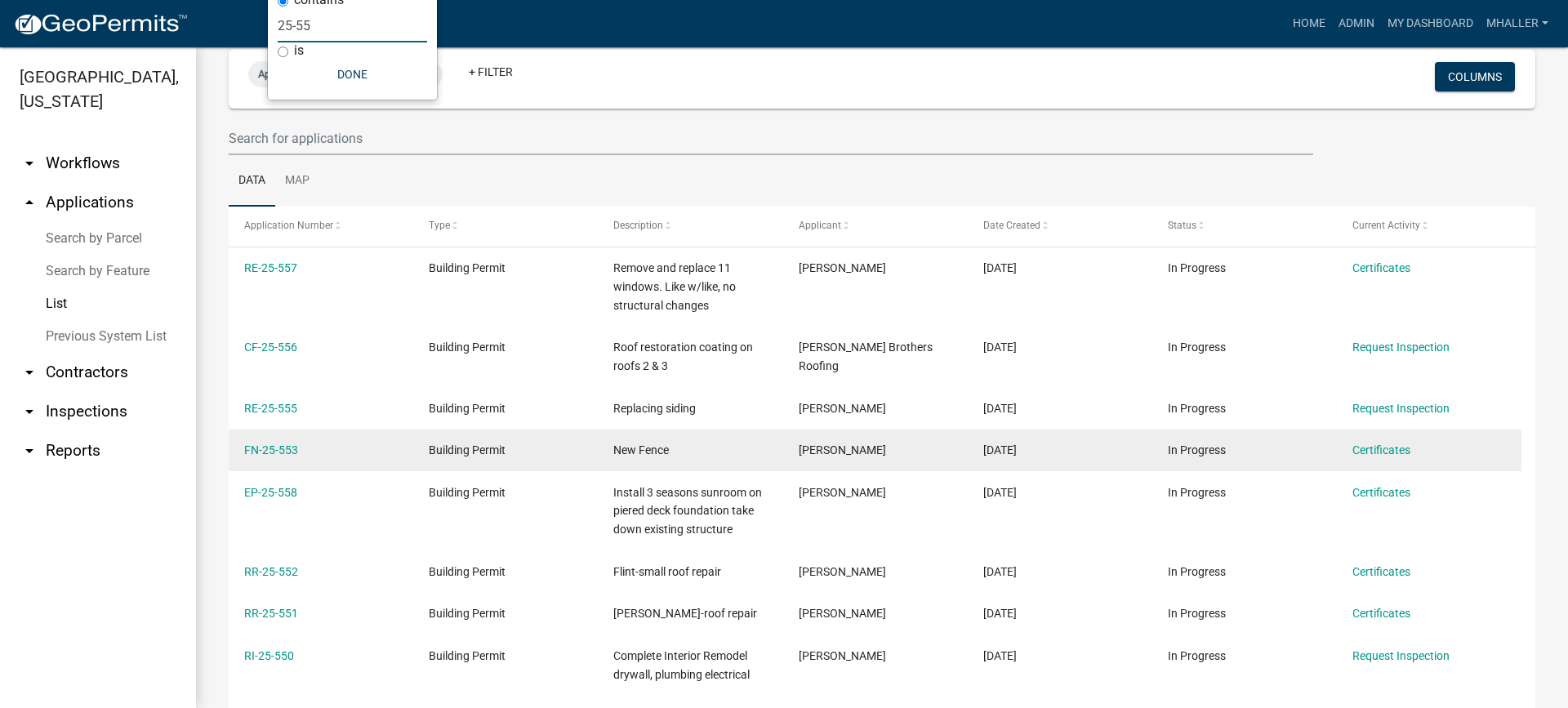
scroll to position [214, 0]
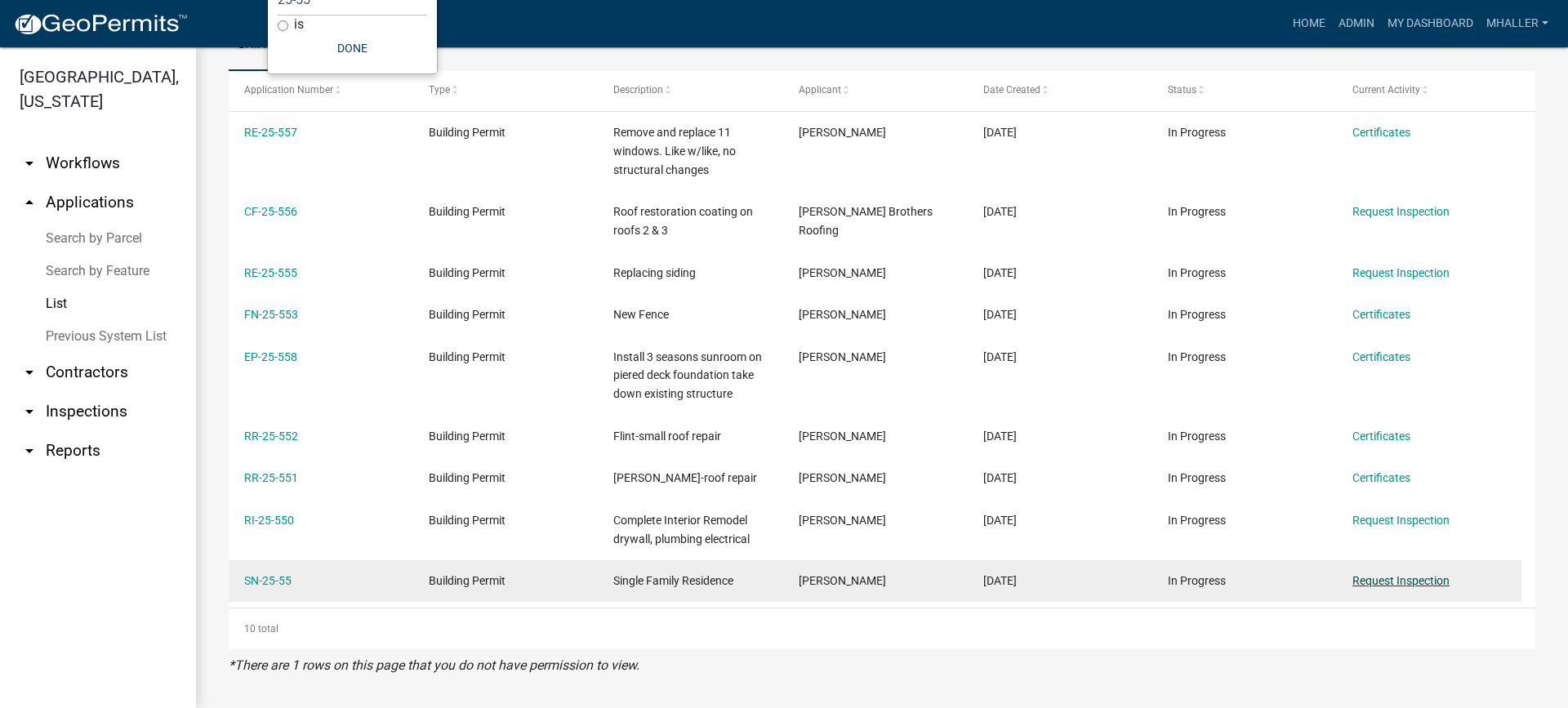
click at [1369, 582] on link "Request Inspection" at bounding box center [1401, 580] width 97 height 13
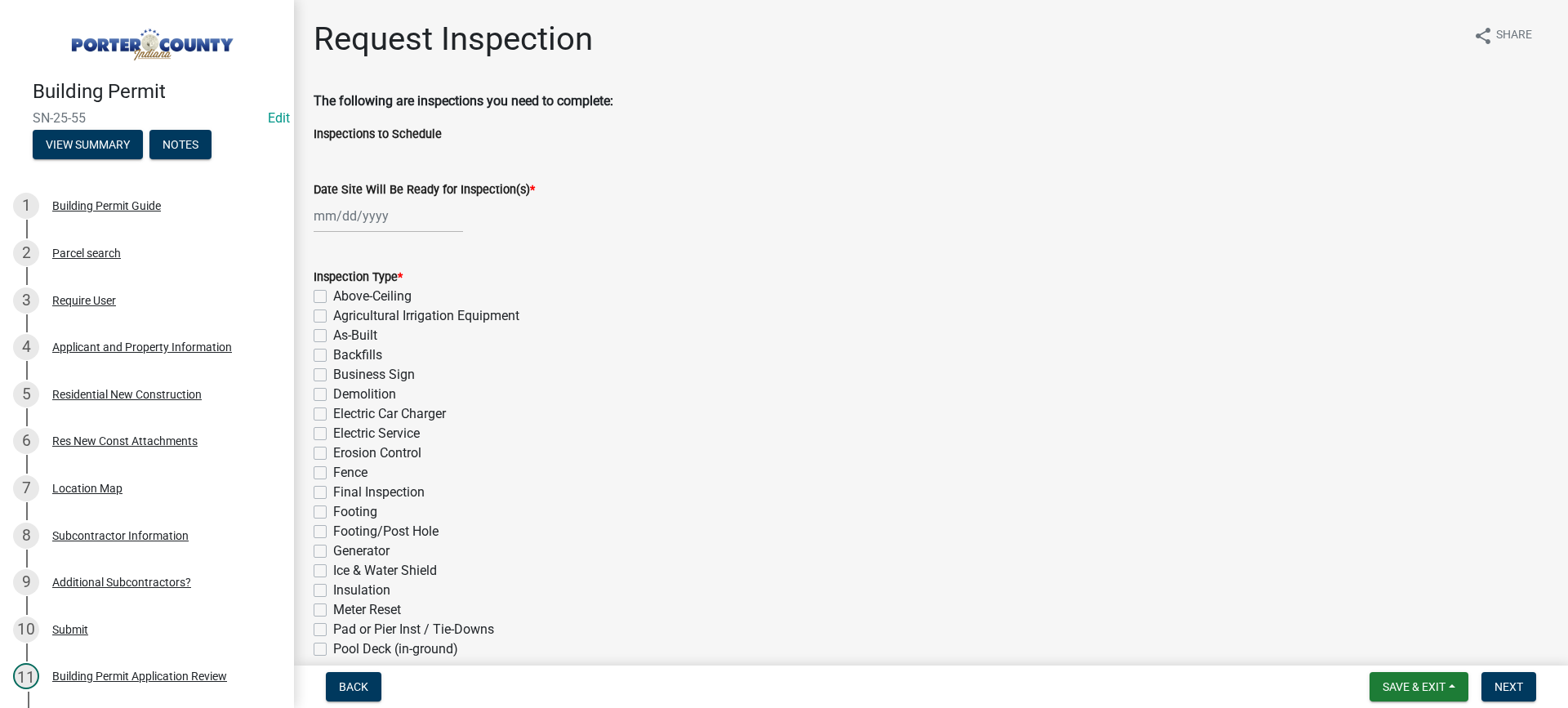
click at [365, 218] on div at bounding box center [388, 216] width 150 height 33
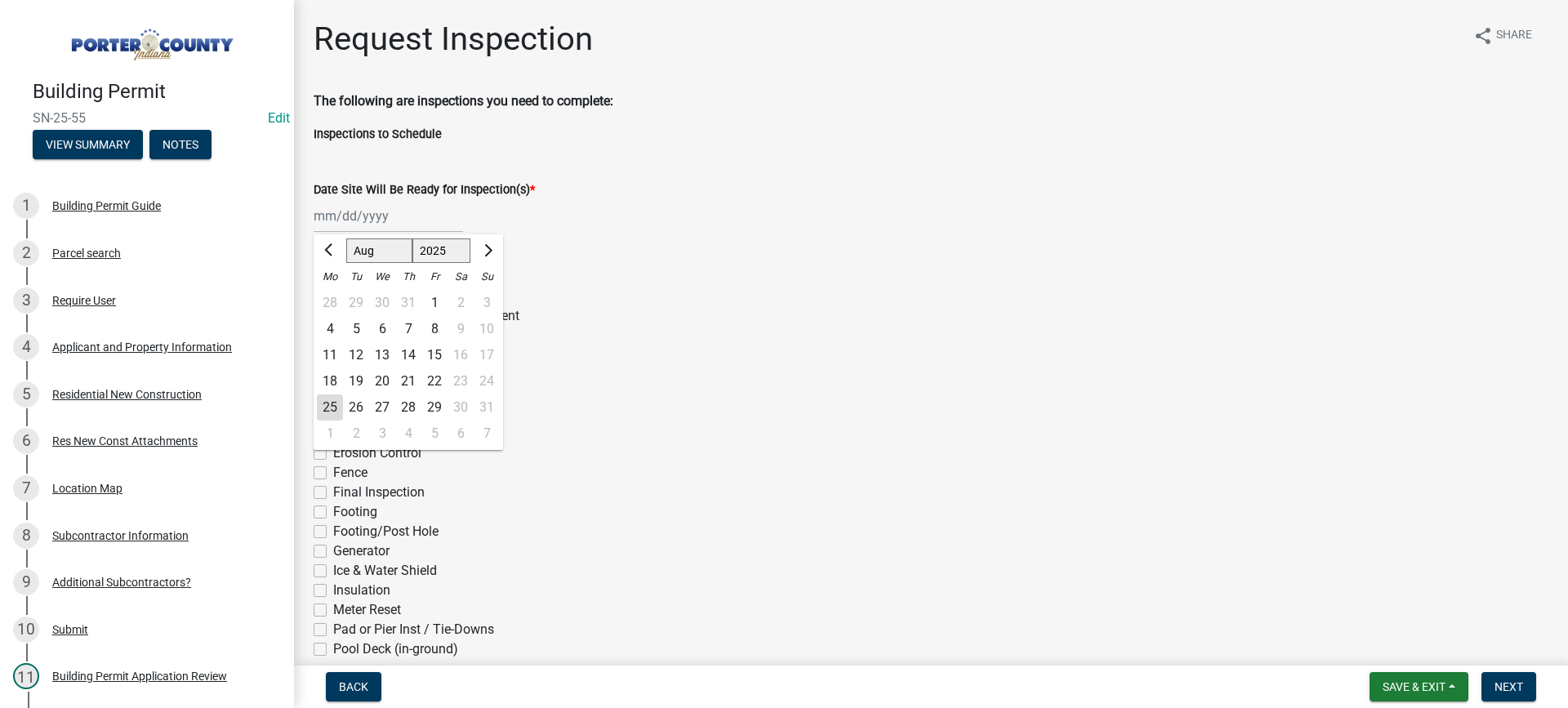
click at [328, 405] on div "25" at bounding box center [330, 408] width 26 height 26
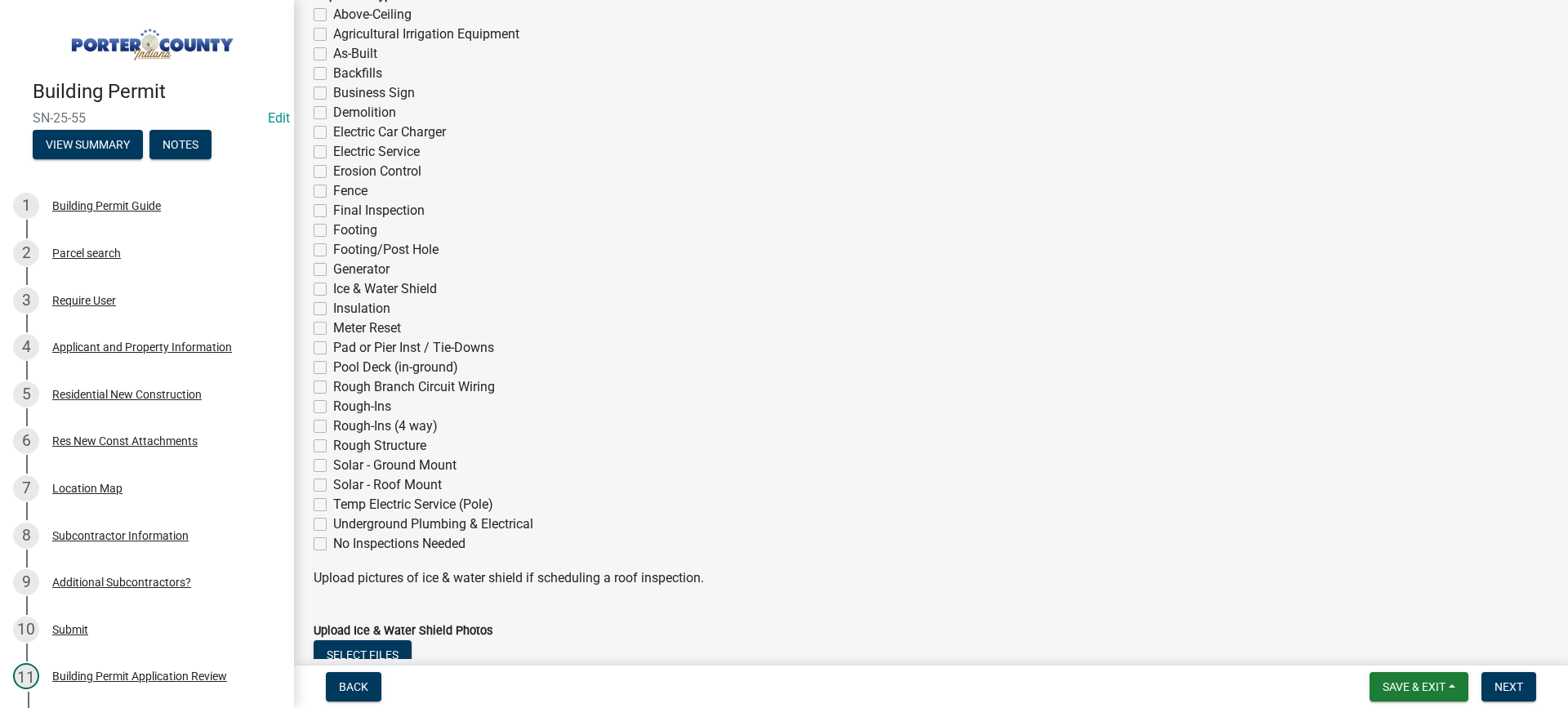
scroll to position [327, 0]
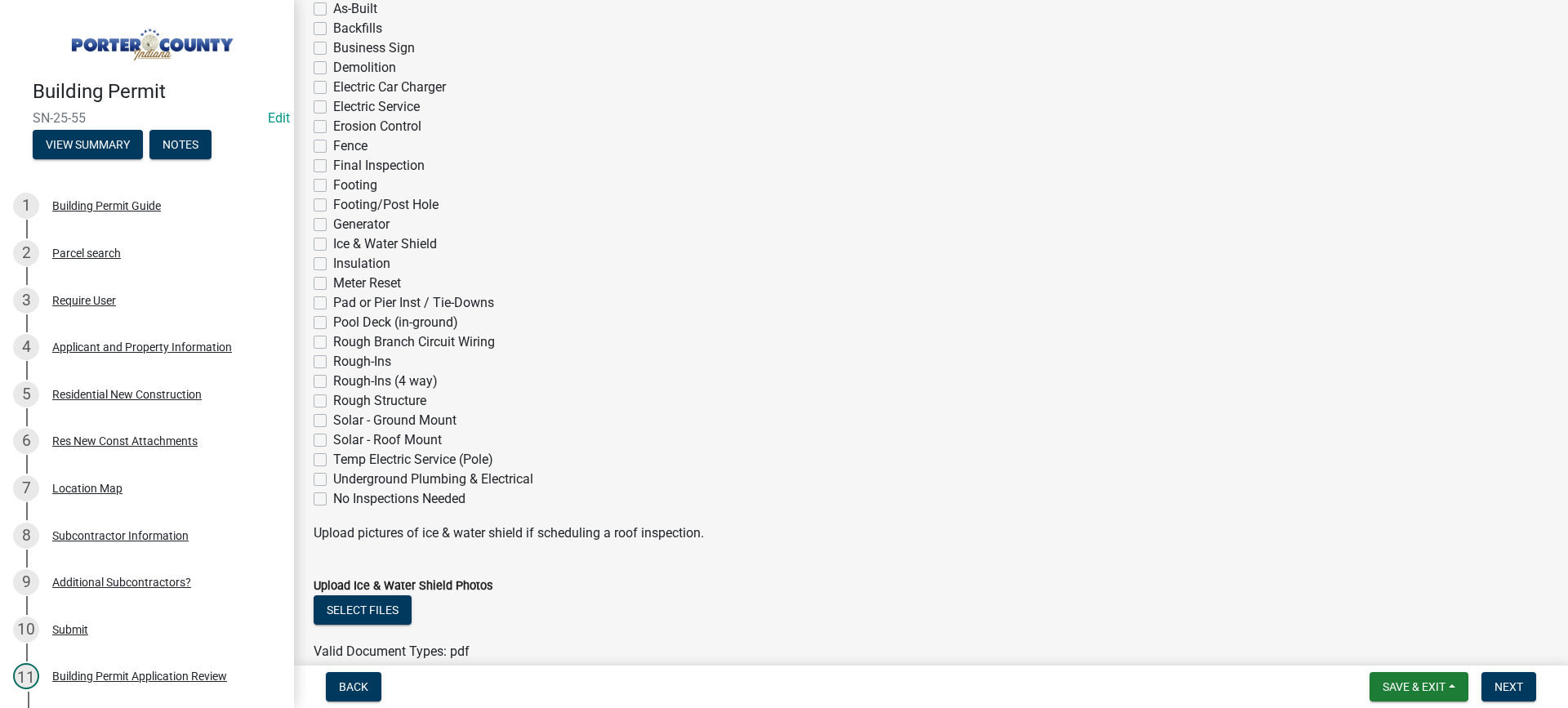
click at [333, 381] on label "Rough-Ins (4 way)" at bounding box center [385, 381] width 105 height 19
click at [333, 381] on input "Rough-Ins (4 way)" at bounding box center [338, 377] width 11 height 11
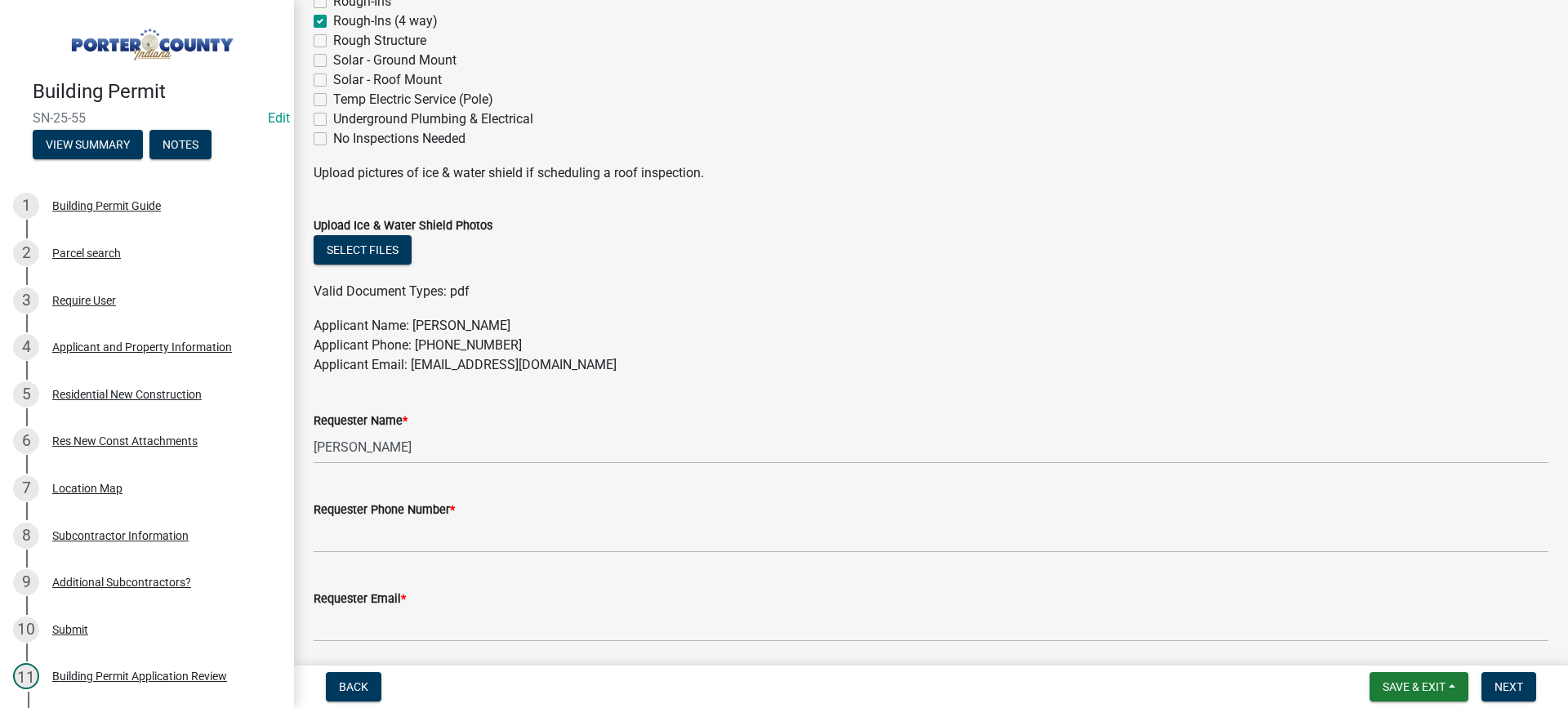
scroll to position [879, 0]
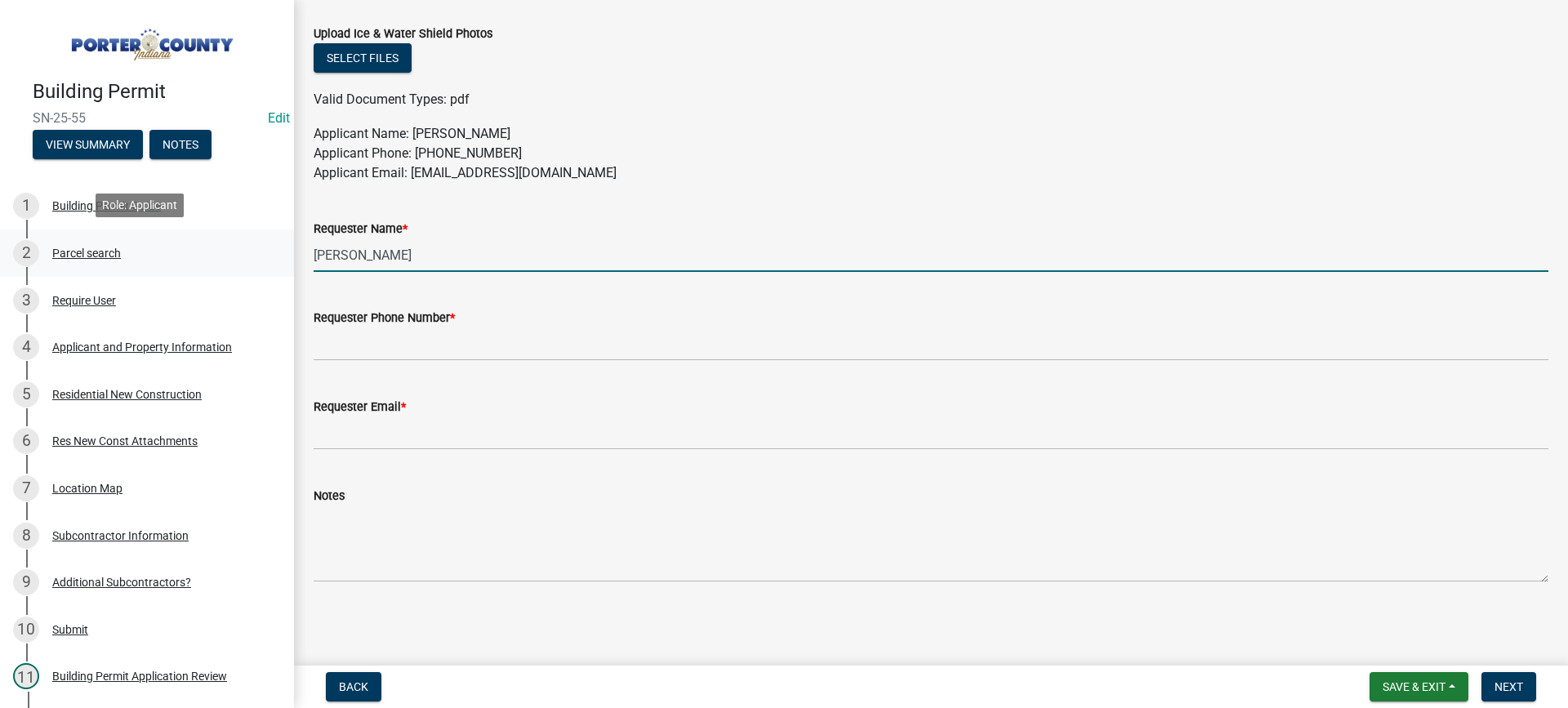
drag, startPoint x: 416, startPoint y: 256, endPoint x: 203, endPoint y: 266, distance: 213.2
click at [222, 256] on div "Building Permit SN-25-55 Edit View Summary Notes 1 Building Permit Guide 2 Parc…" at bounding box center [784, 354] width 1568 height 708
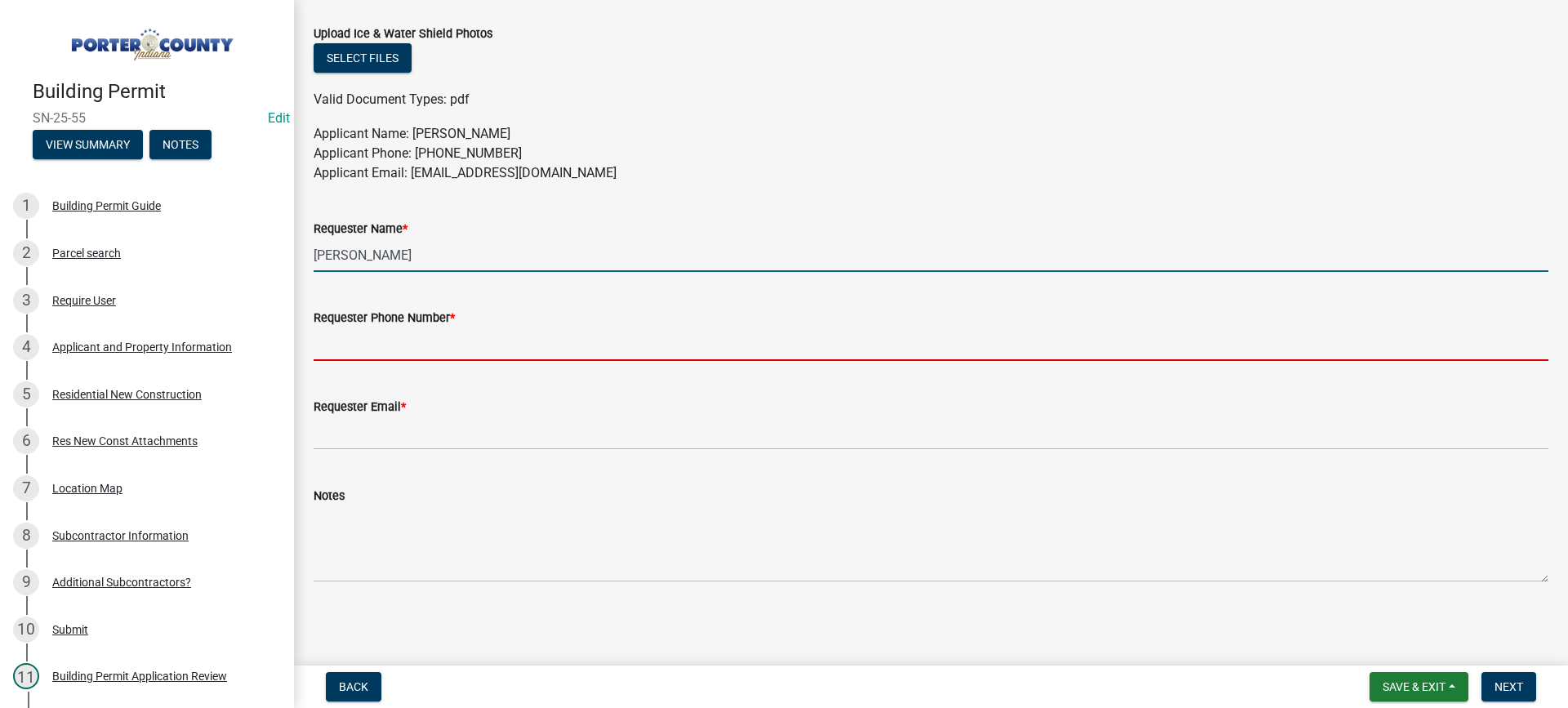
click at [401, 343] on input "Requester Phone Number *" at bounding box center [931, 344] width 1235 height 33
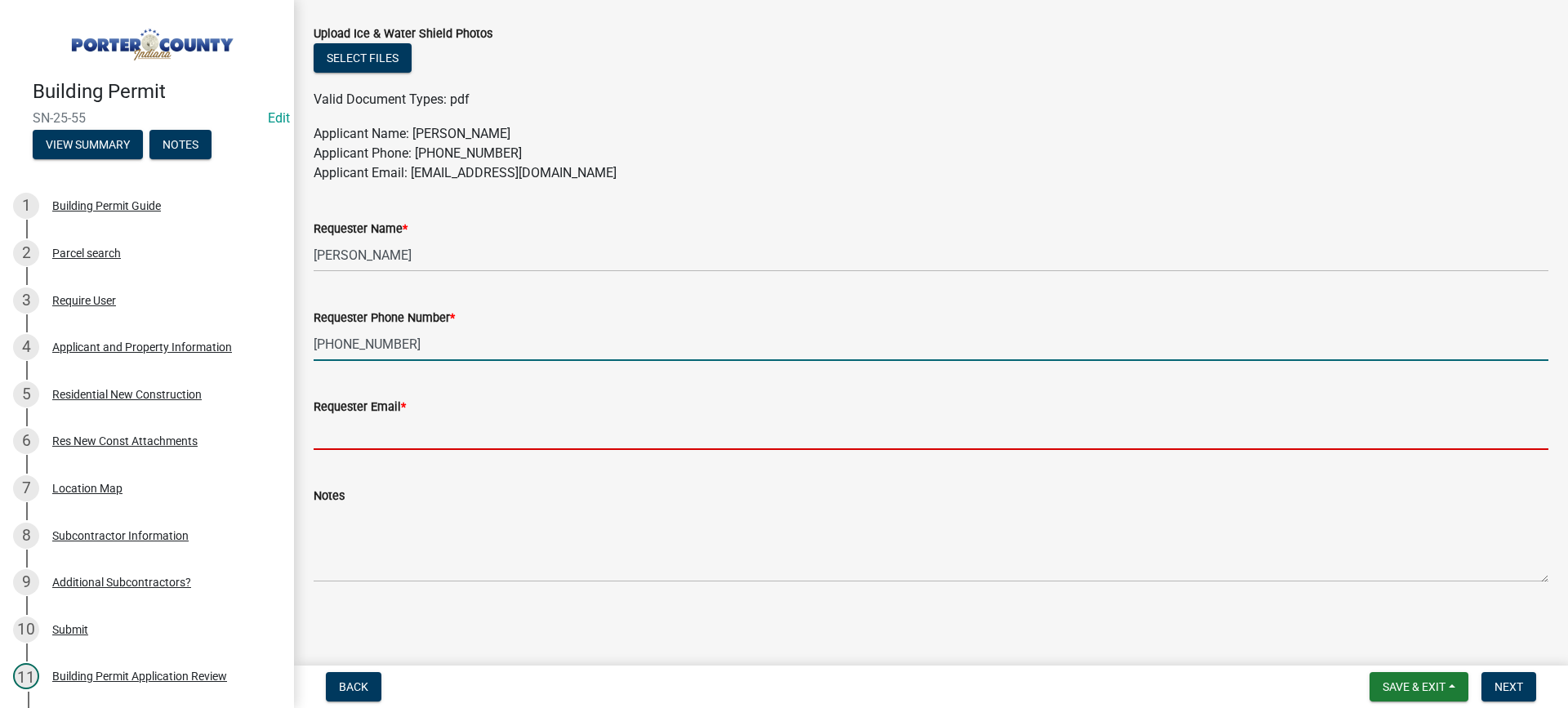
click at [402, 438] on input "Requester Email *" at bounding box center [931, 433] width 1235 height 33
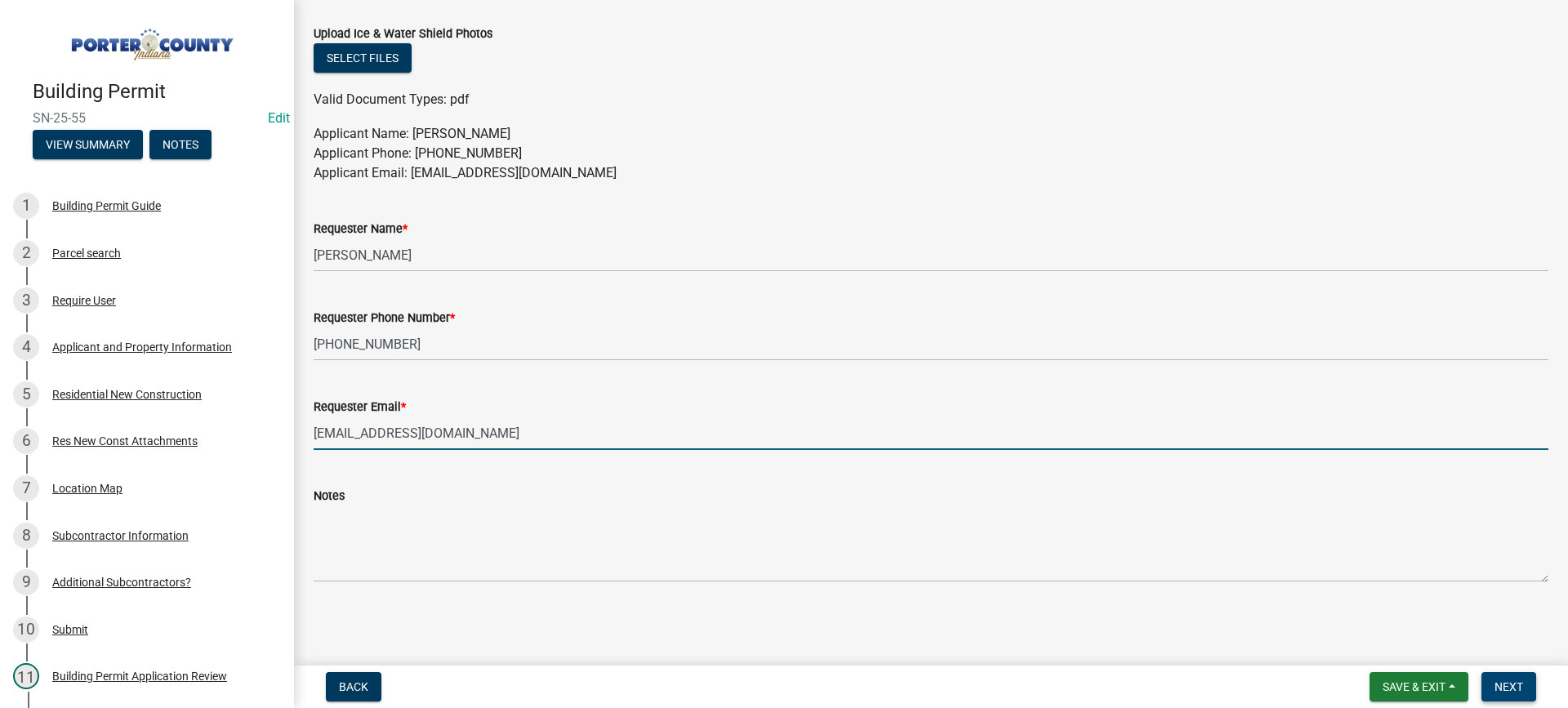
click at [1508, 690] on span "Next" at bounding box center [1509, 686] width 28 height 13
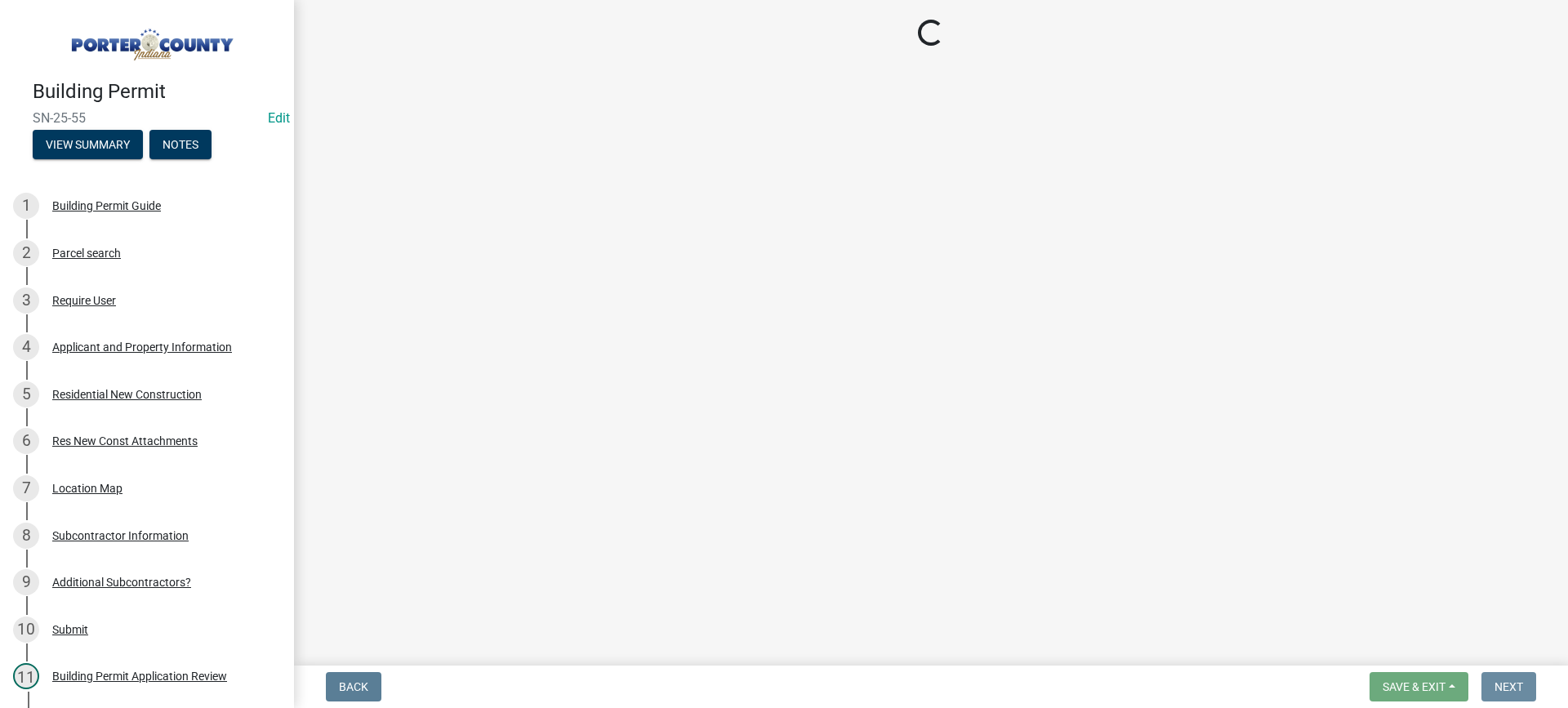
scroll to position [0, 0]
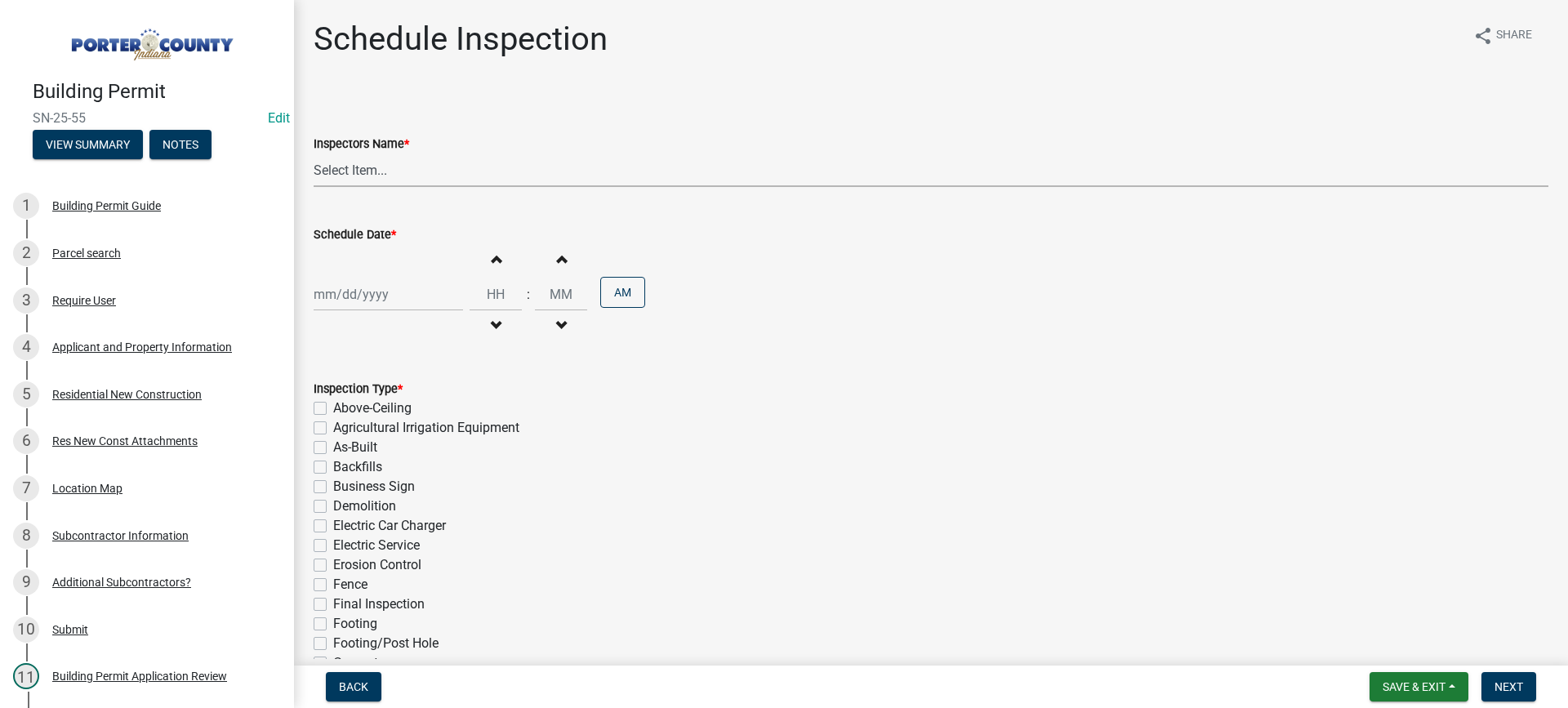
click at [374, 167] on select "Select Item... mhaller ([PERSON_NAME])" at bounding box center [931, 170] width 1235 height 33
click at [314, 153] on select "Select Item... mhaller ([PERSON_NAME])" at bounding box center [931, 170] width 1235 height 33
click at [366, 298] on div at bounding box center [388, 294] width 150 height 33
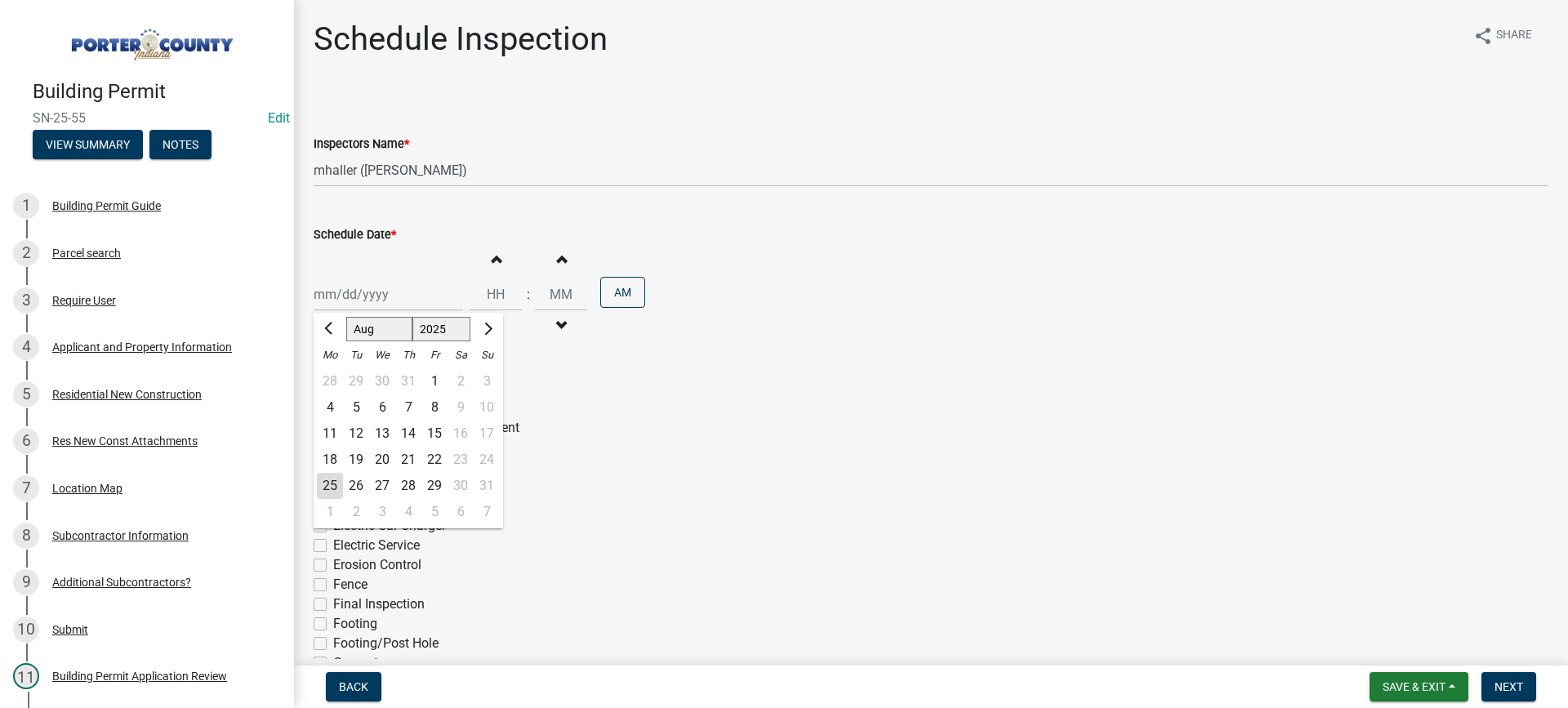
click at [358, 485] on div "26" at bounding box center [356, 486] width 26 height 26
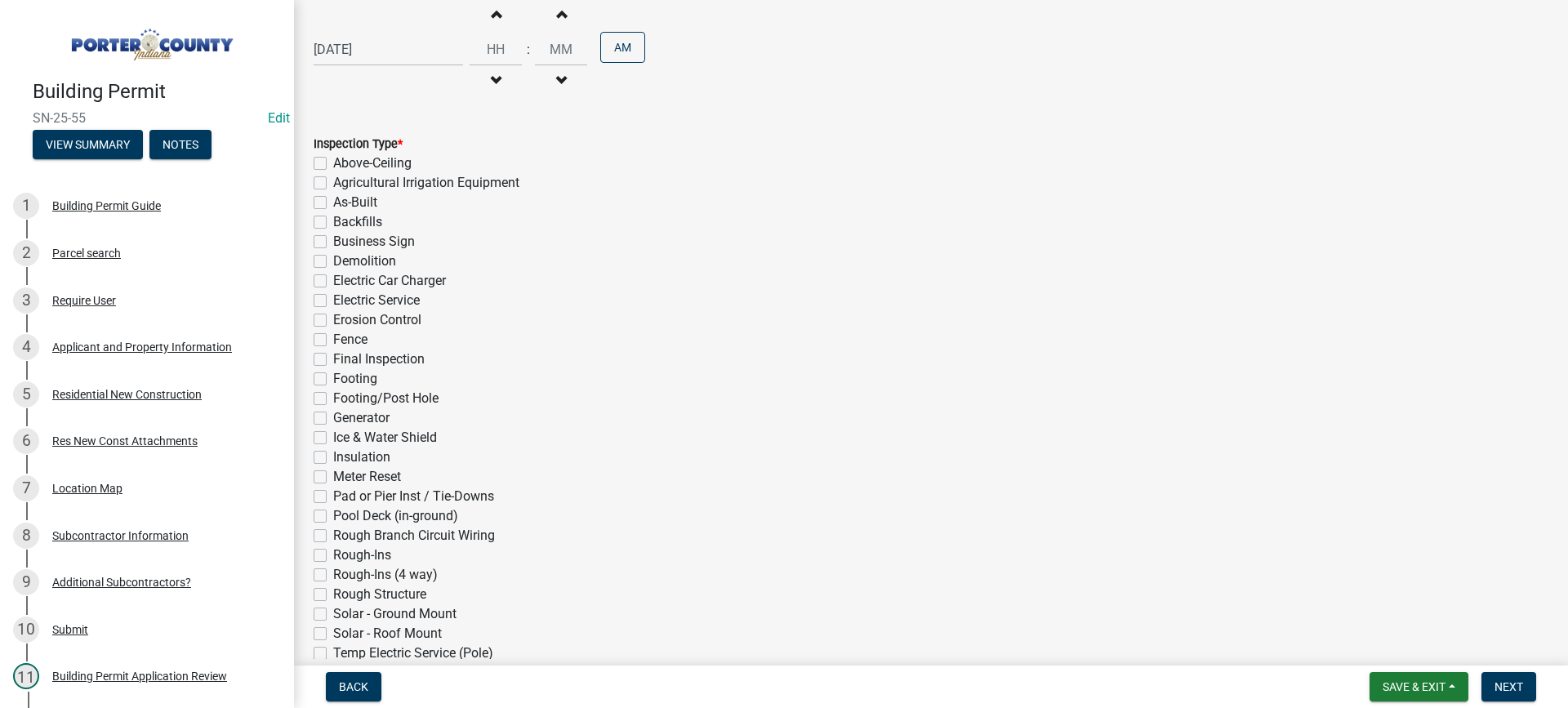
scroll to position [366, 0]
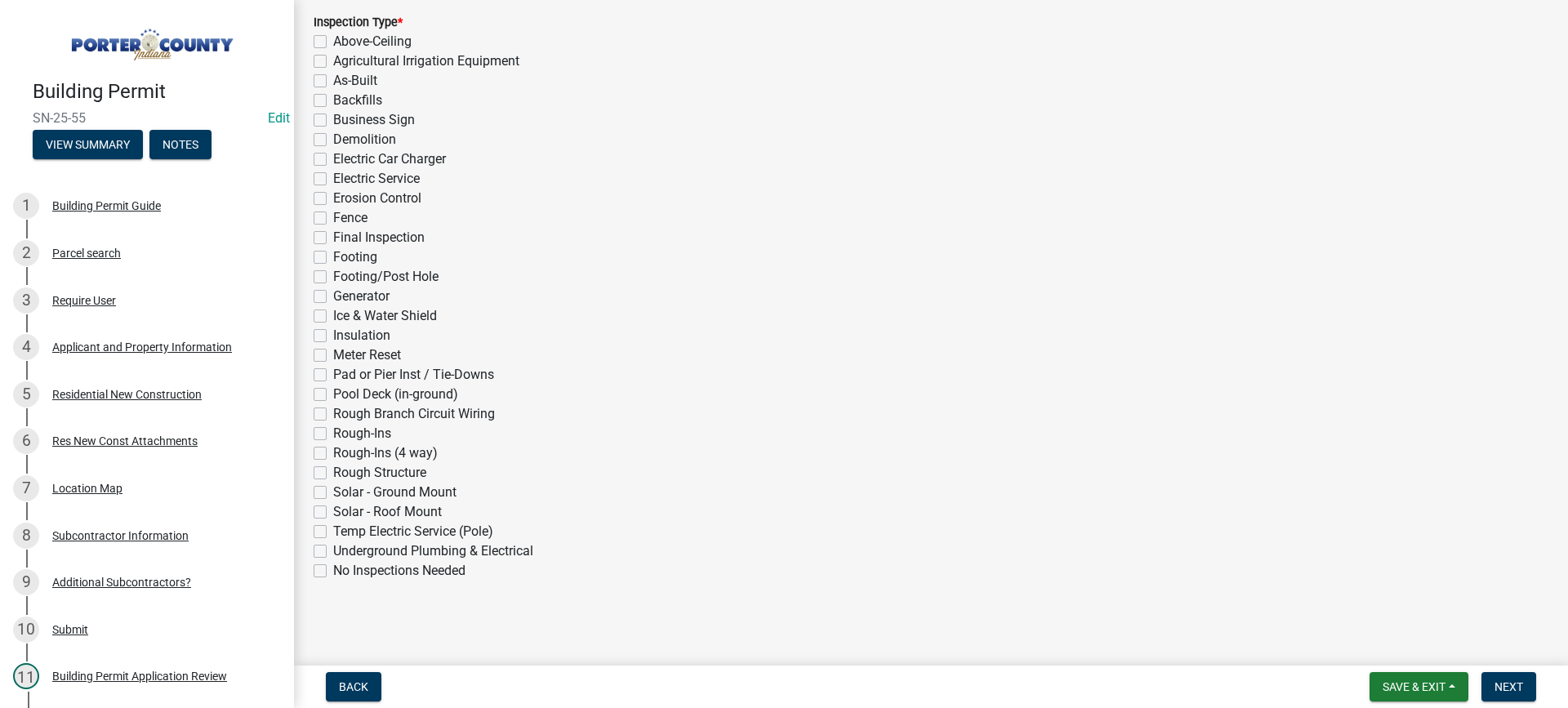
click at [333, 452] on label "Rough-Ins (4 way)" at bounding box center [385, 453] width 105 height 19
click at [333, 452] on input "Rough-Ins (4 way)" at bounding box center [338, 448] width 11 height 11
click at [1507, 686] on span "Next" at bounding box center [1509, 686] width 28 height 13
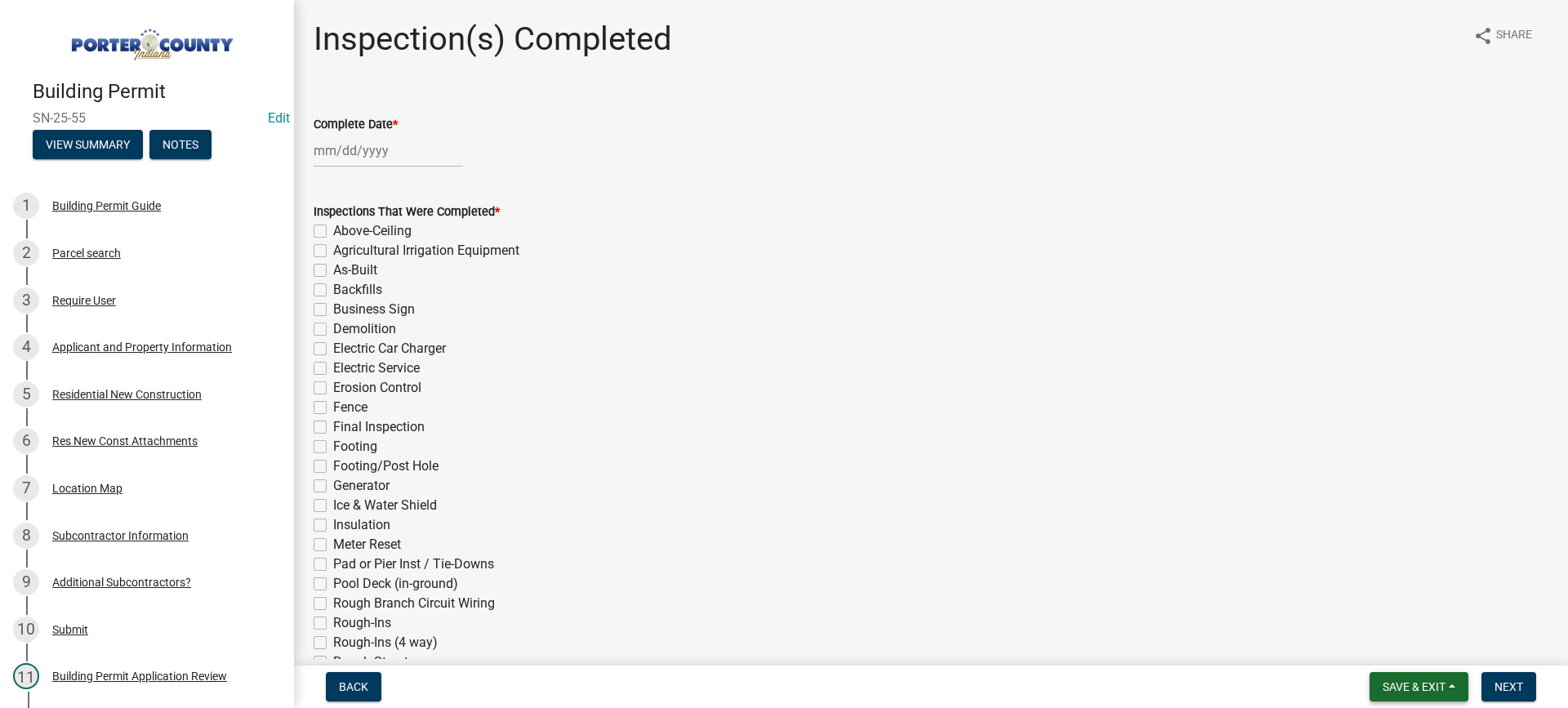
click at [1394, 688] on span "Save & Exit" at bounding box center [1414, 686] width 63 height 13
click at [1387, 643] on button "Save & Exit" at bounding box center [1403, 644] width 130 height 40
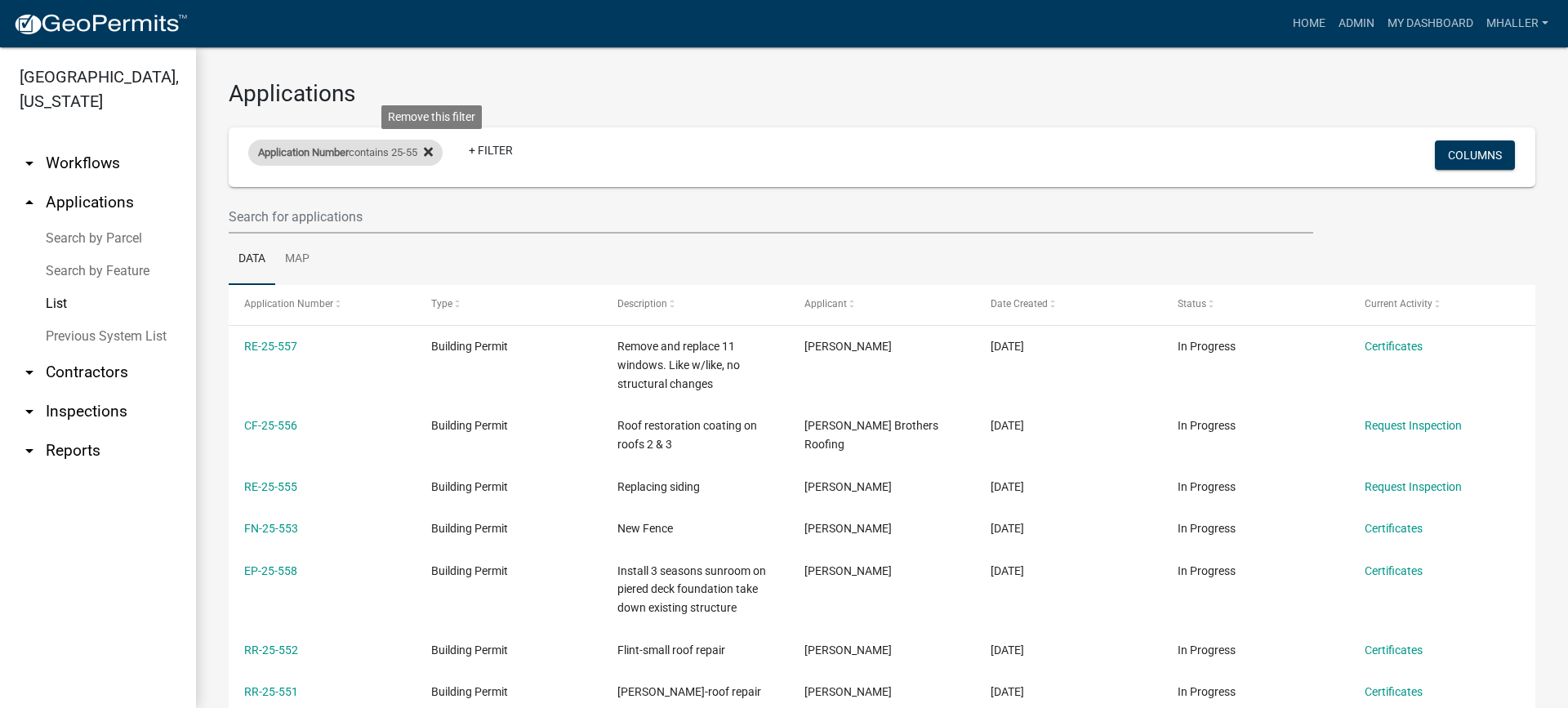
click at [433, 150] on icon at bounding box center [428, 151] width 9 height 9
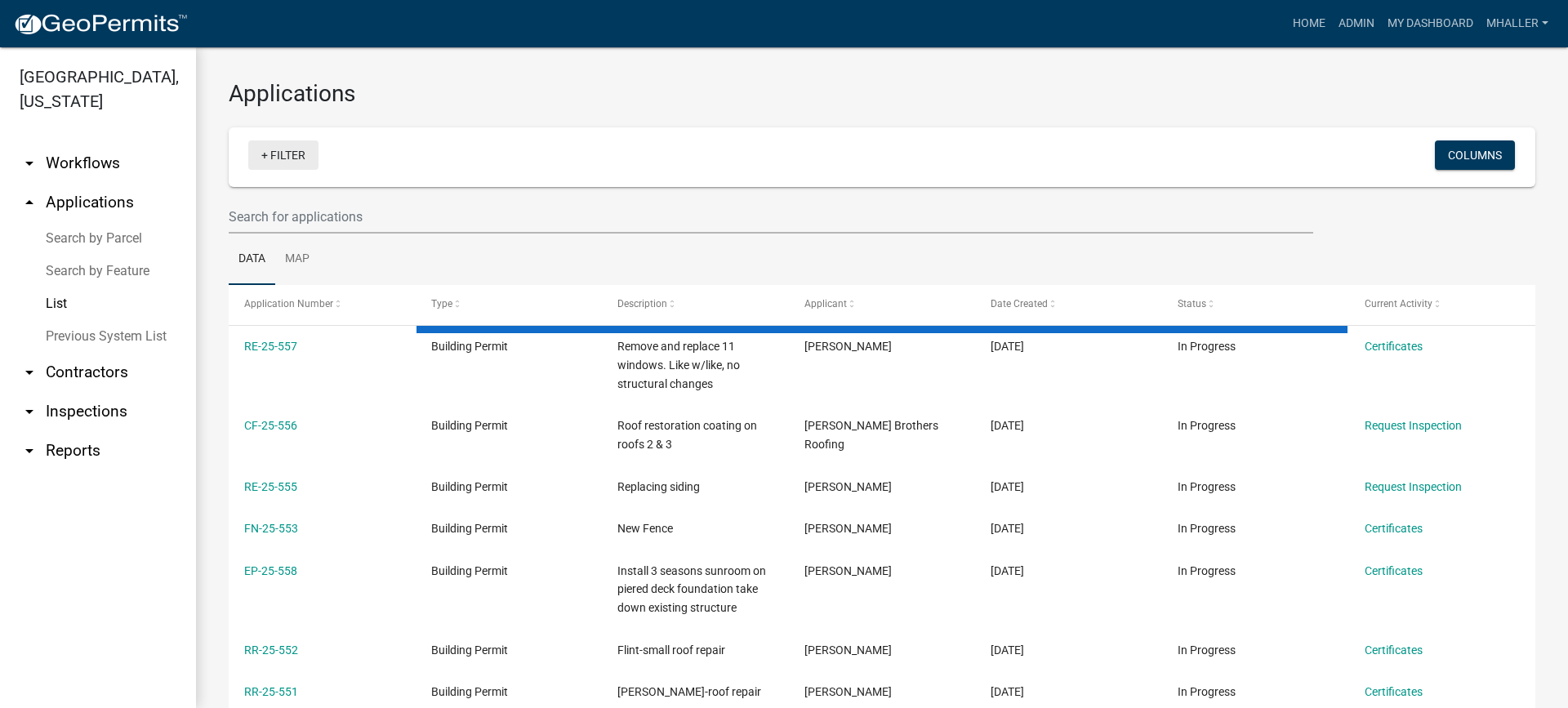
click at [281, 159] on link "+ Filter" at bounding box center [284, 154] width 70 height 29
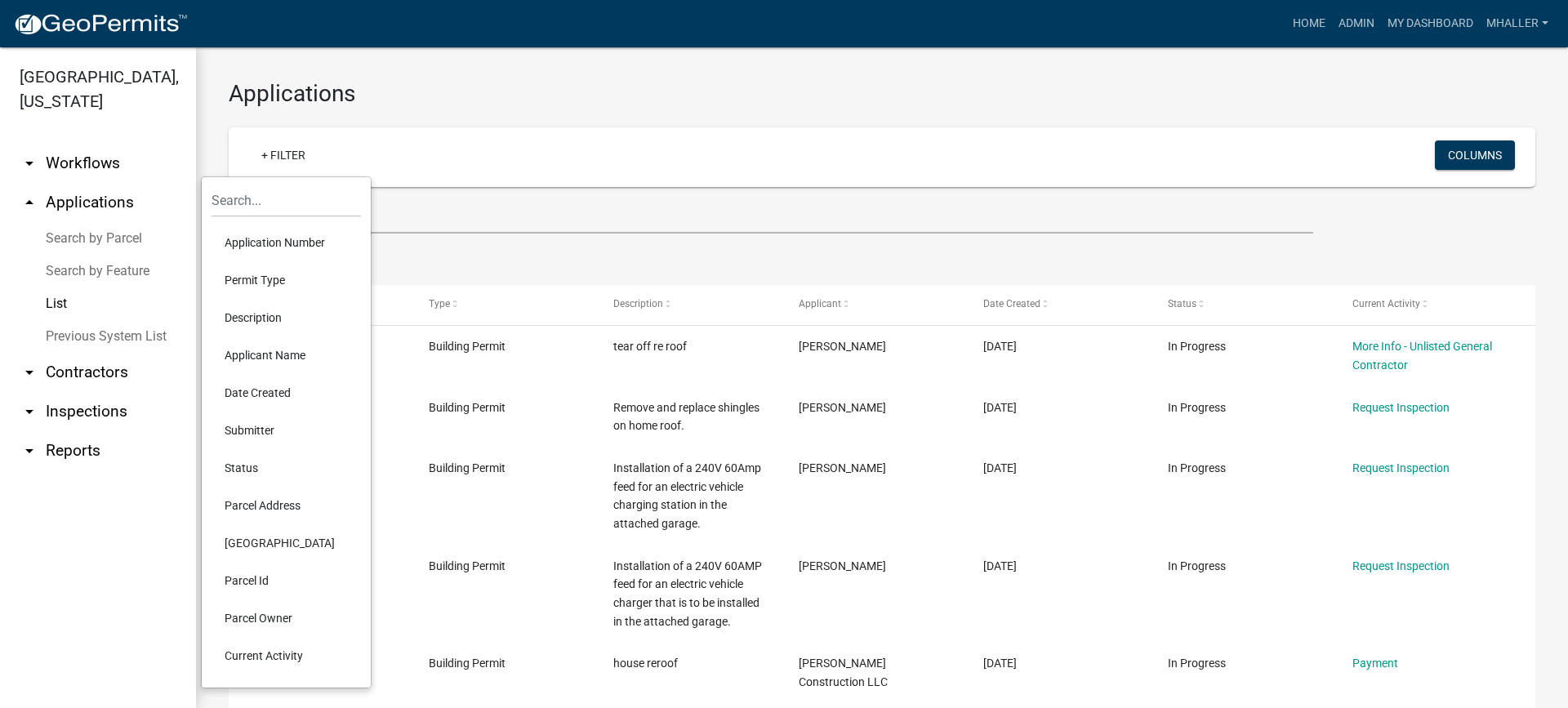
click at [270, 240] on li "Application Number" at bounding box center [286, 242] width 150 height 38
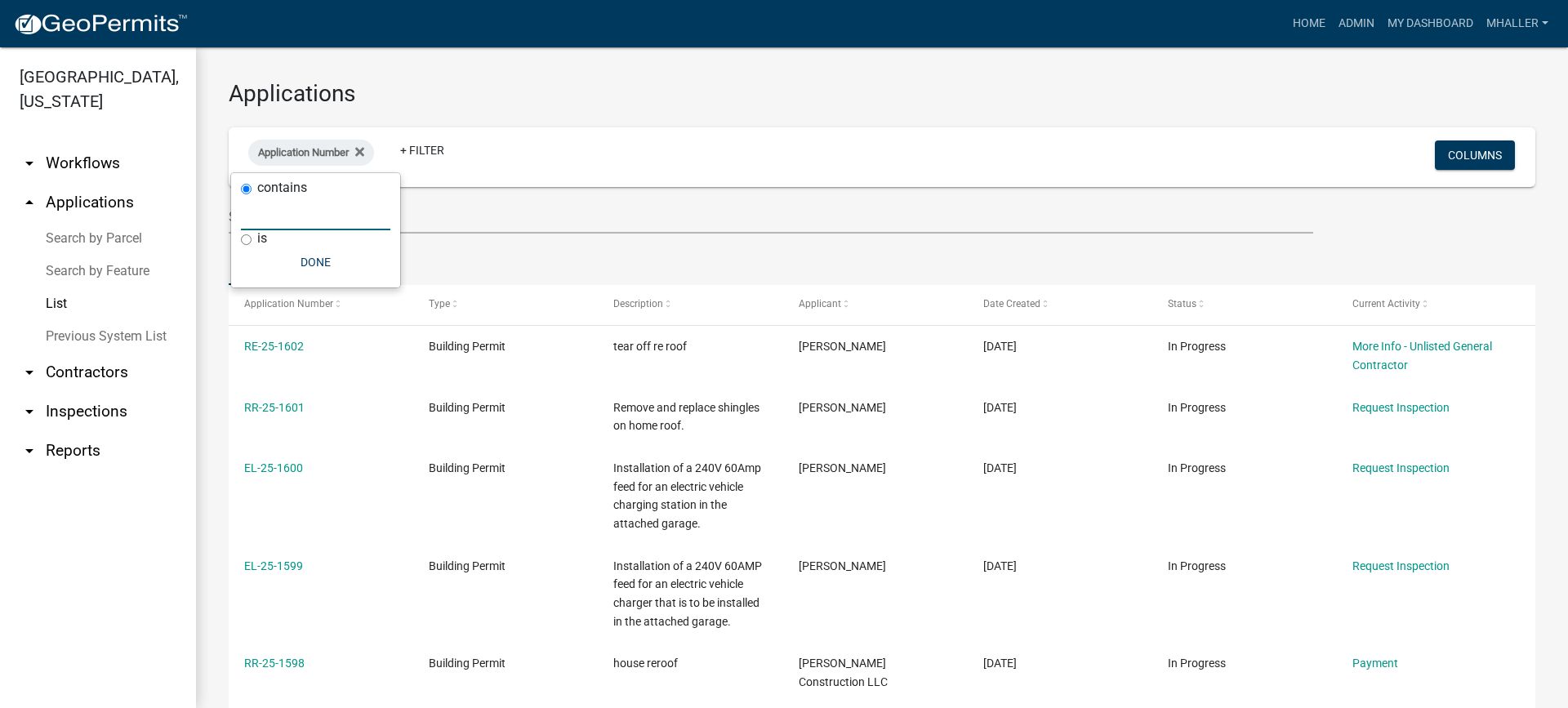
click at [270, 212] on input "text" at bounding box center [316, 213] width 150 height 33
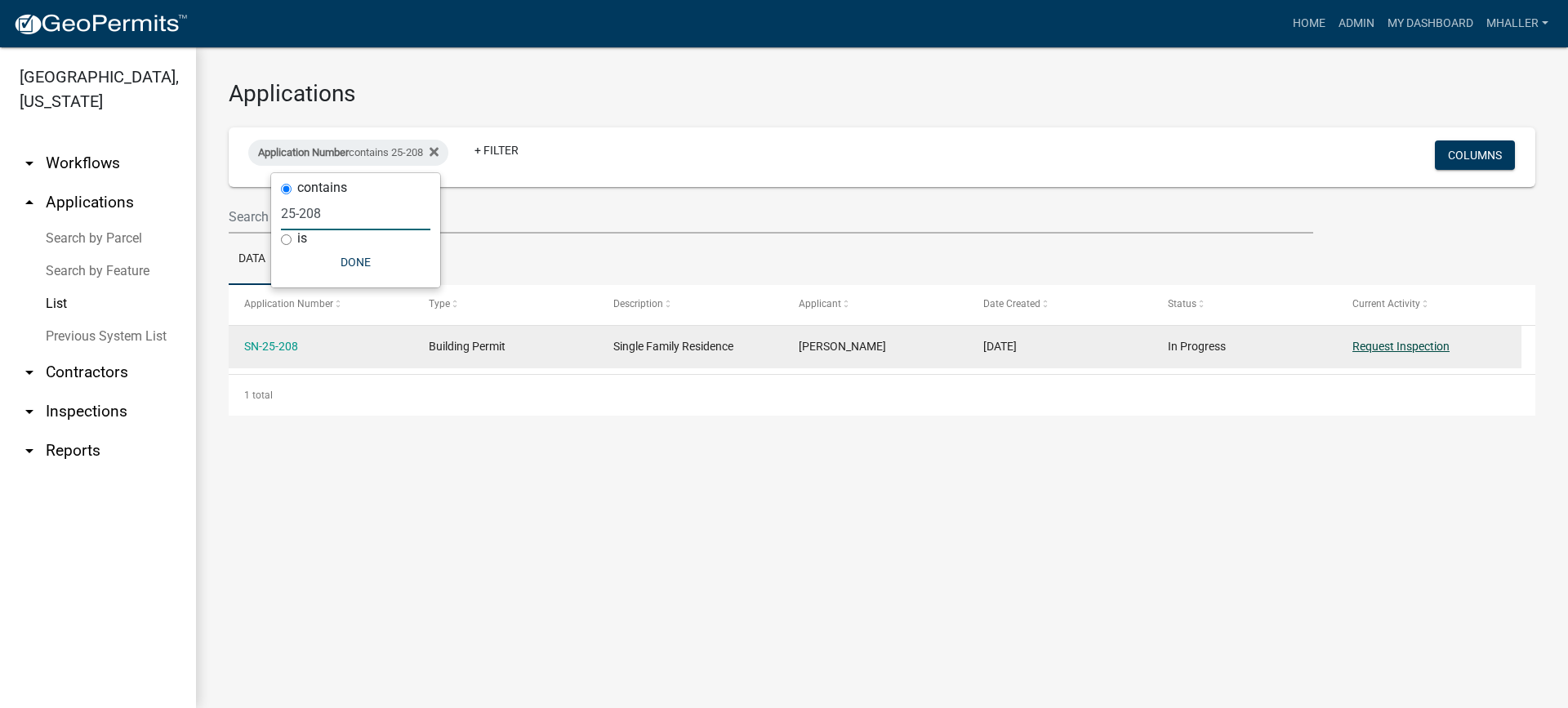
click at [1402, 347] on link "Request Inspection" at bounding box center [1401, 346] width 97 height 13
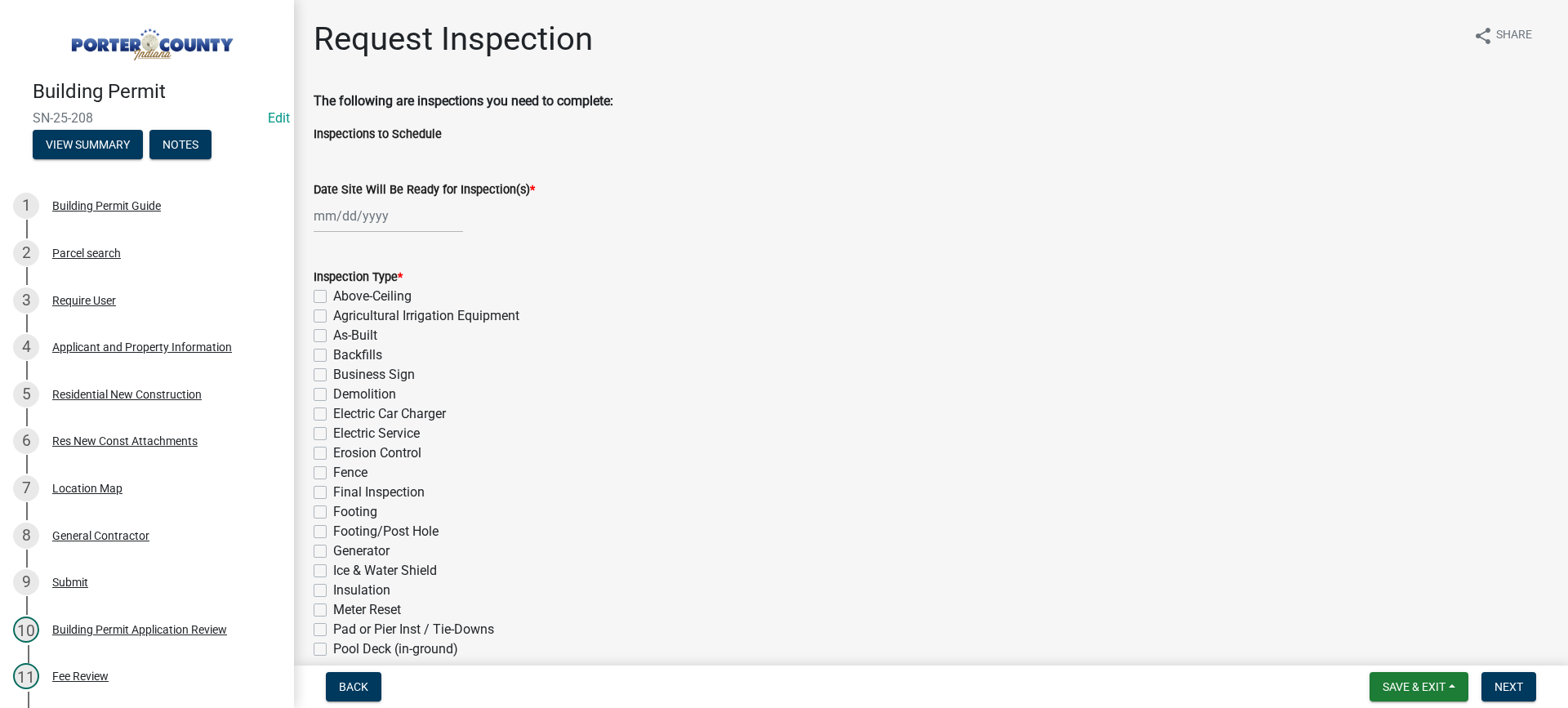
click at [378, 218] on div at bounding box center [388, 216] width 150 height 33
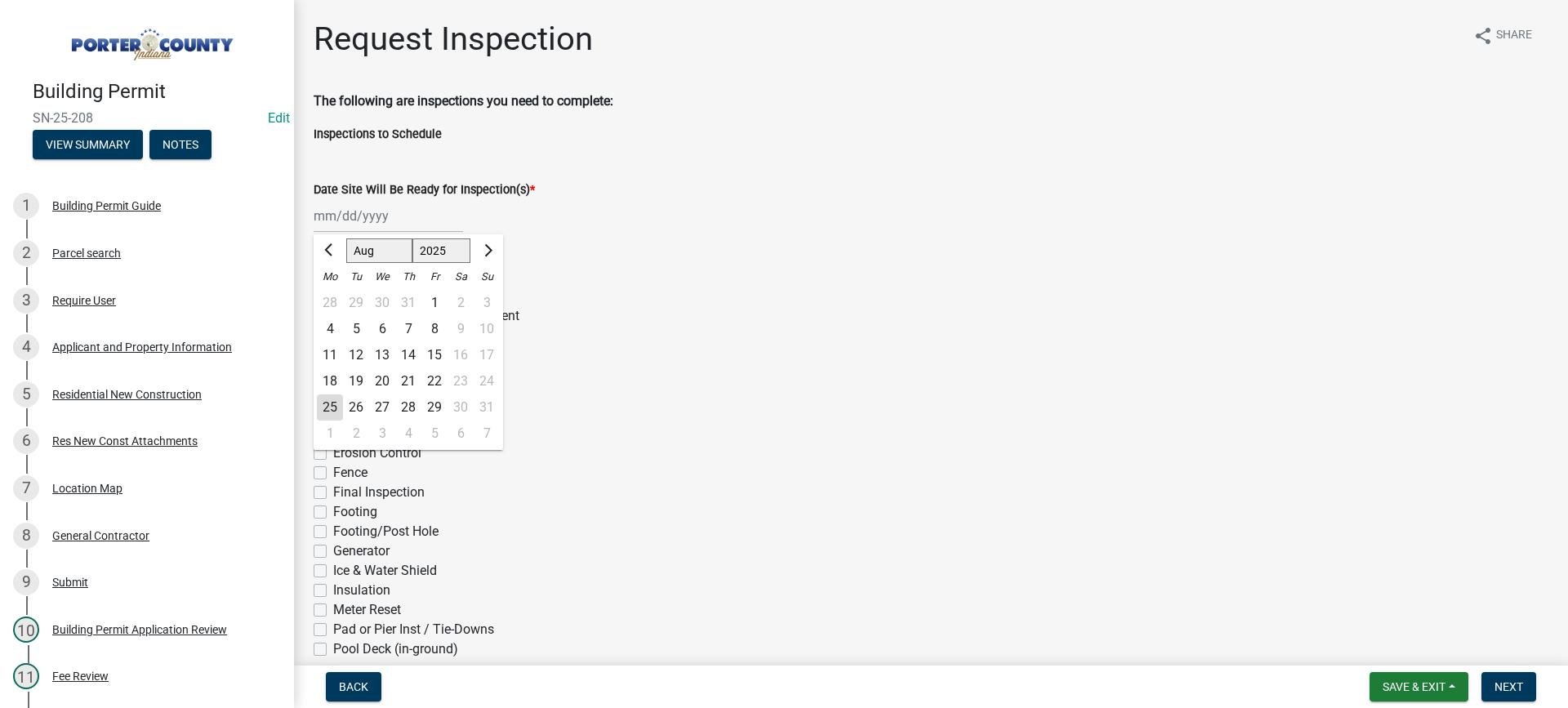
click at [334, 404] on div "25" at bounding box center [330, 408] width 26 height 26
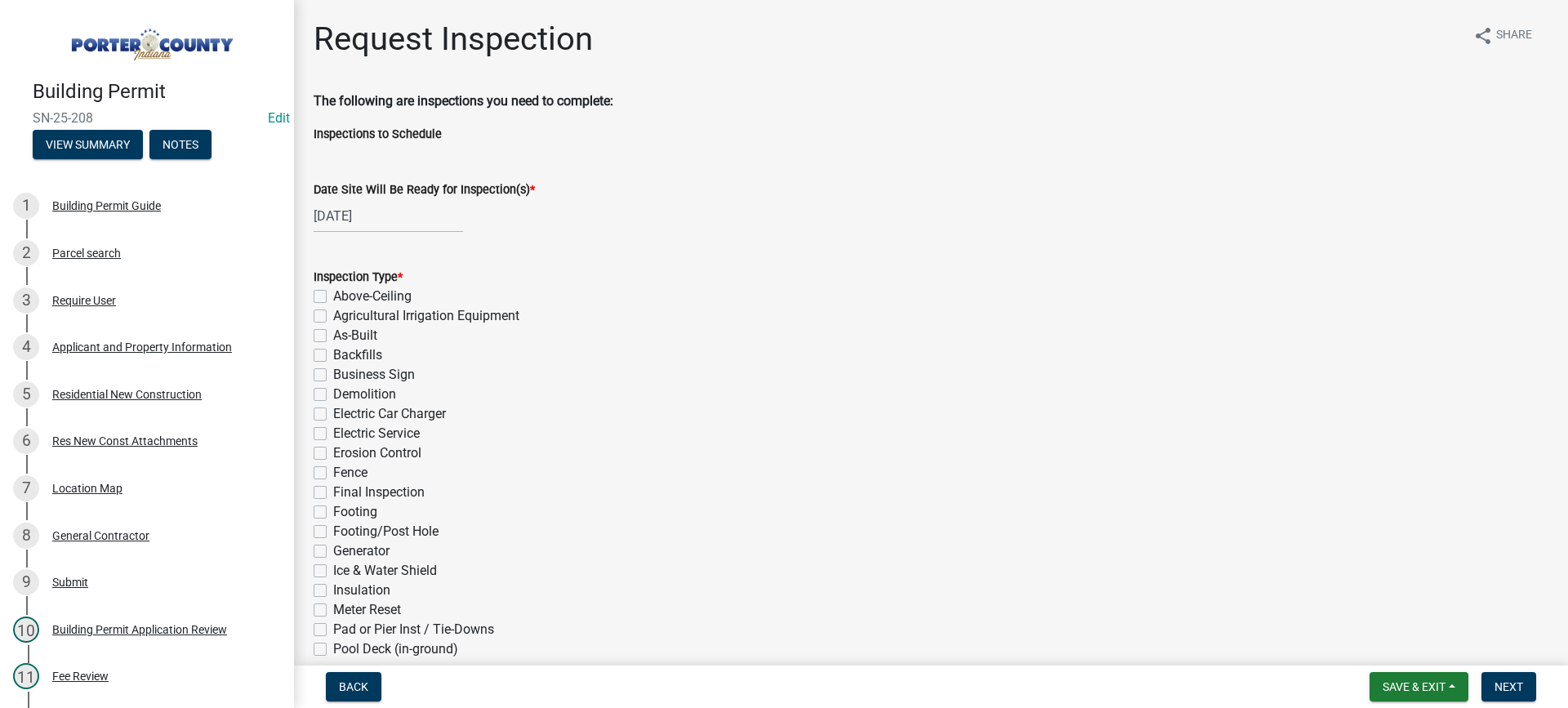
scroll to position [327, 0]
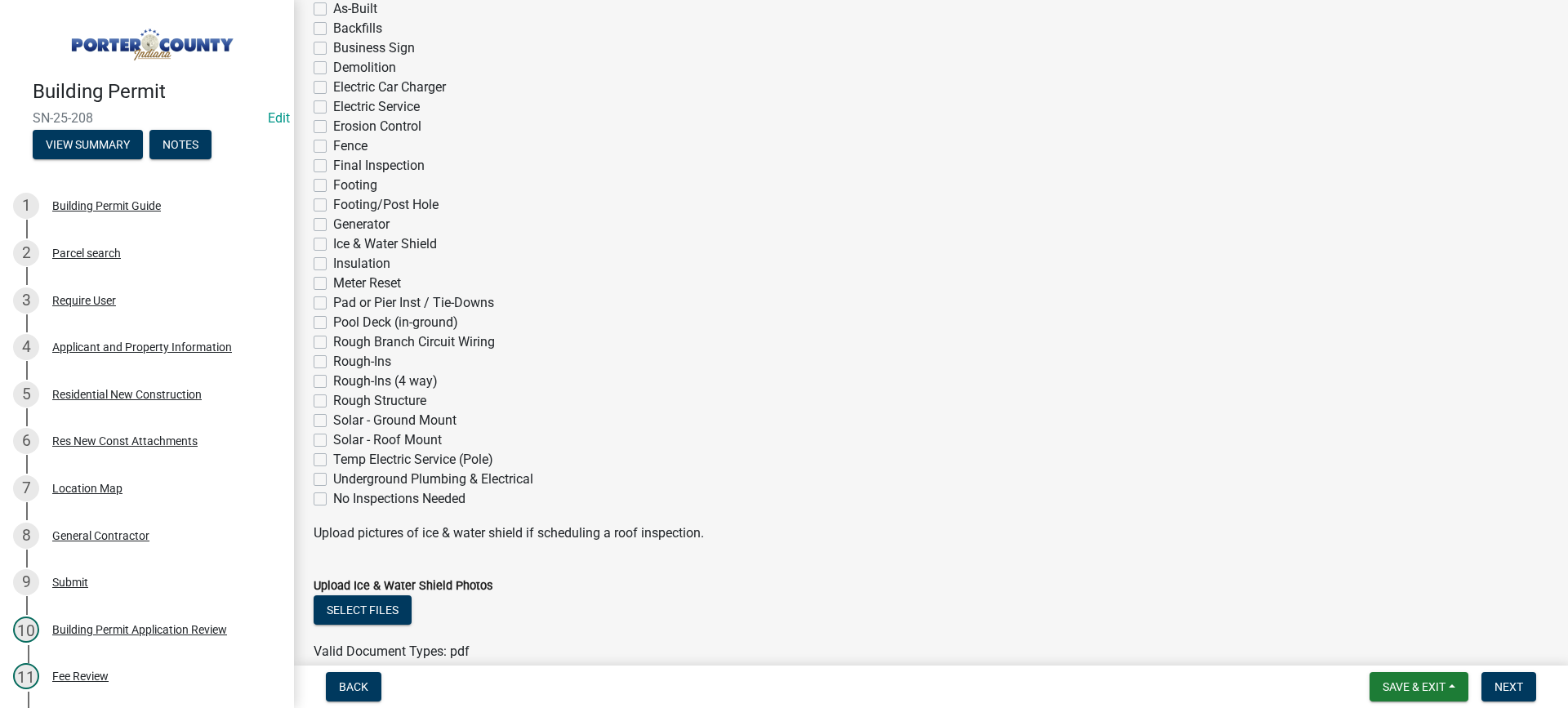
click at [333, 384] on label "Rough-Ins (4 way)" at bounding box center [385, 381] width 105 height 19
click at [333, 382] on input "Rough-Ins (4 way)" at bounding box center [338, 377] width 11 height 11
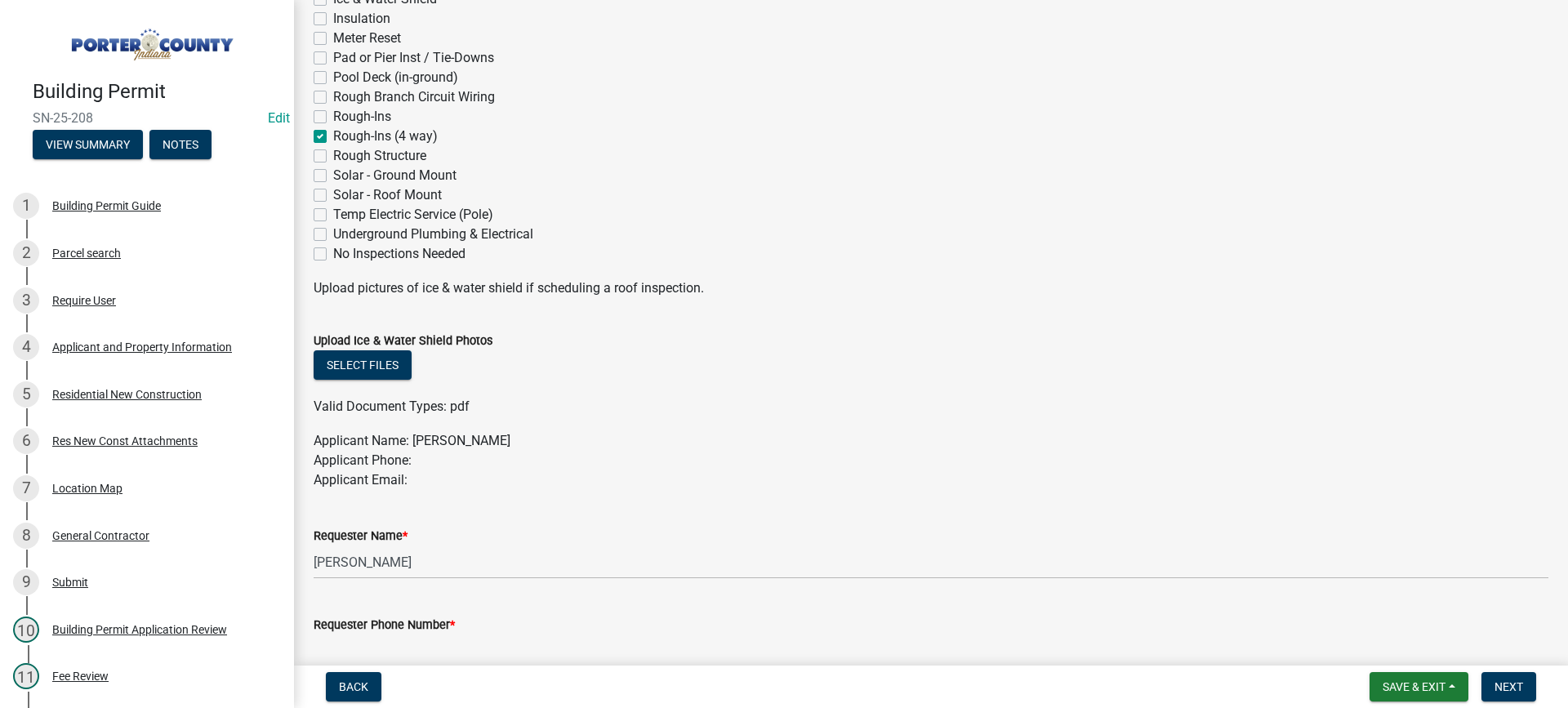
scroll to position [816, 0]
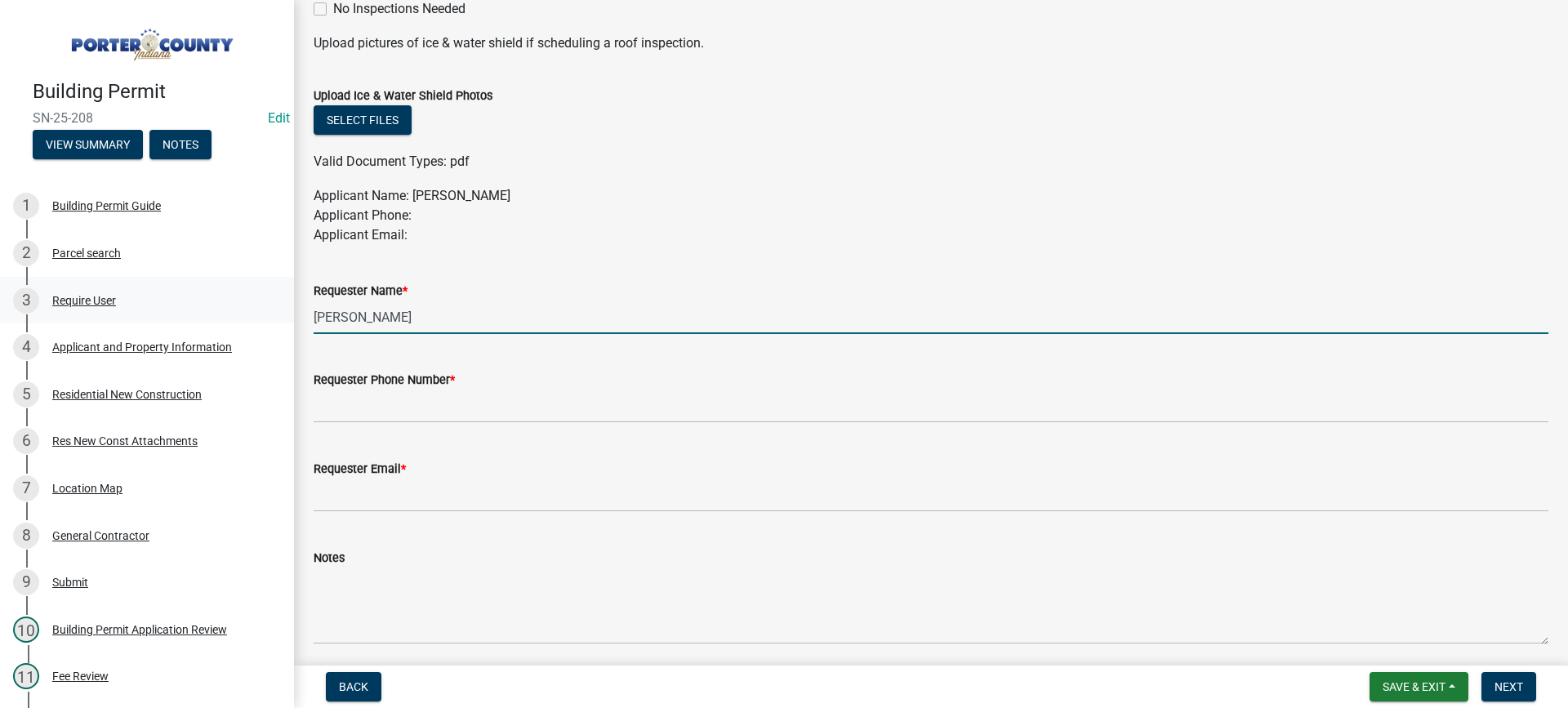
drag, startPoint x: 342, startPoint y: 311, endPoint x: 203, endPoint y: 321, distance: 139.4
click at [251, 321] on div "Building Permit SN-25-208 Edit View Summary Notes 1 Building Permit Guide 2 Par…" at bounding box center [784, 354] width 1568 height 708
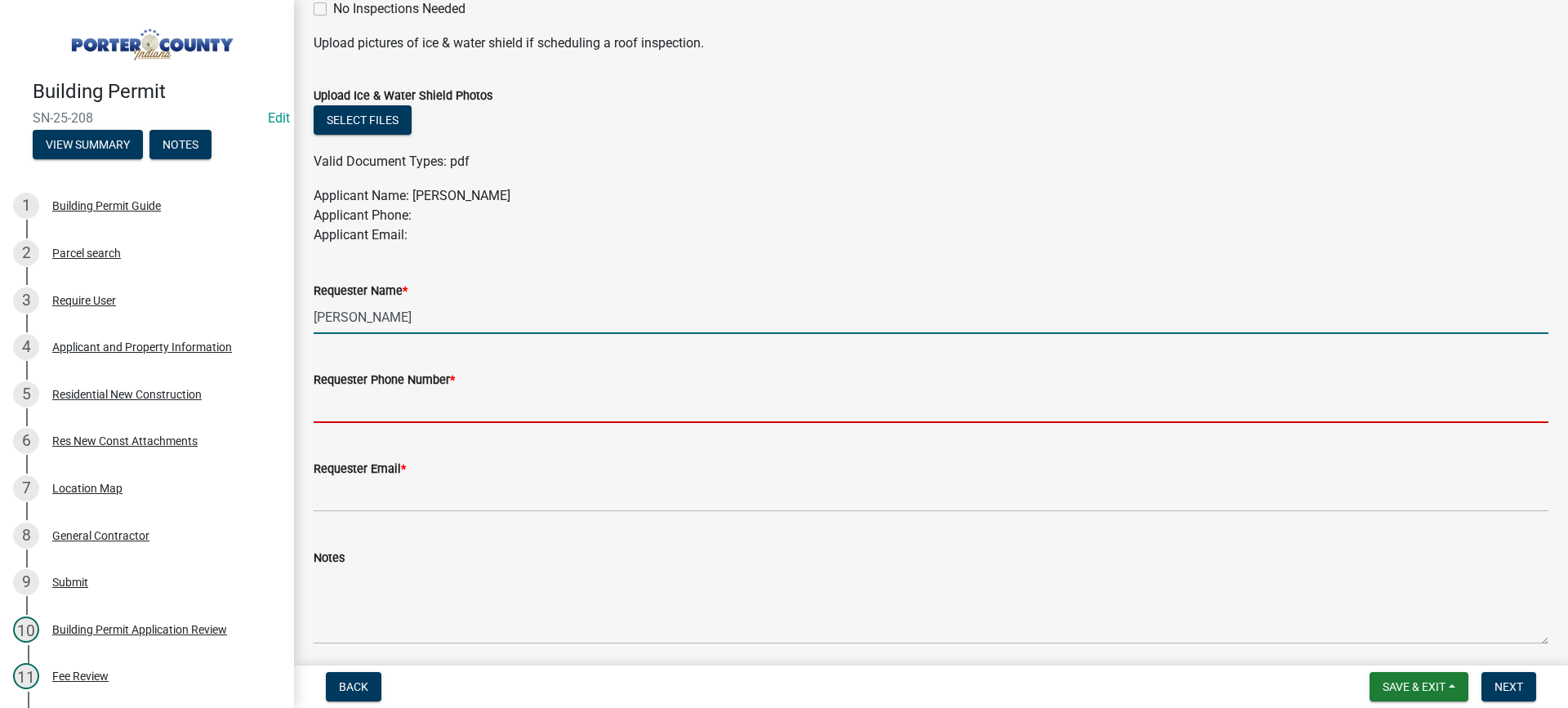
click at [381, 396] on input "Requester Phone Number *" at bounding box center [931, 406] width 1235 height 33
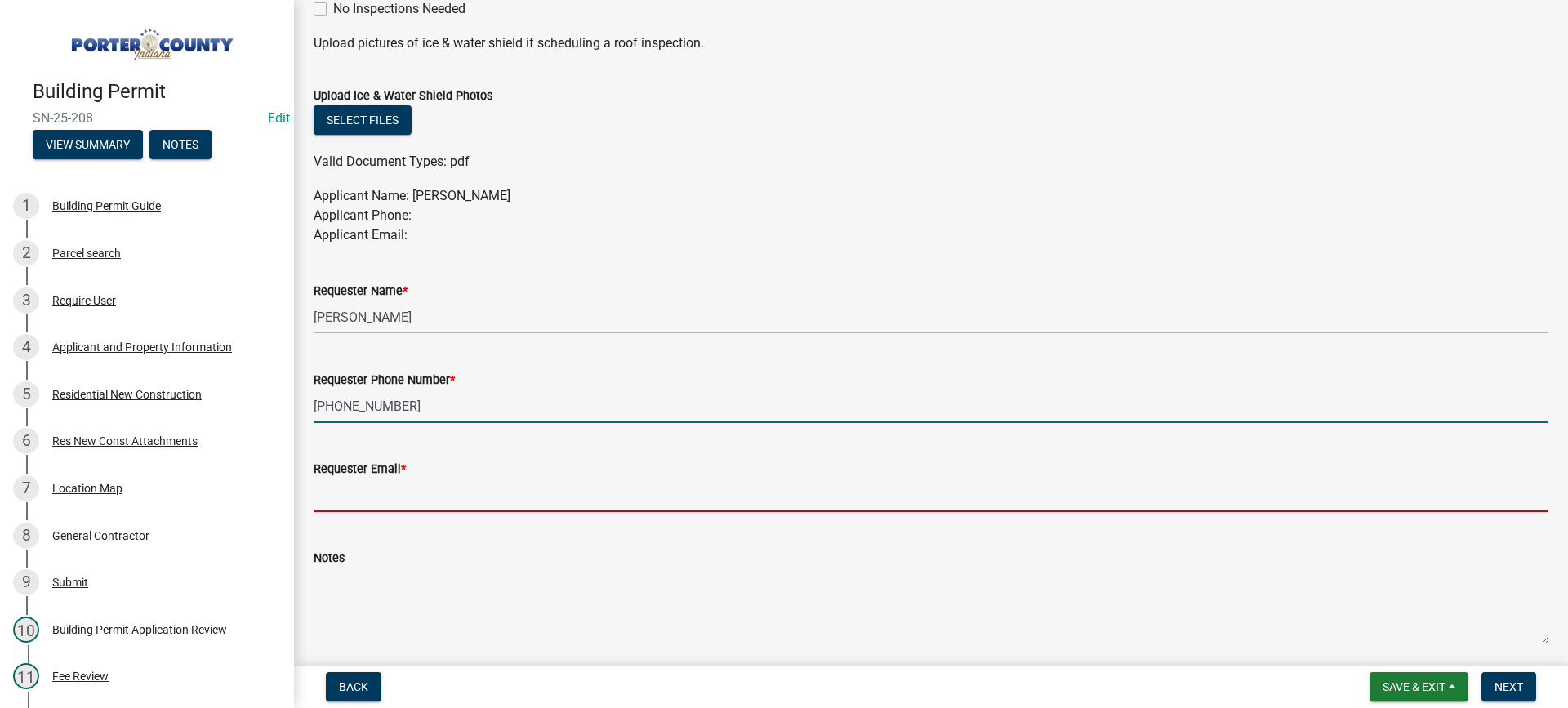
click at [452, 498] on input "Requester Email *" at bounding box center [931, 495] width 1235 height 33
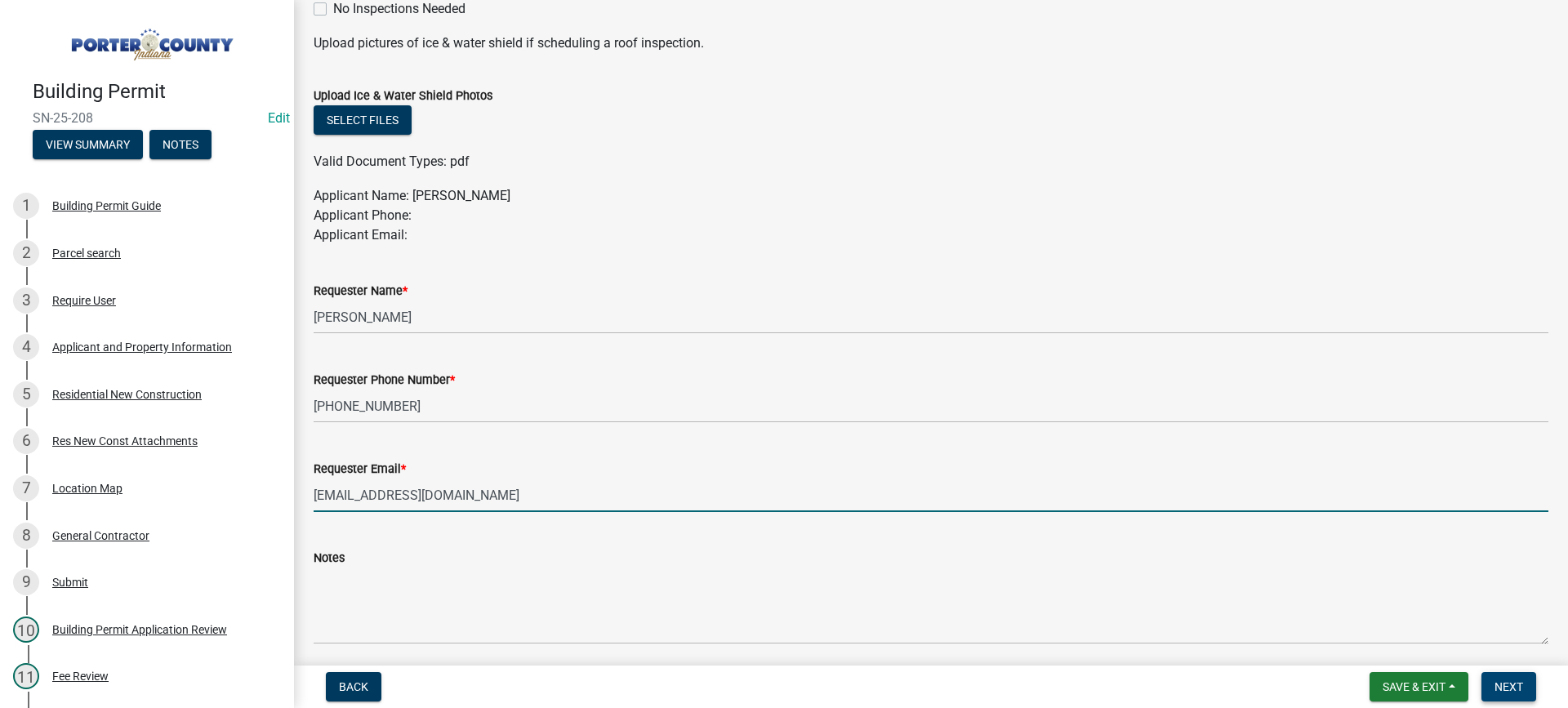
click at [1500, 685] on span "Next" at bounding box center [1509, 686] width 28 height 13
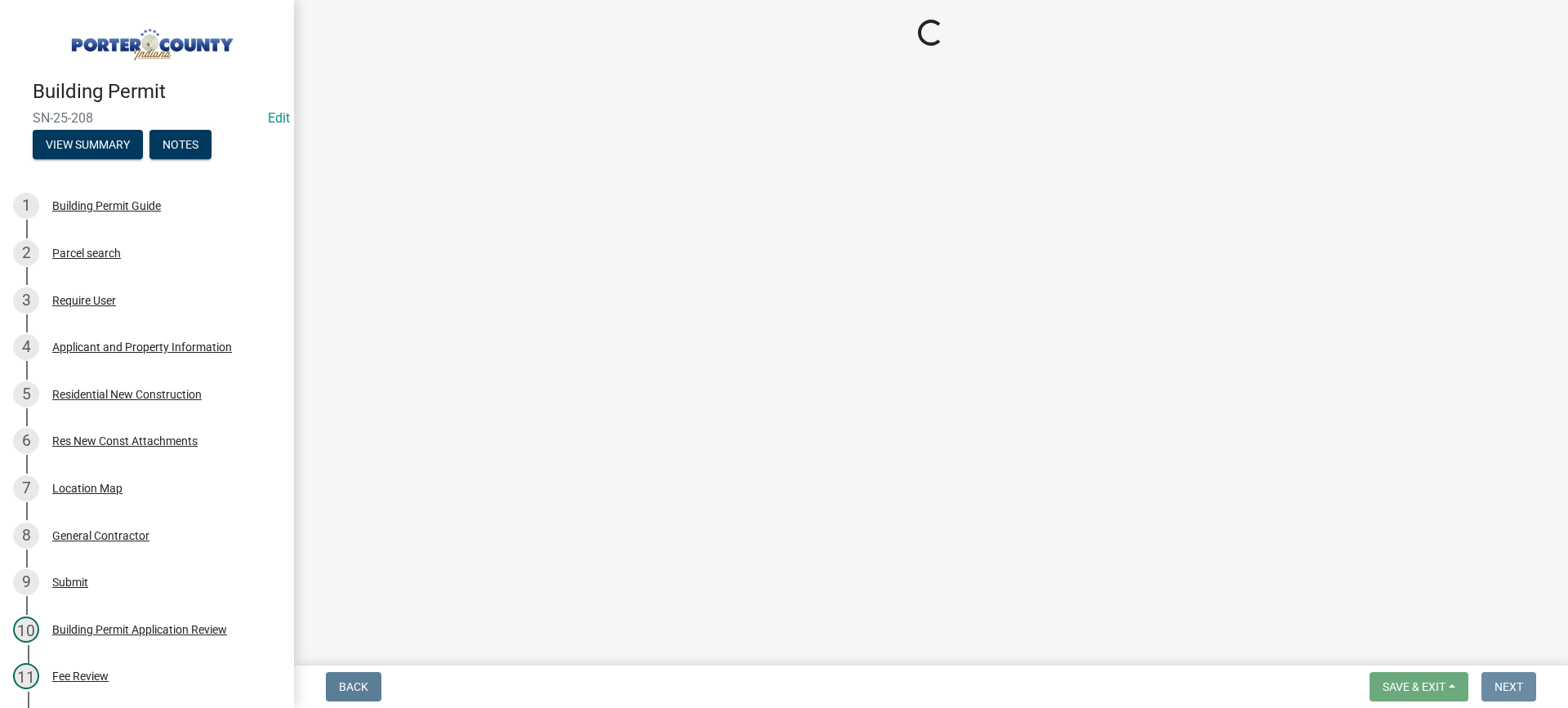
scroll to position [0, 0]
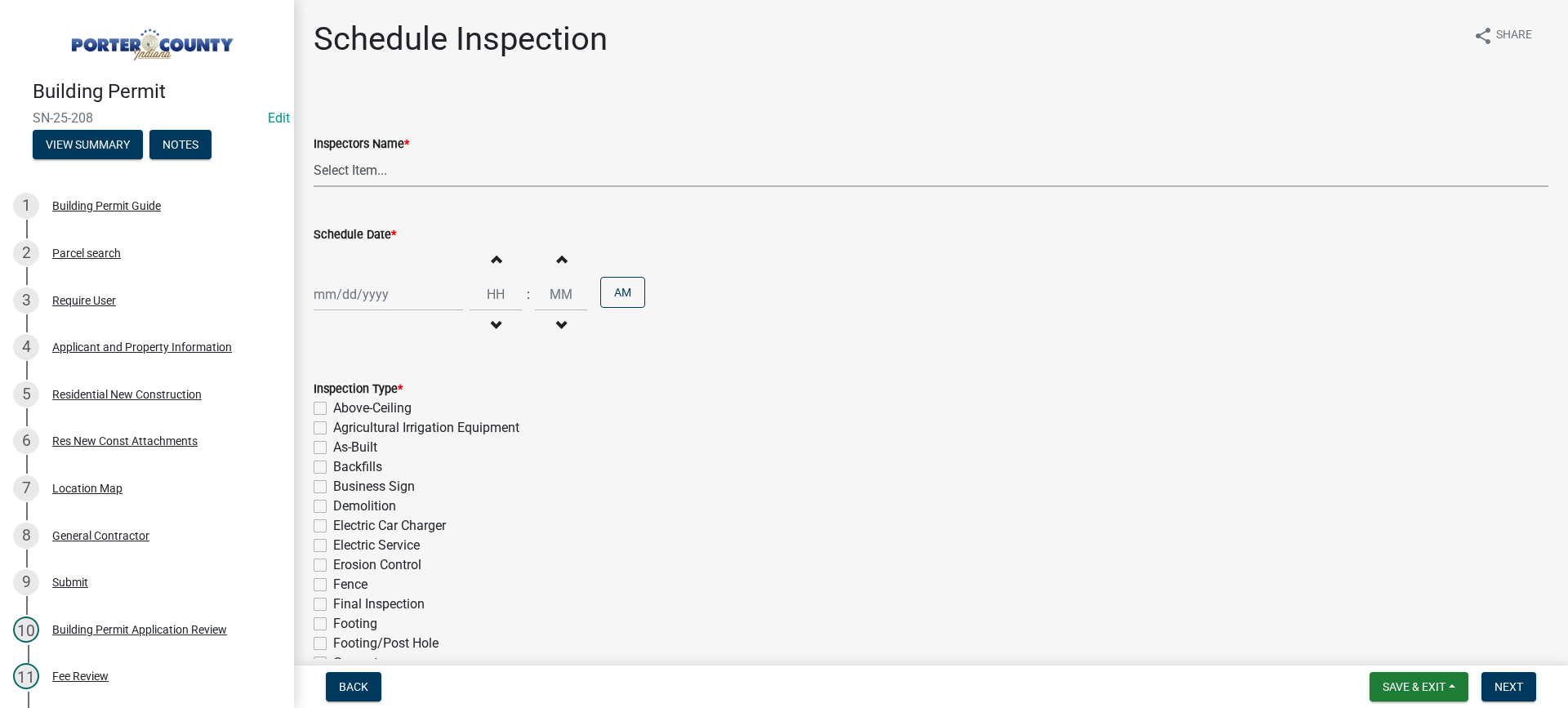
click at [329, 171] on select "Select Item... mhaller ([PERSON_NAME])" at bounding box center [931, 170] width 1235 height 33
click at [314, 153] on select "Select Item... mhaller ([PERSON_NAME])" at bounding box center [931, 170] width 1235 height 33
click at [375, 284] on div at bounding box center [388, 294] width 150 height 33
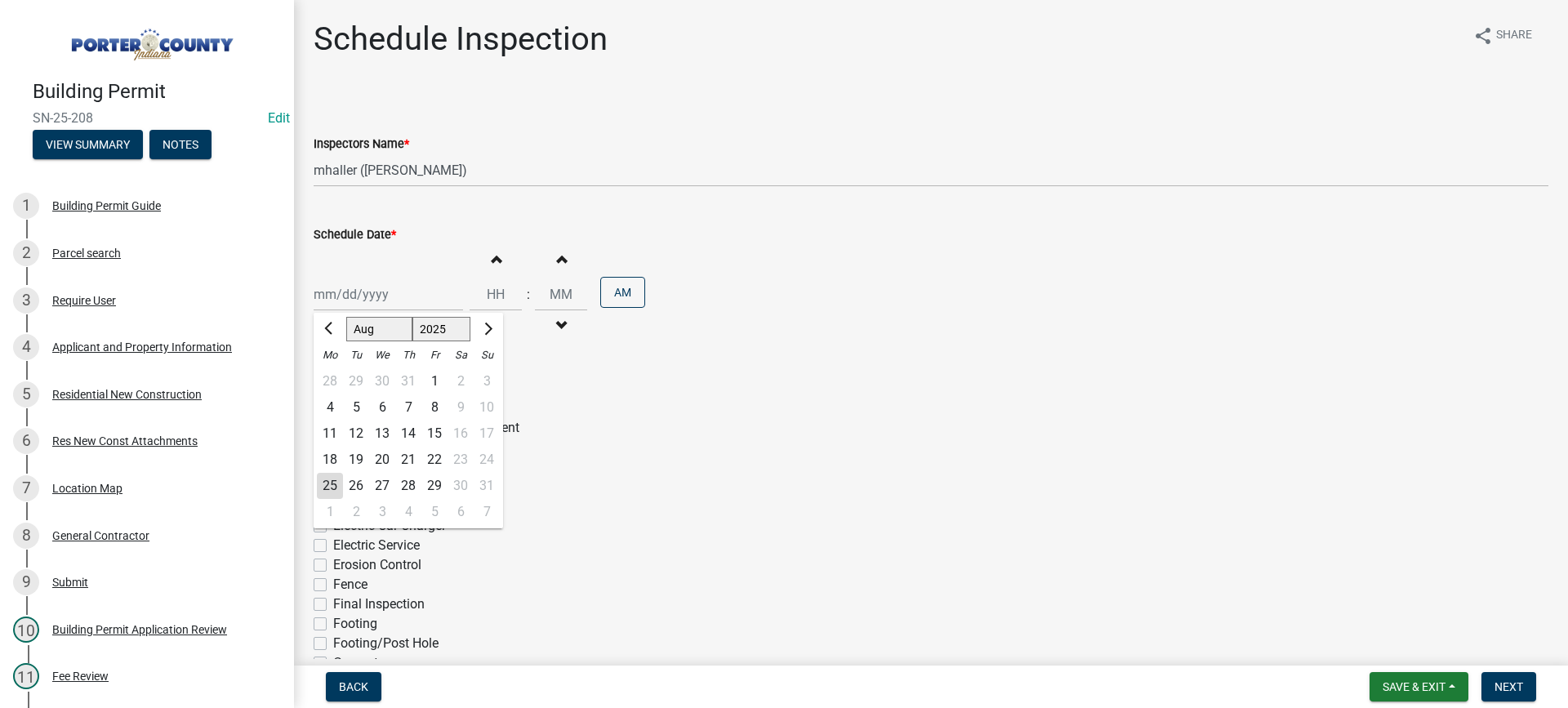
click at [355, 486] on div "26" at bounding box center [356, 486] width 26 height 26
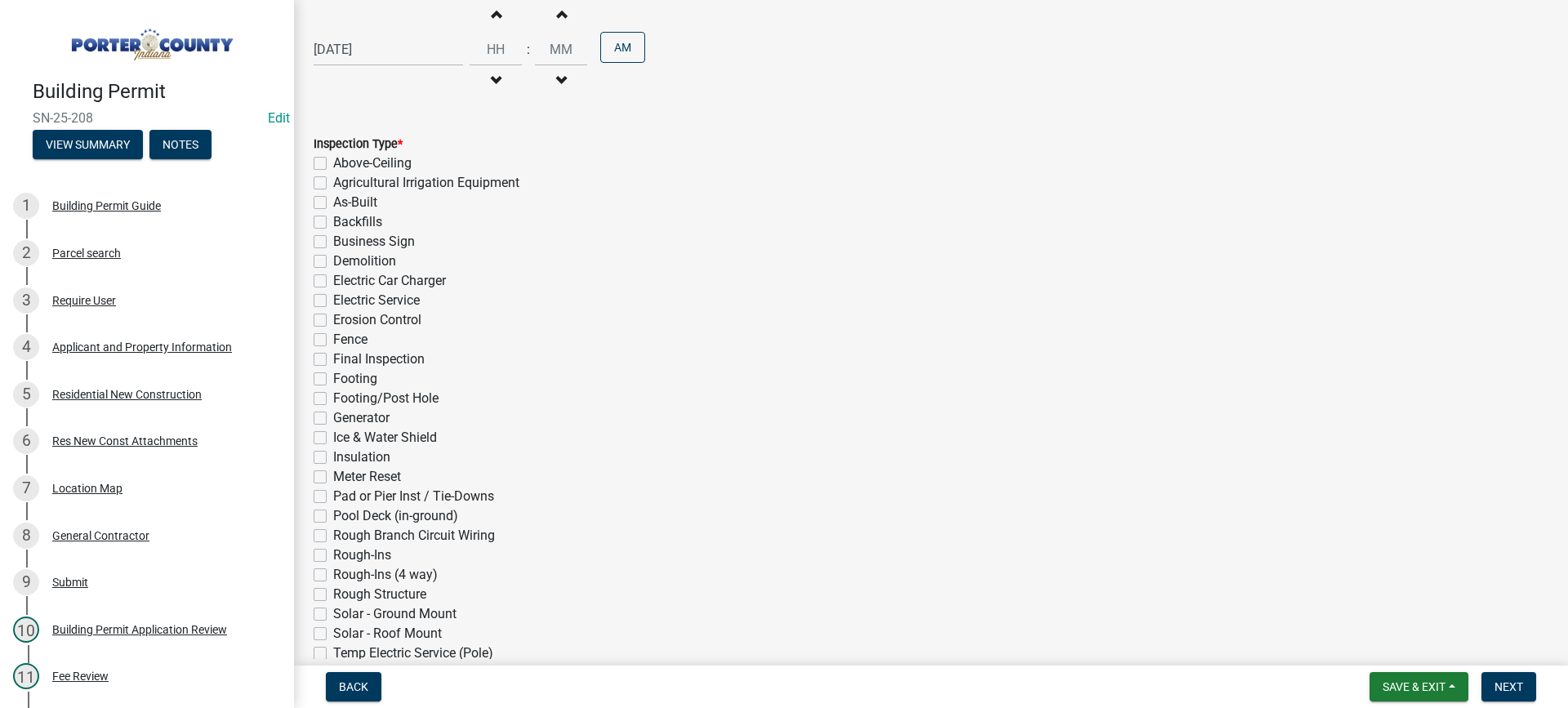
scroll to position [366, 0]
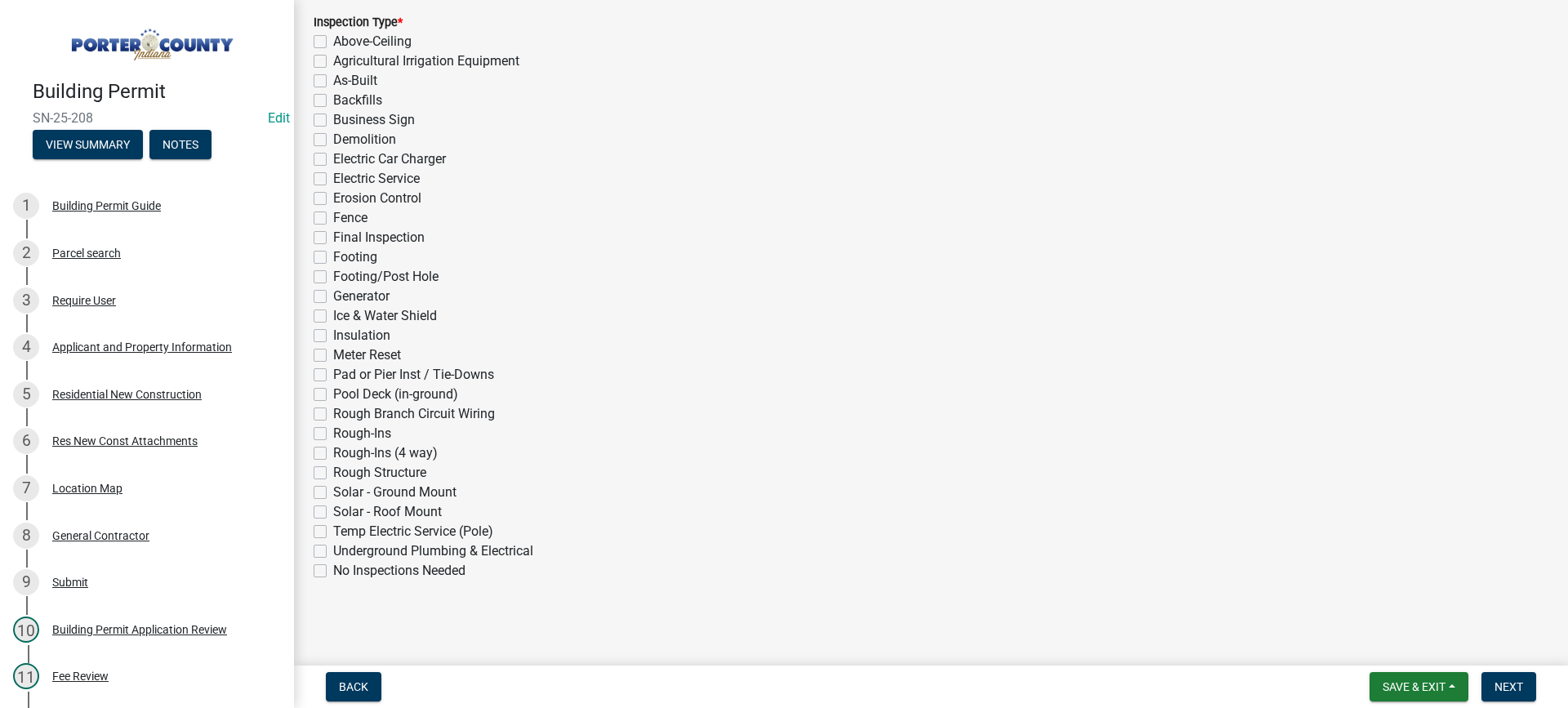
click at [333, 456] on label "Rough-Ins (4 way)" at bounding box center [385, 453] width 105 height 19
click at [333, 454] on input "Rough-Ins (4 way)" at bounding box center [338, 448] width 11 height 11
click at [1511, 682] on span "Next" at bounding box center [1509, 686] width 28 height 13
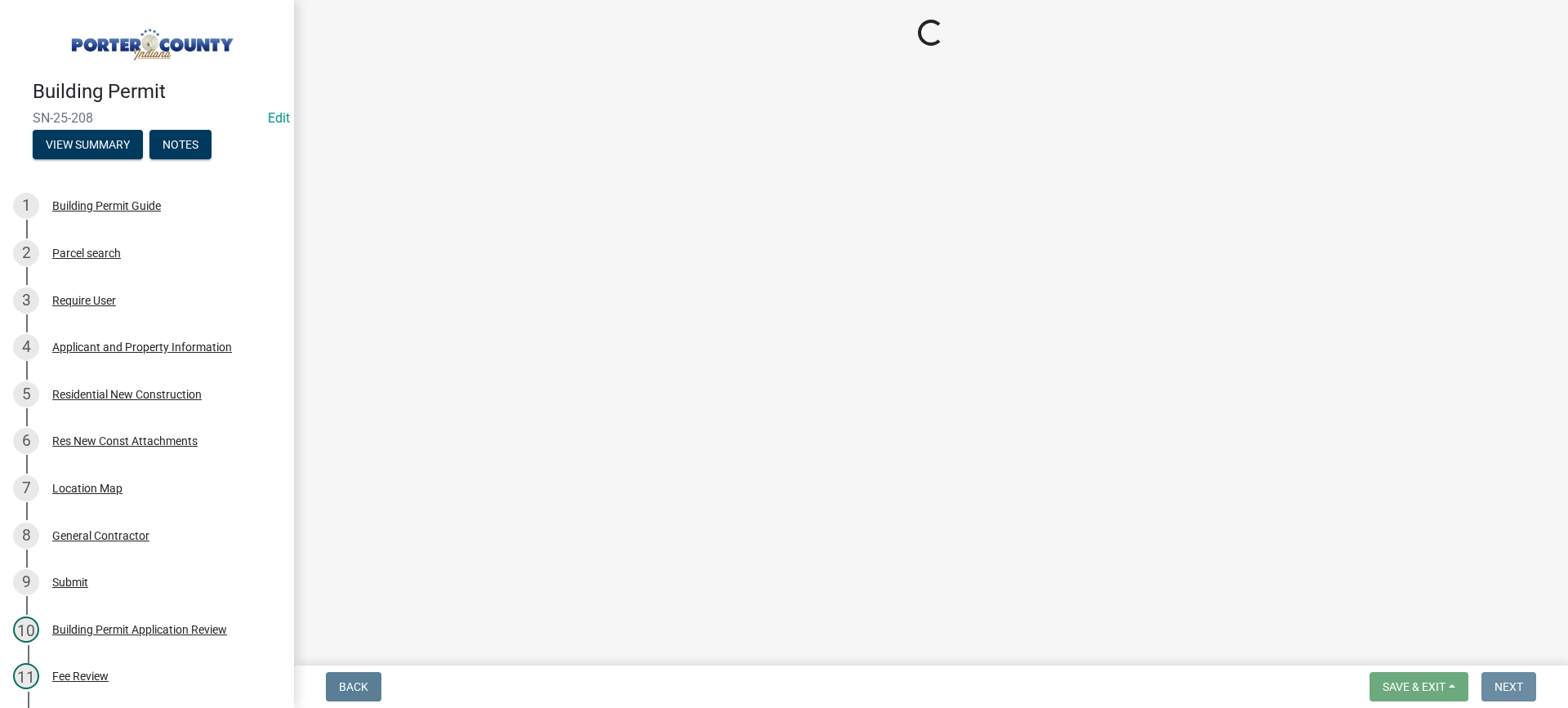
scroll to position [0, 0]
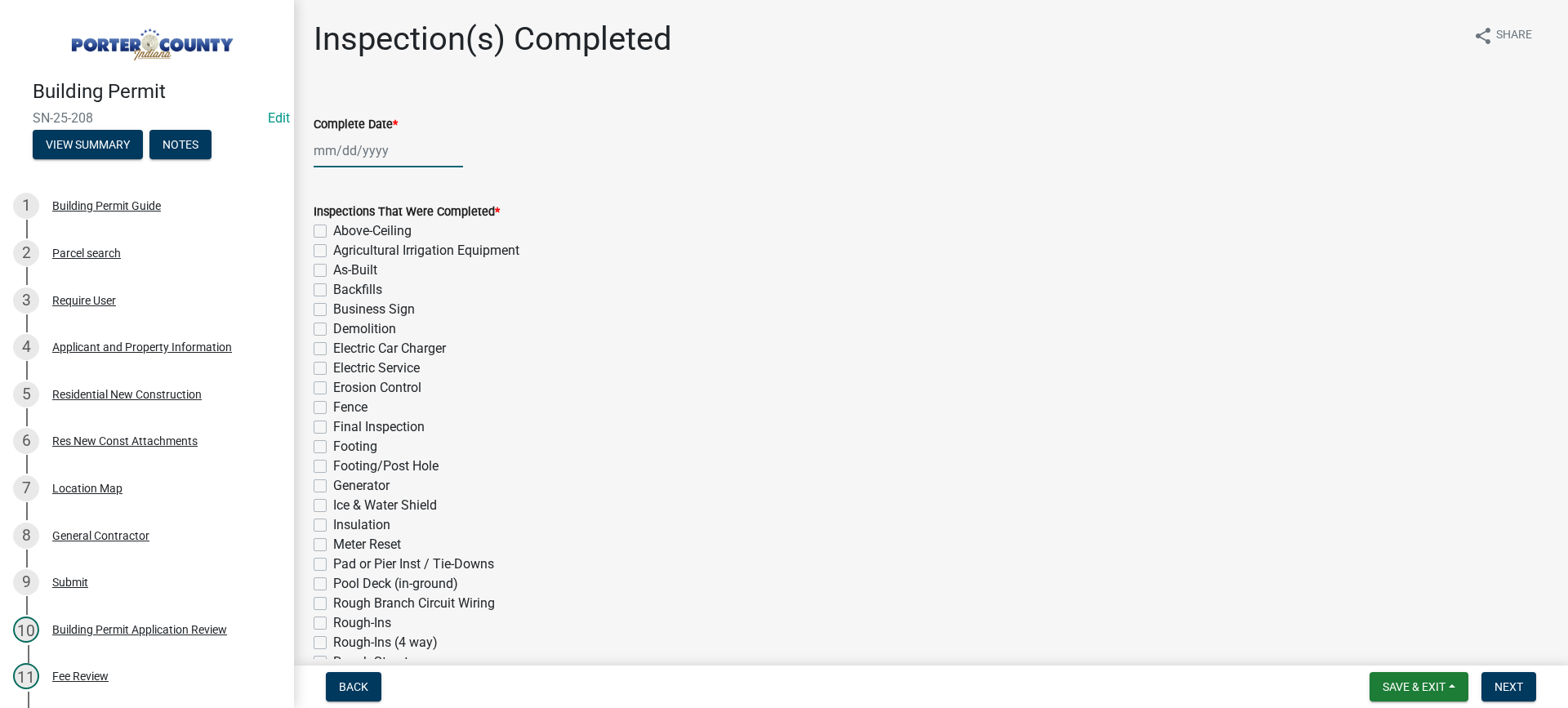
click at [355, 151] on div at bounding box center [388, 151] width 150 height 33
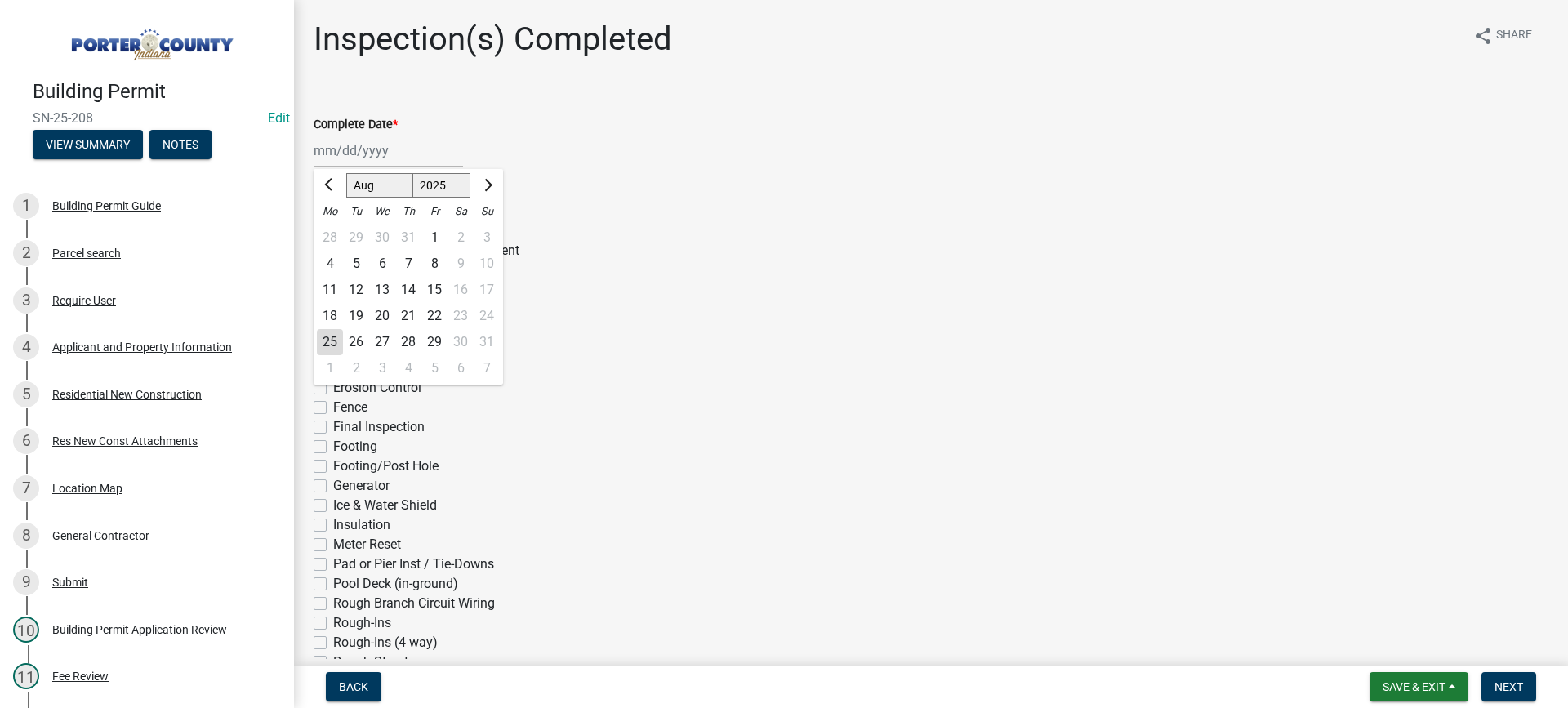
click at [601, 403] on div "Fence" at bounding box center [931, 408] width 1235 height 19
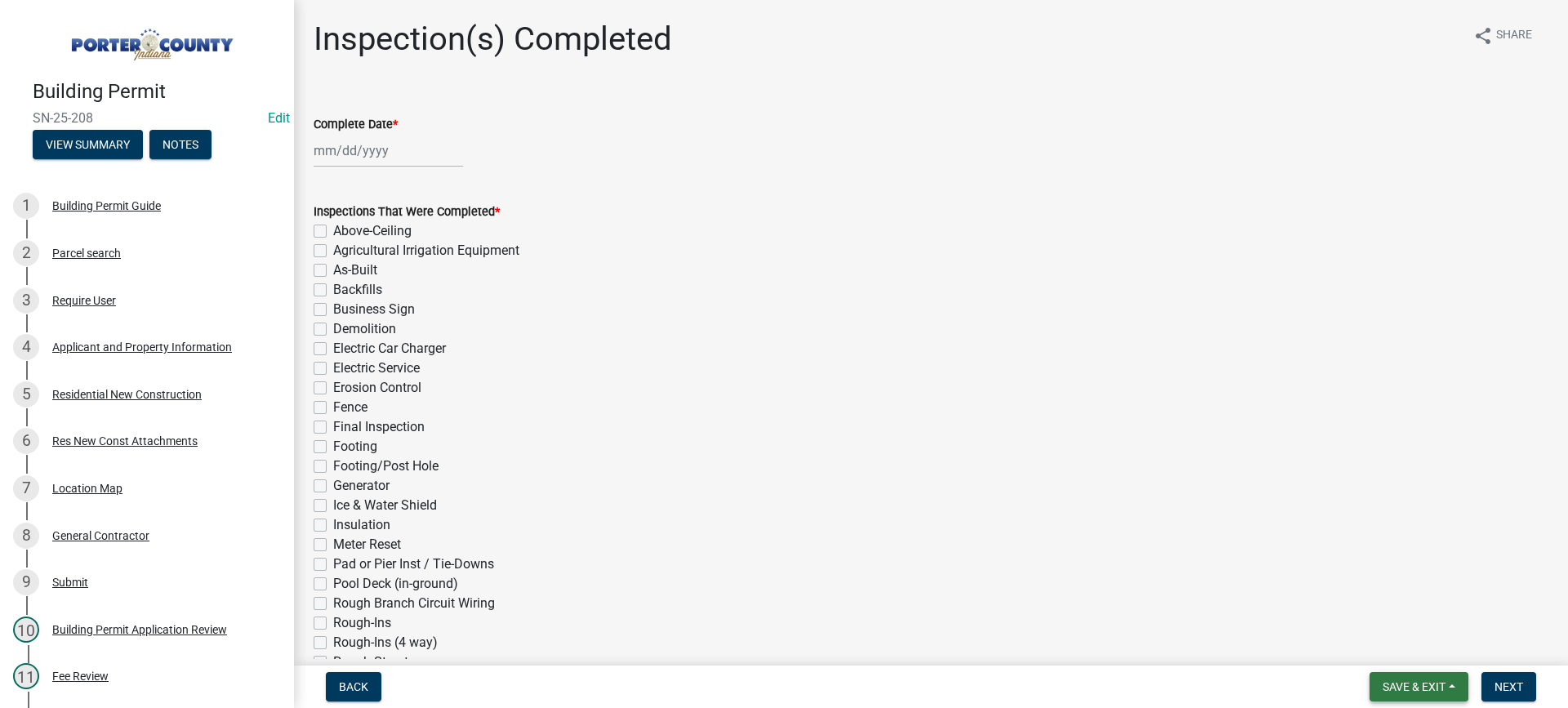
click at [1405, 686] on span "Save & Exit" at bounding box center [1414, 686] width 63 height 13
click at [1389, 642] on button "Save & Exit" at bounding box center [1403, 644] width 130 height 40
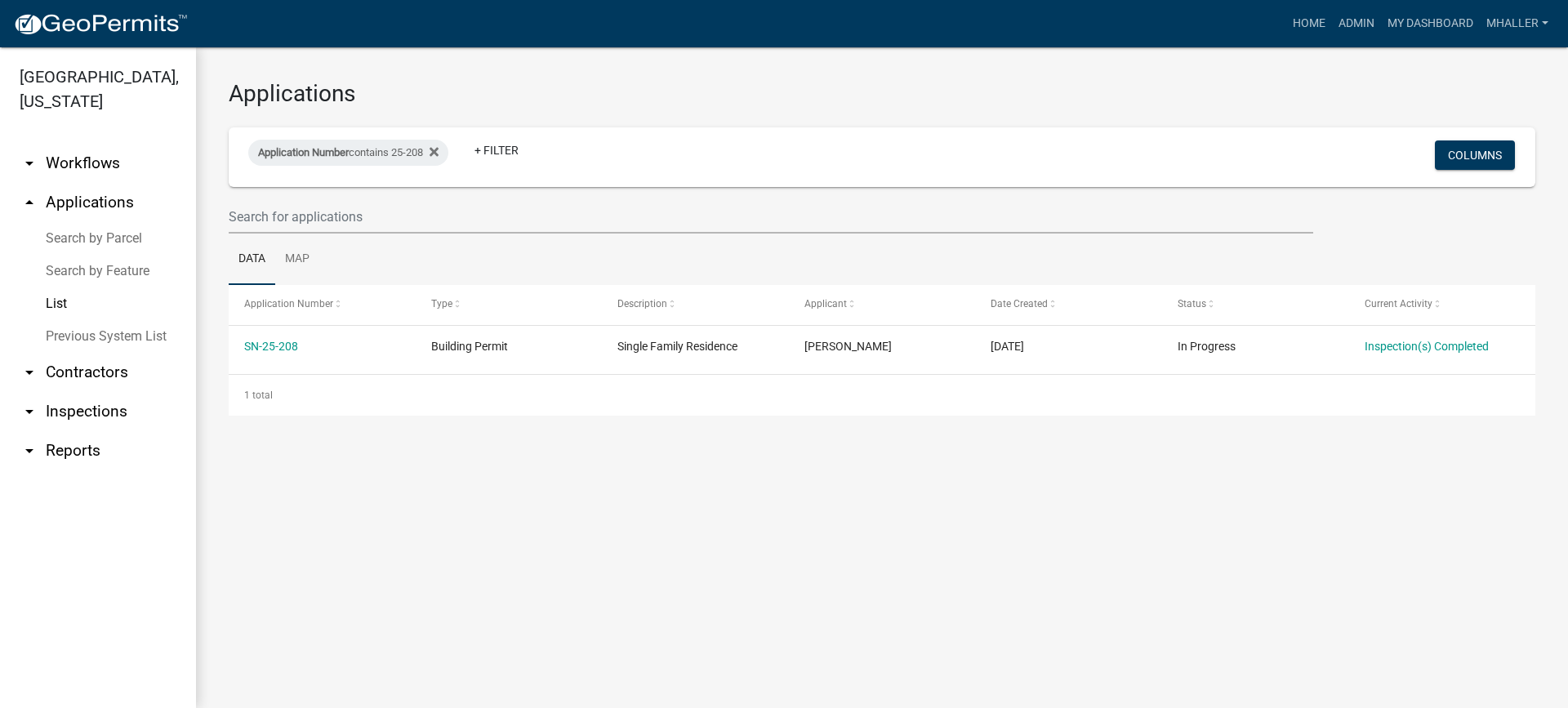
click at [96, 392] on link "arrow_drop_down Inspections" at bounding box center [98, 411] width 196 height 40
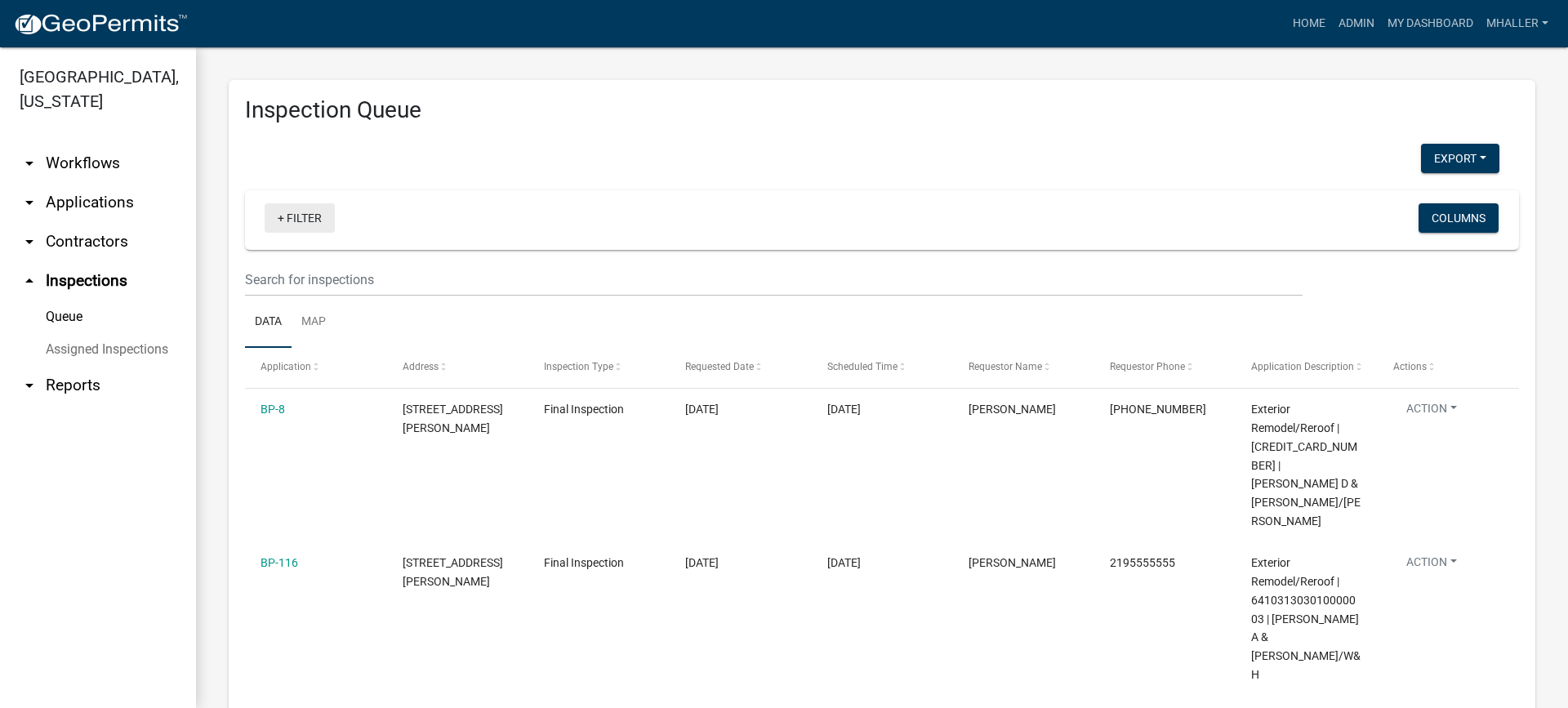
click at [294, 220] on link "+ Filter" at bounding box center [300, 218] width 70 height 29
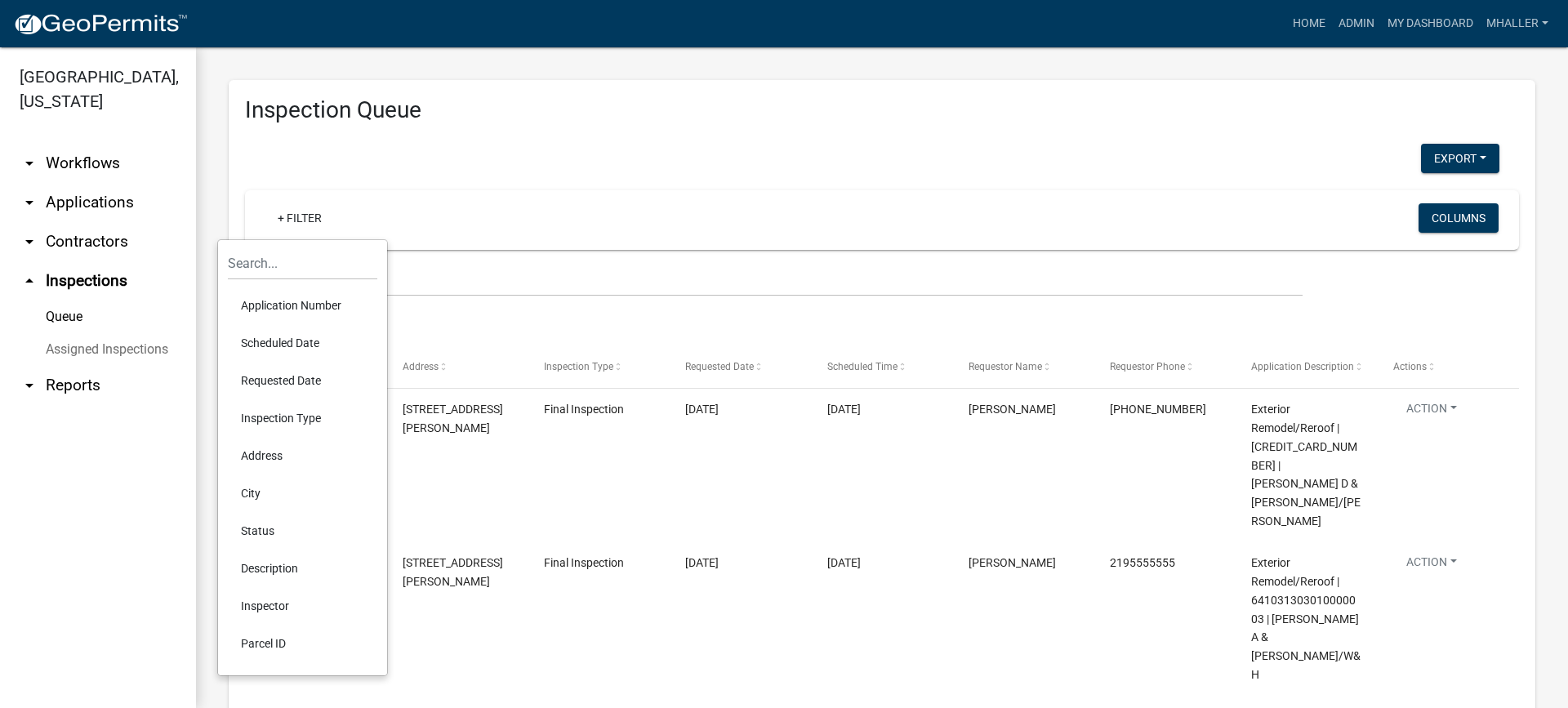
click at [263, 536] on li "Status" at bounding box center [303, 530] width 150 height 38
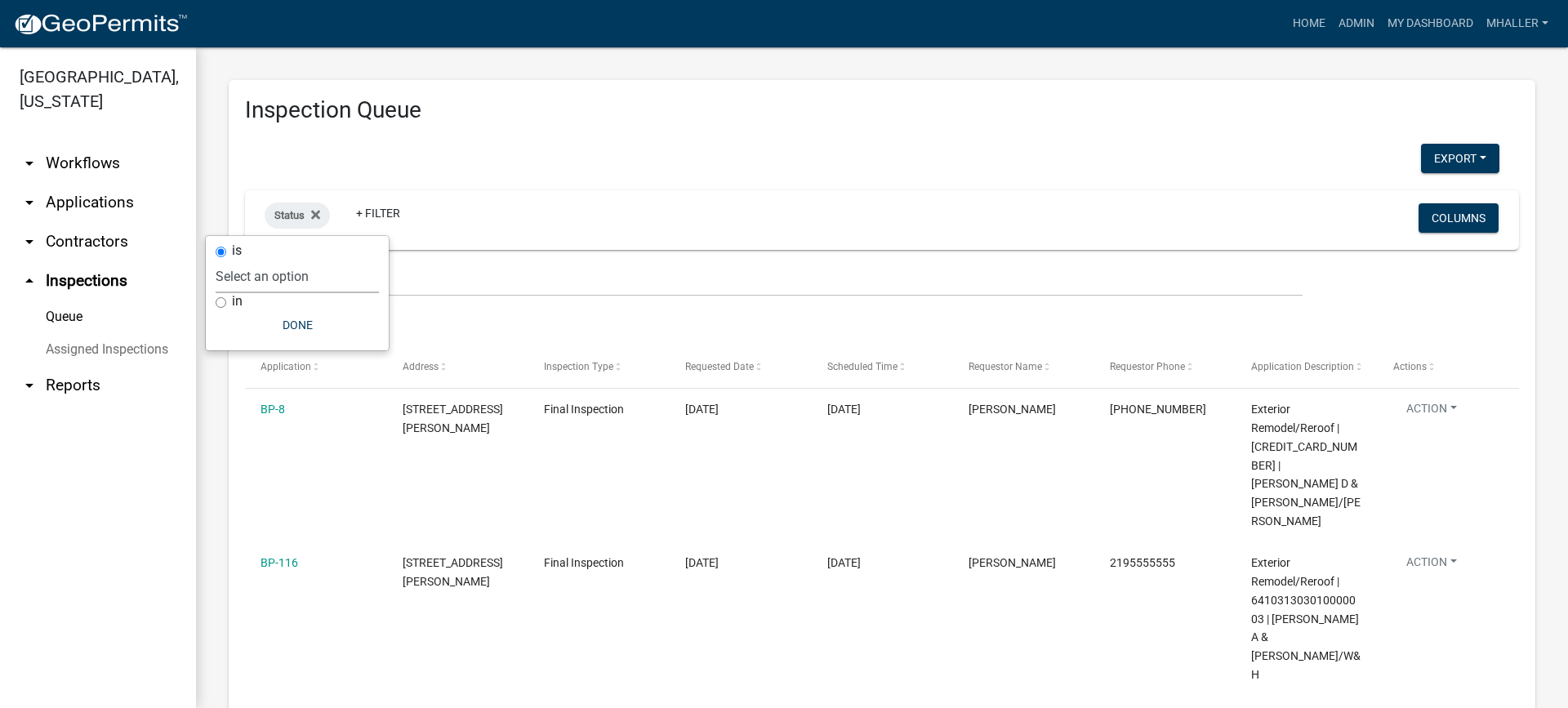
click at [297, 282] on select "Select an option Pending Schedule Pending Inspection Approved Denied Deleted Vo…" at bounding box center [297, 277] width 163 height 33
click at [264, 260] on select "Select an option Pending Schedule Pending Inspection Approved Denied Deleted Vo…" at bounding box center [297, 277] width 163 height 33
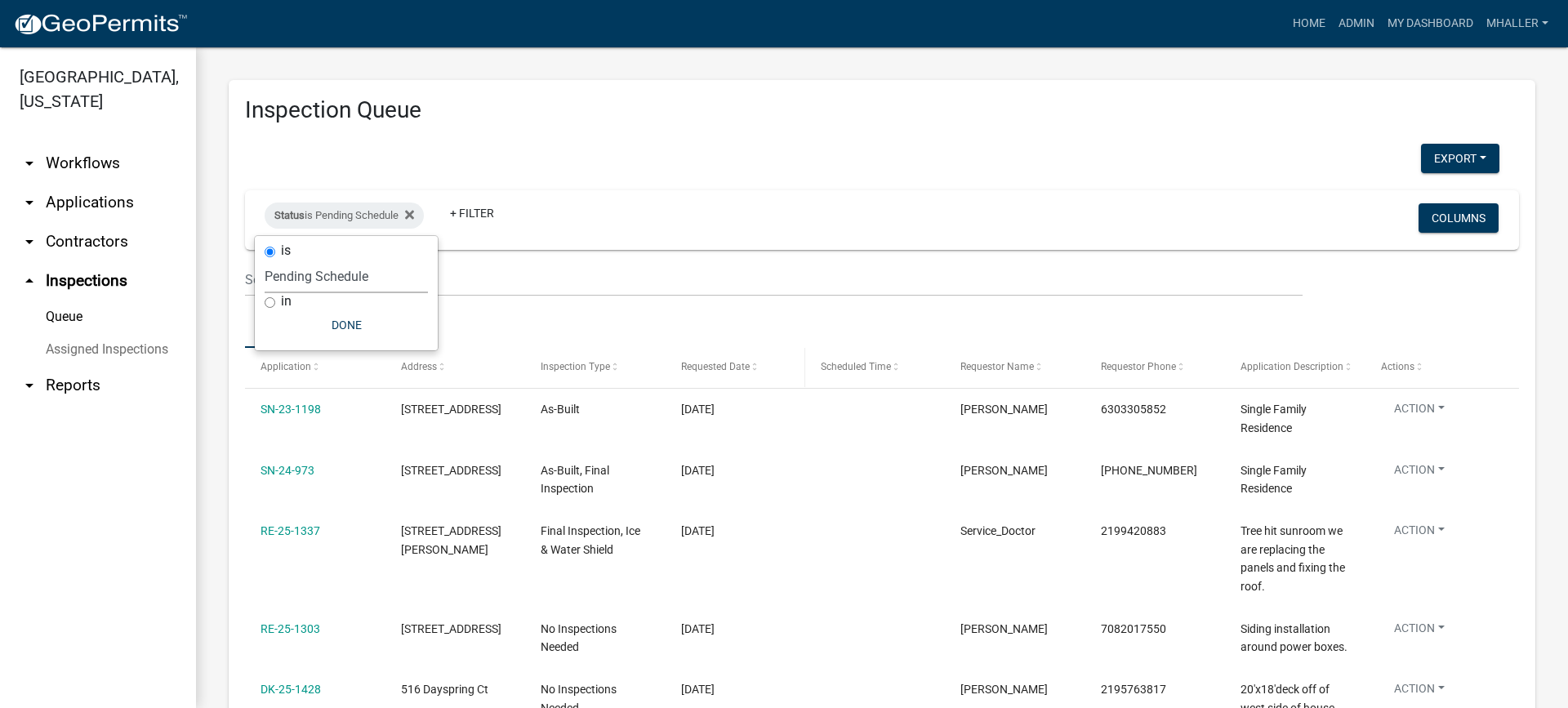
click at [704, 366] on span "Requested Date" at bounding box center [715, 366] width 69 height 11
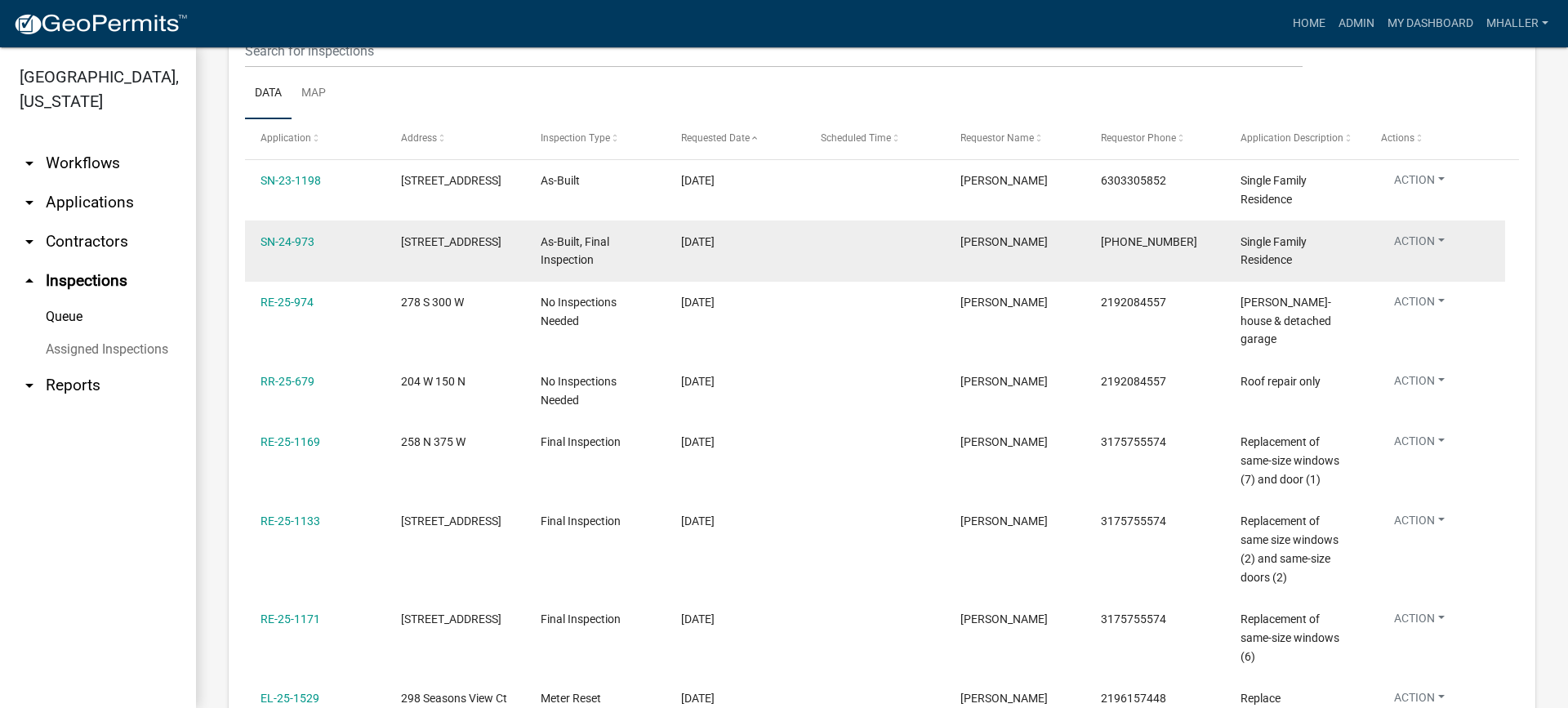
scroll to position [327, 0]
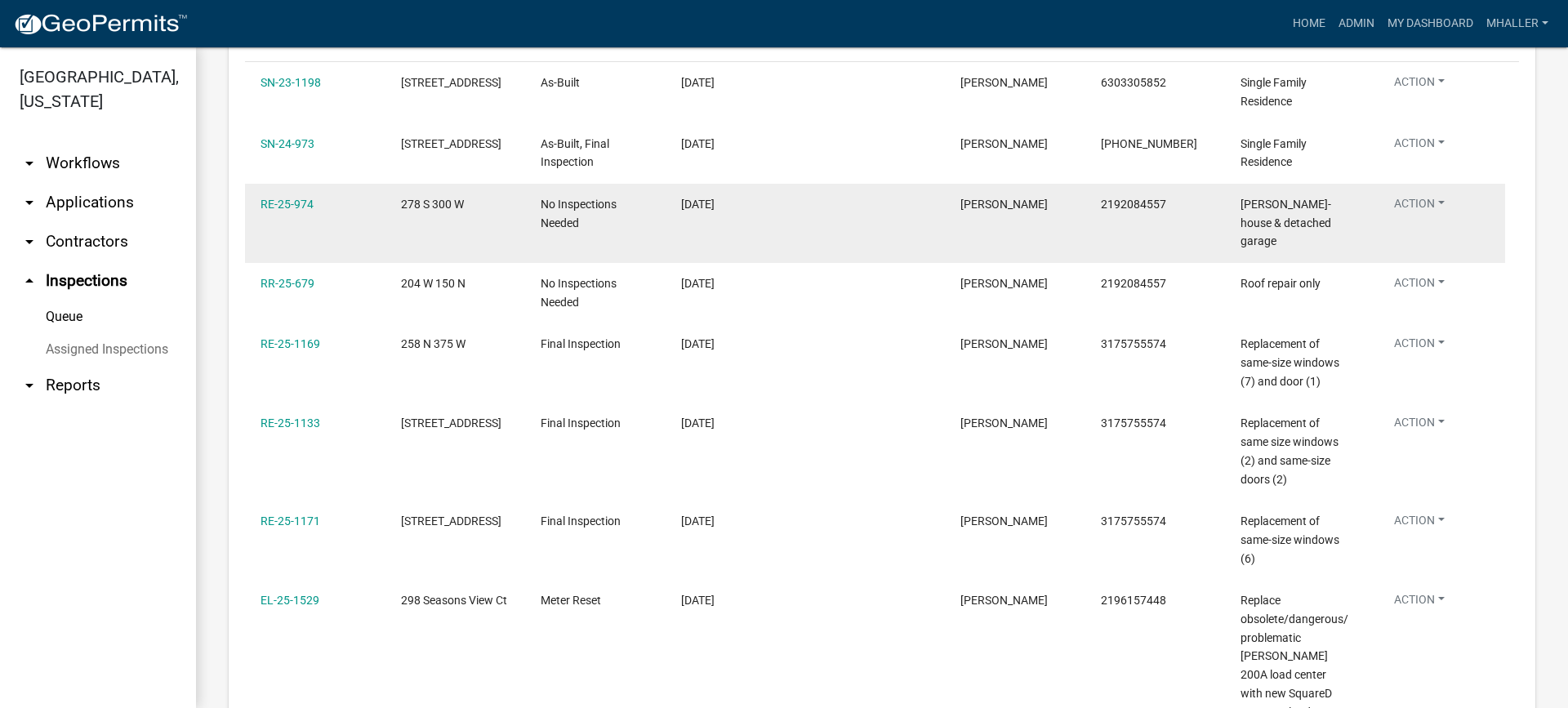
click at [1420, 97] on button "Action" at bounding box center [1419, 85] width 77 height 24
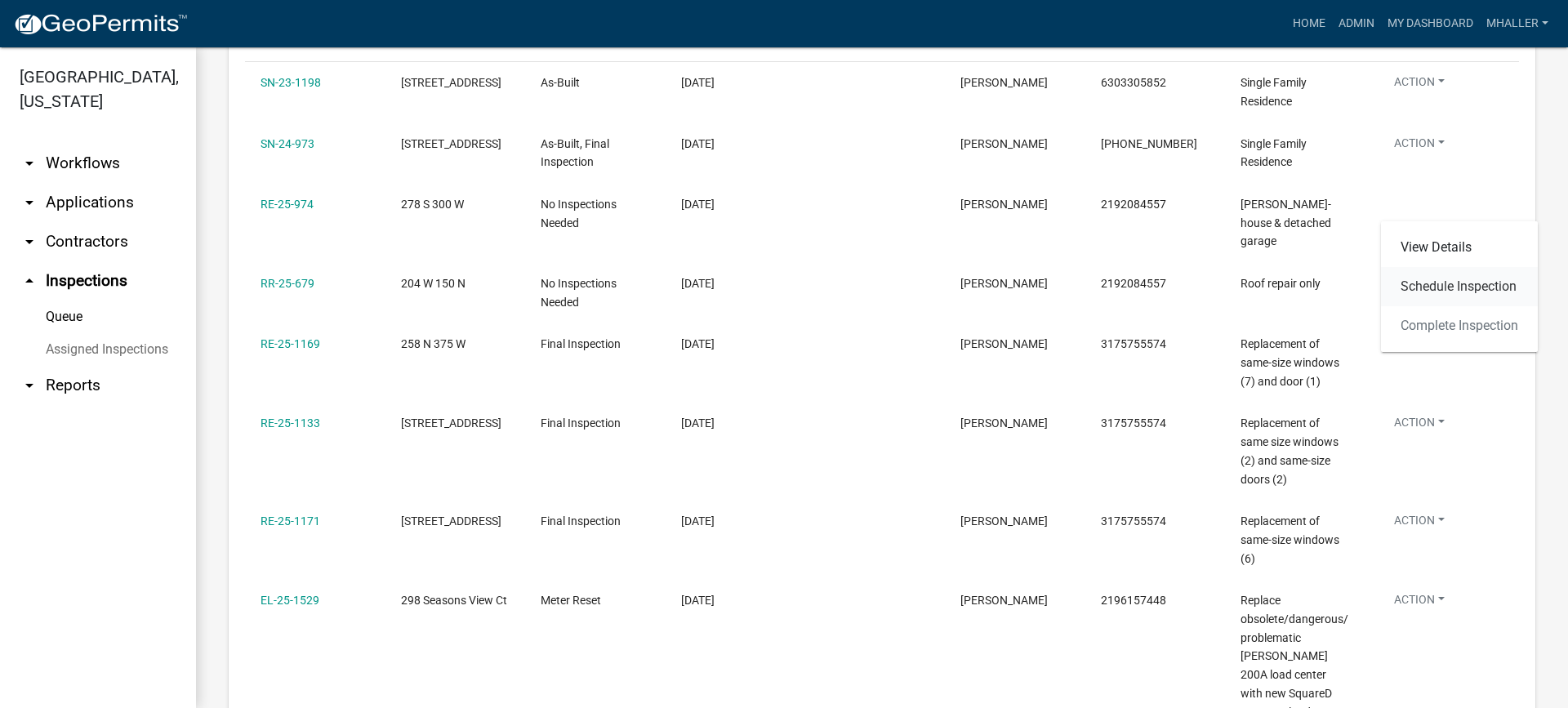
click at [1433, 280] on link "Schedule Inspection" at bounding box center [1460, 286] width 157 height 40
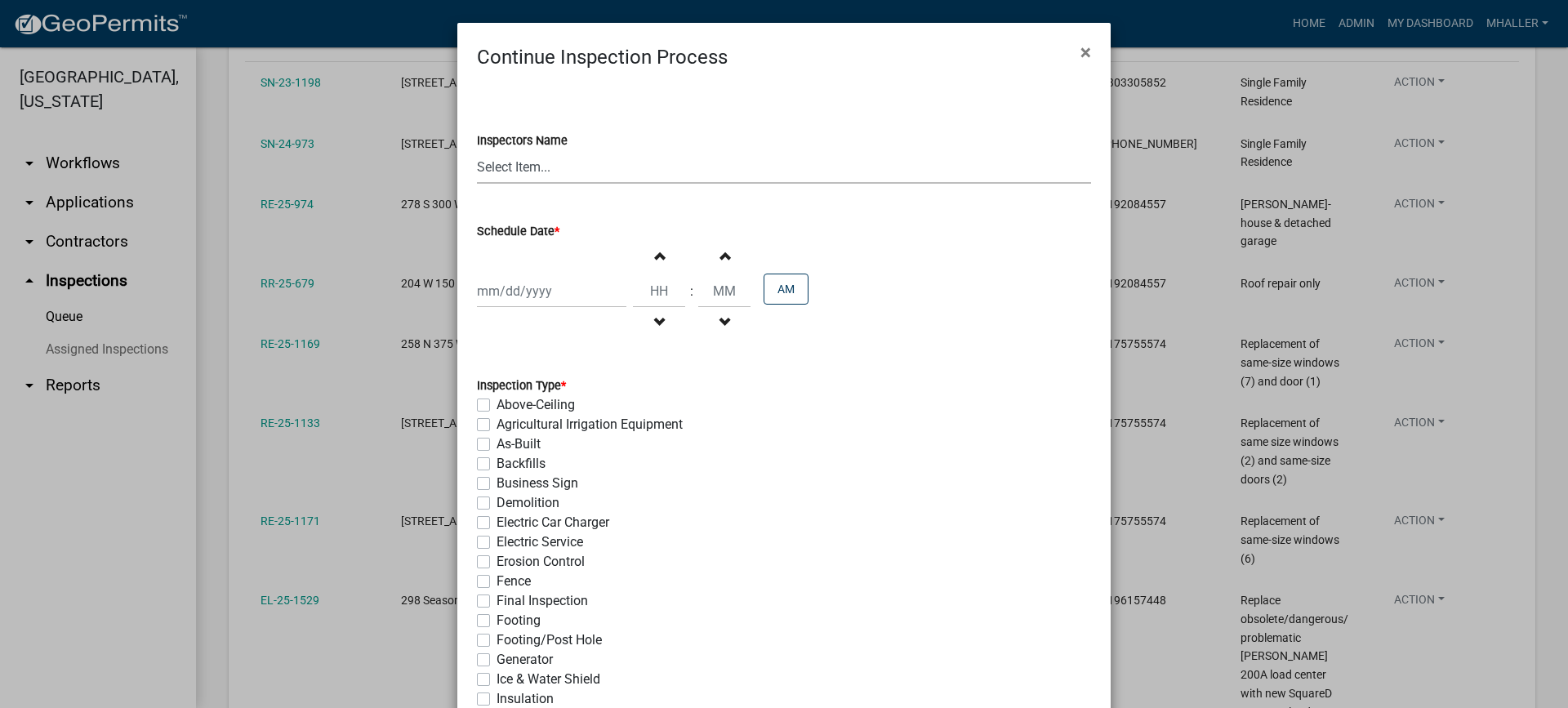
click at [535, 166] on select "Select Item... mhaller ([PERSON_NAME])" at bounding box center [783, 167] width 614 height 33
click at [477, 151] on select "Select Item... mhaller ([PERSON_NAME])" at bounding box center [783, 167] width 614 height 33
click at [505, 296] on div at bounding box center [551, 291] width 150 height 33
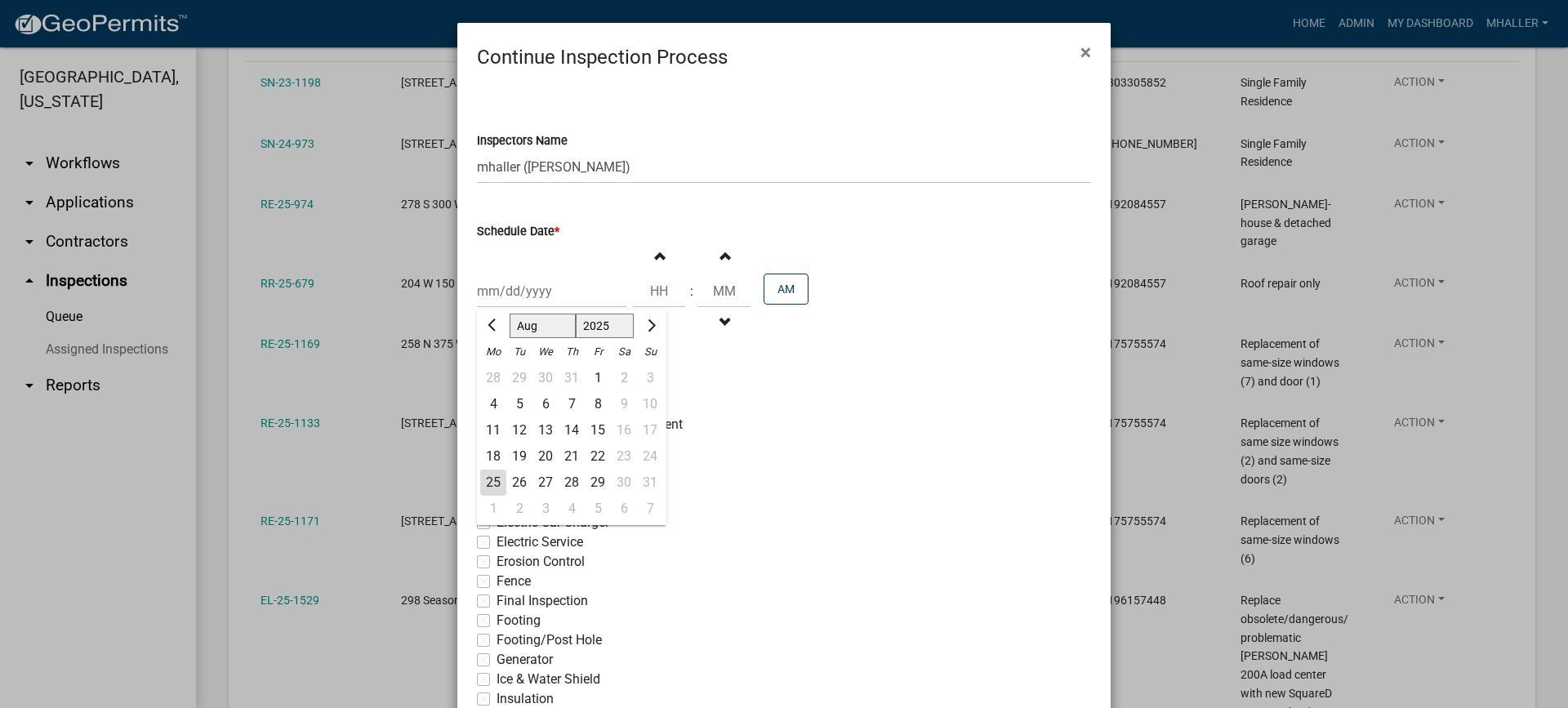
click at [484, 481] on div "25" at bounding box center [493, 483] width 26 height 26
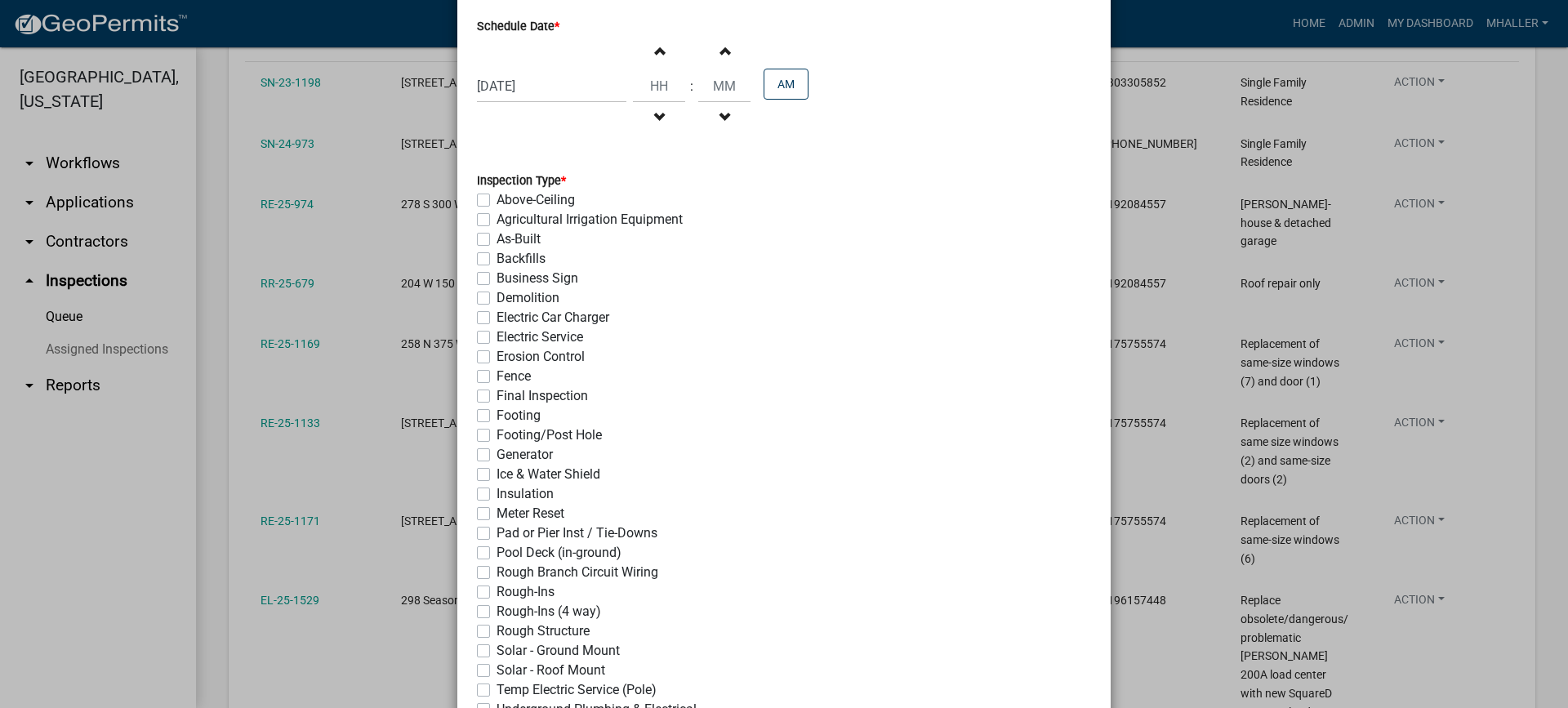
scroll to position [245, 0]
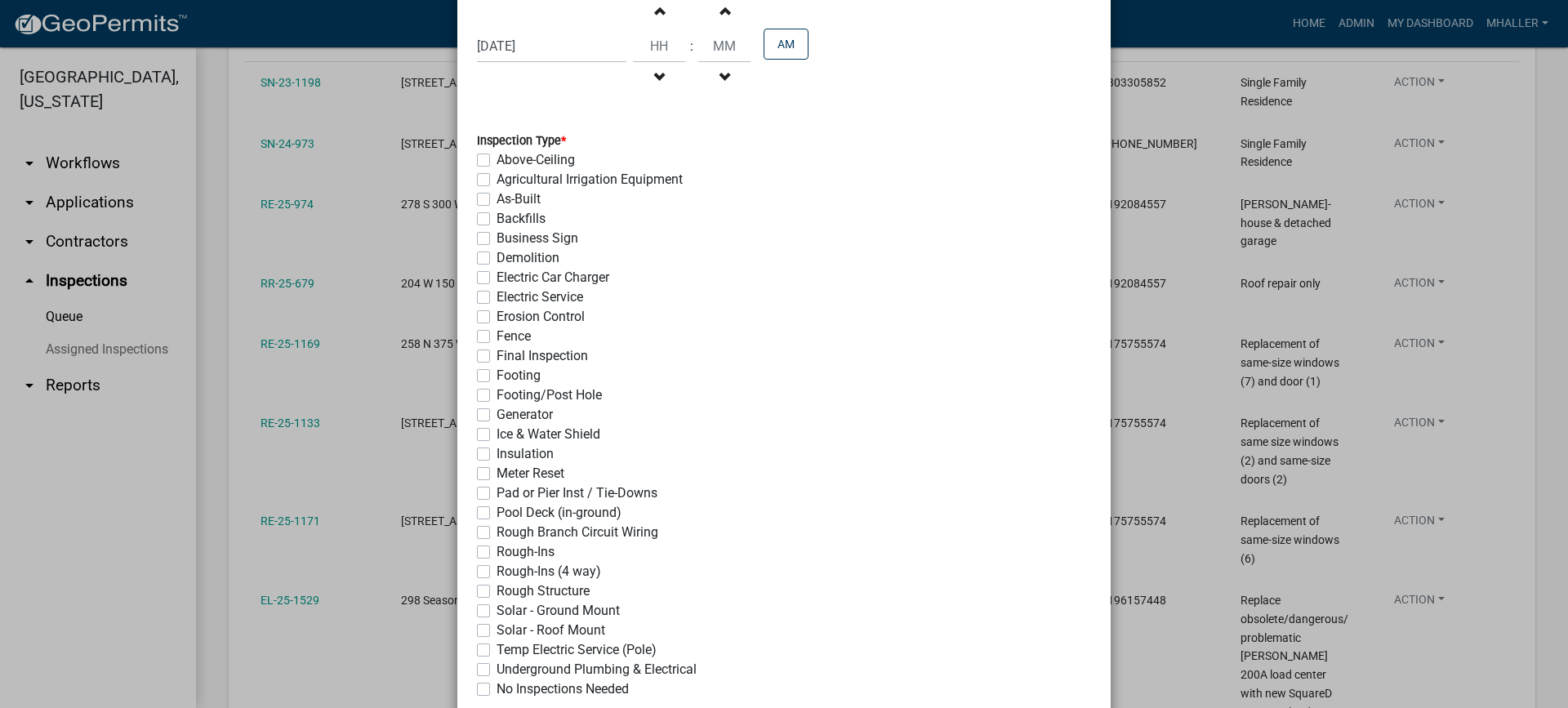
click at [497, 357] on label "Final Inspection" at bounding box center [543, 356] width 92 height 19
click at [497, 357] on input "Final Inspection" at bounding box center [502, 351] width 11 height 11
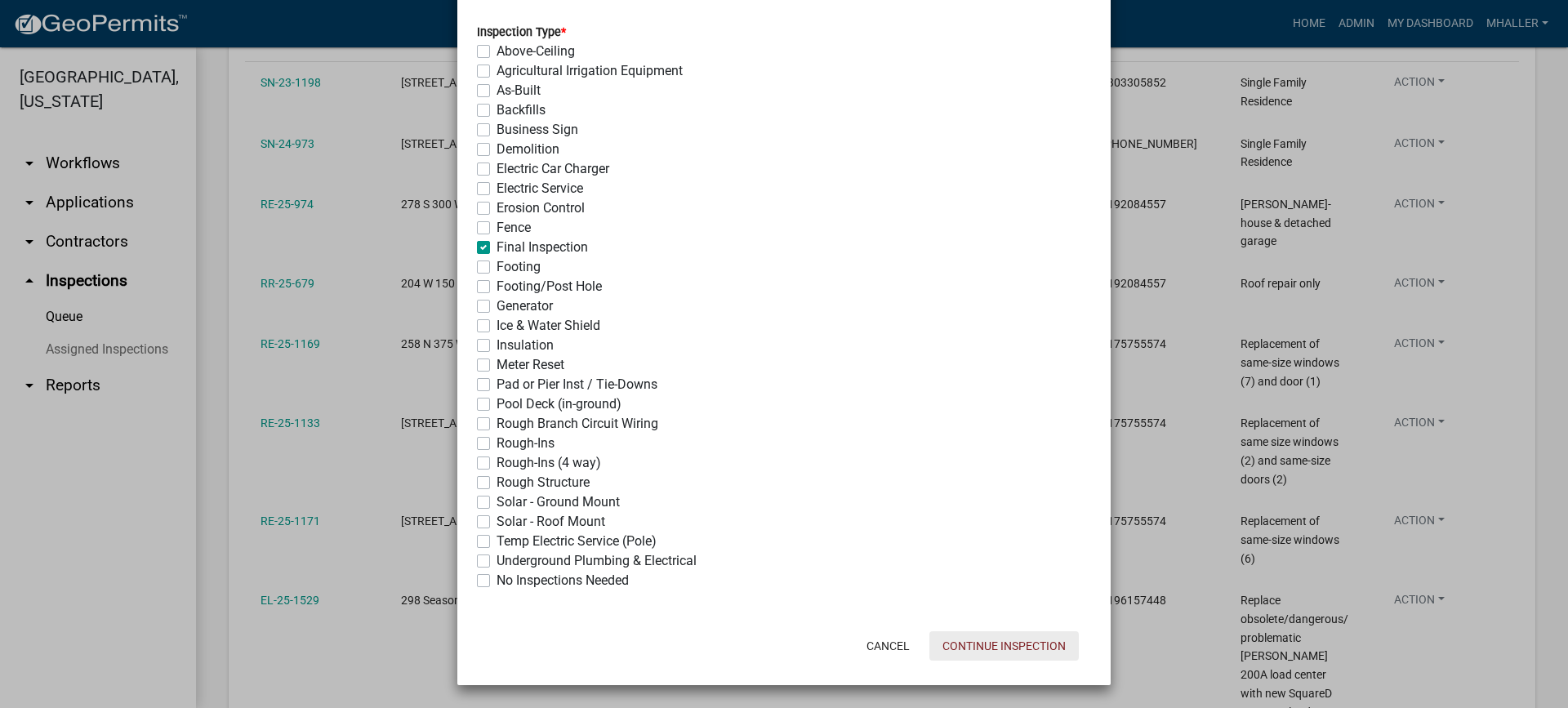
click at [1025, 649] on button "Continue Inspection" at bounding box center [1004, 645] width 150 height 29
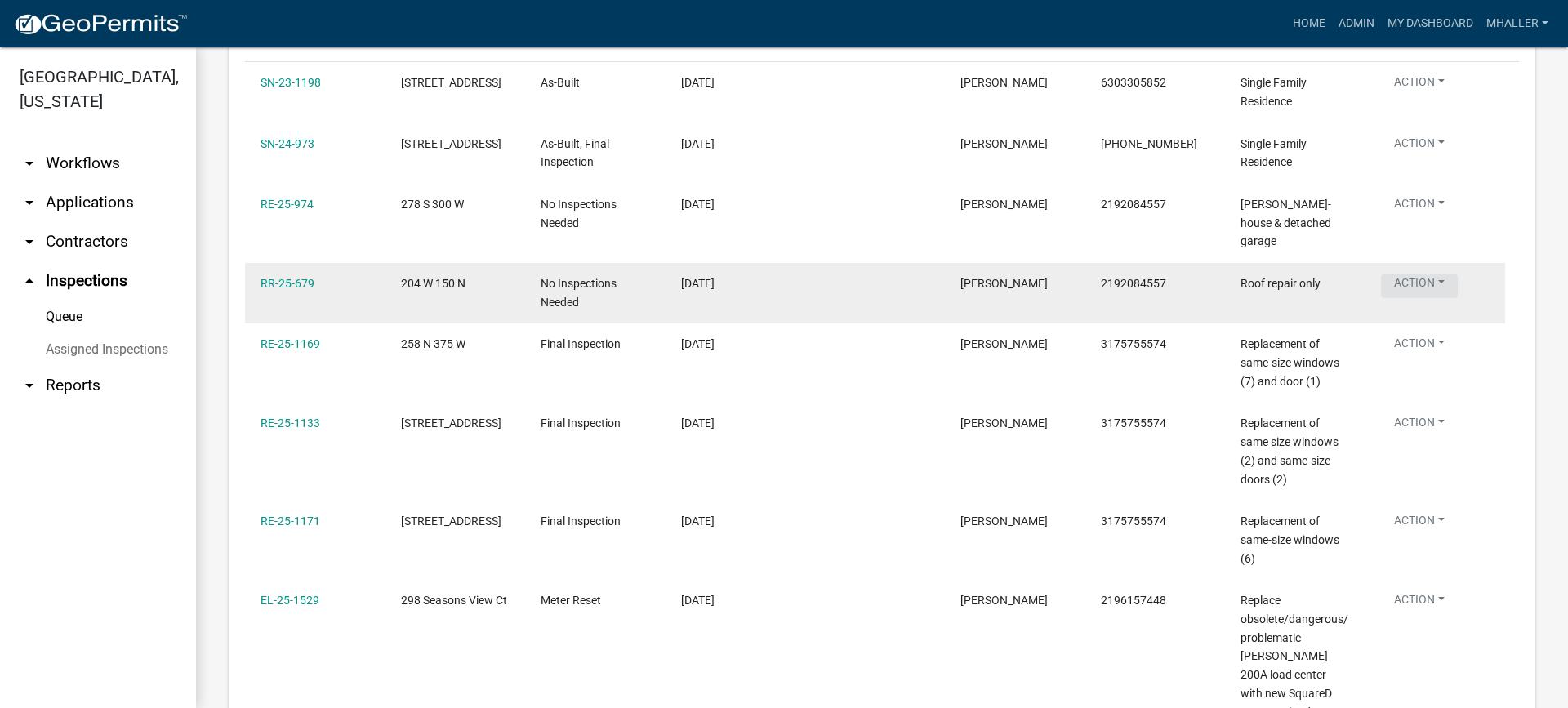
click at [1408, 159] on button "Action" at bounding box center [1419, 146] width 77 height 24
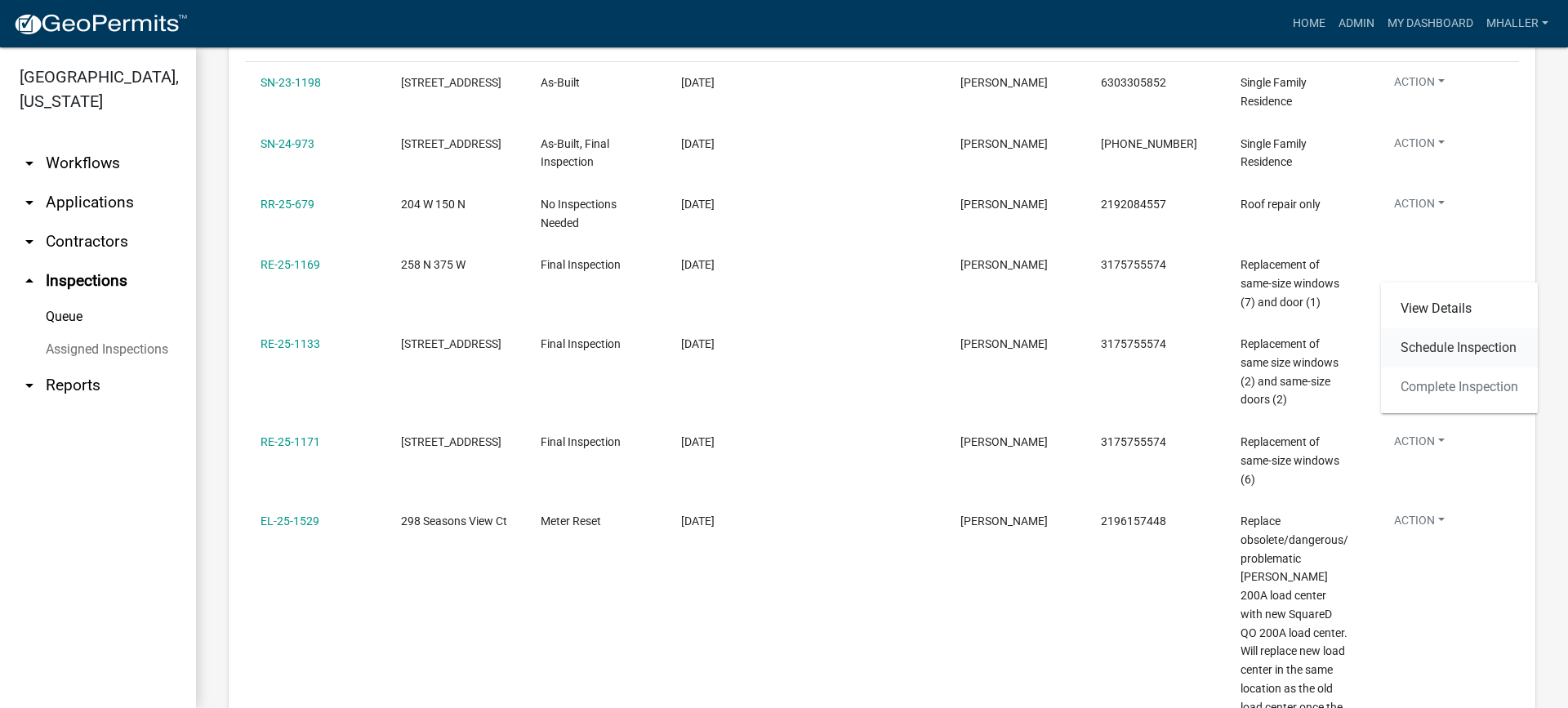
click at [1431, 344] on link "Schedule Inspection" at bounding box center [1460, 348] width 157 height 40
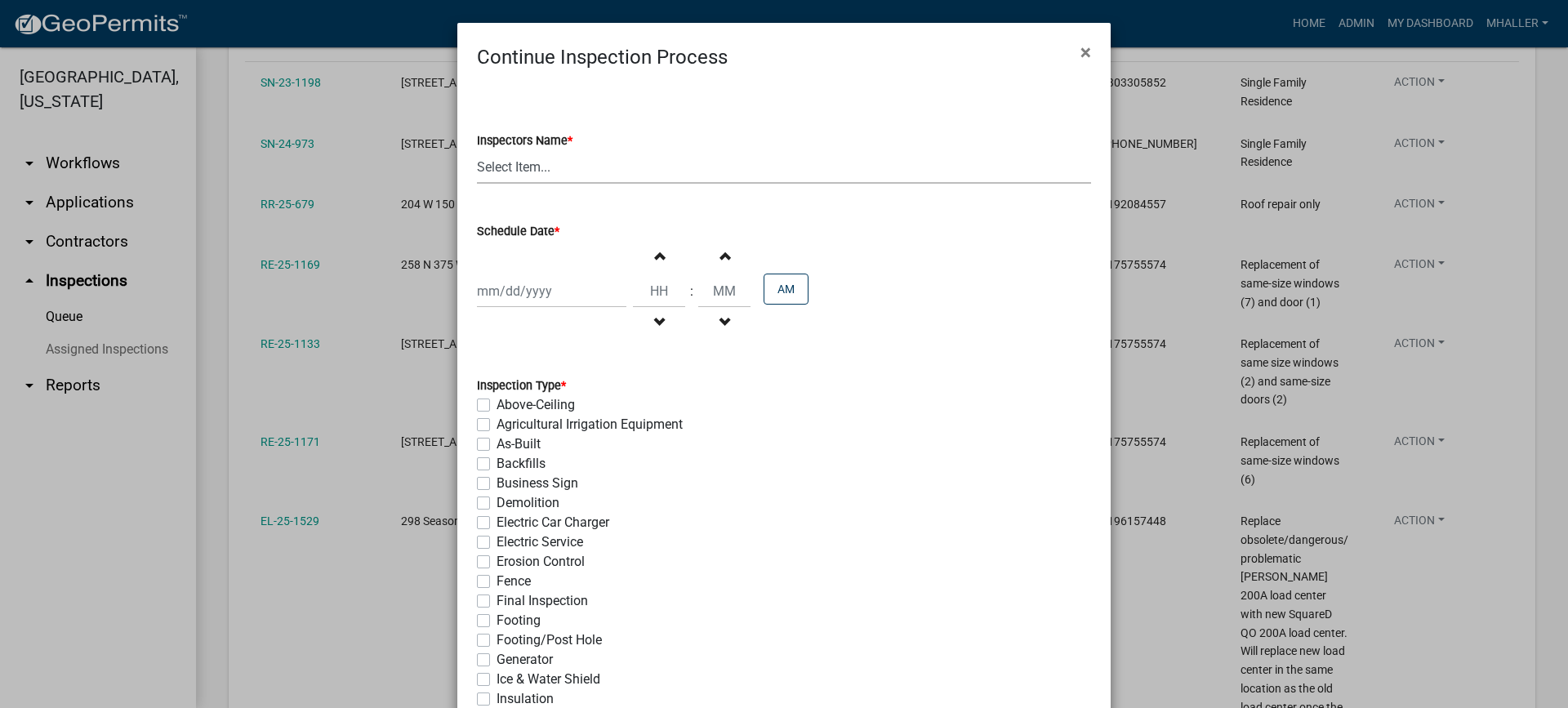
click at [482, 168] on select "Select Item... mhaller ([PERSON_NAME])" at bounding box center [783, 167] width 614 height 33
click at [477, 151] on select "Select Item... mhaller ([PERSON_NAME])" at bounding box center [783, 167] width 614 height 33
click at [512, 293] on div at bounding box center [551, 291] width 150 height 33
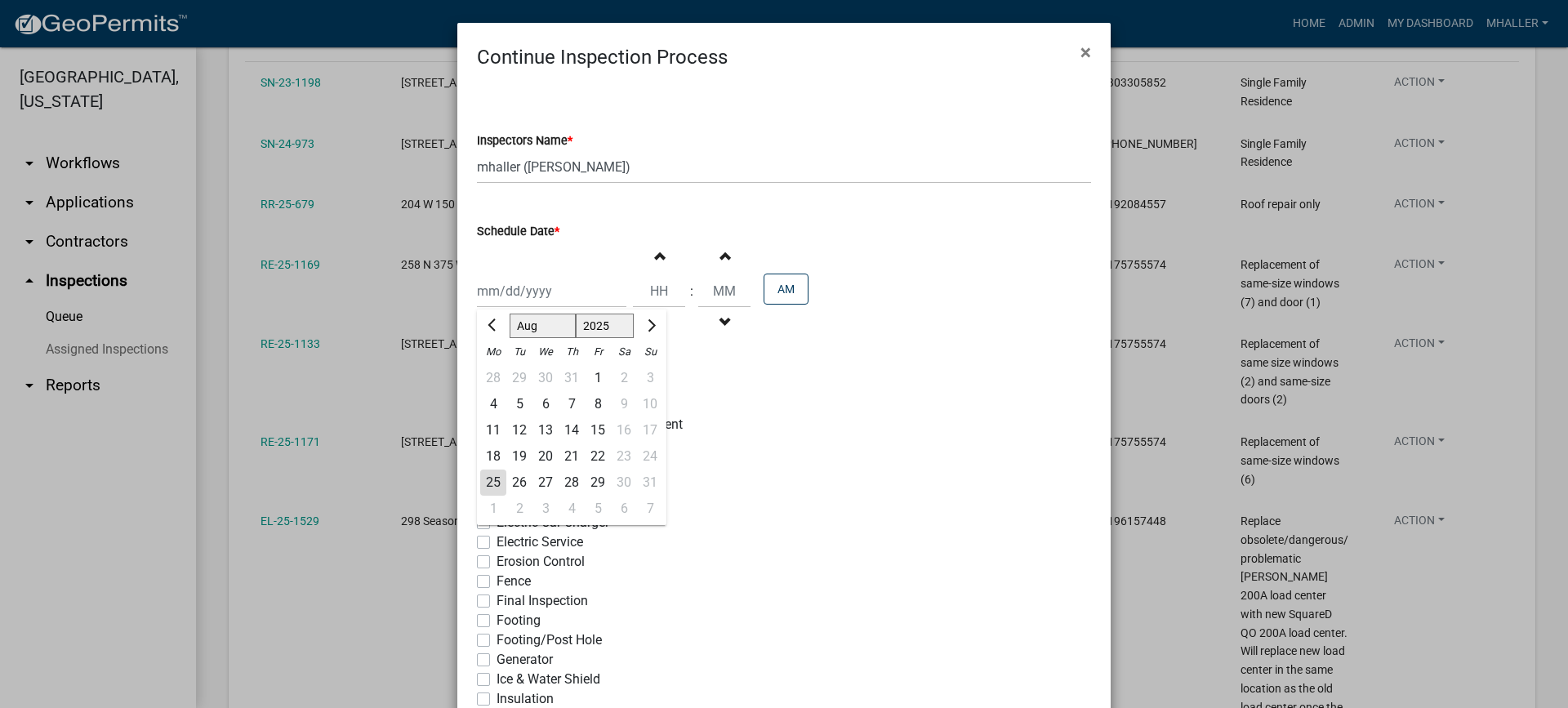
click at [488, 481] on div "25" at bounding box center [493, 483] width 26 height 26
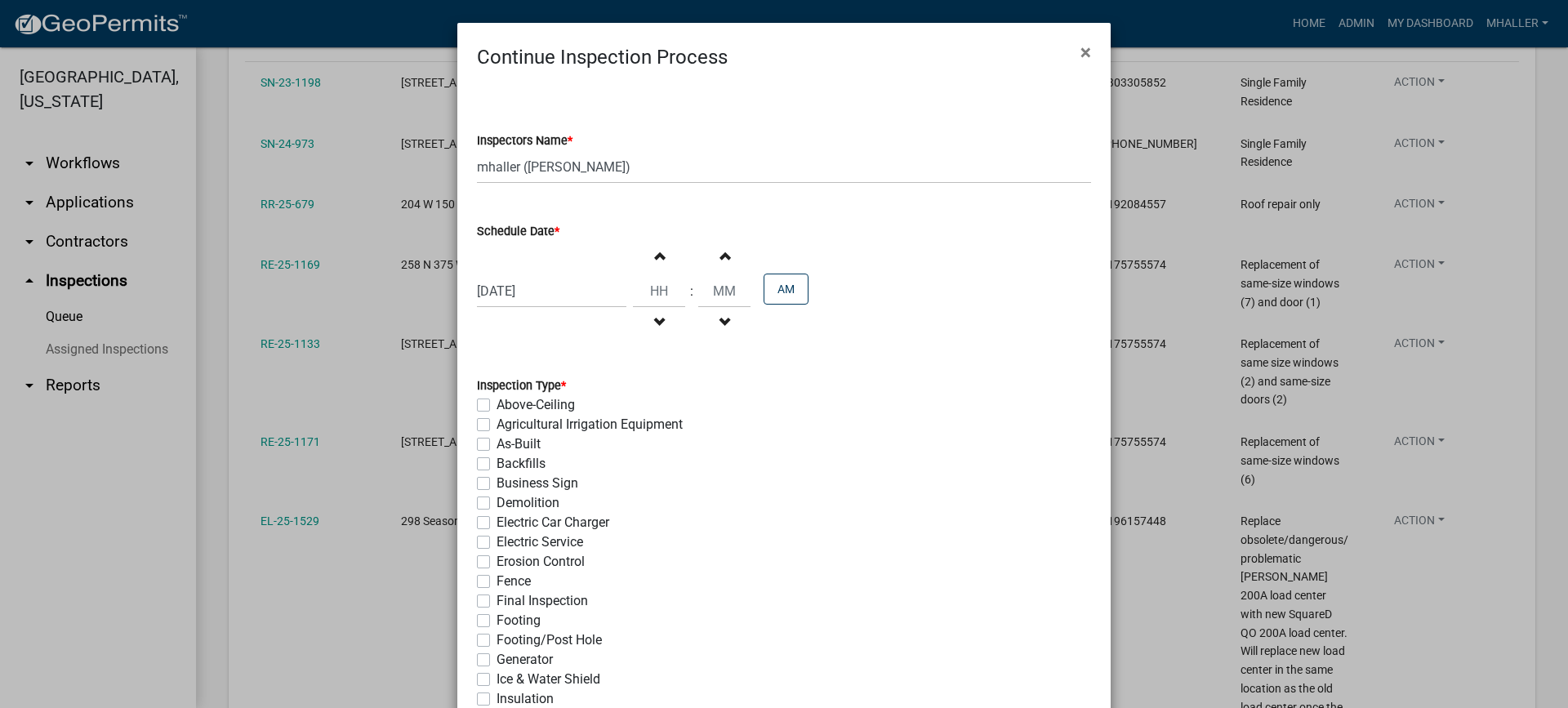
click at [497, 601] on label "Final Inspection" at bounding box center [543, 601] width 92 height 19
click at [497, 601] on input "Final Inspection" at bounding box center [502, 596] width 11 height 11
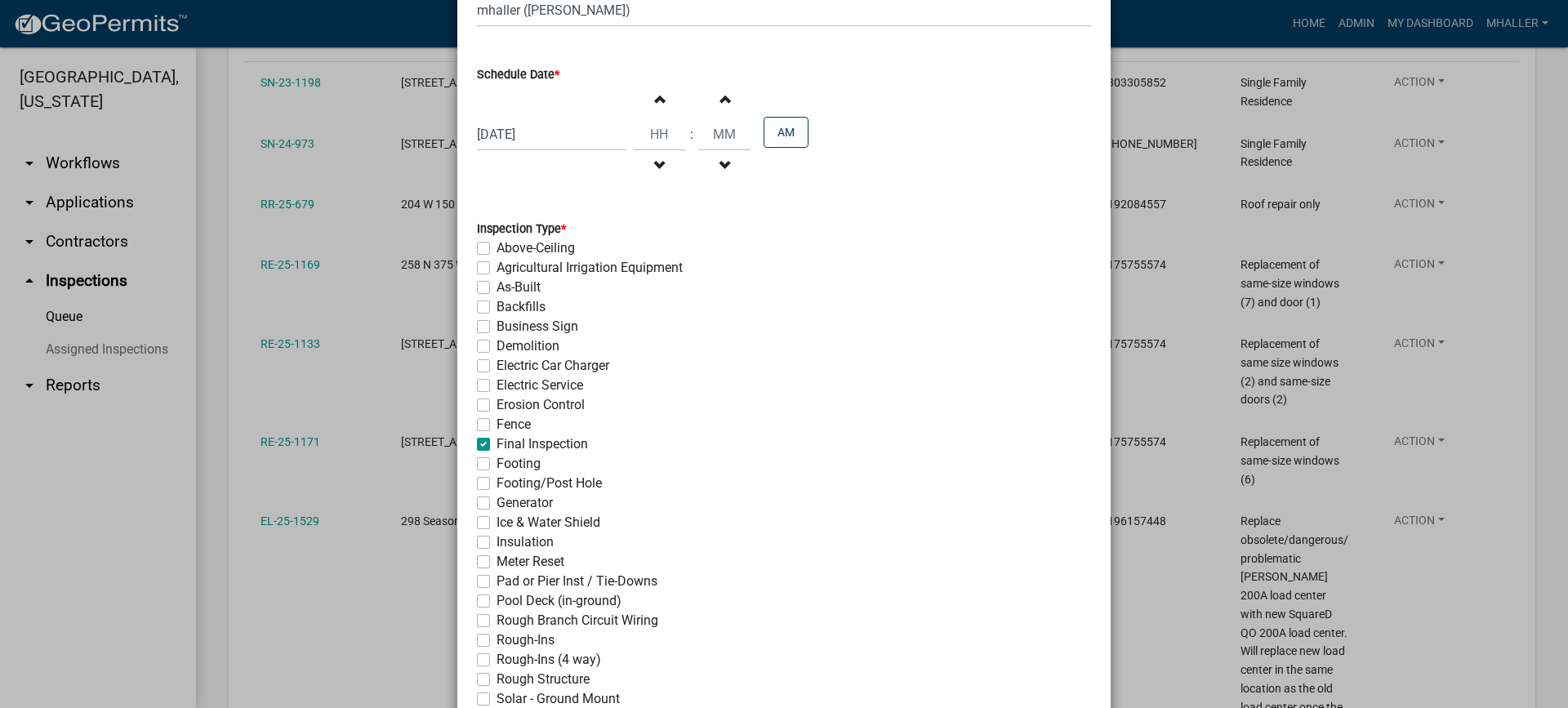
scroll to position [327, 0]
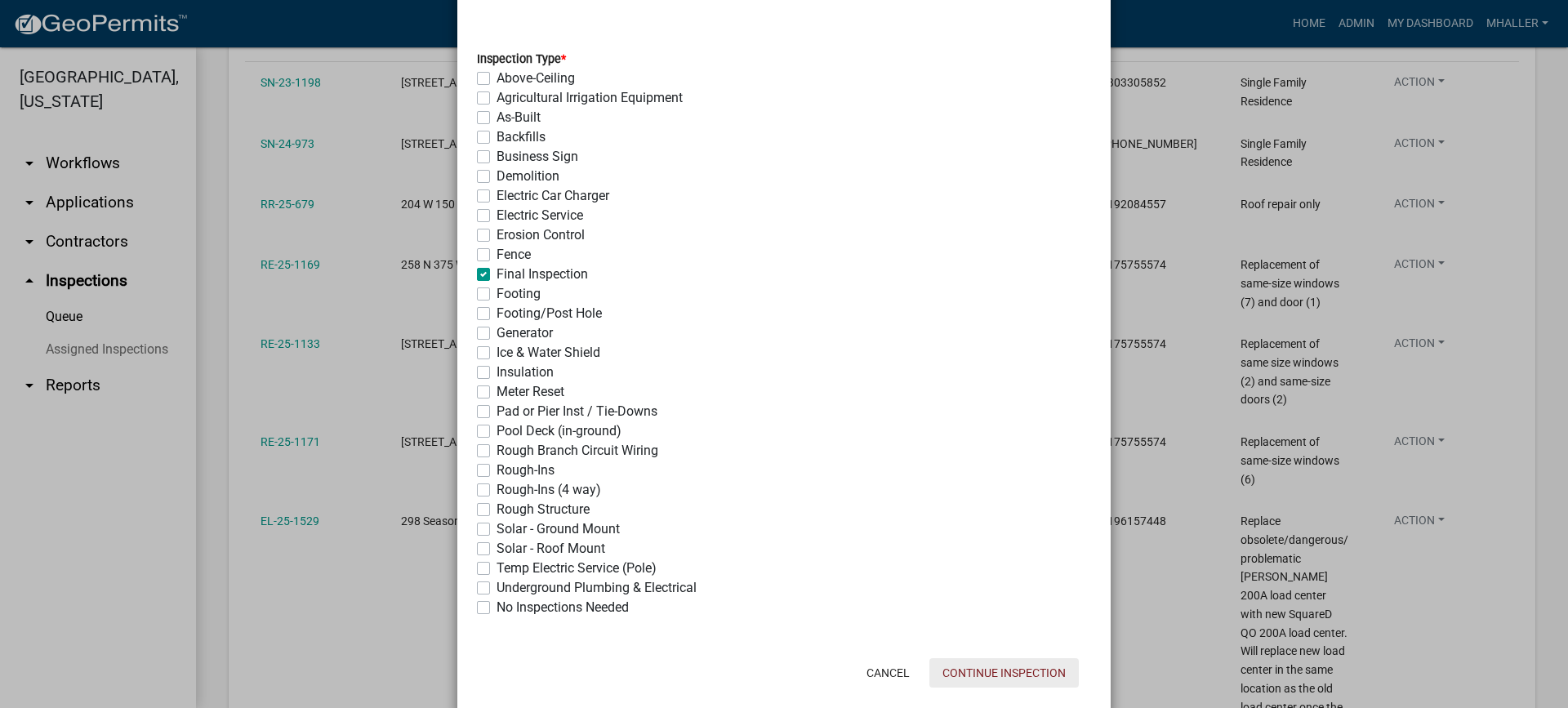
click at [965, 678] on button "Continue Inspection" at bounding box center [1004, 672] width 150 height 29
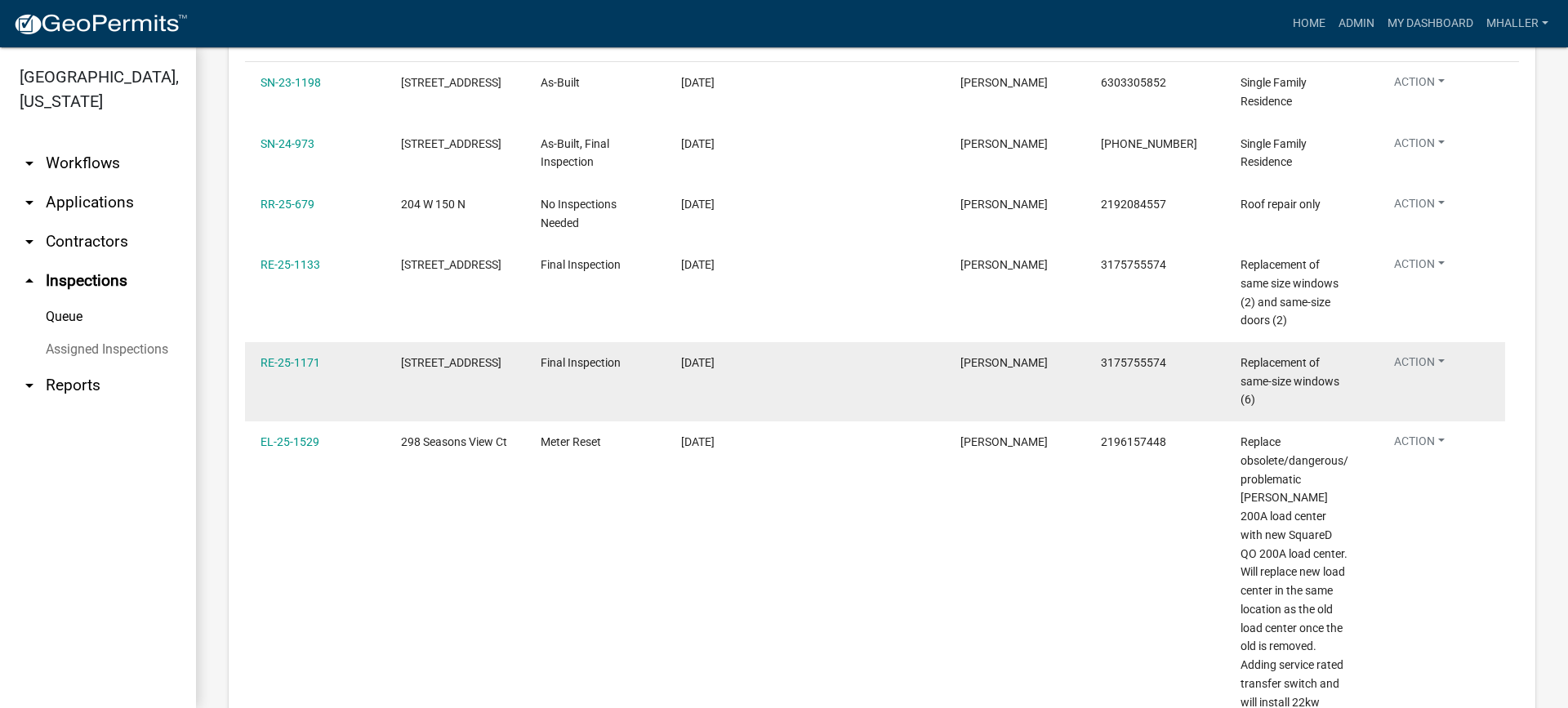
click at [1417, 97] on button "Action" at bounding box center [1419, 85] width 77 height 24
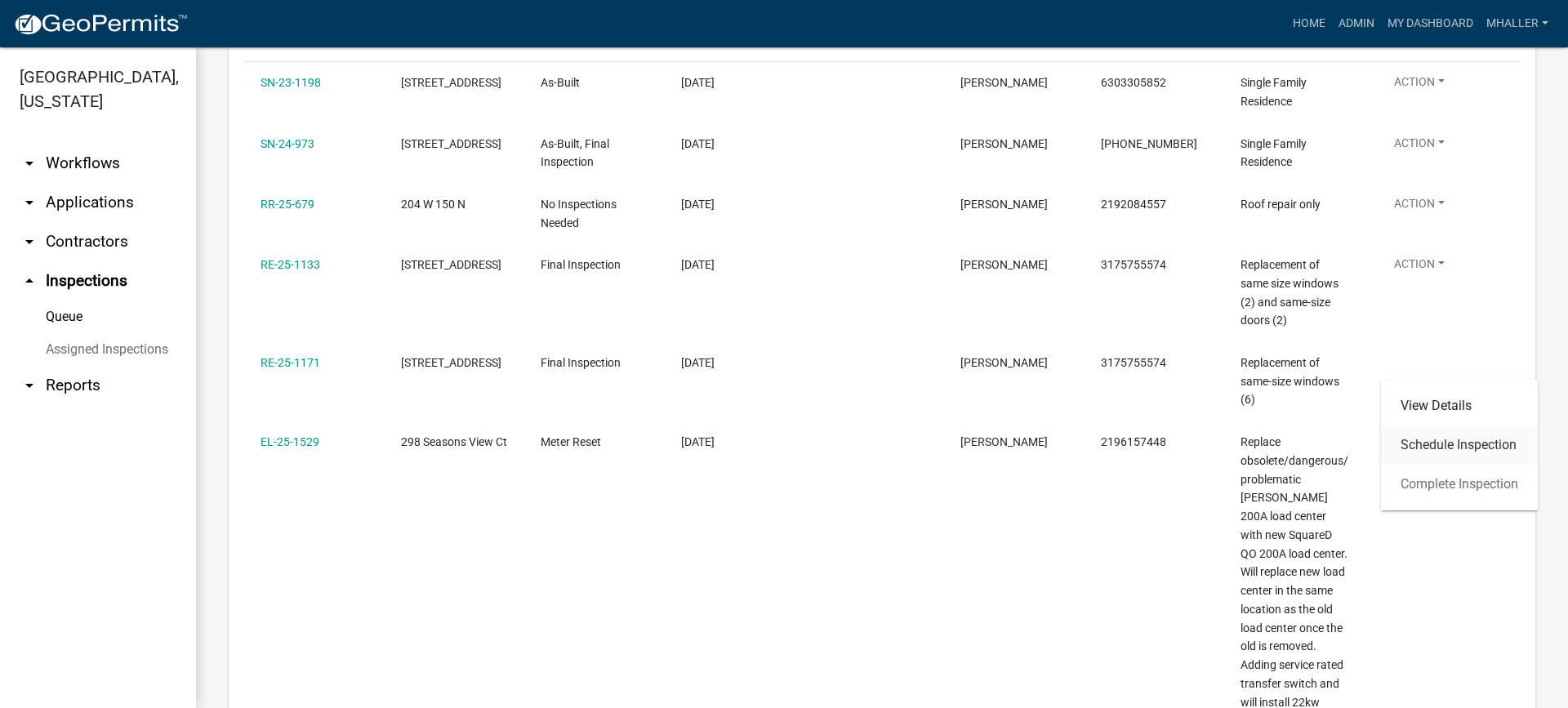
click at [1438, 448] on link "Schedule Inspection" at bounding box center [1460, 445] width 157 height 40
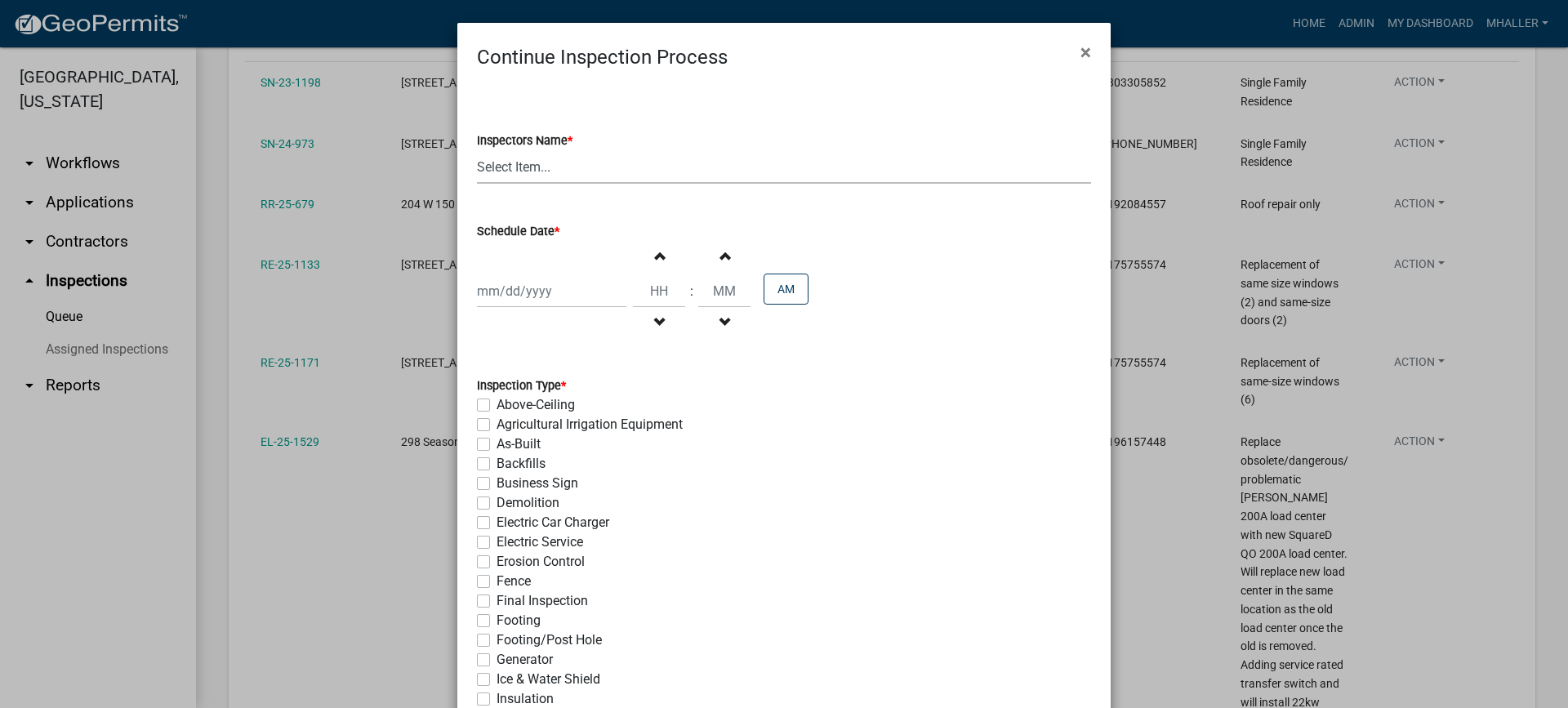
click at [532, 167] on select "Select Item... mhaller ([PERSON_NAME])" at bounding box center [783, 167] width 614 height 33
click at [477, 151] on select "Select Item... mhaller ([PERSON_NAME])" at bounding box center [783, 167] width 614 height 33
click at [547, 279] on div at bounding box center [551, 291] width 150 height 33
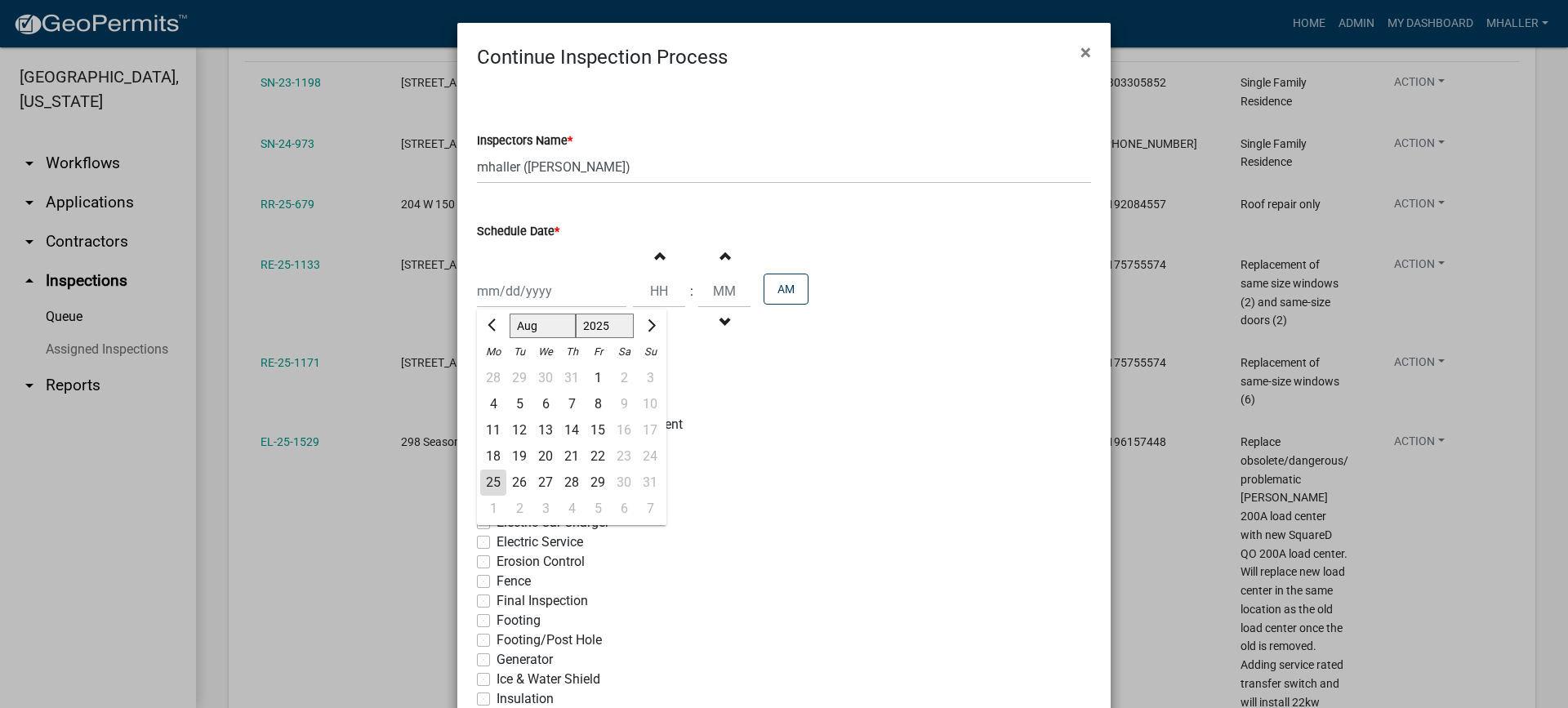
click at [488, 479] on div "25" at bounding box center [493, 483] width 26 height 26
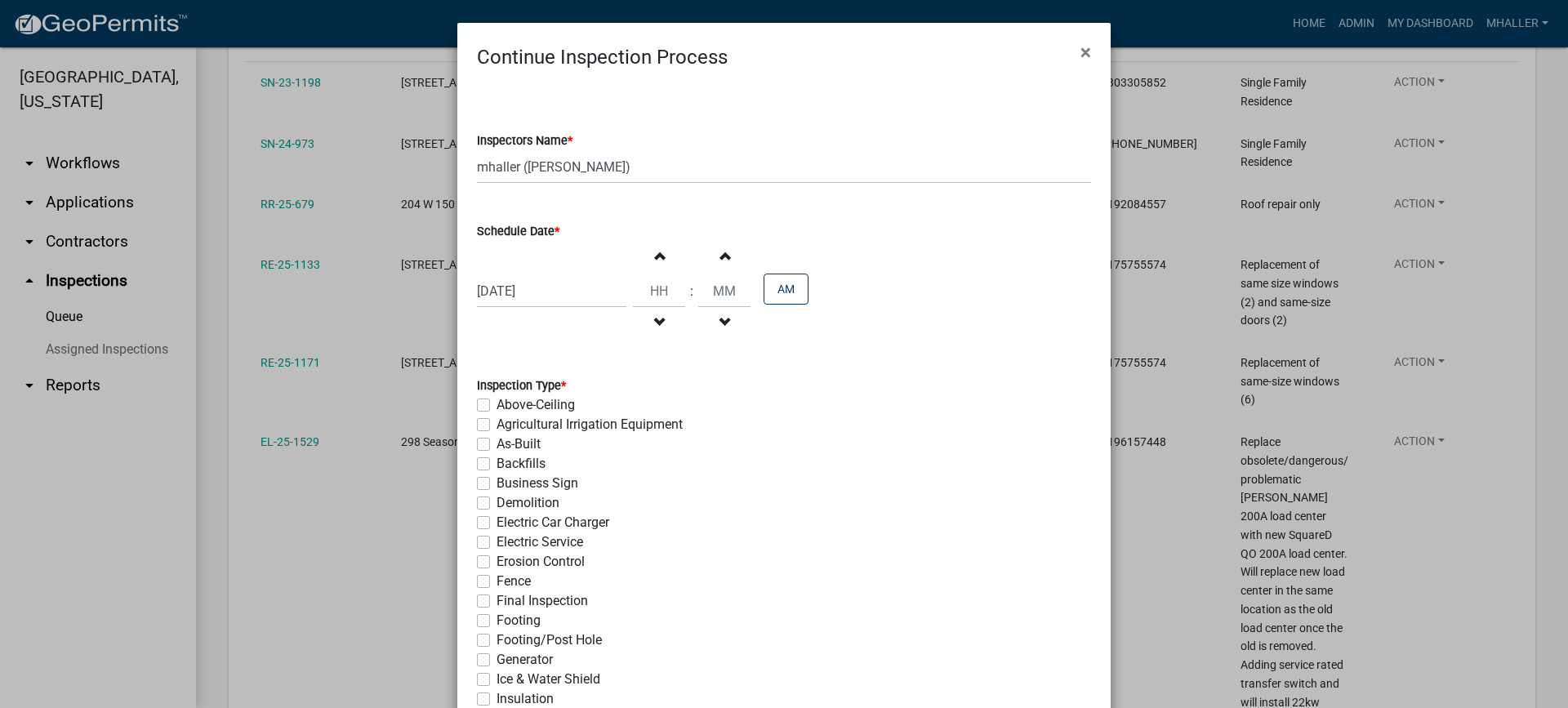
click at [497, 601] on label "Final Inspection" at bounding box center [543, 601] width 92 height 19
click at [497, 601] on input "Final Inspection" at bounding box center [502, 596] width 11 height 11
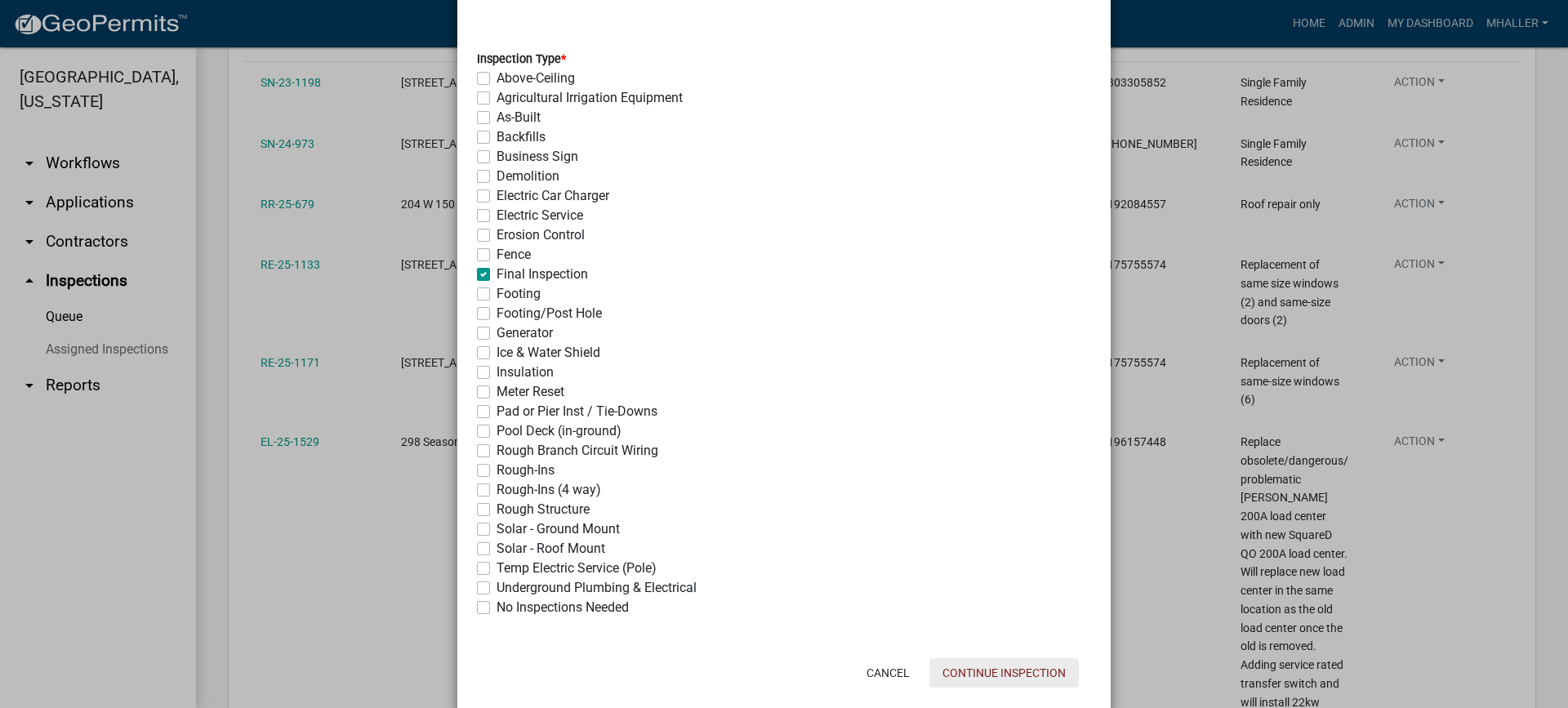
click at [978, 672] on button "Continue Inspection" at bounding box center [1004, 672] width 150 height 29
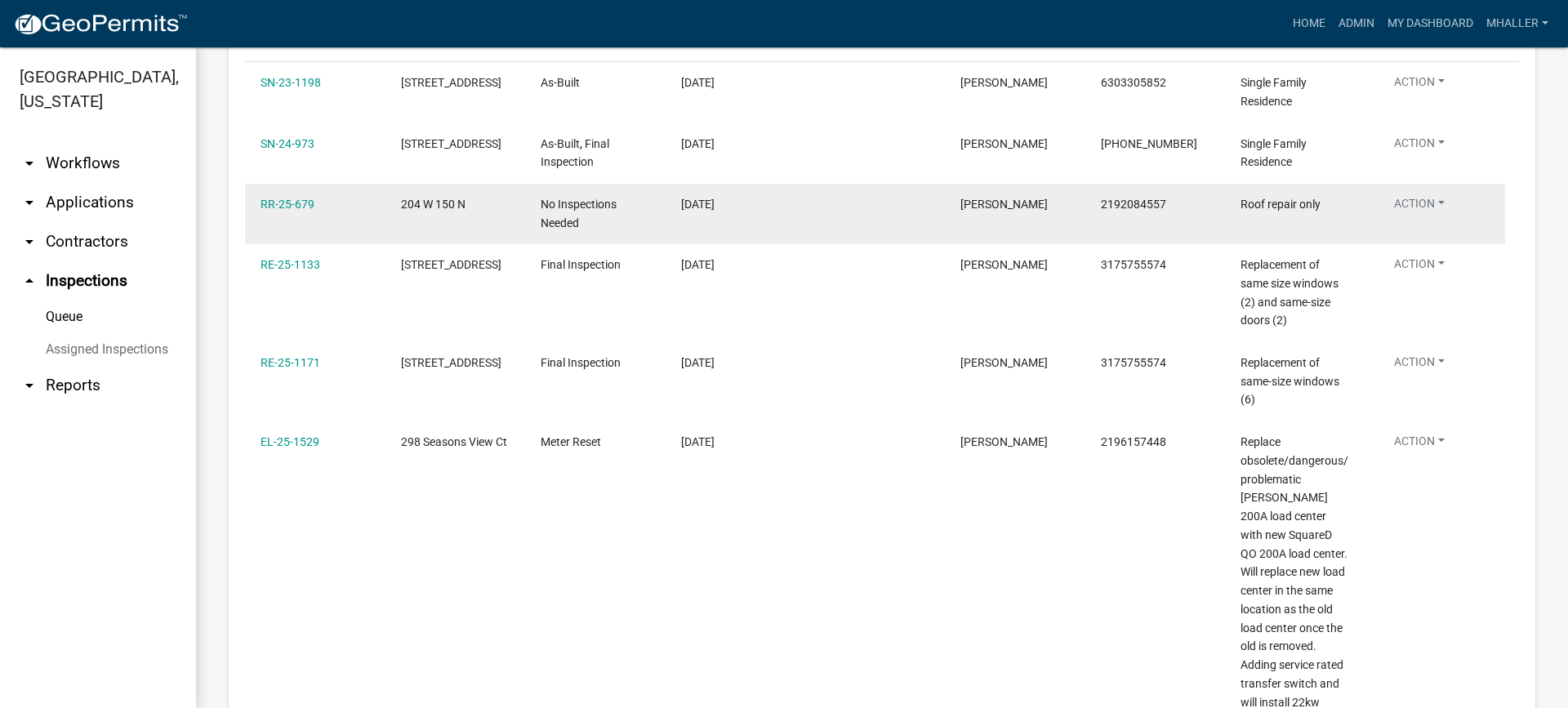
click at [1419, 97] on button "Action" at bounding box center [1419, 85] width 77 height 24
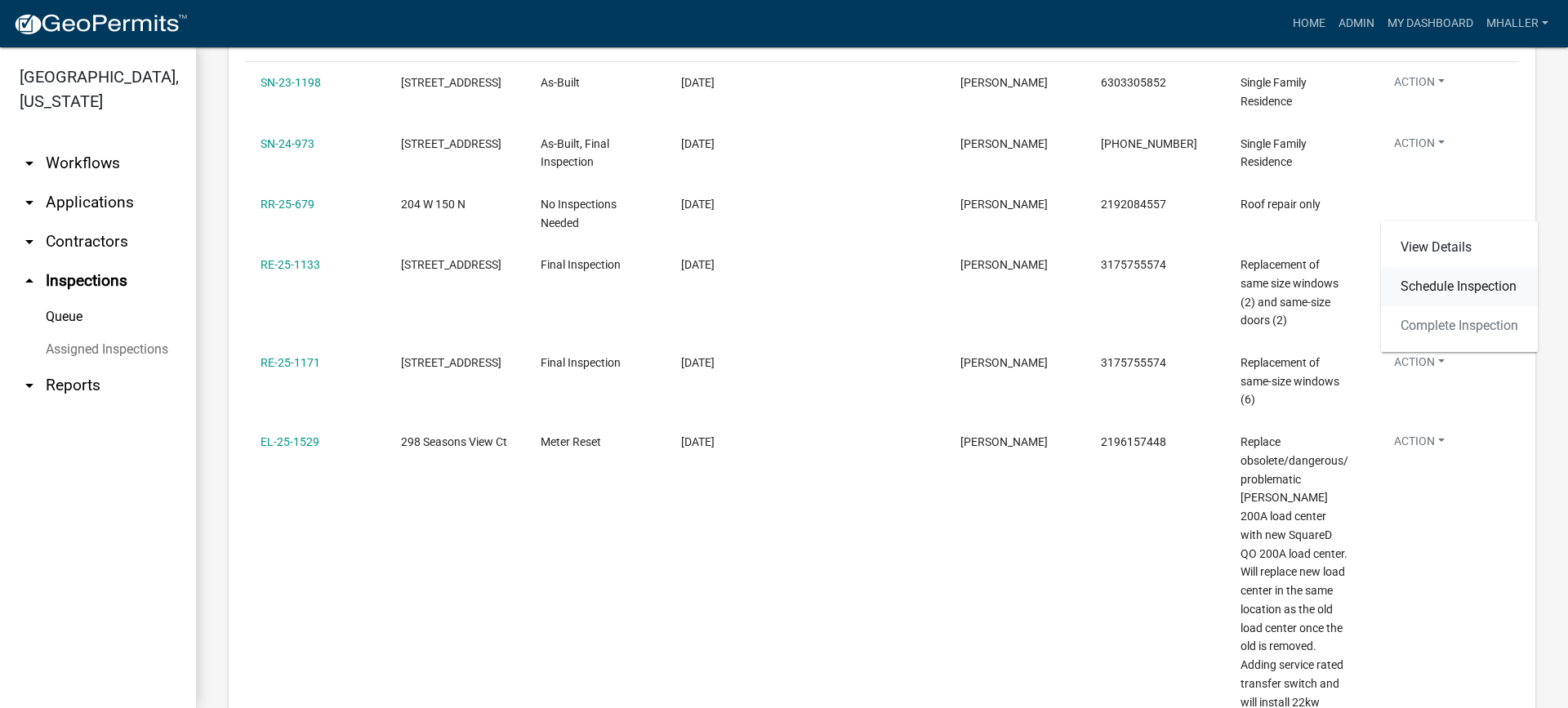
click at [1426, 287] on link "Schedule Inspection" at bounding box center [1460, 286] width 157 height 40
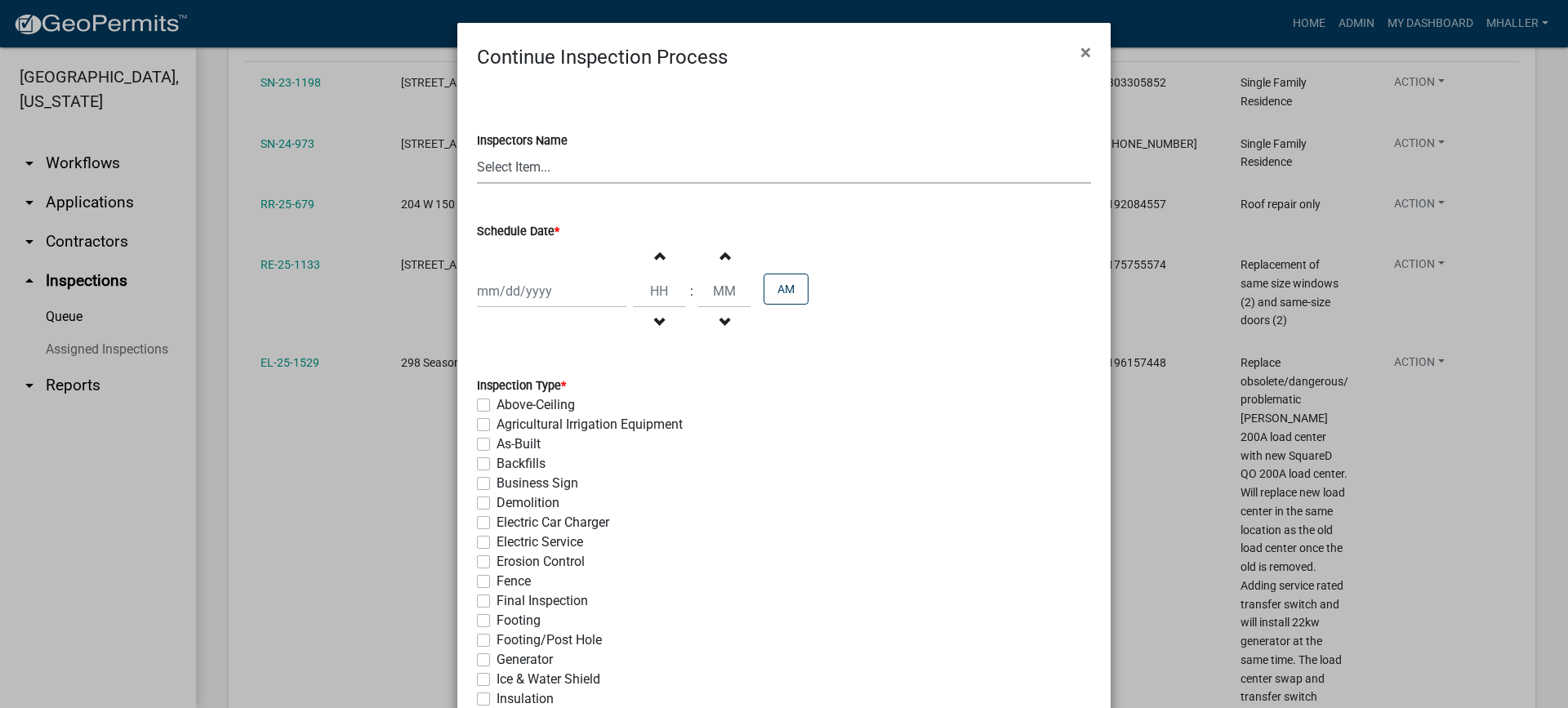
click at [500, 171] on select "Select Item... mhaller ([PERSON_NAME])" at bounding box center [783, 167] width 614 height 33
click at [477, 151] on select "Select Item... mhaller ([PERSON_NAME])" at bounding box center [783, 167] width 614 height 33
click at [539, 291] on div at bounding box center [551, 291] width 150 height 33
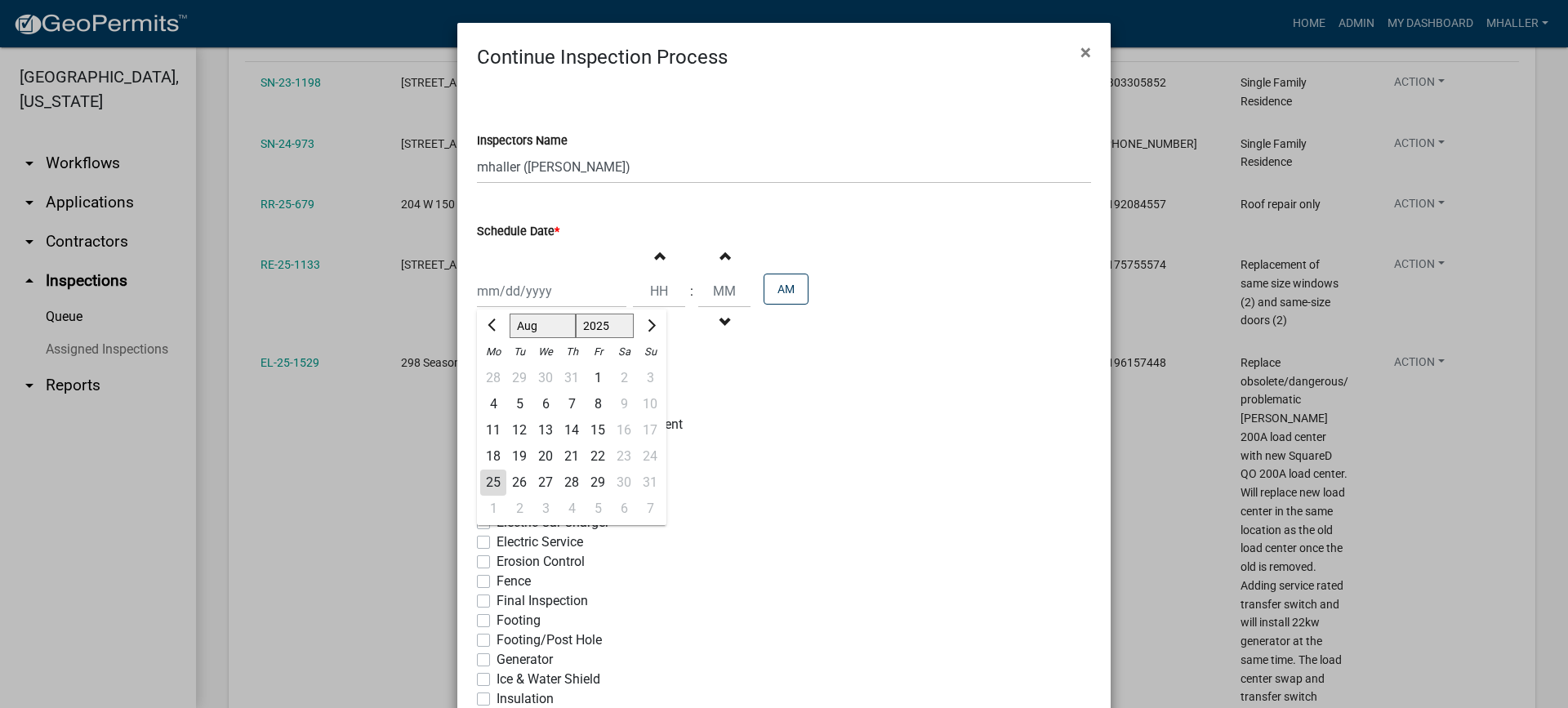
click at [488, 481] on div "25" at bounding box center [493, 483] width 26 height 26
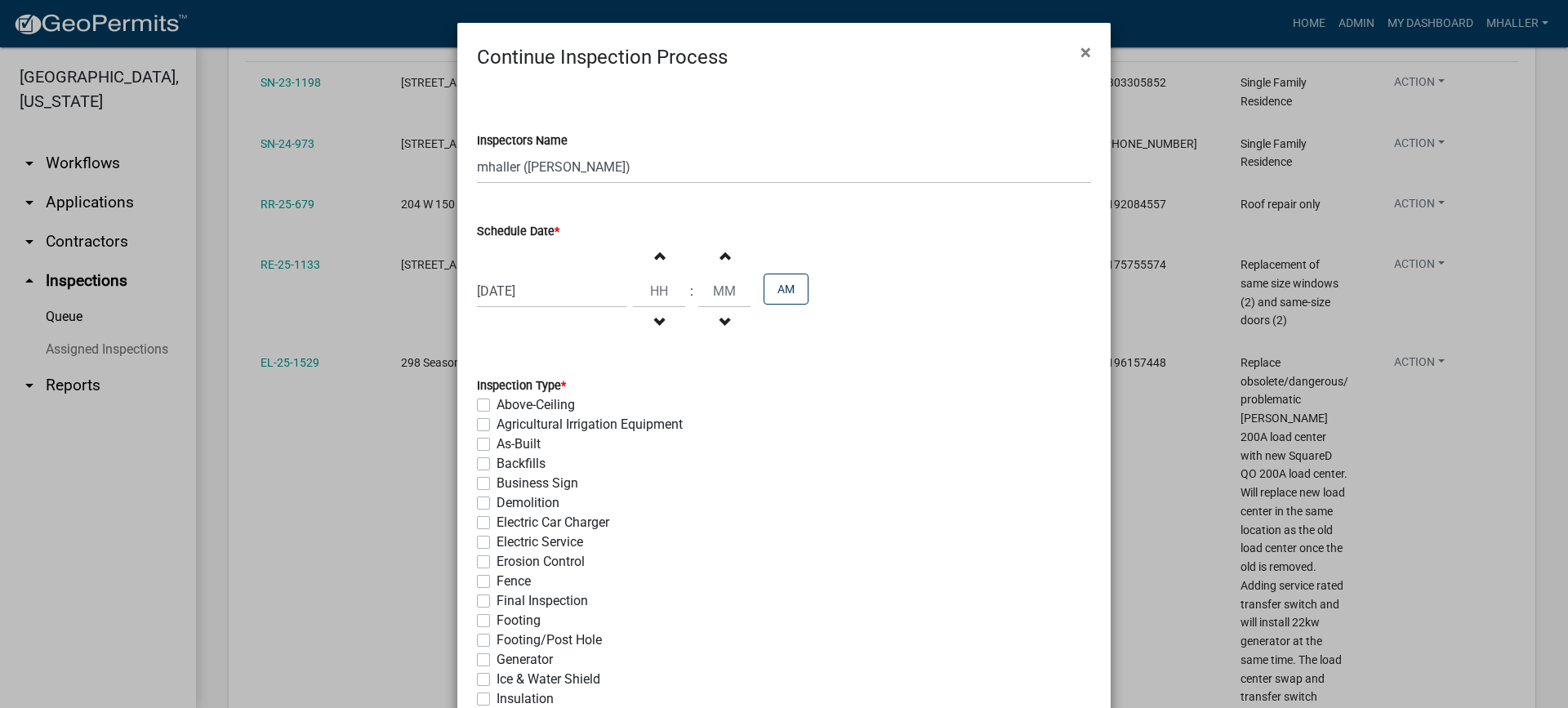
click at [497, 600] on label "Final Inspection" at bounding box center [543, 601] width 92 height 19
click at [497, 600] on input "Final Inspection" at bounding box center [502, 596] width 11 height 11
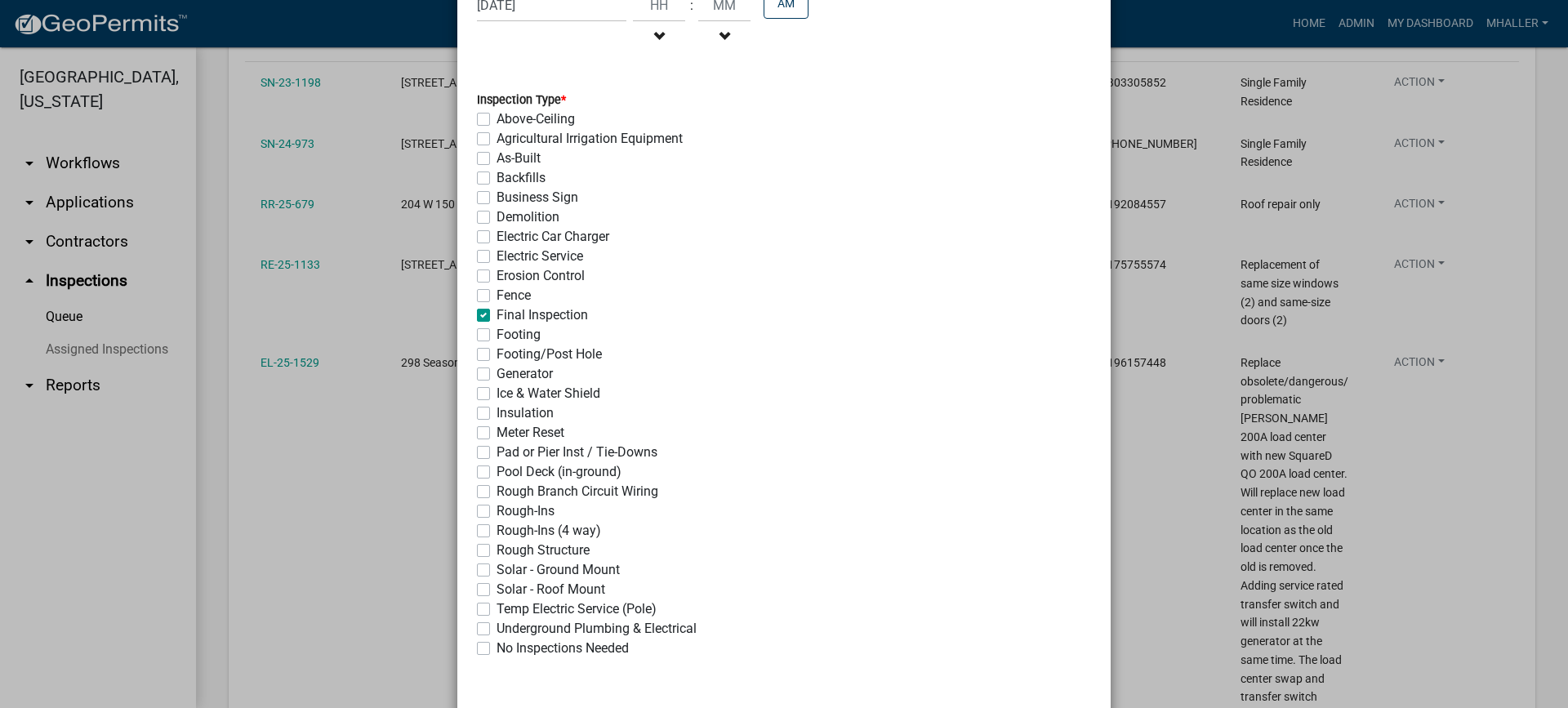
scroll to position [353, 0]
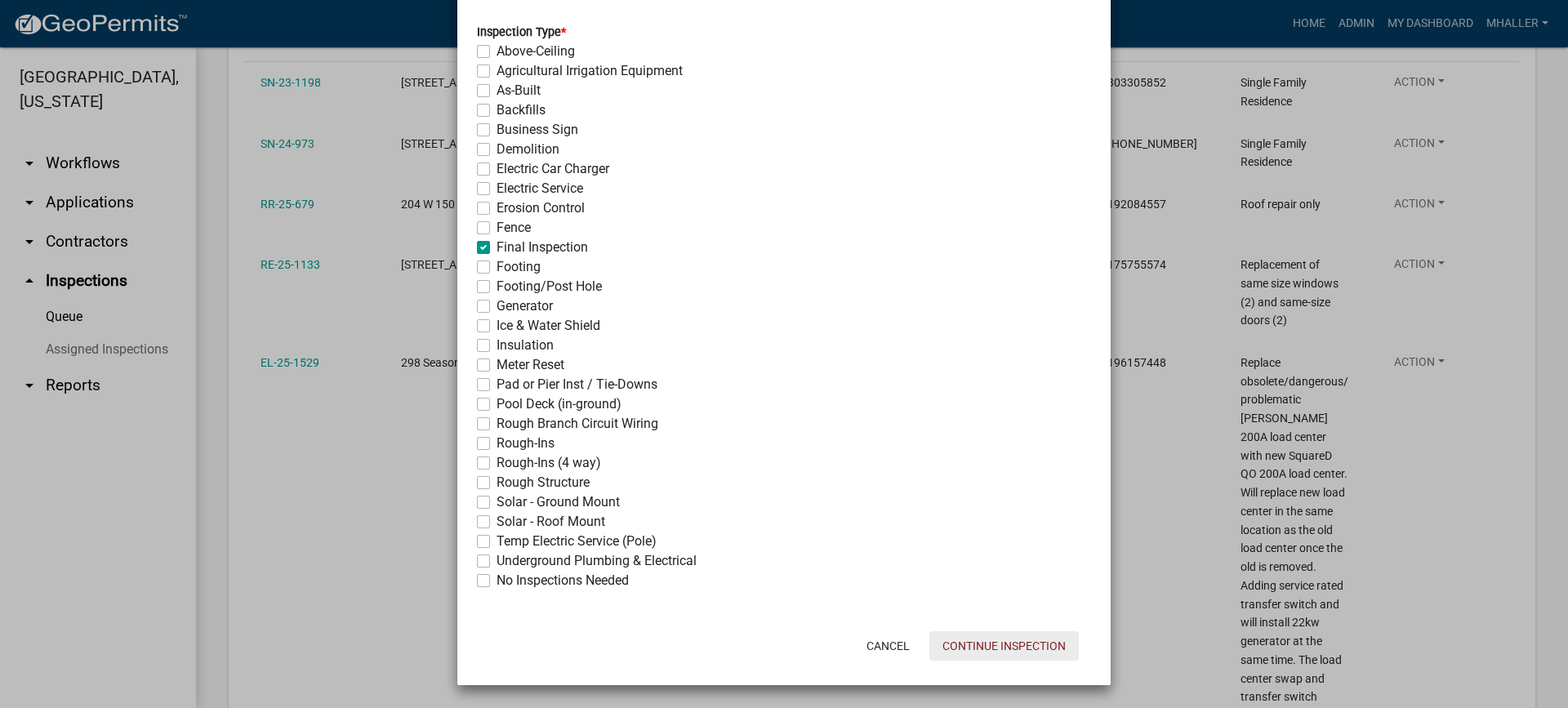
click at [958, 645] on button "Continue Inspection" at bounding box center [1004, 645] width 150 height 29
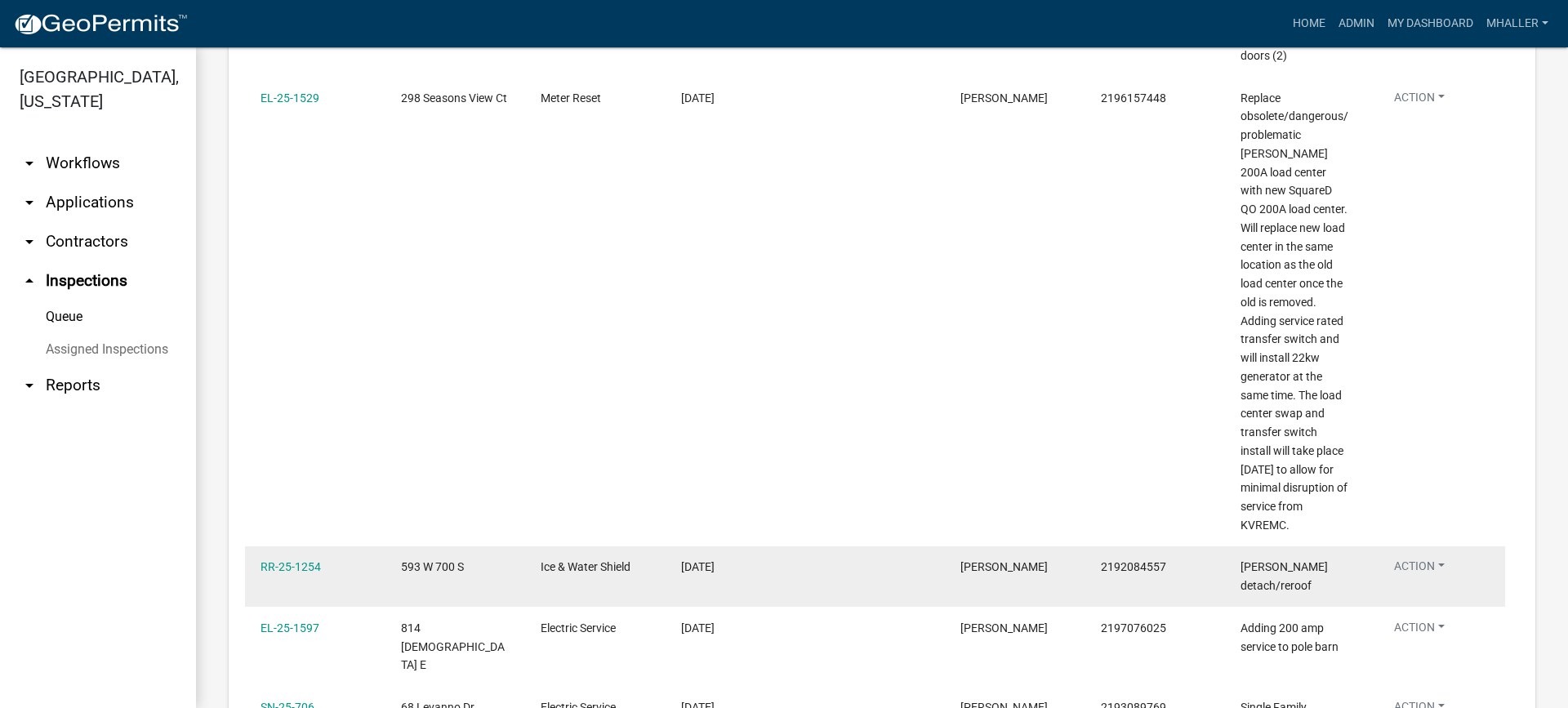
scroll to position [572, 0]
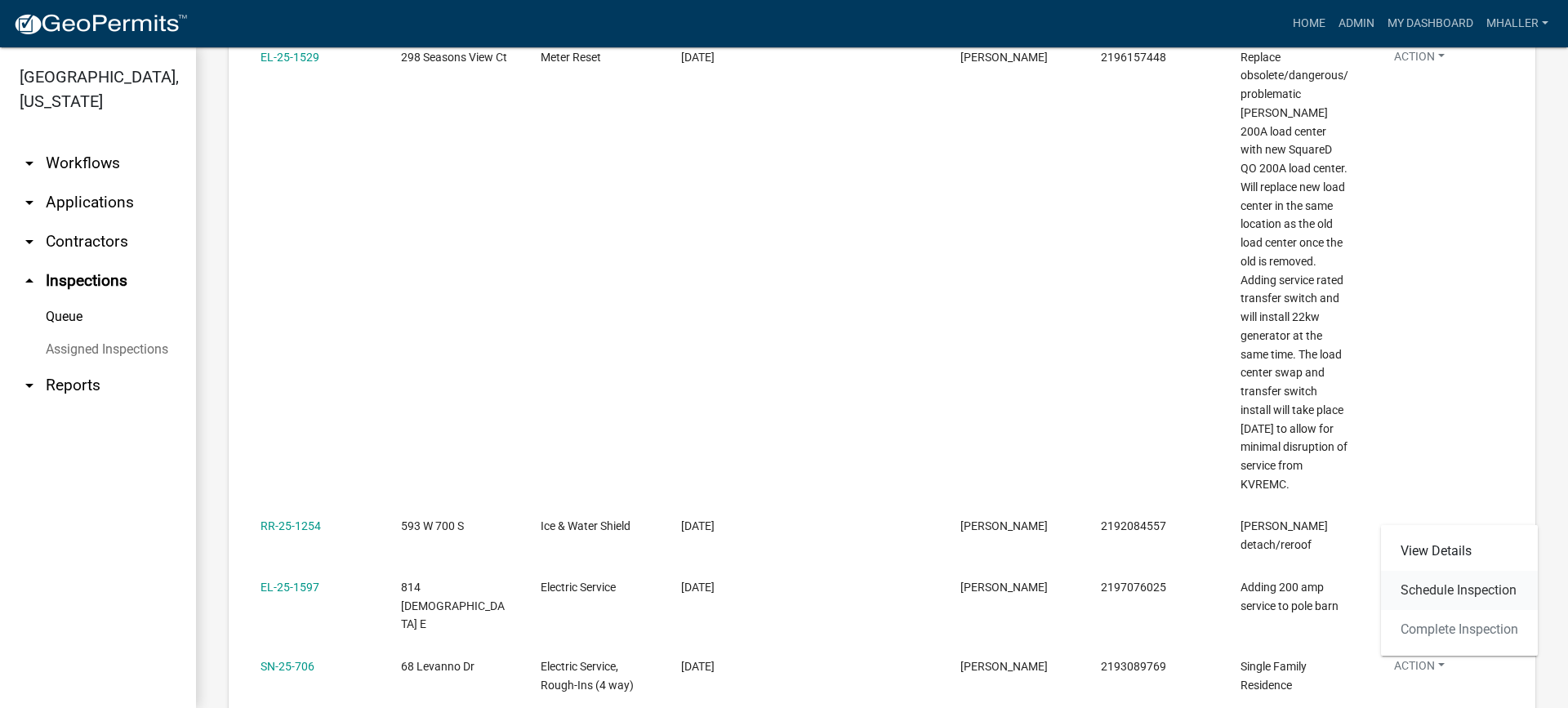
click at [1426, 589] on link "Schedule Inspection" at bounding box center [1460, 590] width 157 height 40
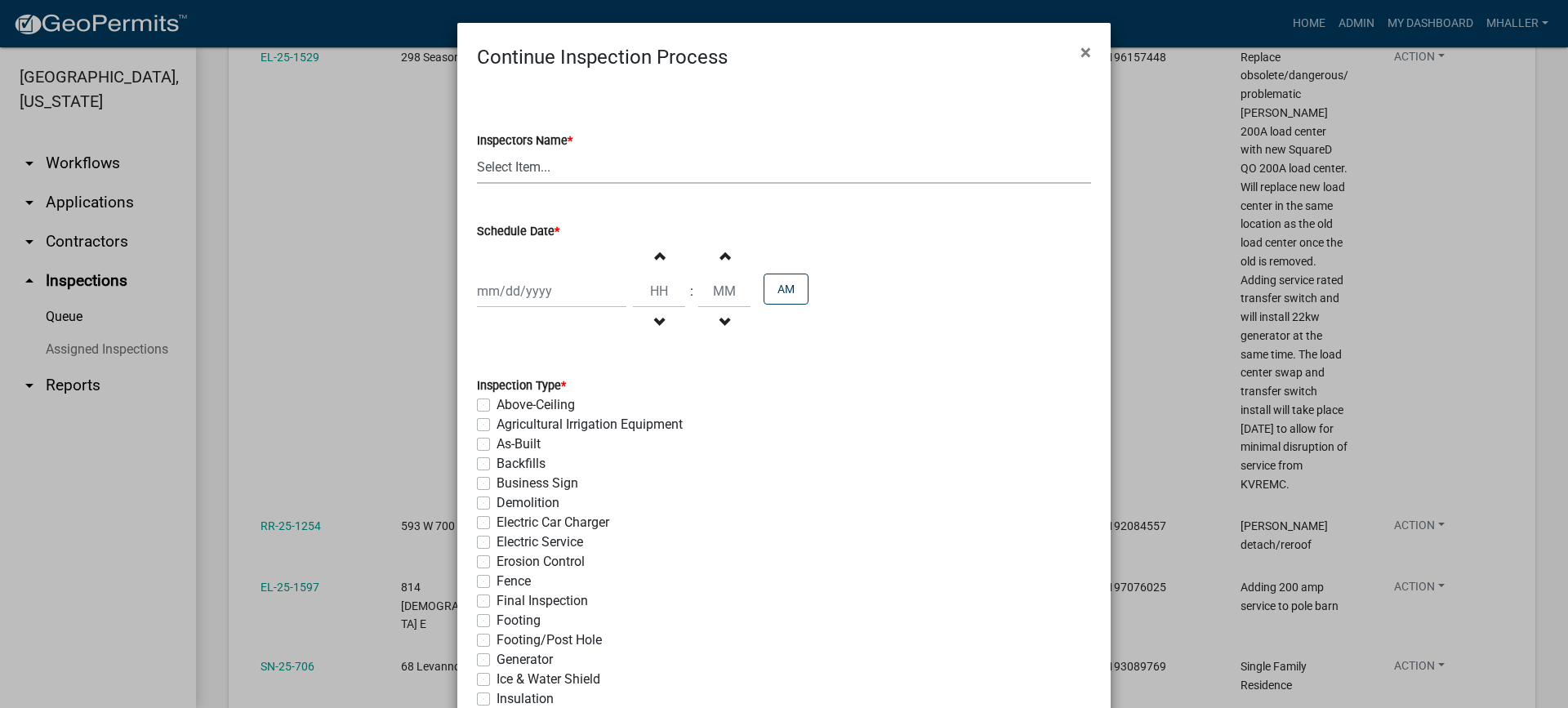
drag, startPoint x: 502, startPoint y: 165, endPoint x: 508, endPoint y: 178, distance: 14.3
click at [502, 165] on select "Select Item... mhaller ([PERSON_NAME])" at bounding box center [783, 167] width 614 height 33
click at [477, 151] on select "Select Item... mhaller ([PERSON_NAME])" at bounding box center [783, 167] width 614 height 33
click at [532, 284] on div at bounding box center [551, 291] width 150 height 33
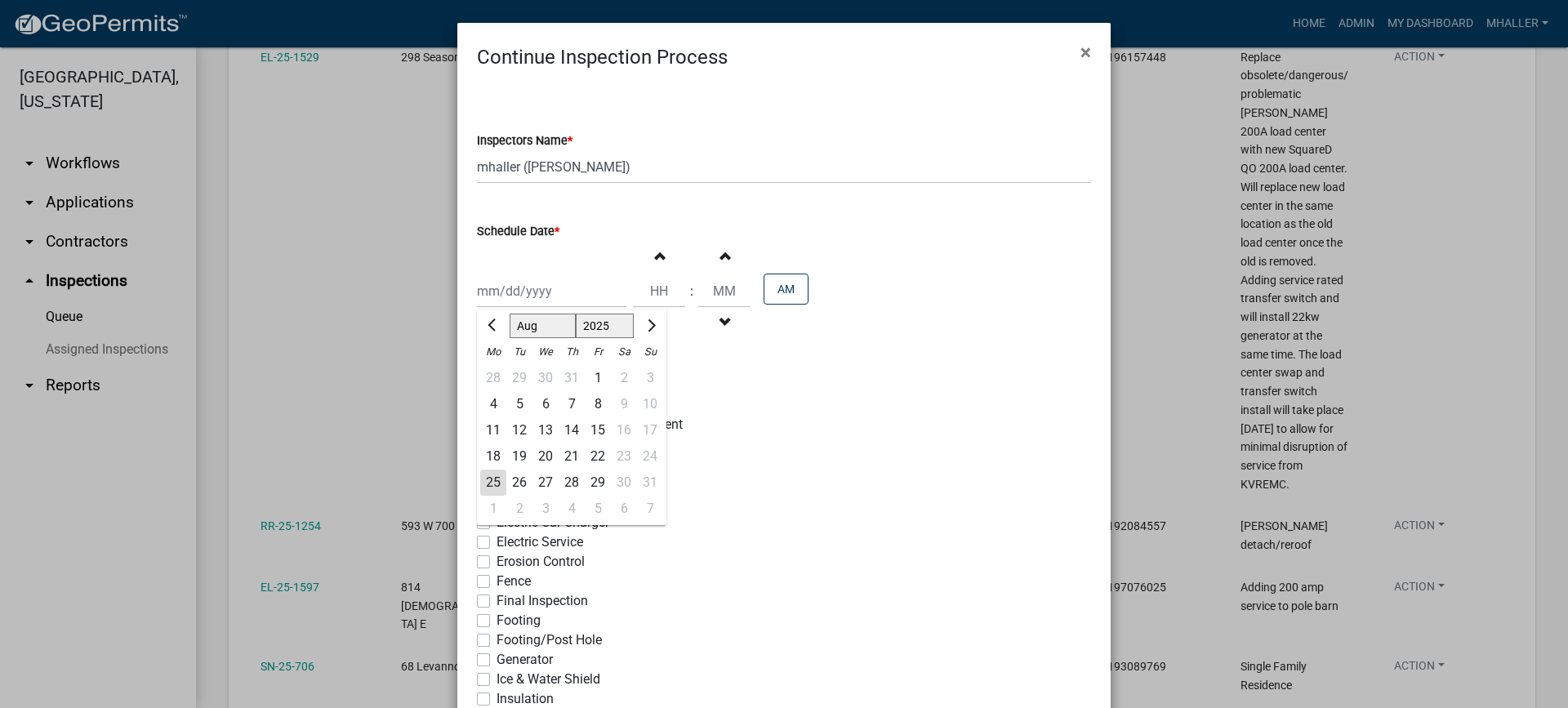
click at [485, 481] on div "25" at bounding box center [493, 483] width 26 height 26
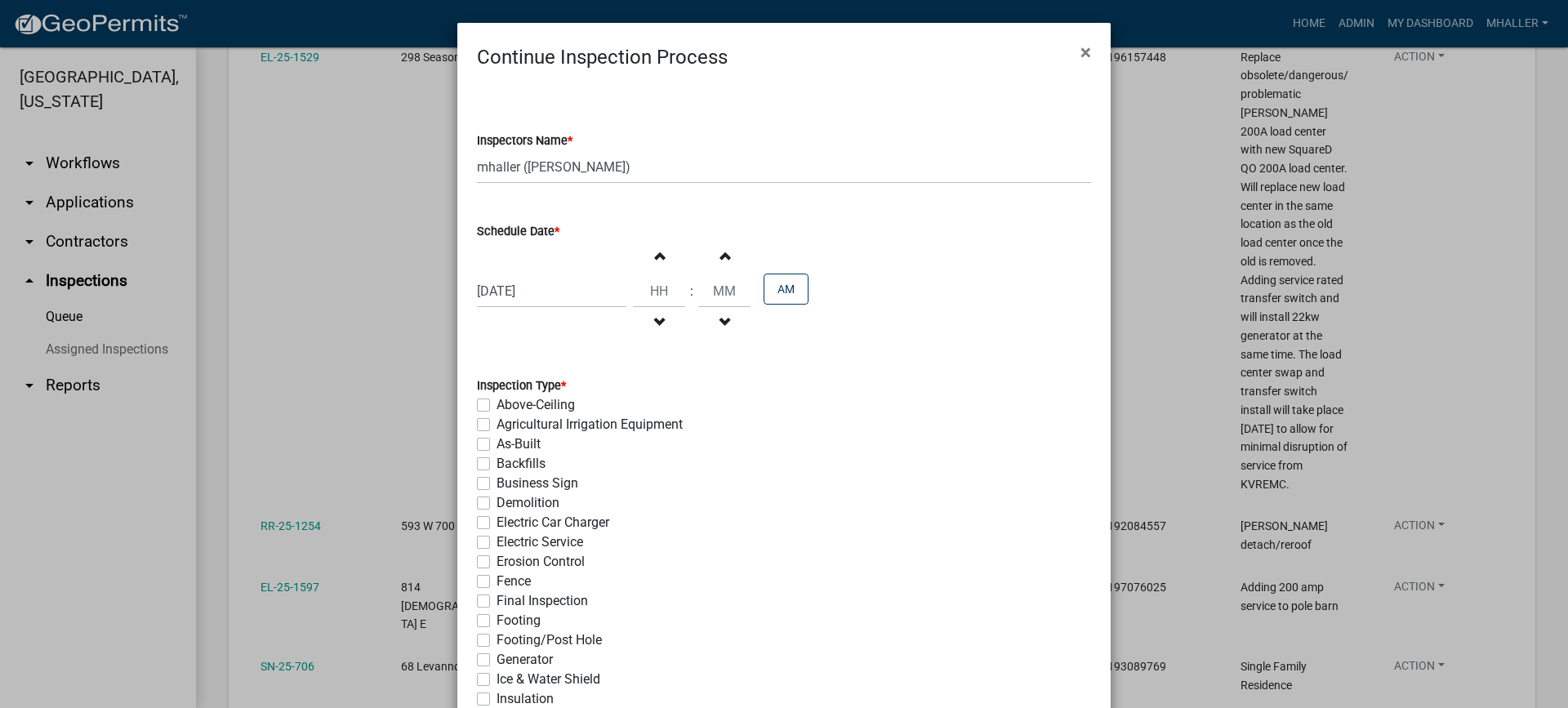
scroll to position [245, 0]
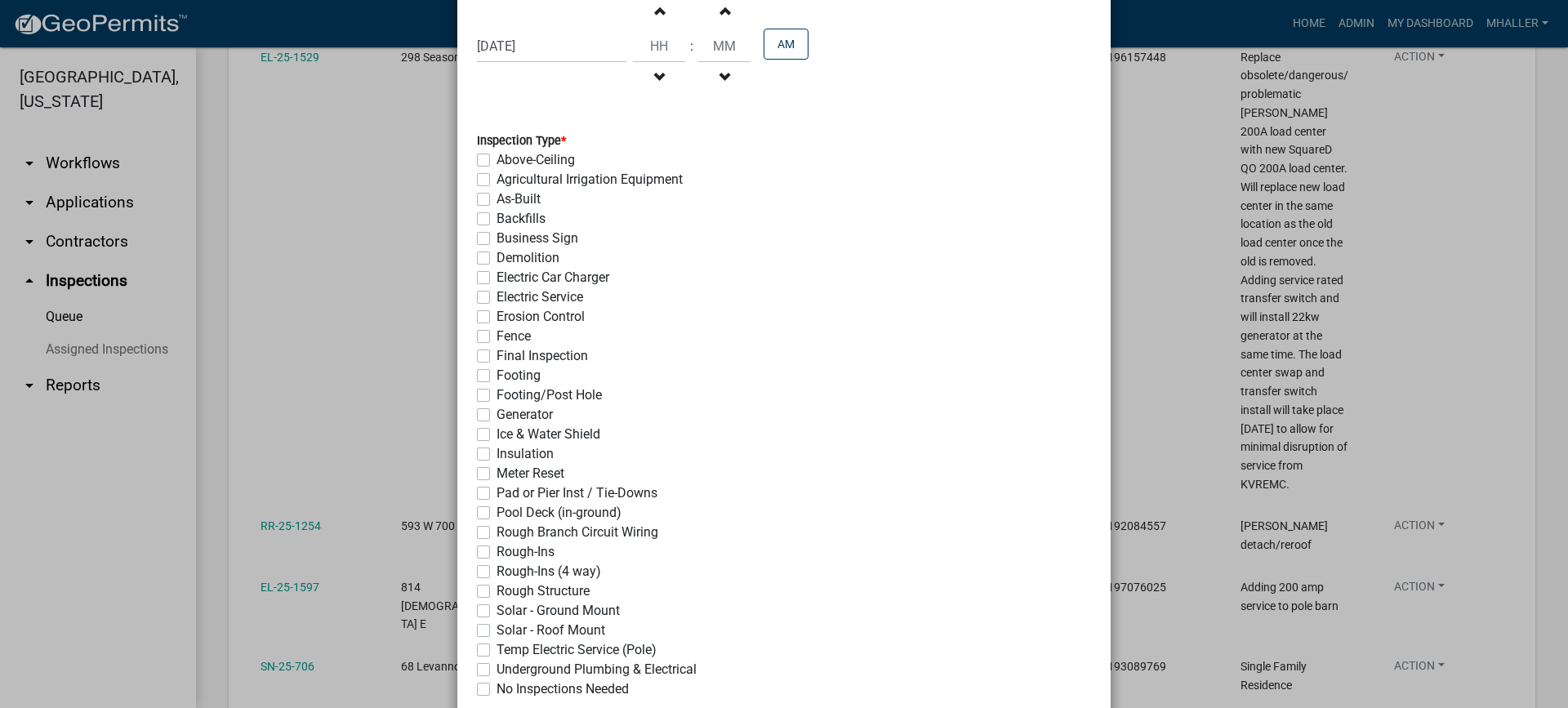
click at [497, 431] on label "Ice & Water Shield" at bounding box center [549, 434] width 104 height 19
click at [497, 431] on input "Ice & Water Shield" at bounding box center [502, 430] width 11 height 11
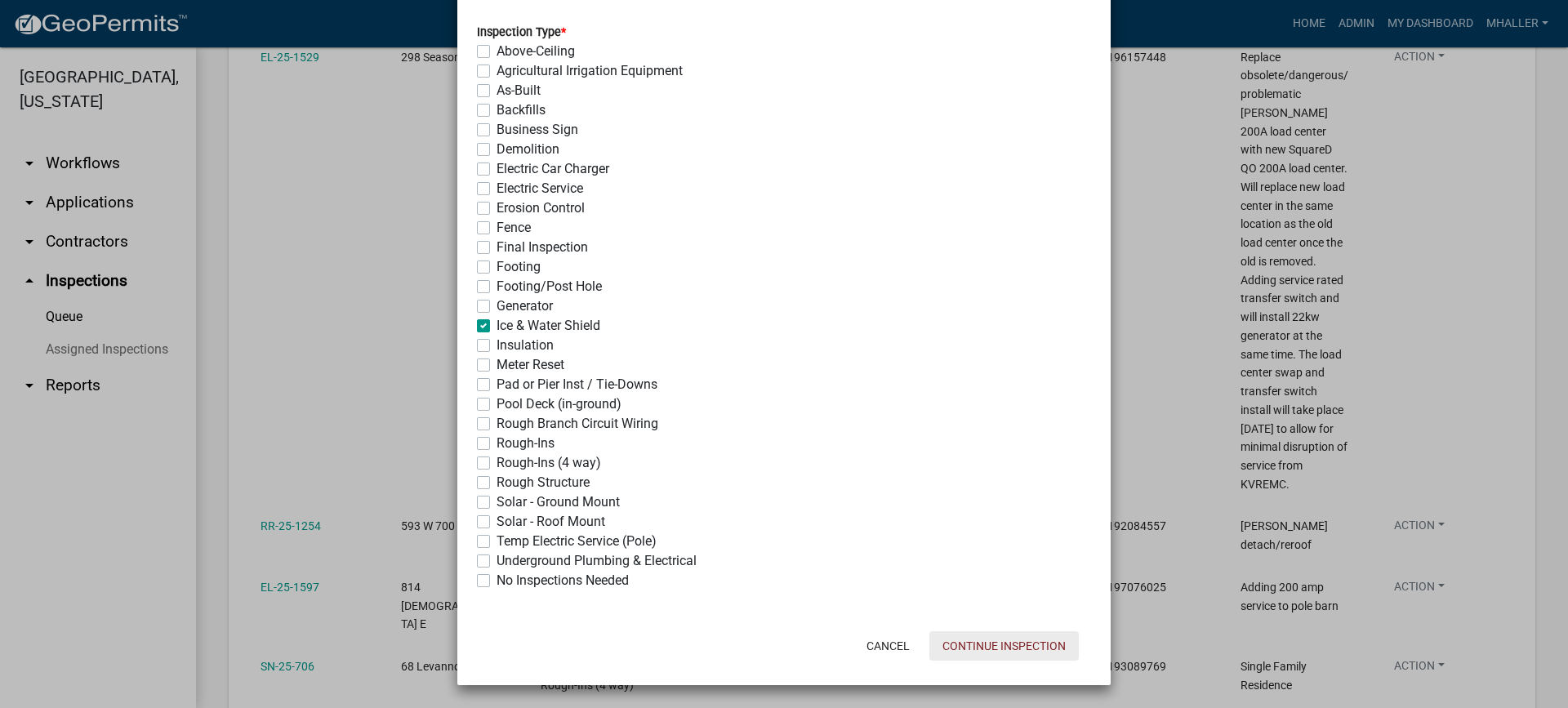
click at [956, 641] on button "Continue Inspection" at bounding box center [1004, 645] width 150 height 29
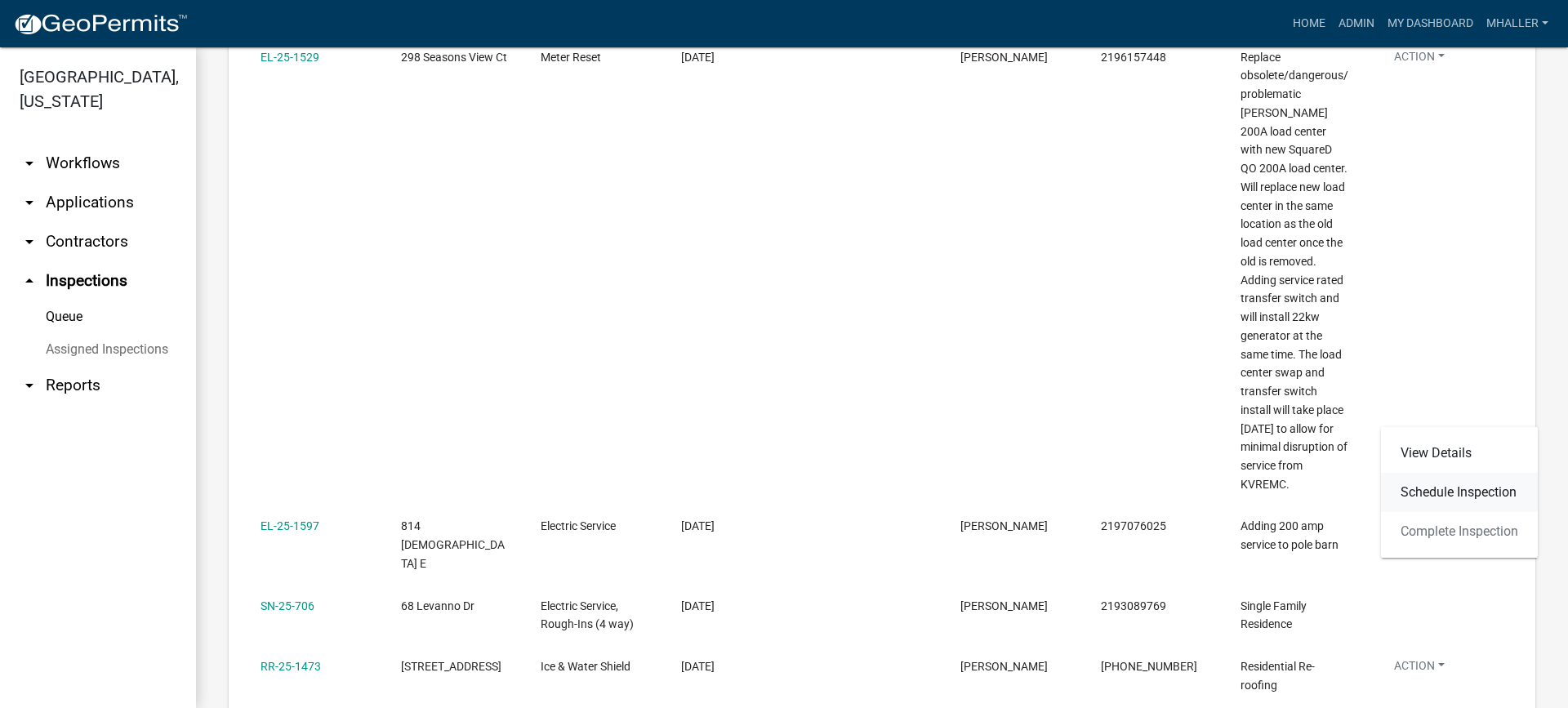
click at [1418, 494] on link "Schedule Inspection" at bounding box center [1460, 492] width 157 height 40
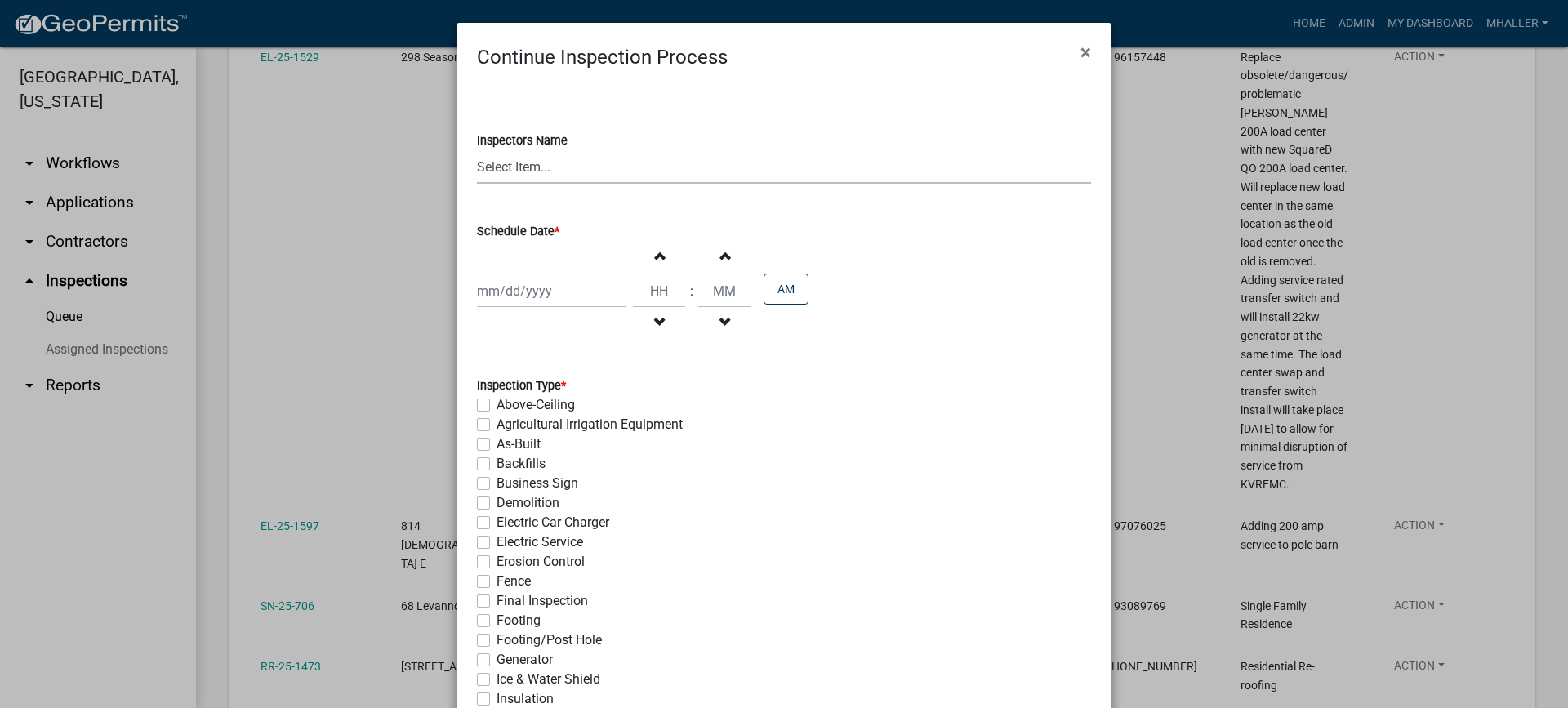
drag, startPoint x: 509, startPoint y: 163, endPoint x: 520, endPoint y: 182, distance: 22.0
click at [509, 163] on select "Select Item... mhaller ([PERSON_NAME])" at bounding box center [783, 167] width 614 height 33
click at [477, 151] on select "Select Item... mhaller ([PERSON_NAME])" at bounding box center [783, 167] width 614 height 33
click at [533, 285] on div at bounding box center [551, 291] width 150 height 33
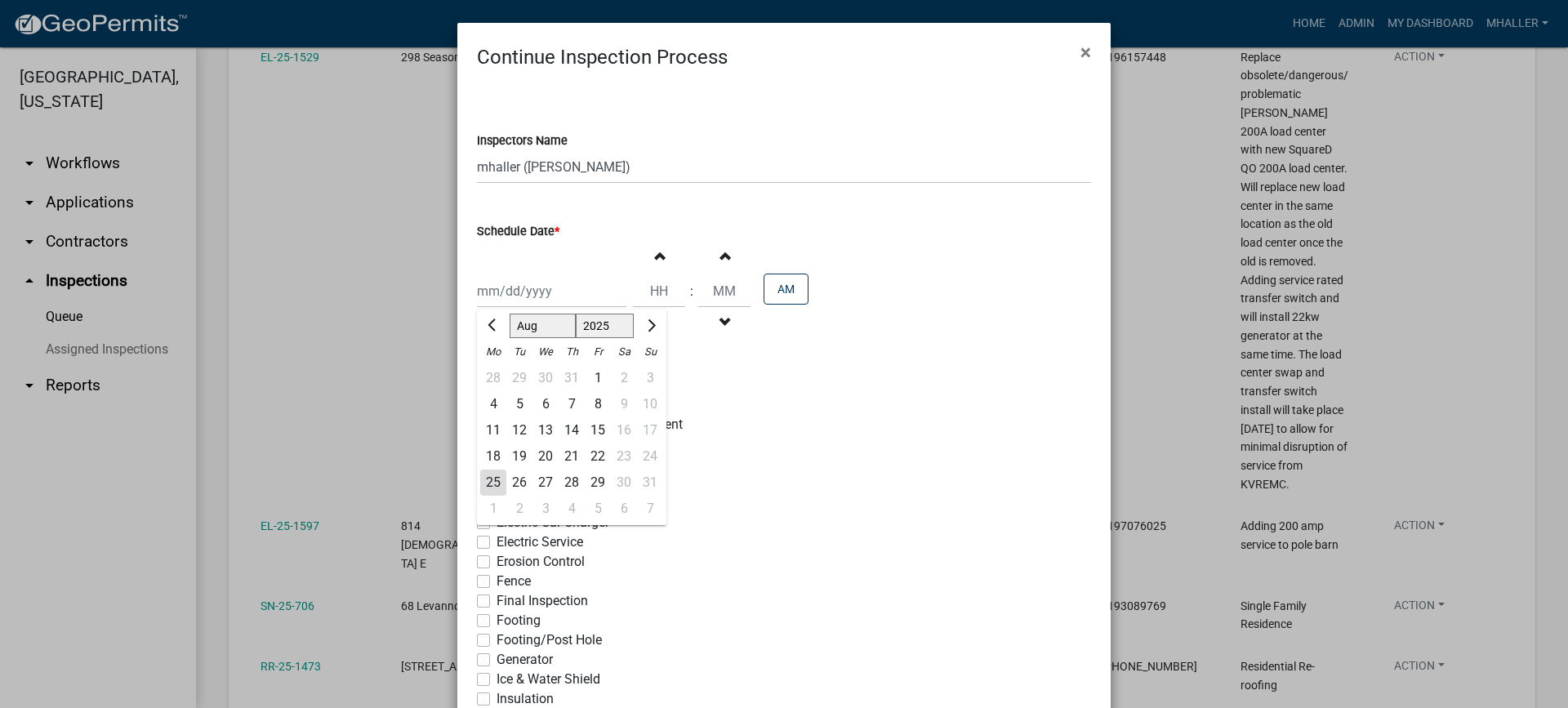
click at [512, 481] on div "26" at bounding box center [520, 483] width 26 height 26
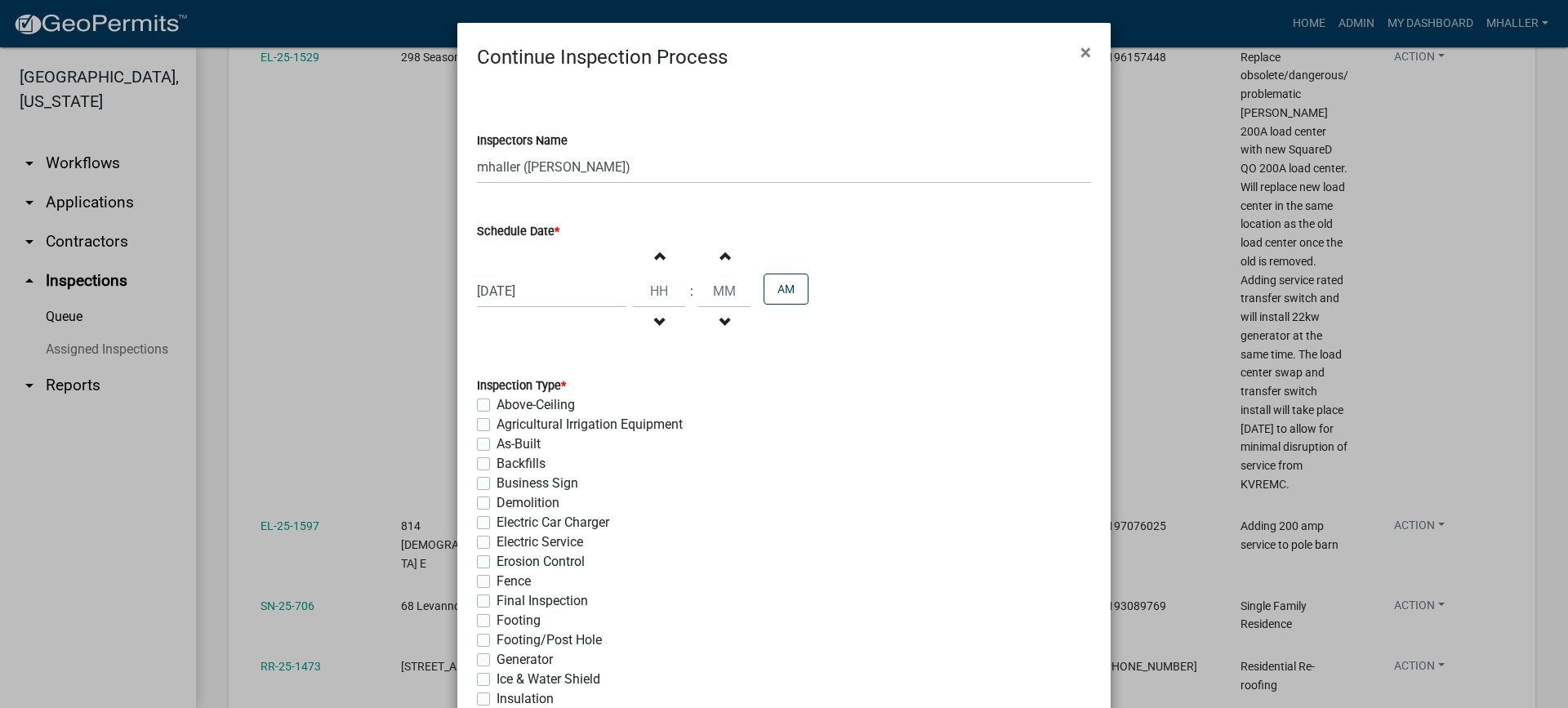
click at [497, 543] on label "Electric Service" at bounding box center [540, 542] width 86 height 19
click at [497, 543] on input "Electric Service" at bounding box center [502, 537] width 11 height 11
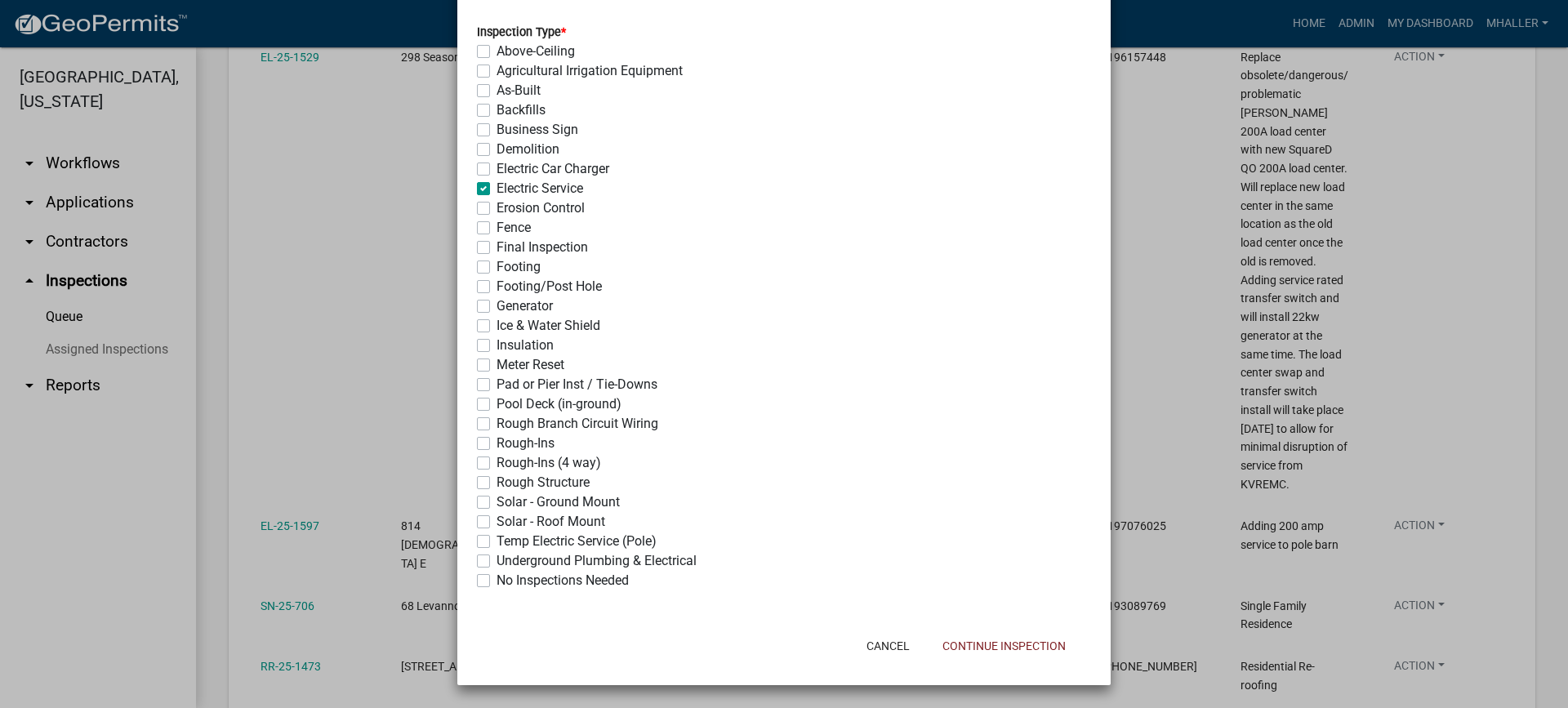
click at [497, 462] on label "Rough-Ins (4 way)" at bounding box center [549, 463] width 105 height 19
click at [497, 462] on input "Rough-Ins (4 way)" at bounding box center [502, 459] width 11 height 11
click at [1013, 642] on button "Continue Inspection" at bounding box center [1004, 645] width 150 height 29
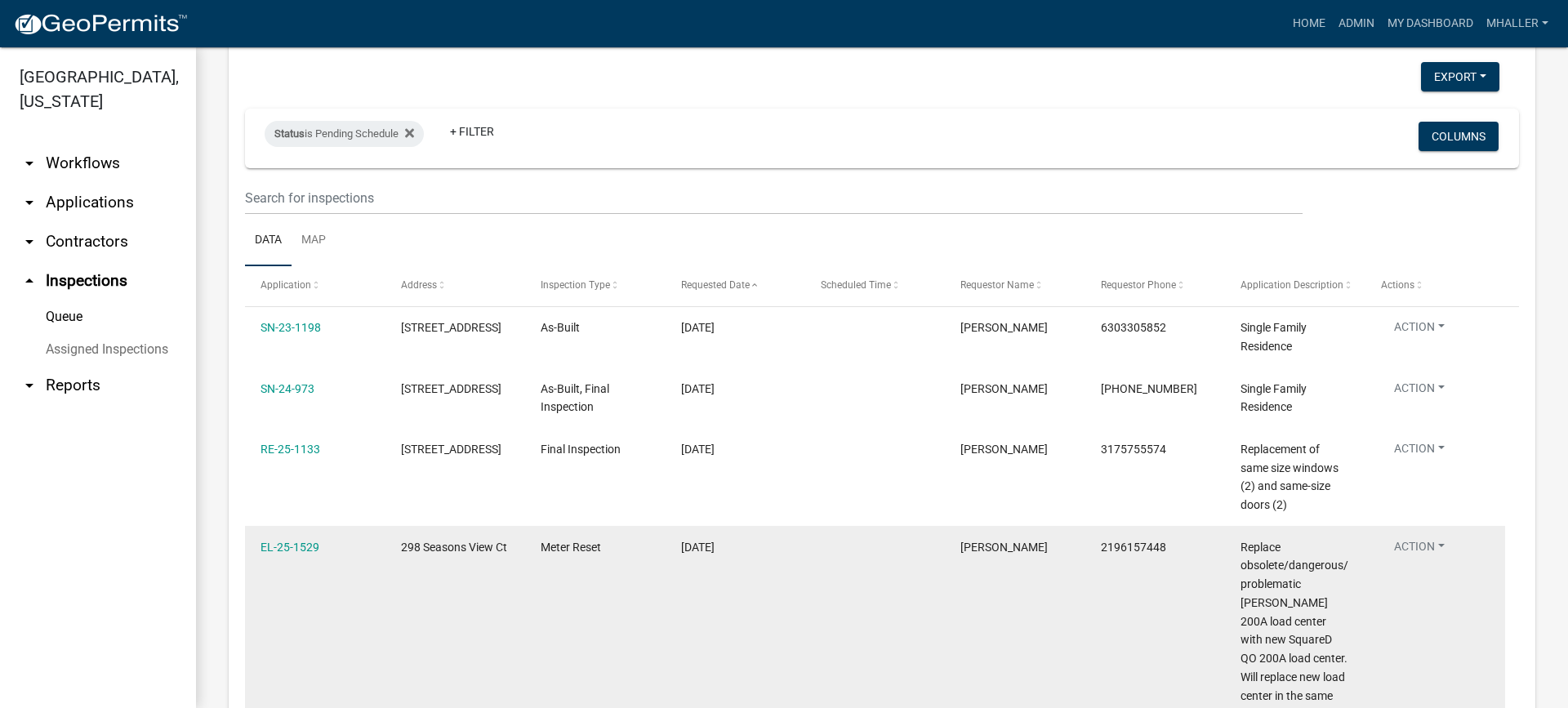
scroll to position [0, 0]
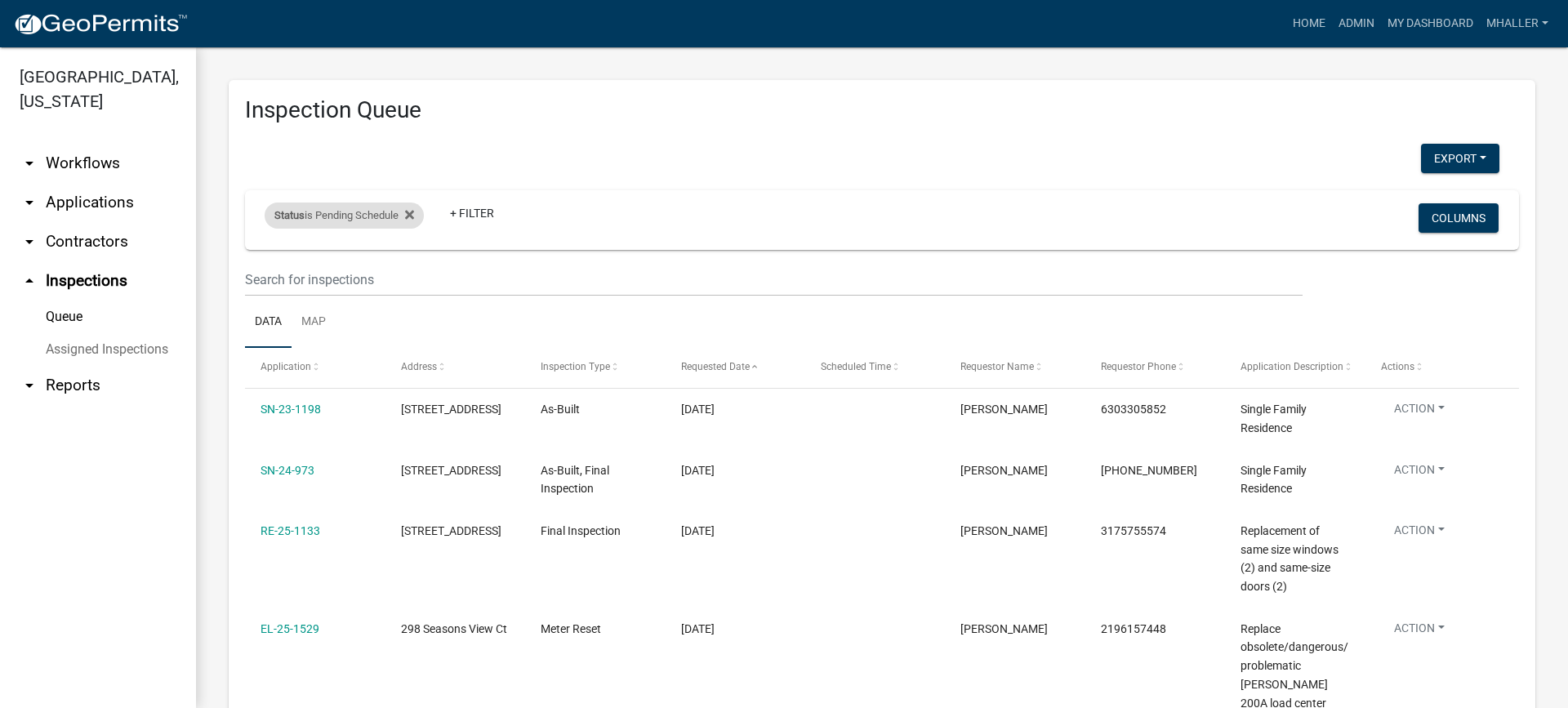
click at [367, 212] on div "Status is Pending Schedule" at bounding box center [344, 216] width 159 height 26
click at [358, 280] on select "Select an option Pending Schedule Pending Inspection Approved Denied Deleted Vo…" at bounding box center [345, 277] width 163 height 33
click at [268, 260] on select "Select an option Pending Schedule Pending Inspection Approved Denied Deleted Vo…" at bounding box center [345, 277] width 163 height 33
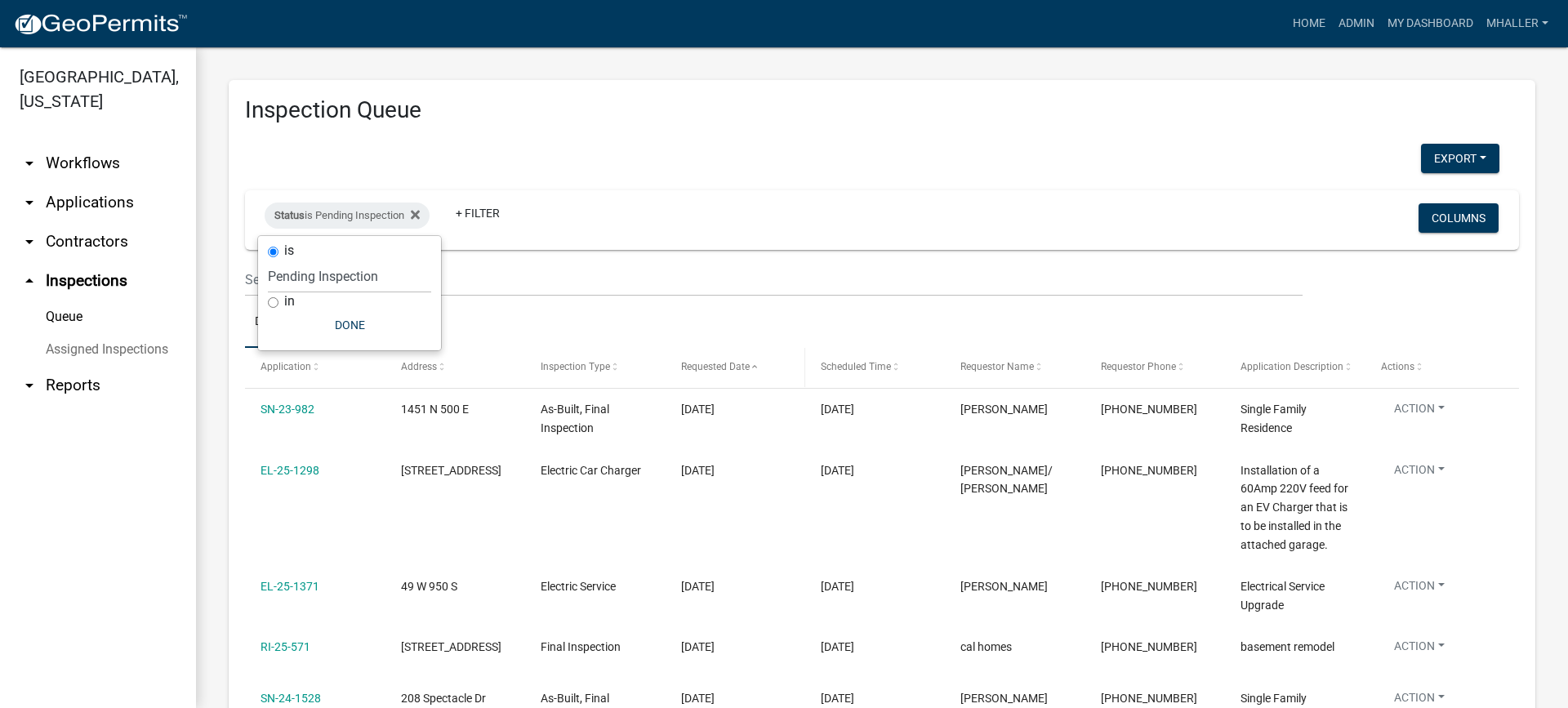
click at [718, 366] on span "Requested Date" at bounding box center [715, 366] width 69 height 11
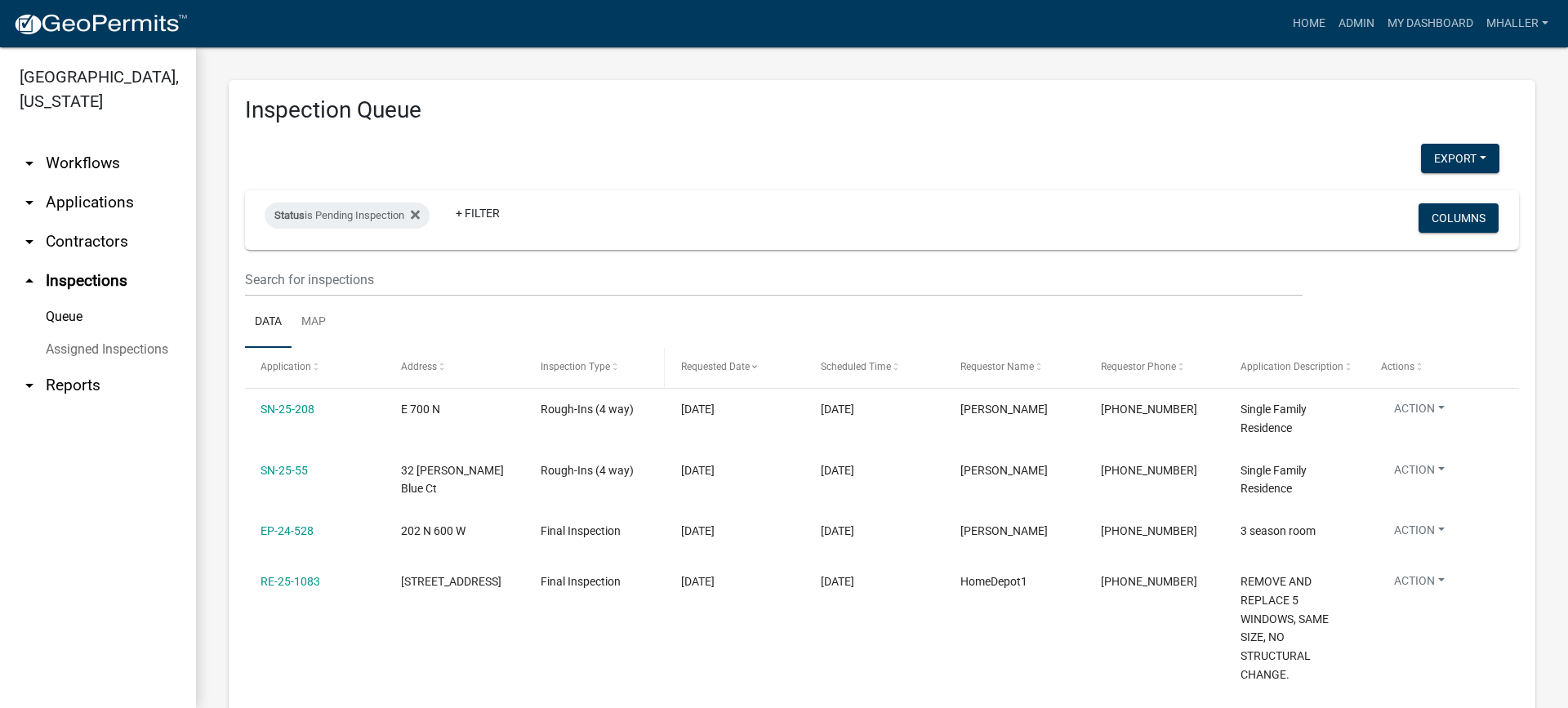
click at [574, 366] on span "Inspection Type" at bounding box center [575, 366] width 70 height 11
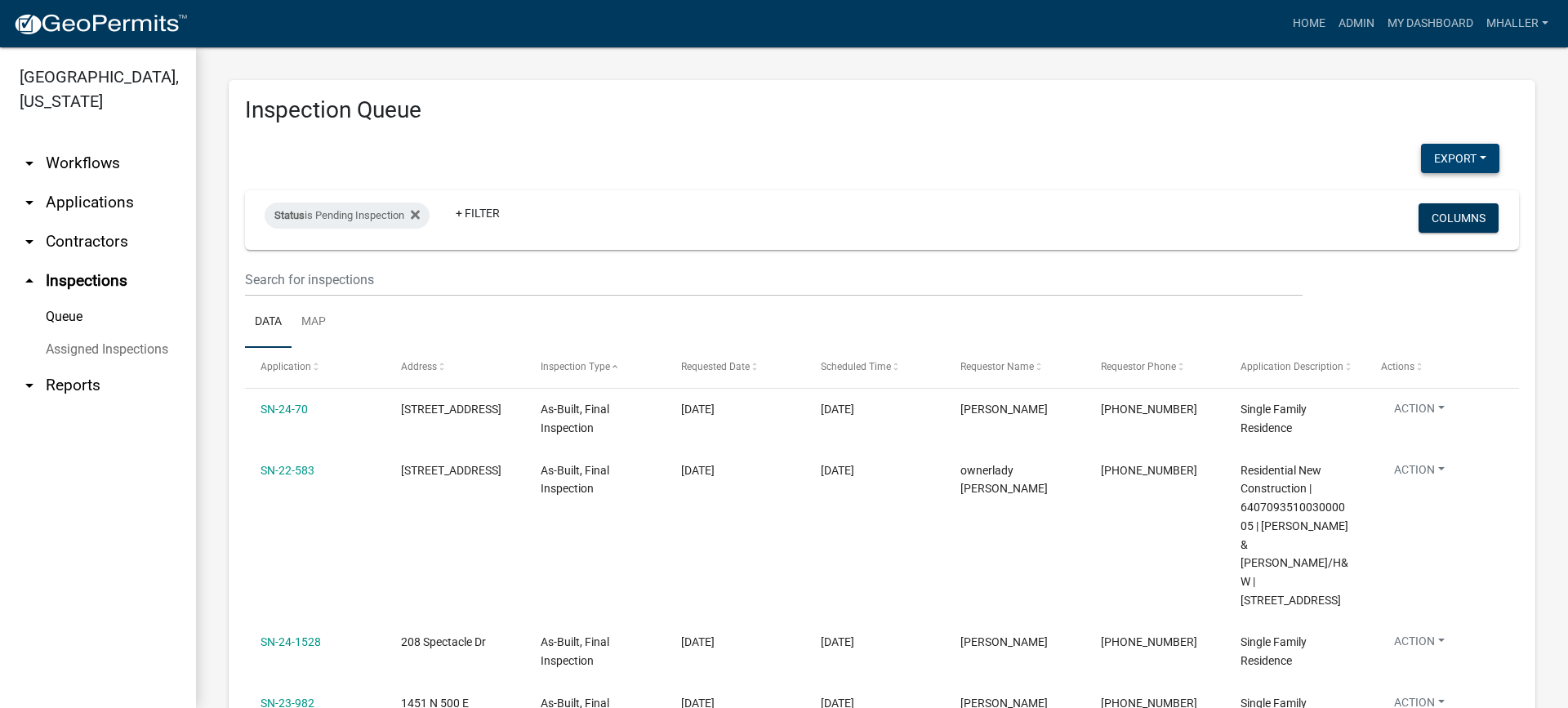
click at [1435, 159] on button "Export" at bounding box center [1460, 158] width 78 height 29
click at [1391, 203] on button "Excel Format (.xlsx)" at bounding box center [1423, 201] width 152 height 40
